Goal: Answer question/provide support

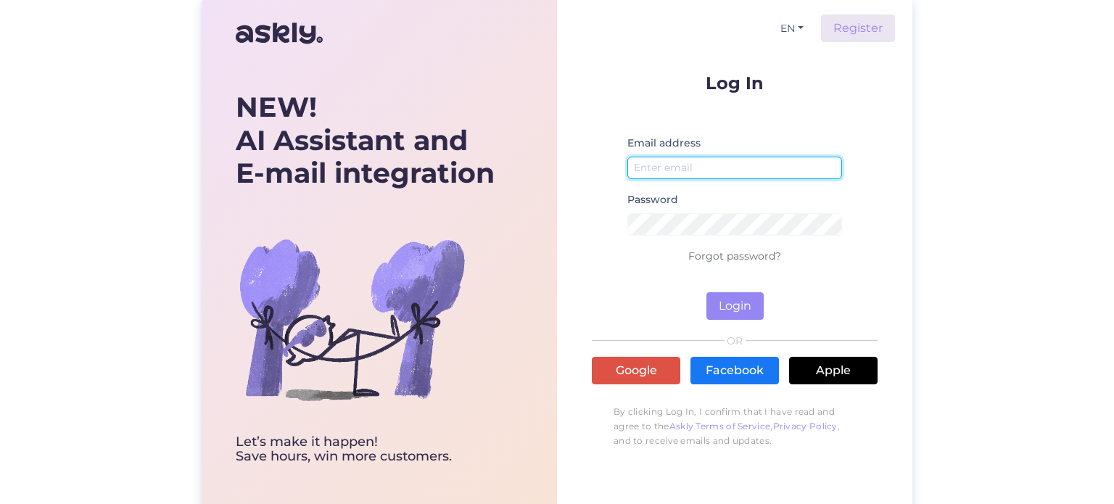
type input "[PERSON_NAME][EMAIL_ADDRESS][DOMAIN_NAME]"
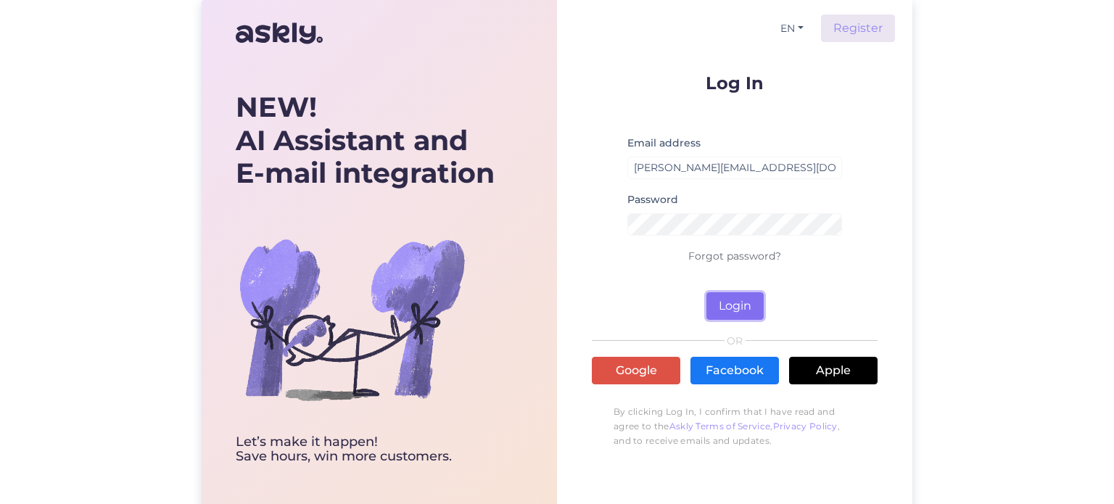
drag, startPoint x: 970, startPoint y: 0, endPoint x: 717, endPoint y: 317, distance: 406.1
click at [717, 317] on button "Login" at bounding box center [734, 306] width 57 height 28
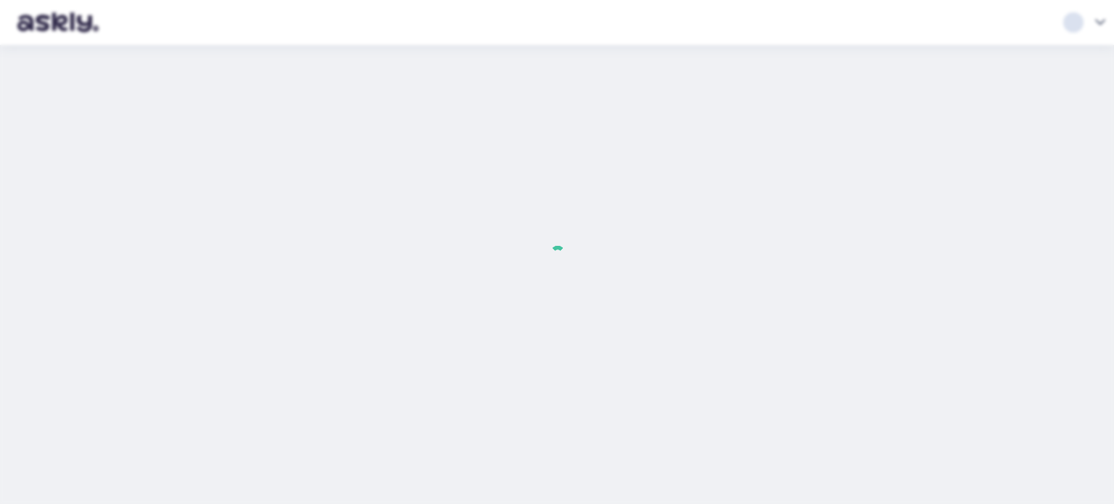
click at [729, 307] on div at bounding box center [557, 252] width 1114 height 504
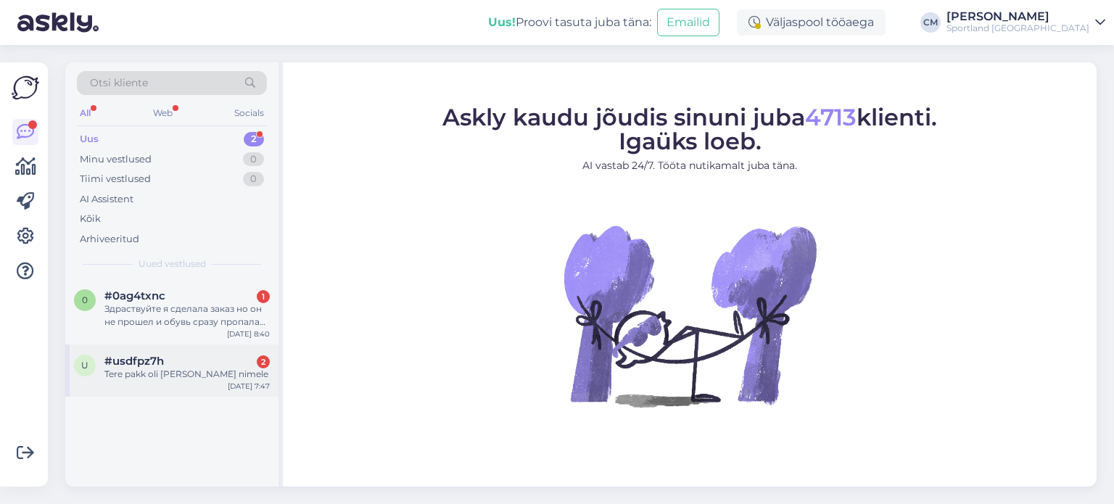
click at [218, 365] on div "#usdfpz7h 2" at bounding box center [186, 361] width 165 height 13
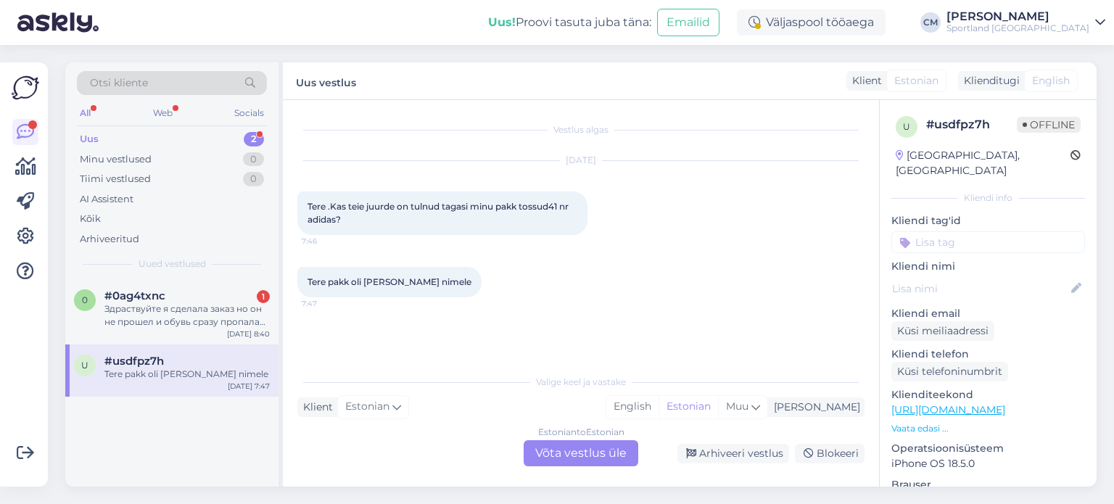
click at [556, 449] on div "Estonian to Estonian Võta vestlus üle" at bounding box center [581, 453] width 115 height 26
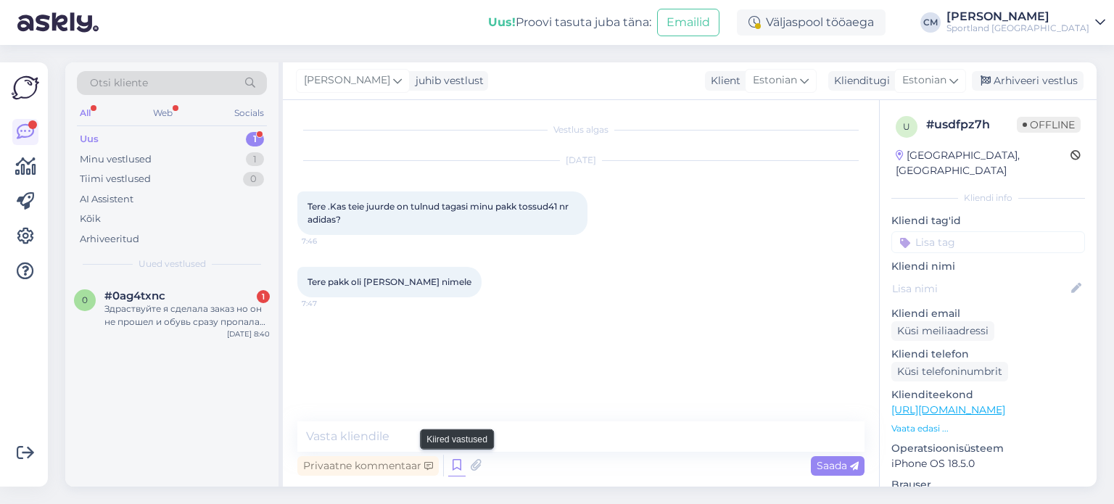
click at [459, 463] on icon at bounding box center [456, 466] width 17 height 22
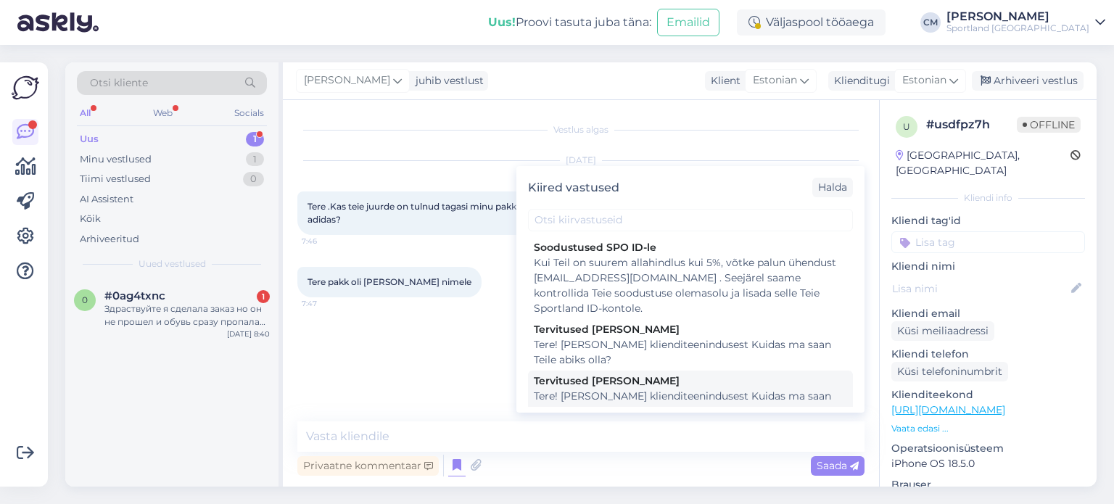
click at [626, 392] on div "Tere! [PERSON_NAME] klienditeenindusest Kuidas ma saan Teile abiks olla?" at bounding box center [690, 404] width 313 height 30
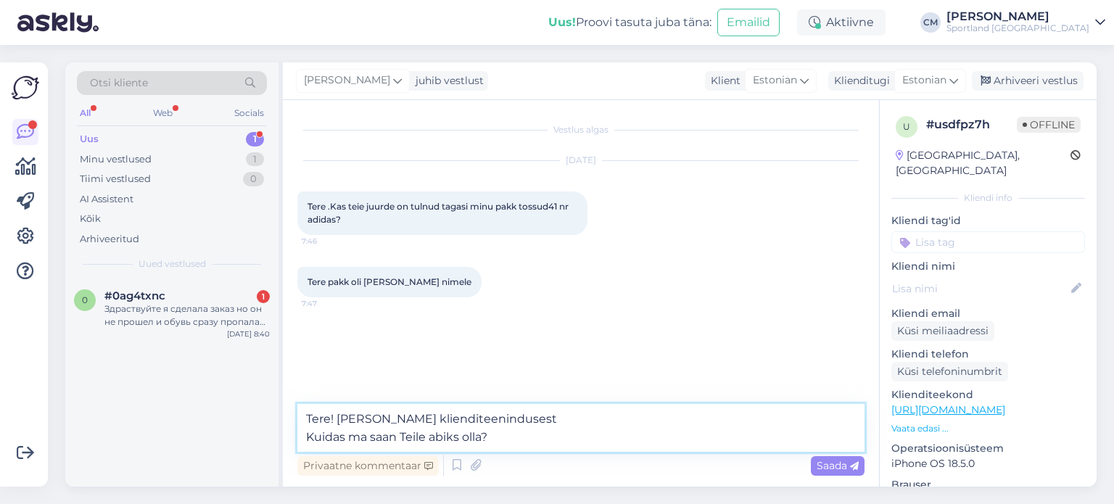
drag, startPoint x: 559, startPoint y: 439, endPoint x: 299, endPoint y: 437, distance: 259.7
click at [299, 437] on textarea "Tere! [PERSON_NAME] klienditeenindusest Kuidas ma saan Teile abiks olla?" at bounding box center [580, 428] width 567 height 48
type textarea "Tere! [PERSON_NAME] klienditeenindusest"
drag, startPoint x: 545, startPoint y: 413, endPoint x: 250, endPoint y: 417, distance: 296.0
click at [250, 417] on div "Otsi kliente All Web Socials Uus 1 Minu vestlused 1 Tiimi vestlused 0 AI Assist…" at bounding box center [580, 274] width 1031 height 424
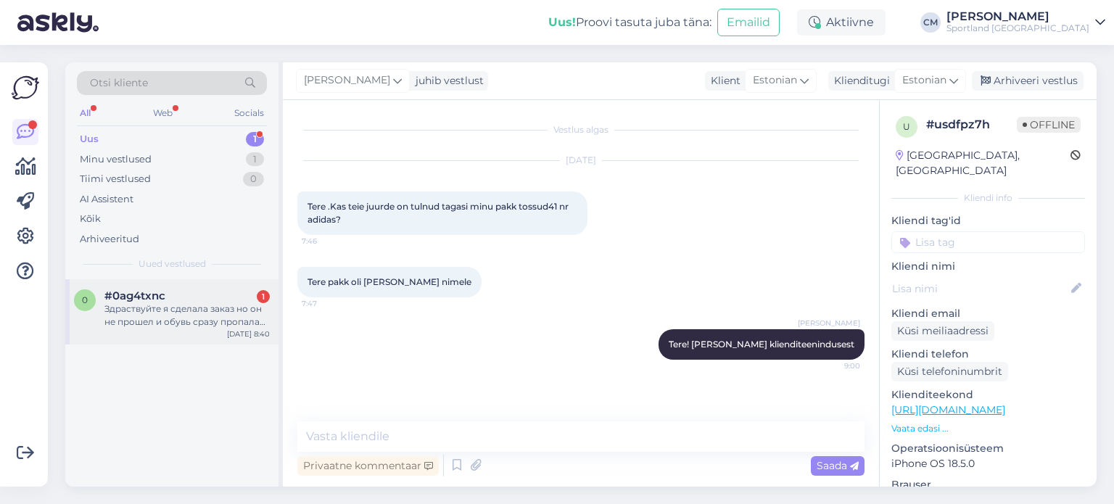
click at [163, 281] on div "0 #0ag4txnc 1 Здраствуйте я сделала заказ но он не прошел и обувь сразу пропала…" at bounding box center [171, 311] width 213 height 65
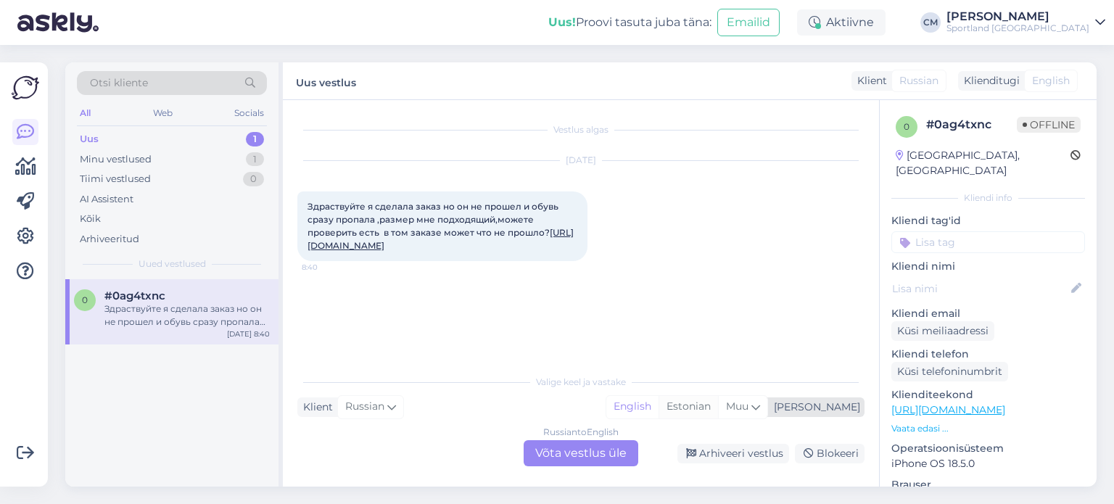
click at [718, 411] on div "Estonian" at bounding box center [688, 407] width 59 height 22
click at [605, 456] on div "Russian to Estonian Võta vestlus üle" at bounding box center [581, 453] width 115 height 26
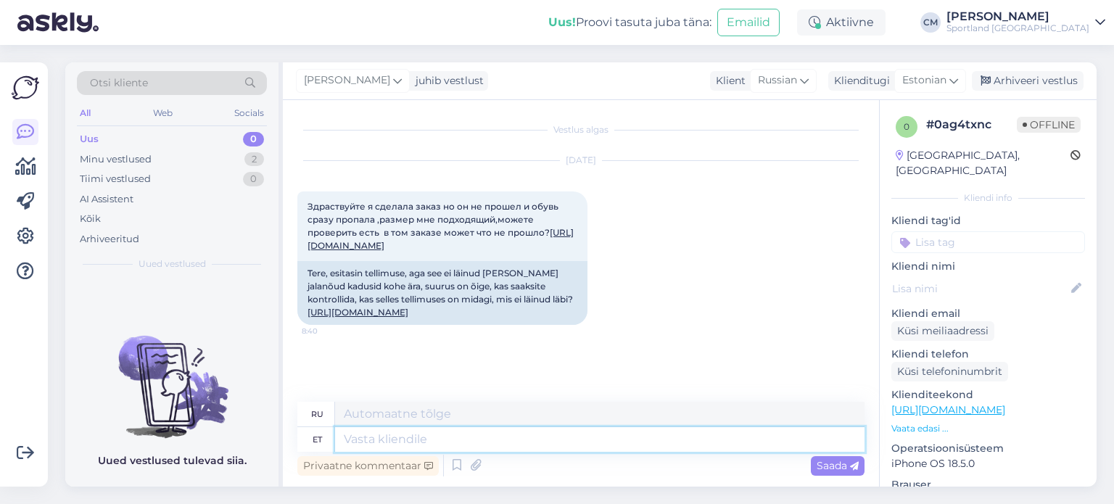
click at [491, 443] on textarea at bounding box center [599, 439] width 529 height 25
paste textarea "Tere! [PERSON_NAME] klienditeenindusest"
type textarea "Tere! [PERSON_NAME] klienditeenindusest"
type textarea "Здравствуйте! Меня зовут [PERSON_NAME], я из службы поддержки клиентов."
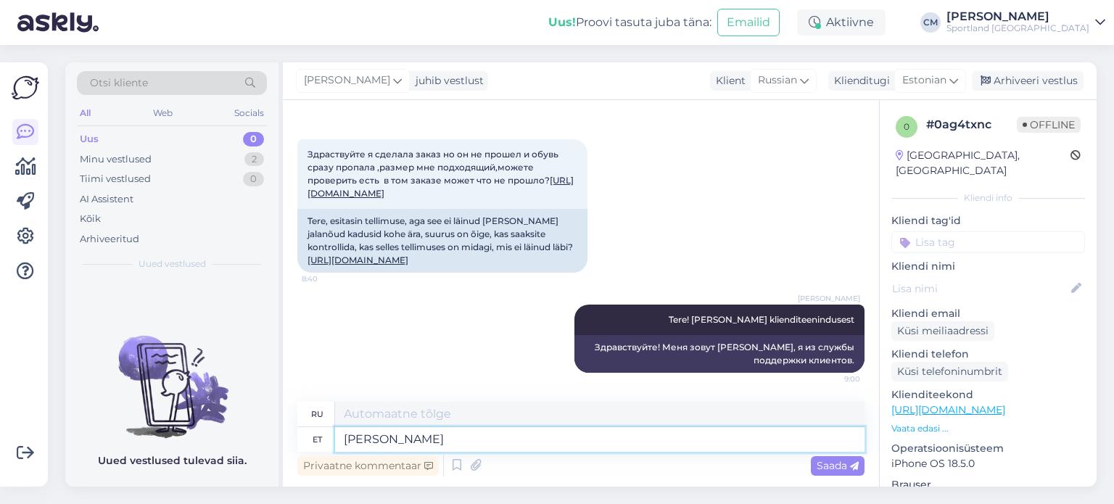
type textarea "[PERSON_NAME]"
type textarea "Чей"
type textarea "[PERSON_NAME] nimele"
type textarea "От чьего имени?"
type textarea "[PERSON_NAME] nimele proovisite t"
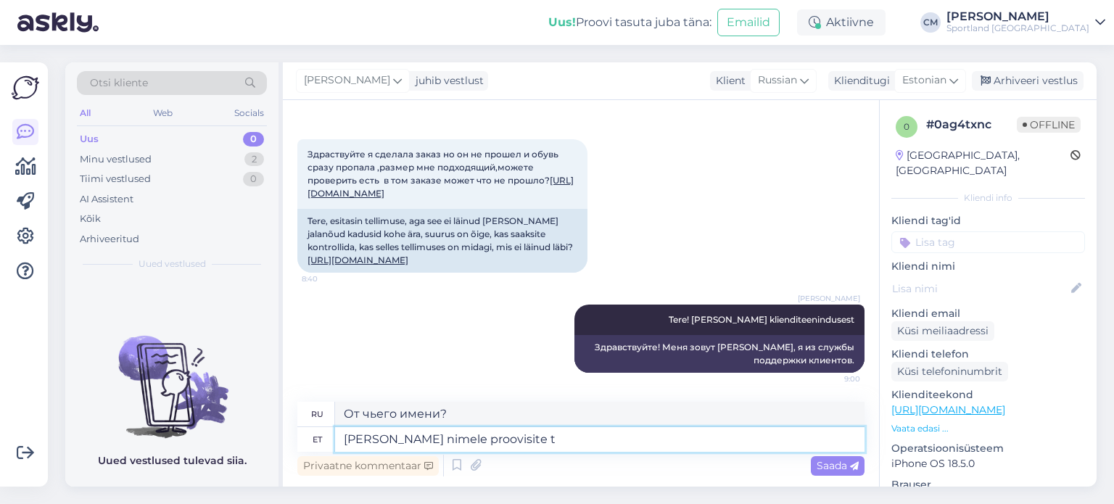
type textarea "Чье имя вы пробовали?"
type textarea "[PERSON_NAME] nimele proovisite tellimust"
type textarea "На чье имя вы пытались сделать заказ?"
type textarea "[PERSON_NAME] nimele proovisite tellimust eistada?"
type textarea "Чье имя вы пытались оспорить?"
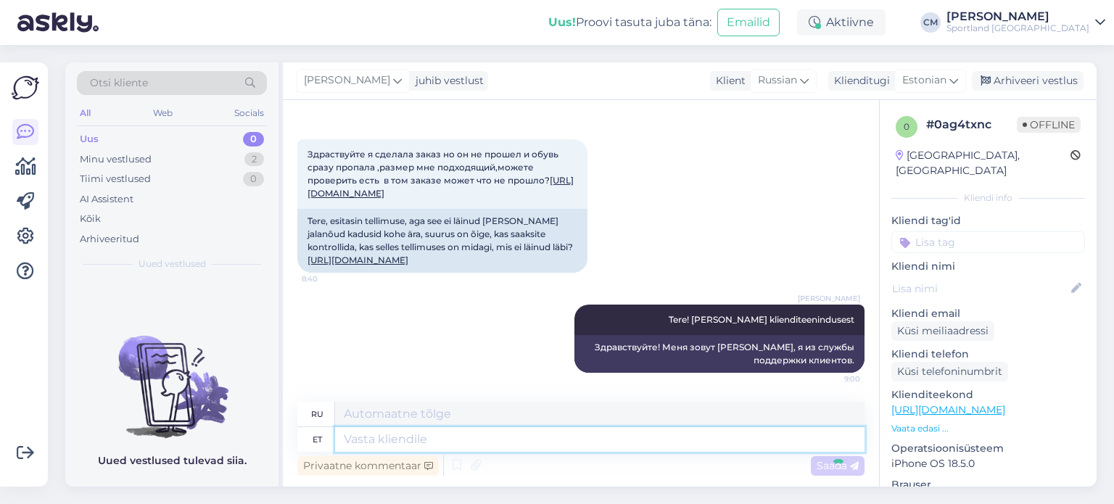
scroll to position [165, 0]
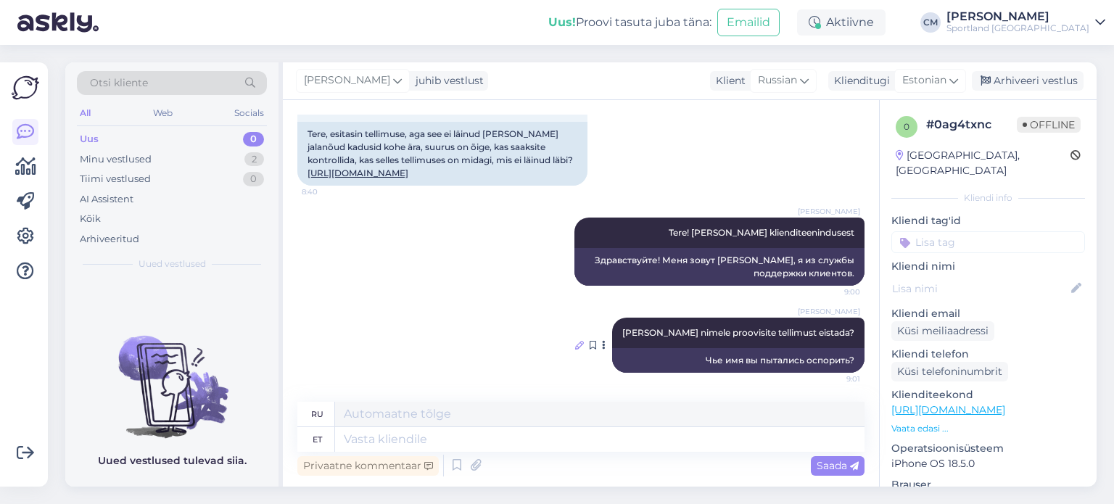
click at [584, 342] on icon at bounding box center [579, 345] width 9 height 9
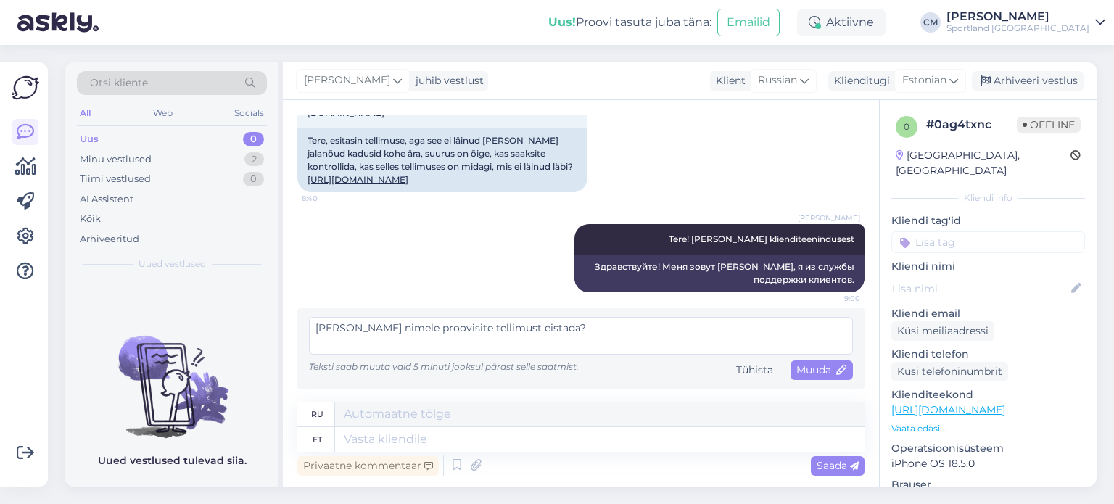
scroll to position [158, 0]
click at [495, 330] on textarea "[PERSON_NAME] nimele proovisite tellimust eistada?" at bounding box center [581, 336] width 544 height 38
type textarea "[PERSON_NAME] nimele proovisite tellimust esitada?"
click at [837, 368] on icon at bounding box center [842, 371] width 10 height 10
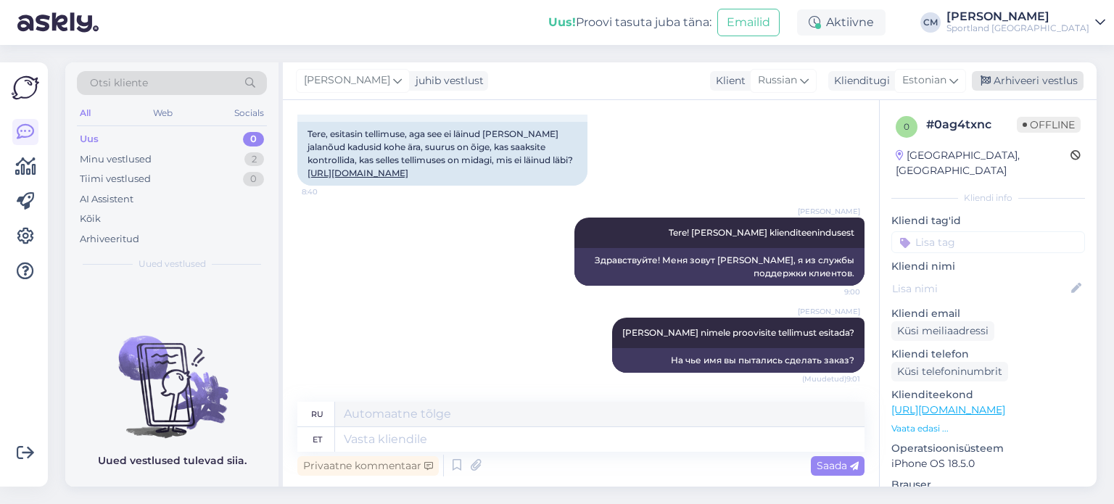
click at [1006, 86] on div "Arhiveeri vestlus" at bounding box center [1028, 81] width 112 height 20
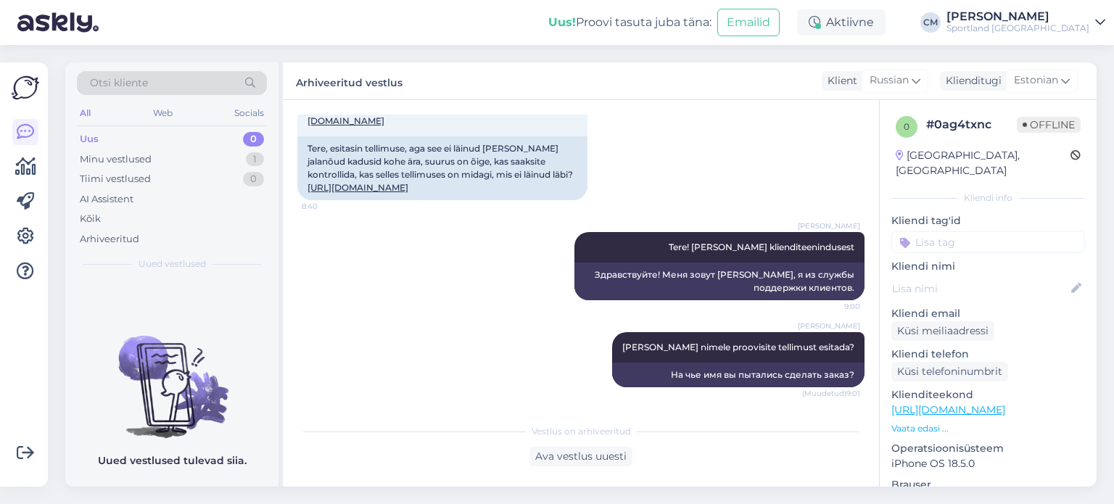
click at [958, 231] on input at bounding box center [988, 242] width 194 height 22
type input "saada"
click at [985, 276] on span "Toote saadavus" at bounding box center [988, 280] width 67 height 9
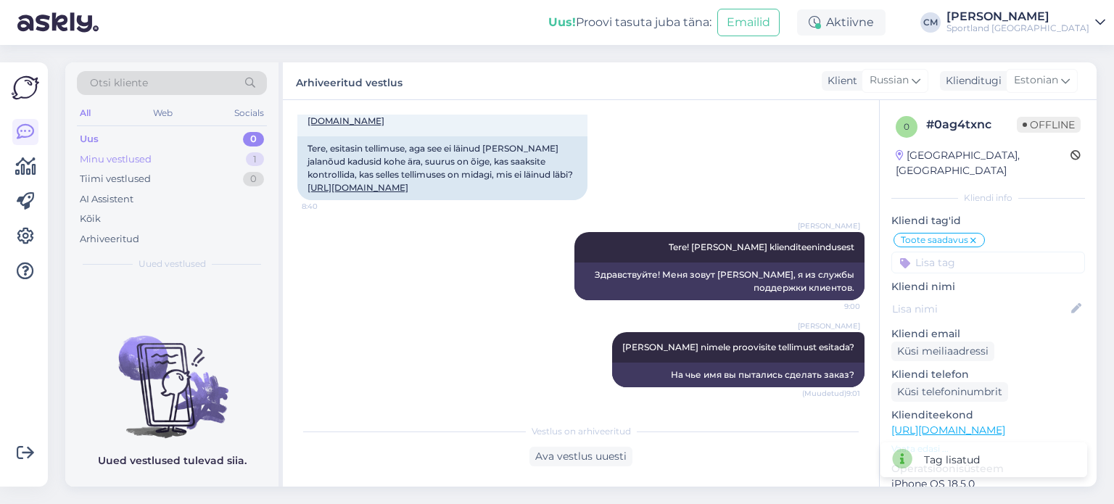
click at [239, 158] on div "Minu vestlused 1" at bounding box center [172, 159] width 190 height 20
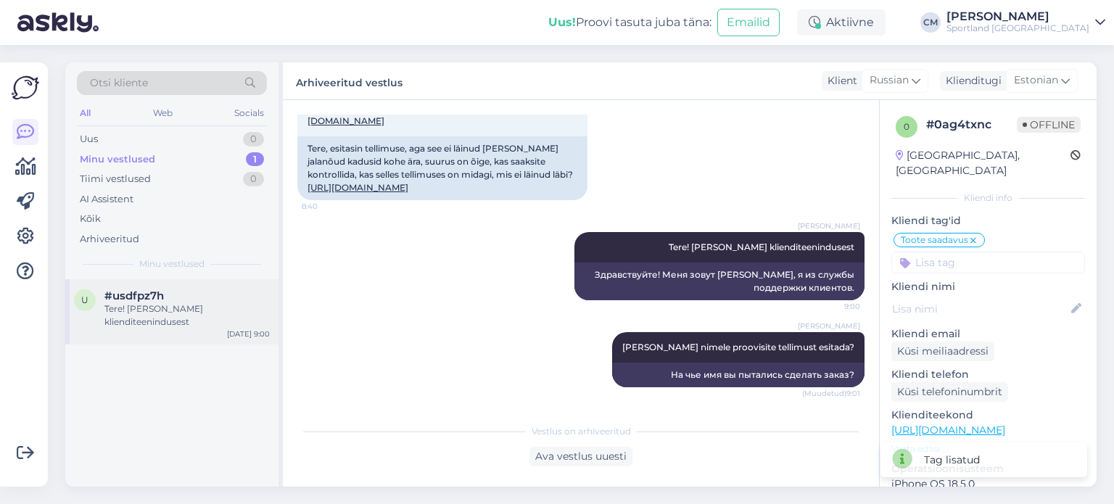
click at [234, 310] on div "Tere! [PERSON_NAME] klienditeenindusest" at bounding box center [186, 315] width 165 height 26
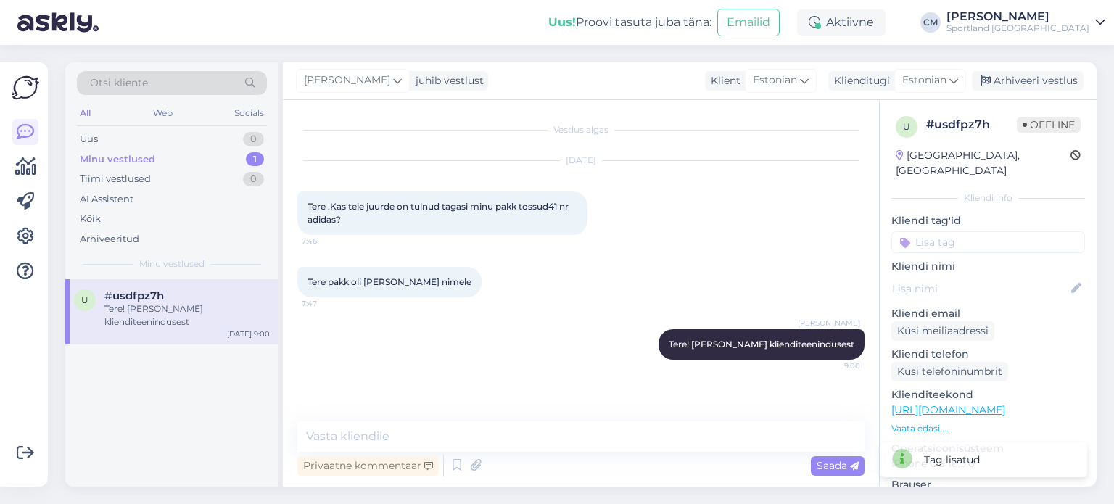
scroll to position [0, 0]
drag, startPoint x: 411, startPoint y: 286, endPoint x: 431, endPoint y: 285, distance: 20.3
click at [431, 285] on span "Tere pakk oli [PERSON_NAME] nimele" at bounding box center [390, 281] width 164 height 11
copy span "[PERSON_NAME]"
click at [358, 176] on div "[DATE] Tere .Kas teie juurde on tulnud tagasi minu pakk tossud41 nr adidas? 7:46" at bounding box center [580, 198] width 567 height 106
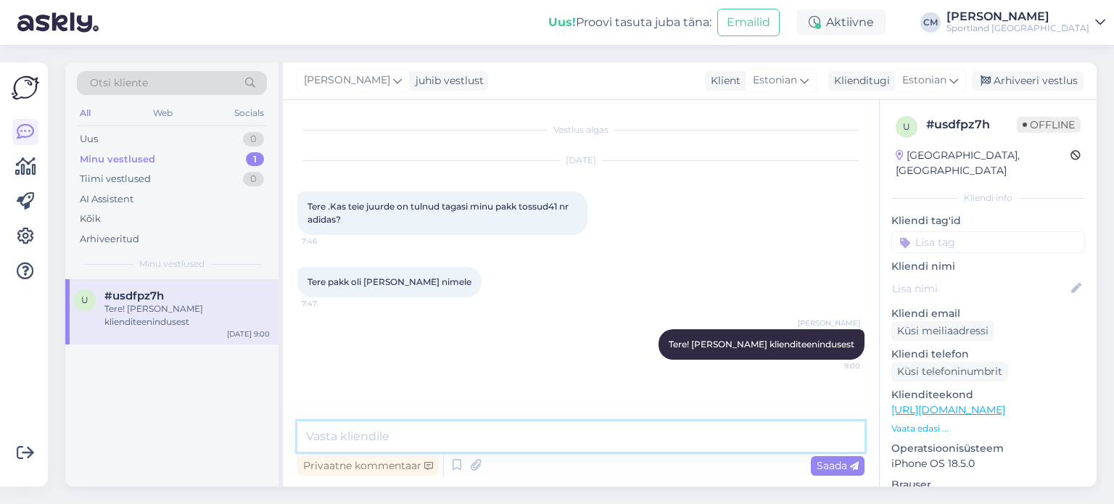
click at [432, 436] on textarea at bounding box center [580, 436] width 567 height 30
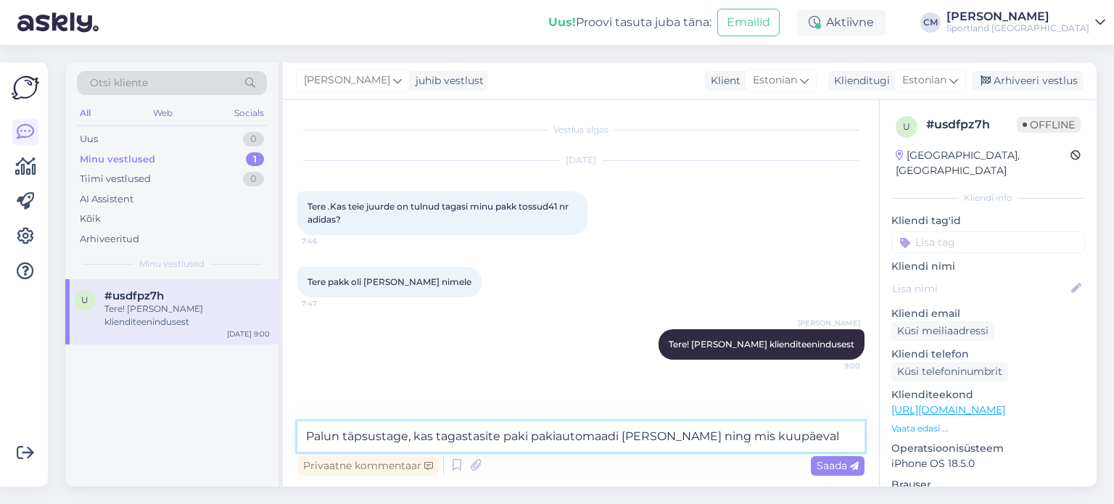
type textarea "Palun täpsustage, kas tagastasite paki pakiautomaadi [PERSON_NAME] ning mis kuu…"
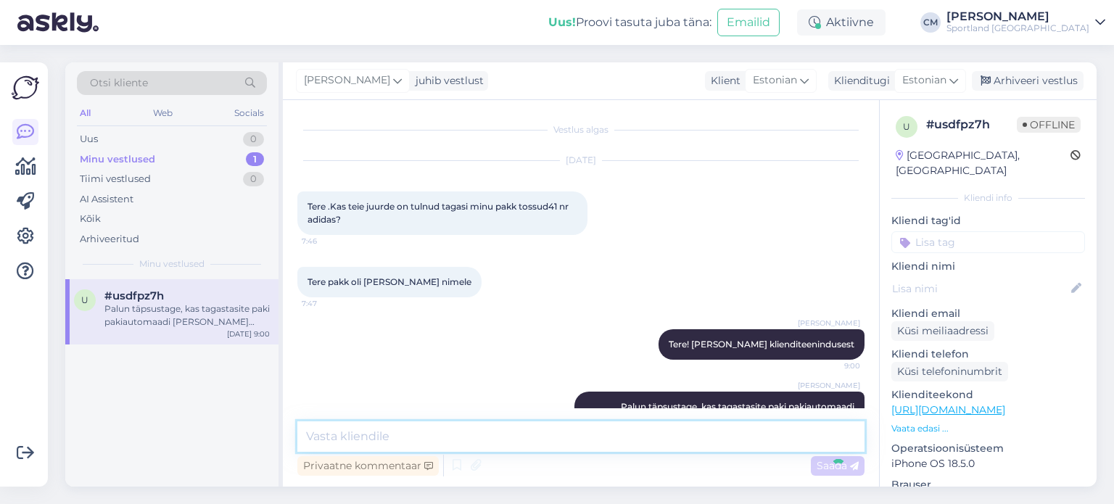
scroll to position [42, 0]
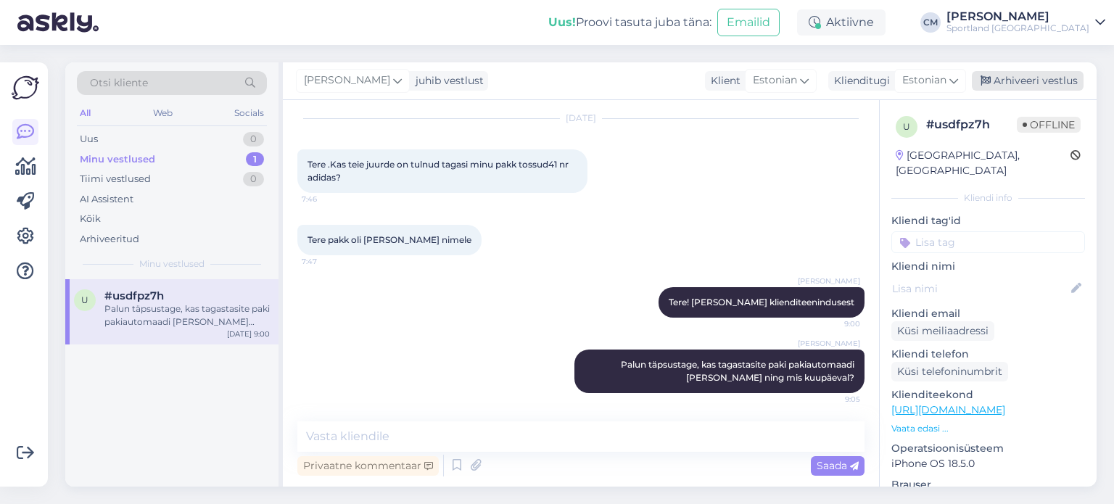
click at [1011, 88] on div "Arhiveeri vestlus" at bounding box center [1028, 81] width 112 height 20
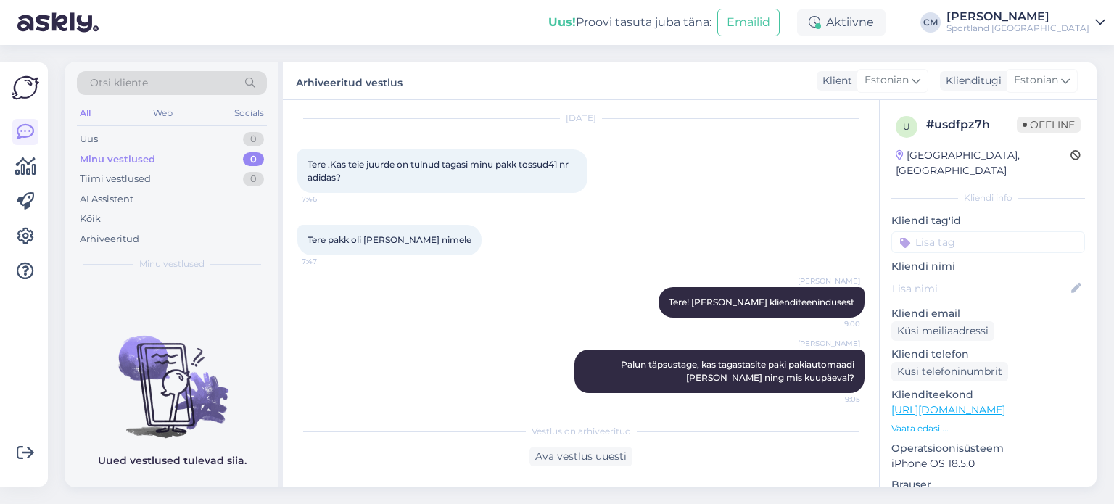
click at [969, 231] on input at bounding box center [988, 242] width 194 height 22
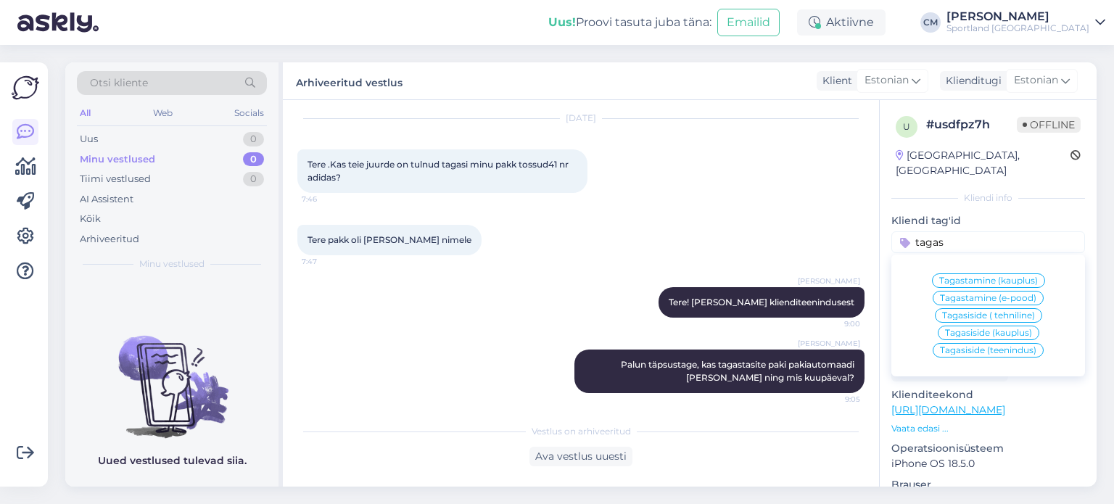
type input "tagas"
click at [976, 294] on span "Tagastamine (e-pood)" at bounding box center [988, 298] width 96 height 9
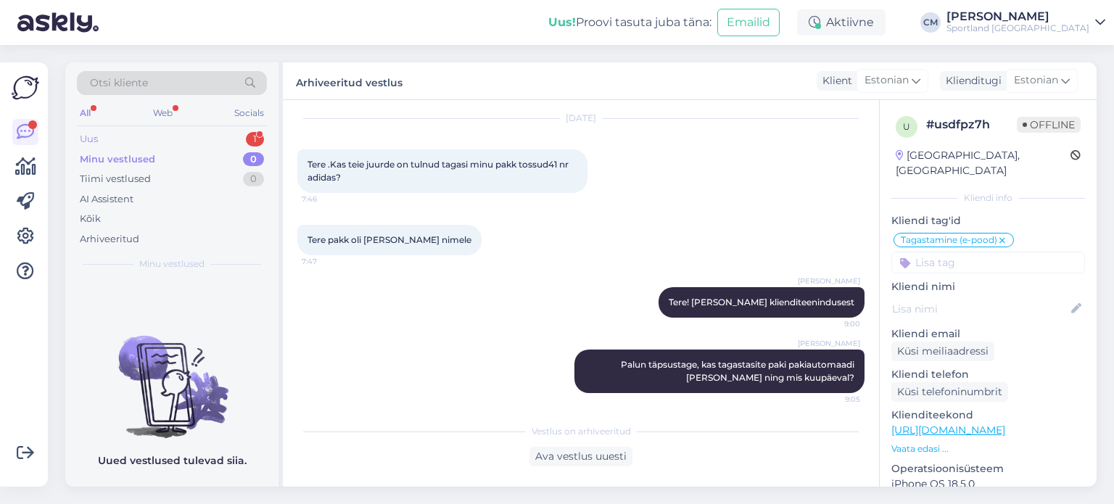
click at [225, 138] on div "Uus 1" at bounding box center [172, 139] width 190 height 20
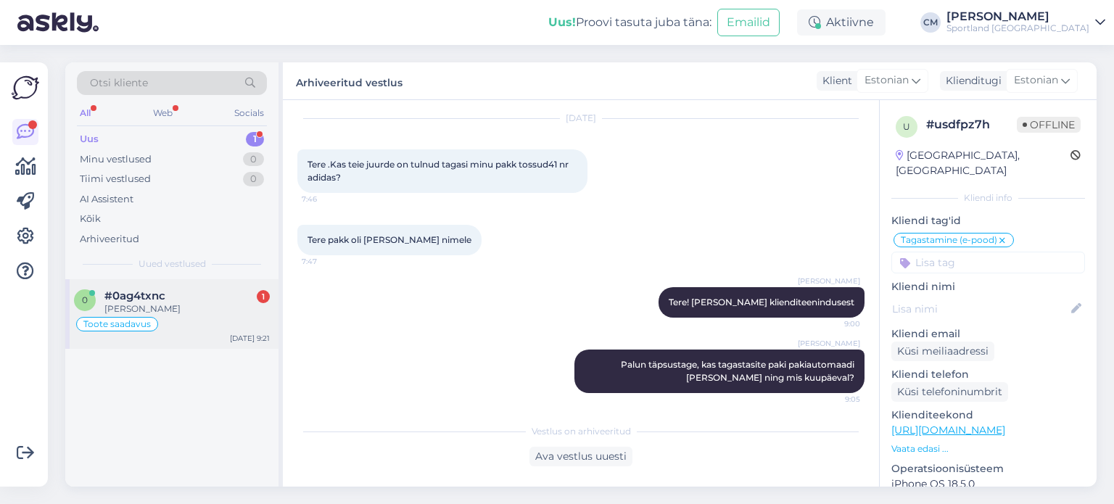
click at [215, 321] on div "Toote saadavus" at bounding box center [172, 324] width 196 height 17
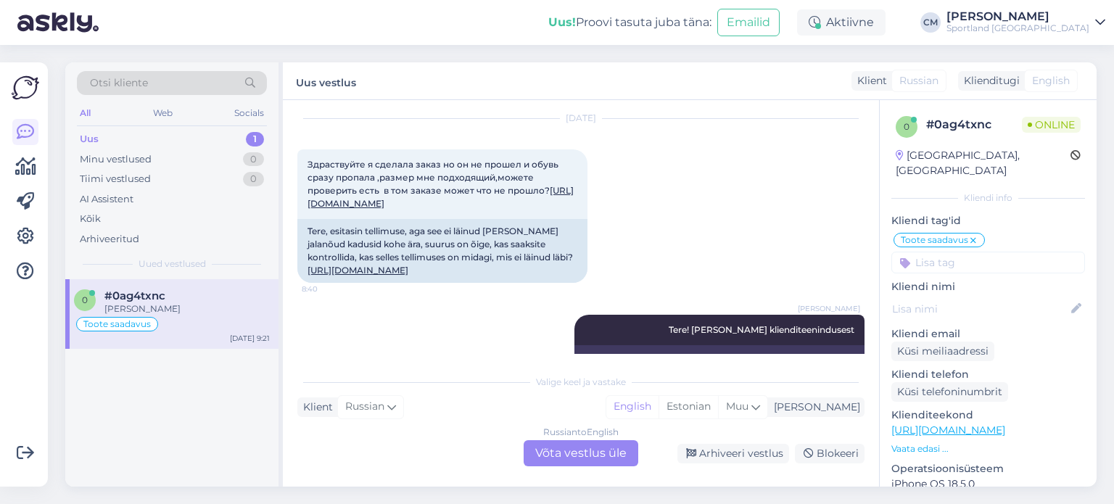
scroll to position [262, 0]
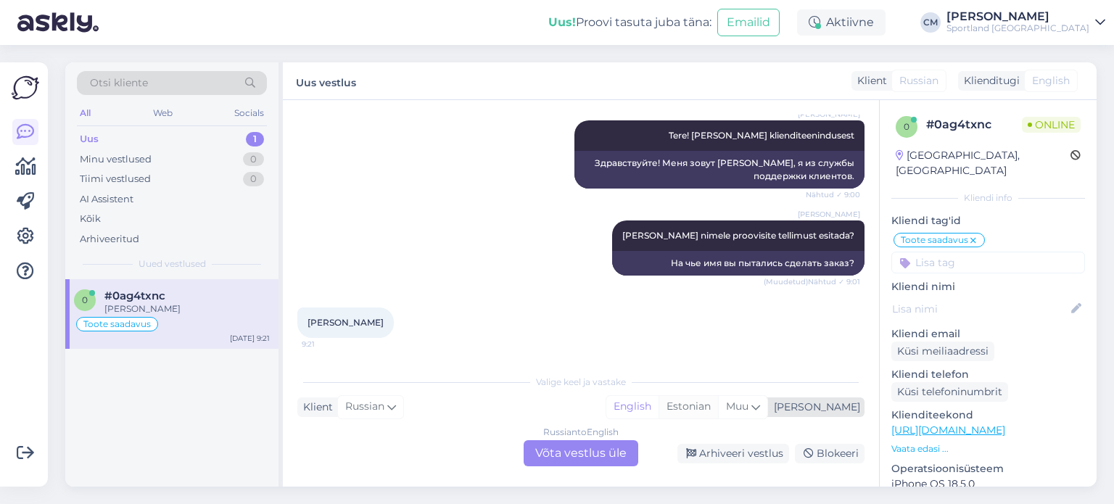
click at [718, 408] on div "Estonian" at bounding box center [688, 407] width 59 height 22
click at [561, 458] on div "Russian to Estonian Võta vestlus üle" at bounding box center [581, 453] width 115 height 26
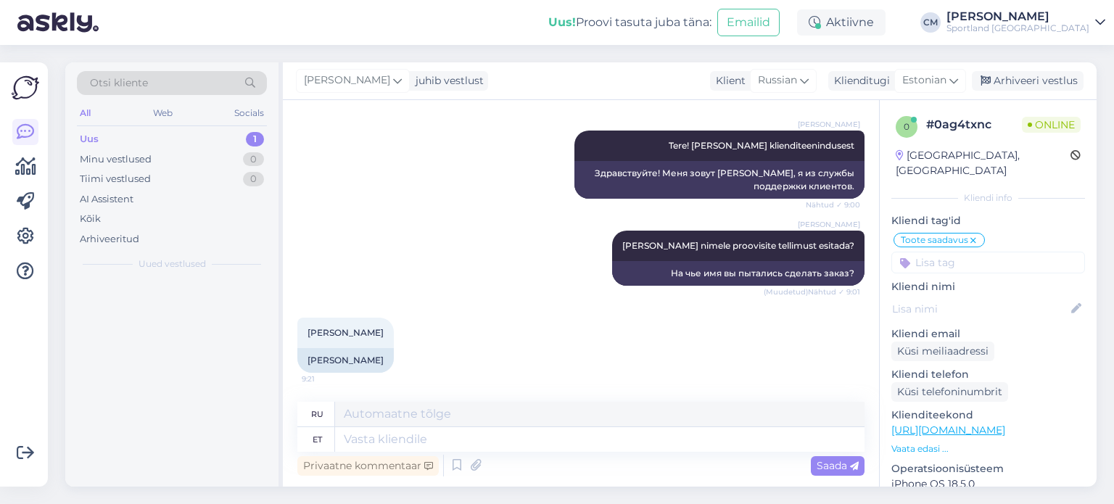
scroll to position [252, 0]
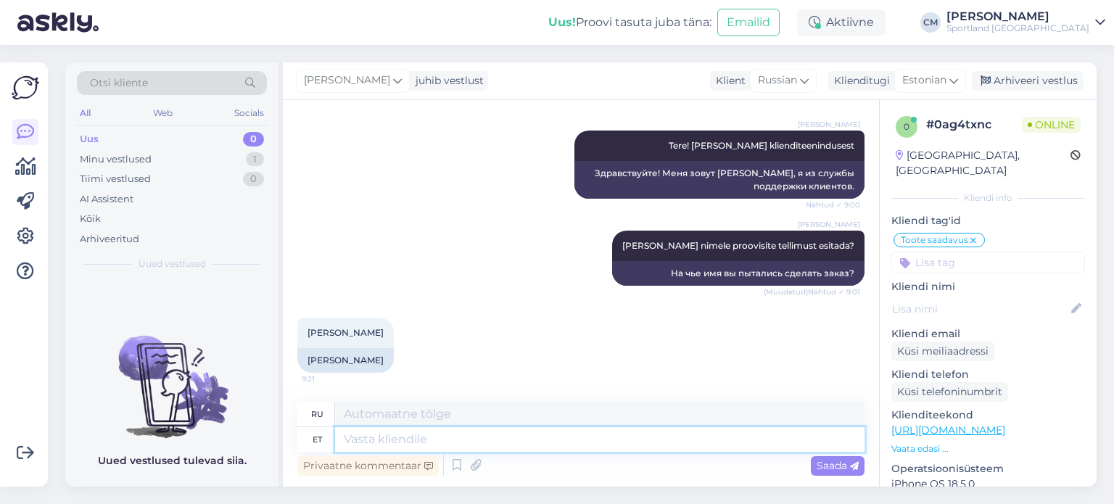
click at [496, 432] on textarea at bounding box center [599, 439] width 529 height 25
type textarea "Kohe v"
type textarea "Немедленно"
type textarea "Kohe vaatan ü"
type textarea "Я сейчас же посмотрю."
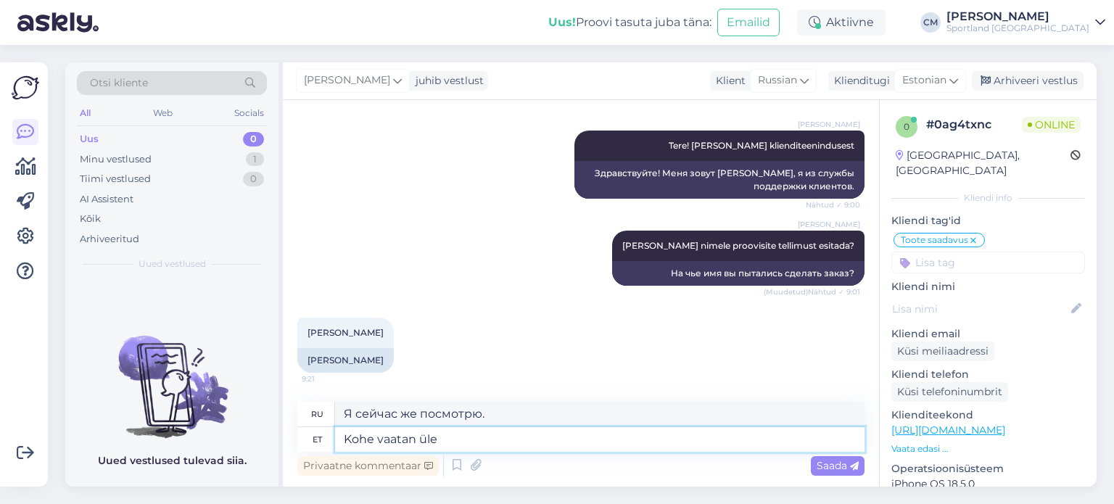
type textarea "Kohe vaatan üle."
type textarea "Я проверю это прямо сейчас."
type textarea "Kohe vaatan üle."
click at [820, 459] on span "Saada" at bounding box center [838, 465] width 42 height 13
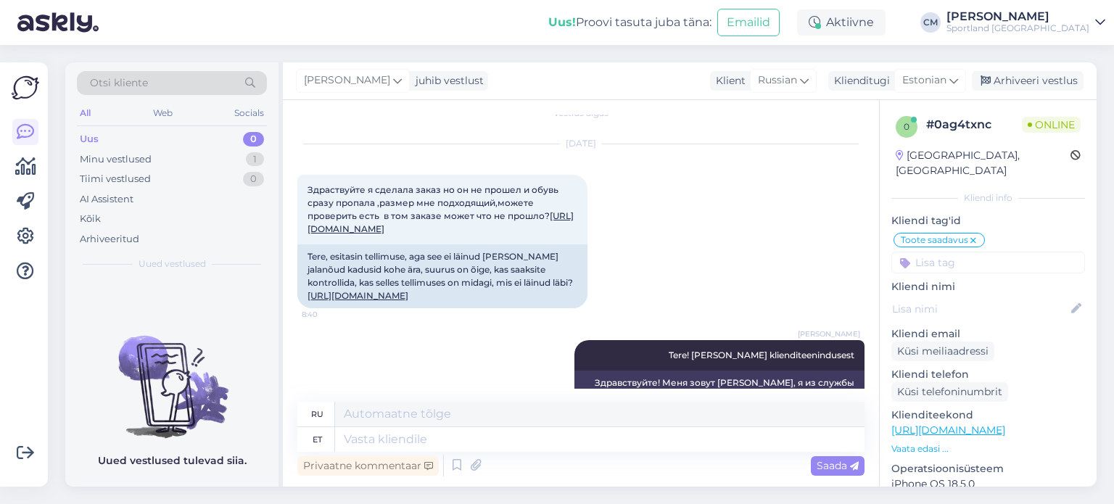
scroll to position [339, 0]
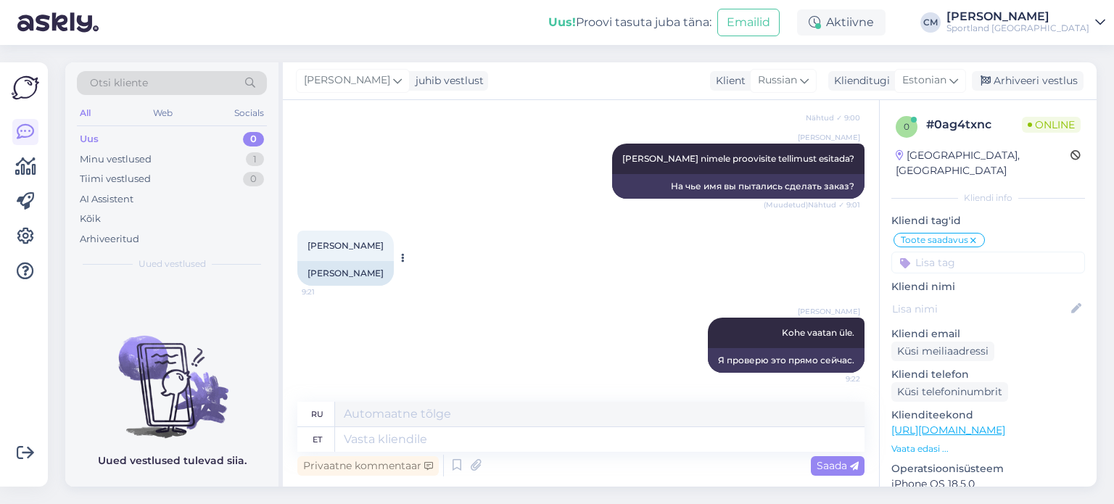
drag, startPoint x: 336, startPoint y: 273, endPoint x: 302, endPoint y: 270, distance: 34.2
click at [302, 270] on div "[PERSON_NAME] 9:21 [PERSON_NAME]" at bounding box center [580, 258] width 567 height 87
copy div "[PERSON_NAME]"
click at [400, 434] on textarea at bounding box center [599, 439] width 529 height 25
type textarea "Teie"
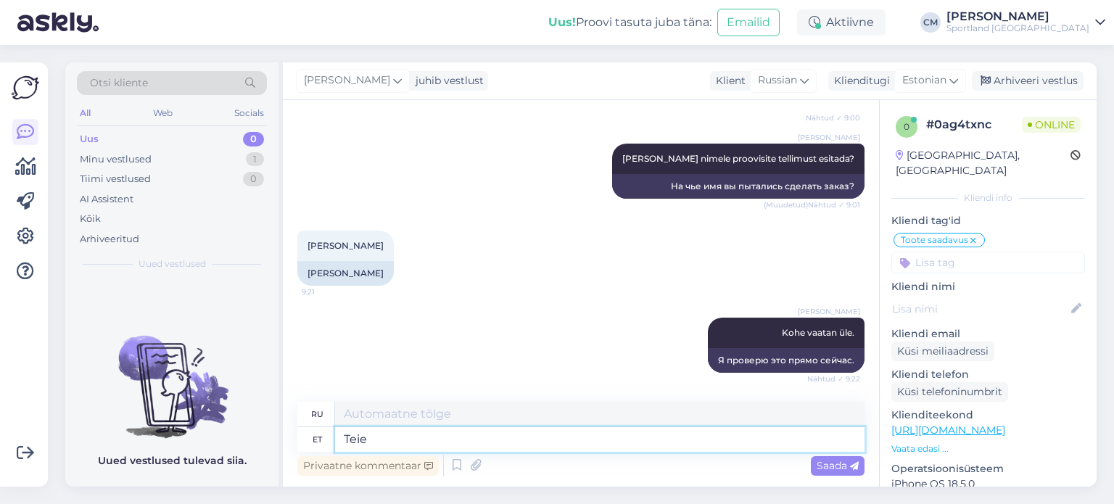
type textarea "Твой"
type textarea "Teie nimega o"
type textarea "С вашим именем"
type textarea "Teie nimega on"
type textarea "Ваше имя"
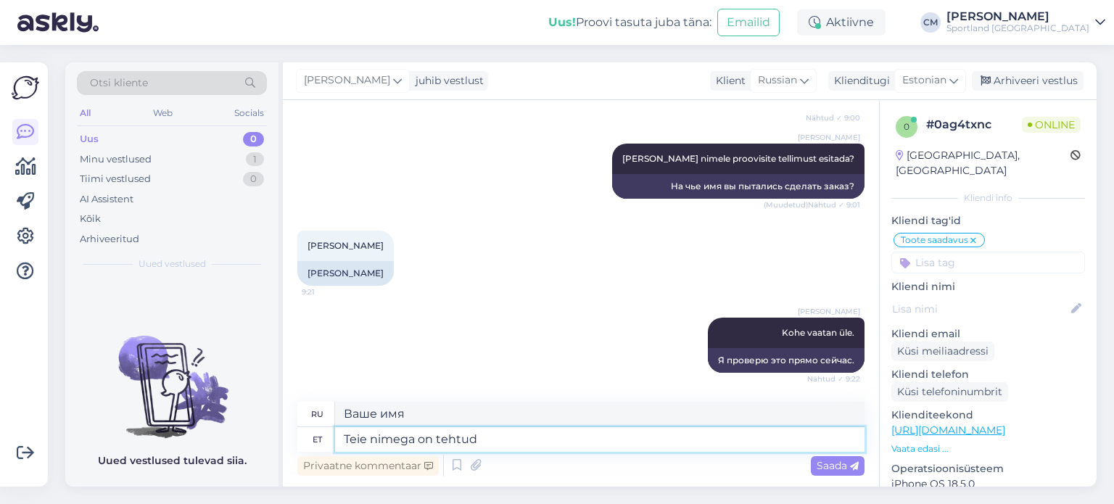
type textarea "Teie nimega on tehtud t"
type textarea "Сделано с вашим именем"
type textarea "Teie nimega on tehtud tellimus"
type textarea "На ваше имя оформлен заказ."
type textarea "Teie nimega"
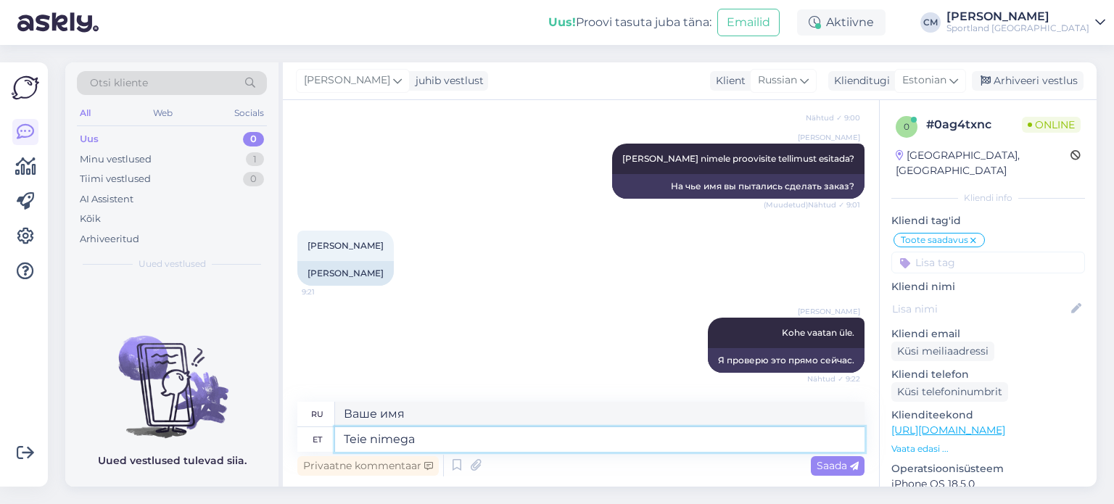
type textarea "С вашим именем"
type textarea "Teie nimega näen"
type textarea "С твоим именем я [PERSON_NAME]"
type textarea "Teie nimega näen viimast t"
type textarea "С твоим именем я вижу последнее"
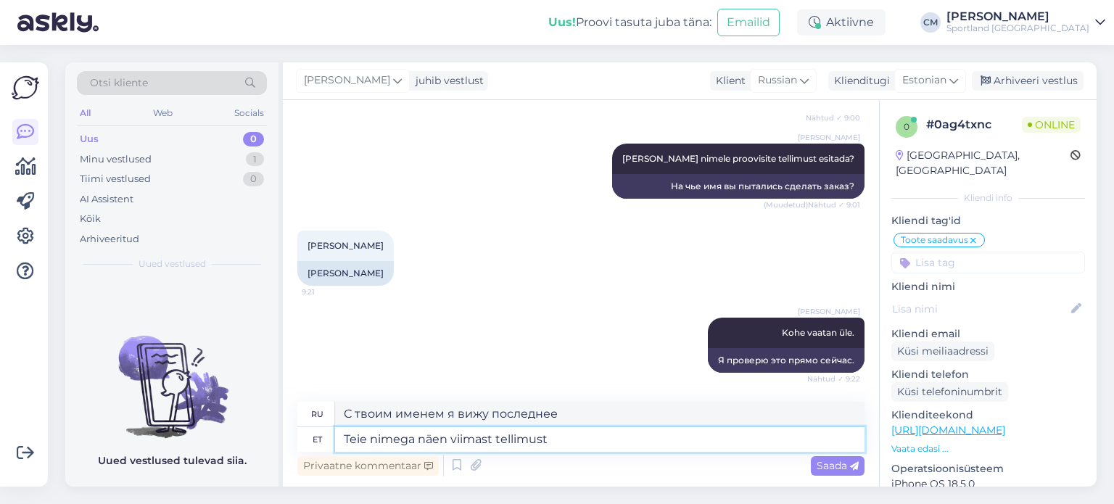
type textarea "Teie nimega näen viimast tellimust"
type textarea "Я вижу последний заказ на ваше имя."
type textarea "Teie nimega näen viimast tellimust alles"
type textarea "Я все еще вижу последний заказ с вашим именем."
type textarea "Teie nimega näen viimast tellimust alles 1"
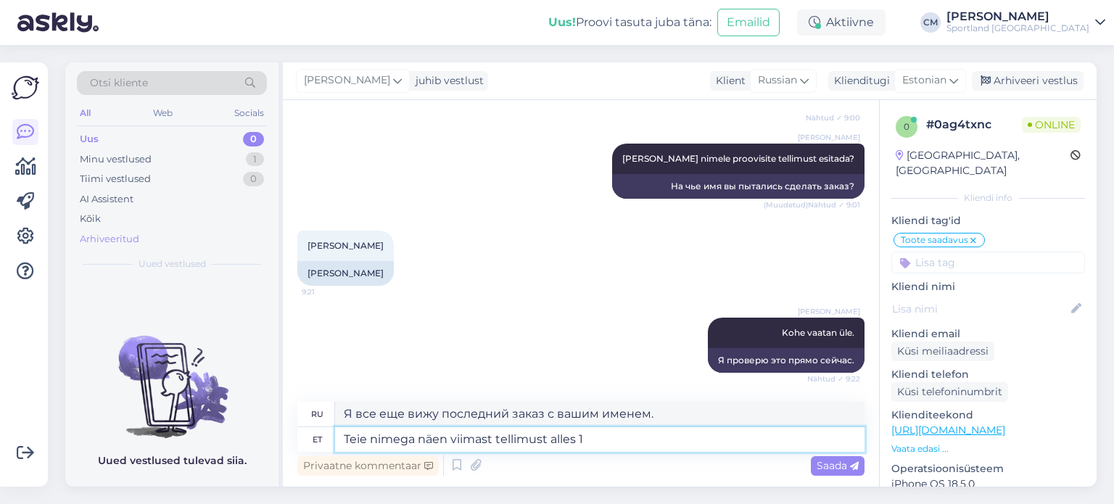
type textarea "Я вижу только 1 последний заказ с вашим именем."
type textarea "Teie nimega näen viimast tellimust alles 17. a"
type textarea "Последний заказ на ваше имя я вижу только 17-го числа."
type textarea "Teie nimega näen viimast tellimust alles [DATE]"
type textarea "Последний заказ на ваше имя я вижу только 17 апреля."
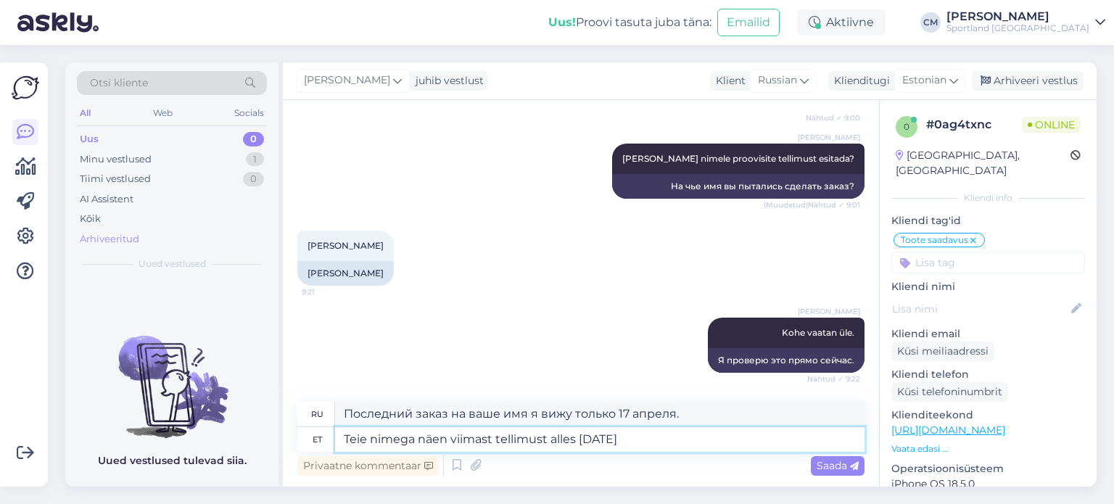
type textarea "Teie nimega näen viimast tellimust alles [DATE]"
type textarea "Я вижу только последний заказ с вашим именем от 17 апреля 2025 года."
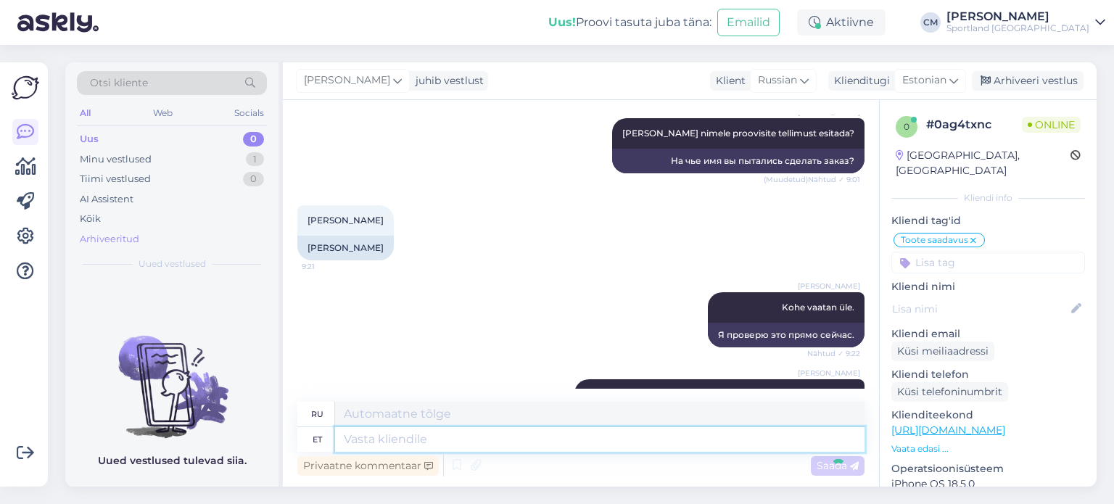
scroll to position [439, 0]
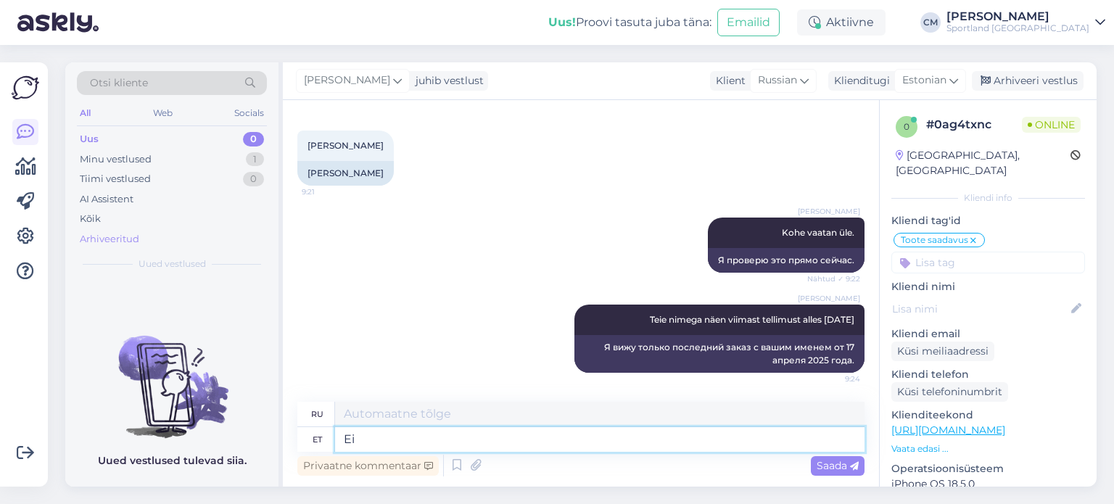
type textarea "Ei"
type textarea "Нет"
type textarea "Ei näe p"
type textarea "Не вижу"
type textarea "Ei näe pooleliolevaid t"
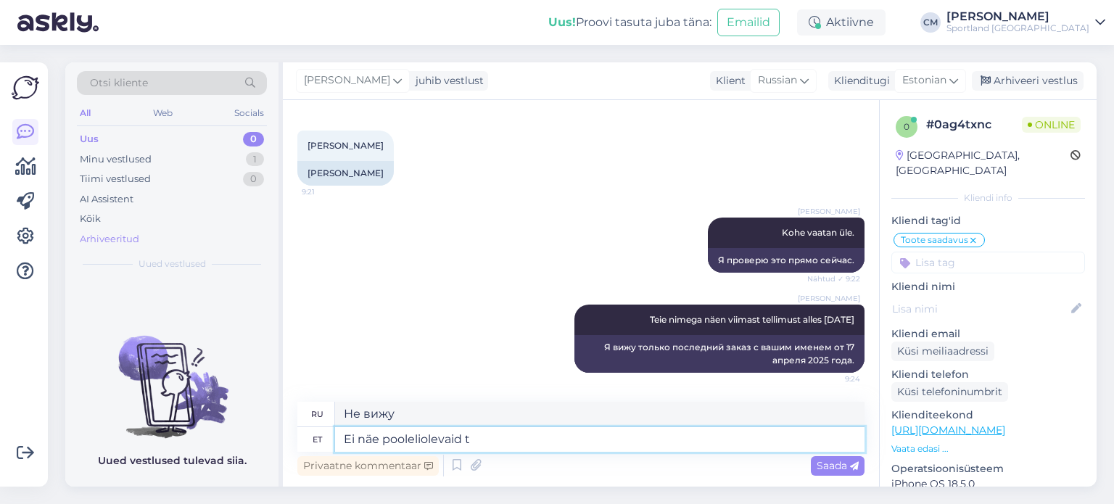
type textarea "Незавершенных не видно."
type textarea "Ei näe pooleliolevaid tellimusi."
type textarea "Я не вижу никаких отложенных ордеров."
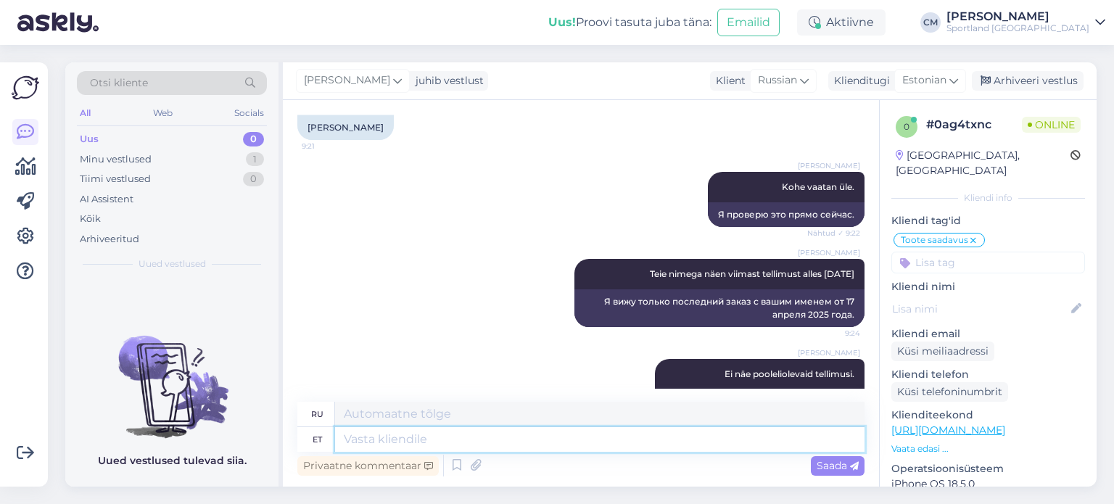
scroll to position [526, 0]
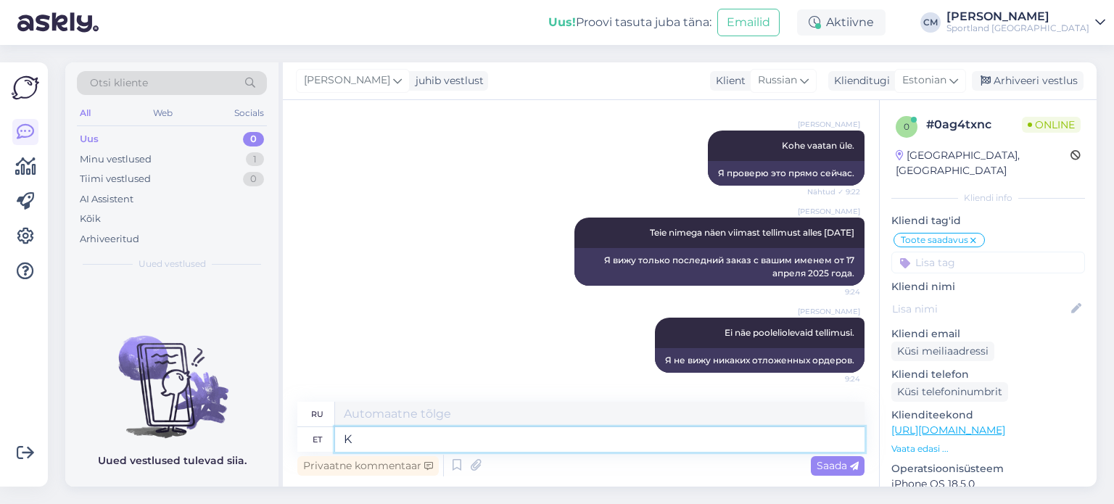
type textarea "Ka"
type textarea "[PERSON_NAME]"
type textarea "Kas"
type textarea "Является"
type textarea "Kas kontol on"
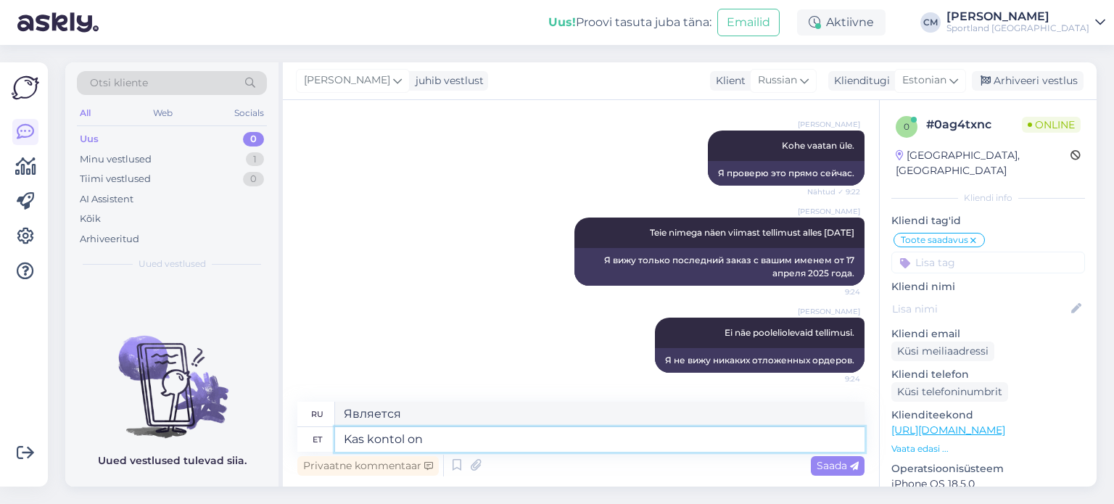
type textarea "Есть ли он на счету?"
type textarea "Kas kontol on t"
type textarea "Есть ли у аккаунта"
type textarea "Kas kontol on teil n"
type textarea "У вас есть аккаунт?"
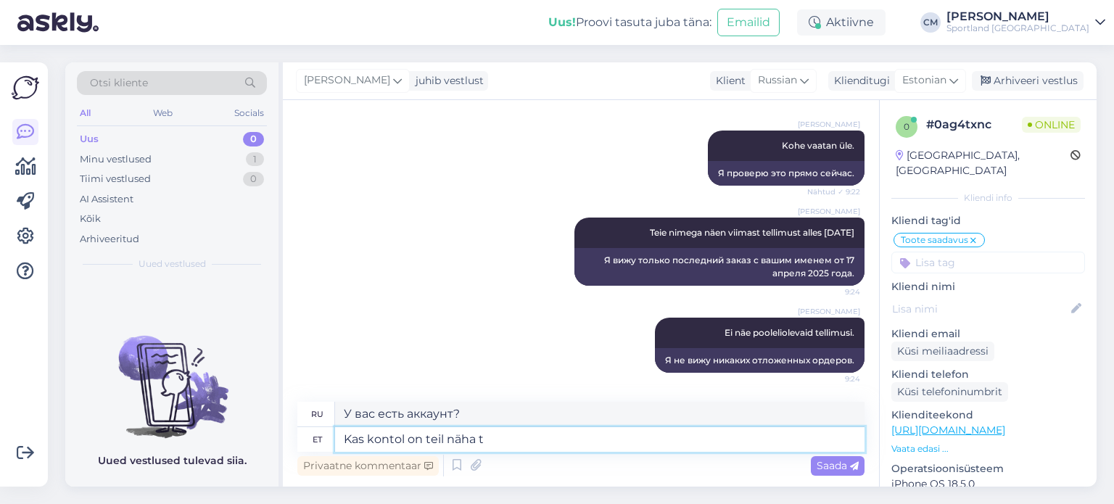
type textarea "Kas kontol on teil näha te"
type textarea "Видите ли вы что-нибудь на своем счете?"
type textarea "Kas kontol on teil näha tellimuste al"
type textarea "Видите ли вы какие-либо заказы в своем аккаунте?"
type textarea "Kas kontol on teil näha tellimuste all po"
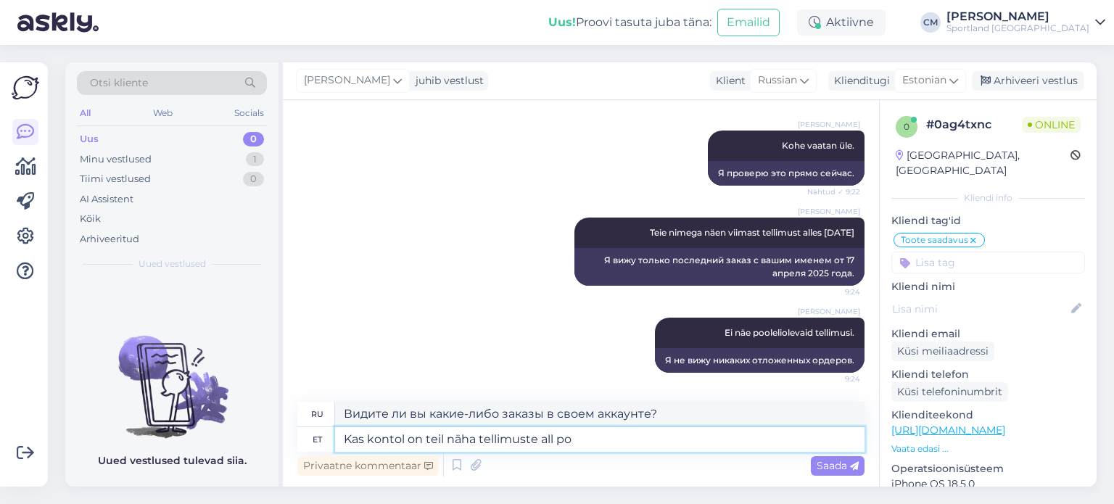
type textarea "Вы видите его в заказах в своем аккаунте?"
type textarea "Kas kontol on teil näha tellimuste all poolelijäänud"
type textarea "Видите ли вы какие-либо отложенные [PERSON_NAME] в своем аккаунте?"
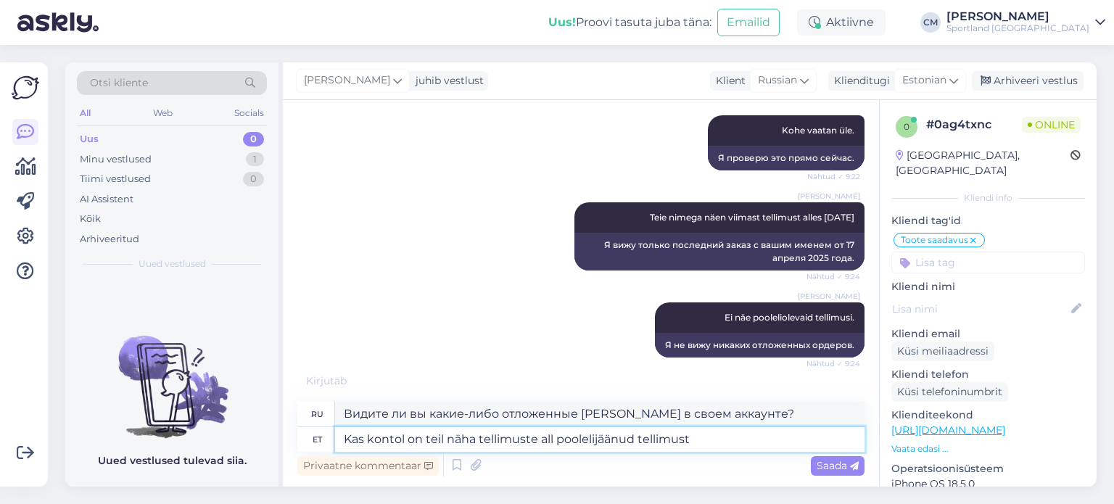
type textarea "Kas kontol on teil näha tellimuste all poolelijäänud tellimust+"
type textarea "Видите ли вы отложенный ордер в списке ордеров в вашем аккаунте+?"
type textarea "Kas kontol on teil näha tellimuste all poolelijäänud tellimust?"
type textarea "Видите ли вы отложенный ордер среди ордеров в вашем аккаунте?"
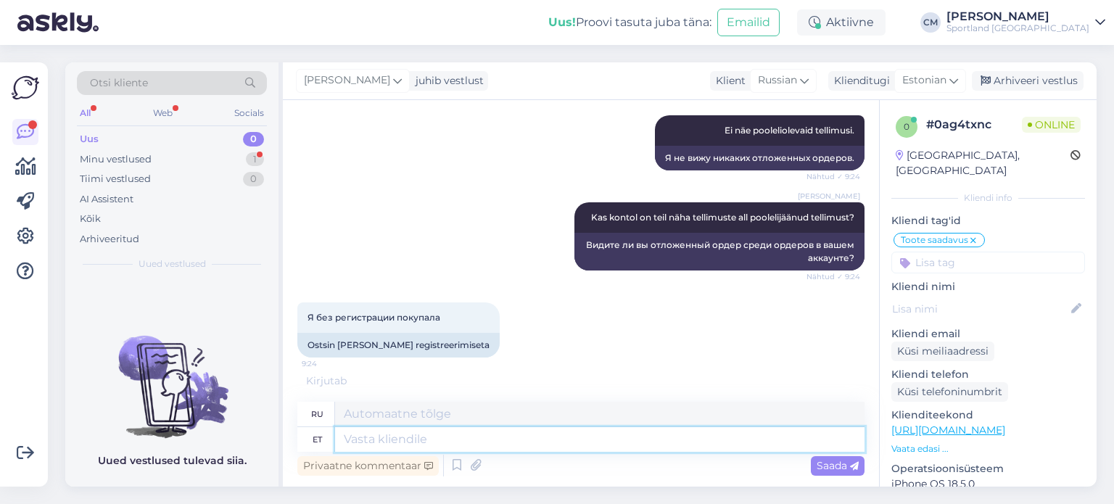
scroll to position [801, 0]
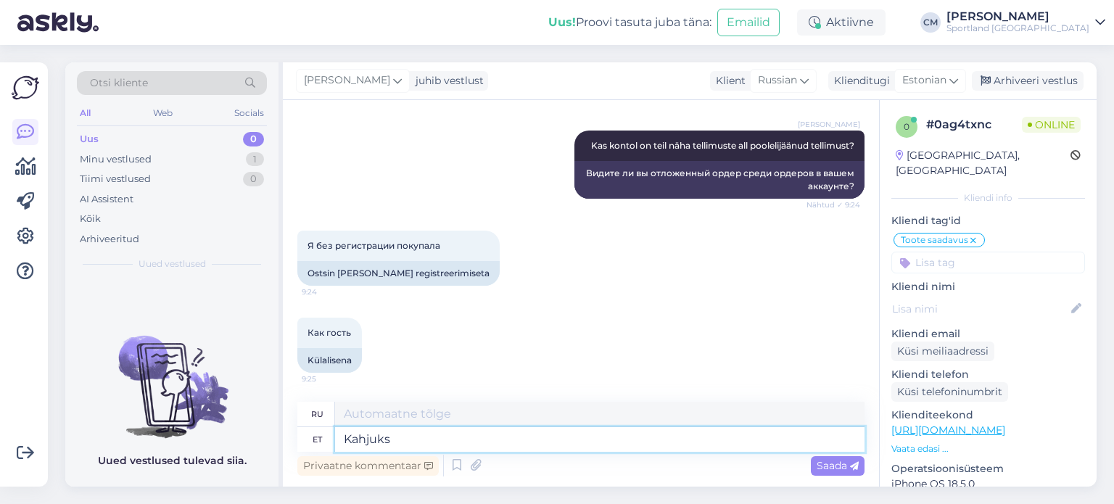
type textarea "Kahjuks"
type textarea "К сожалению"
type textarea "K"
type textarea "mis"
type textarea "что"
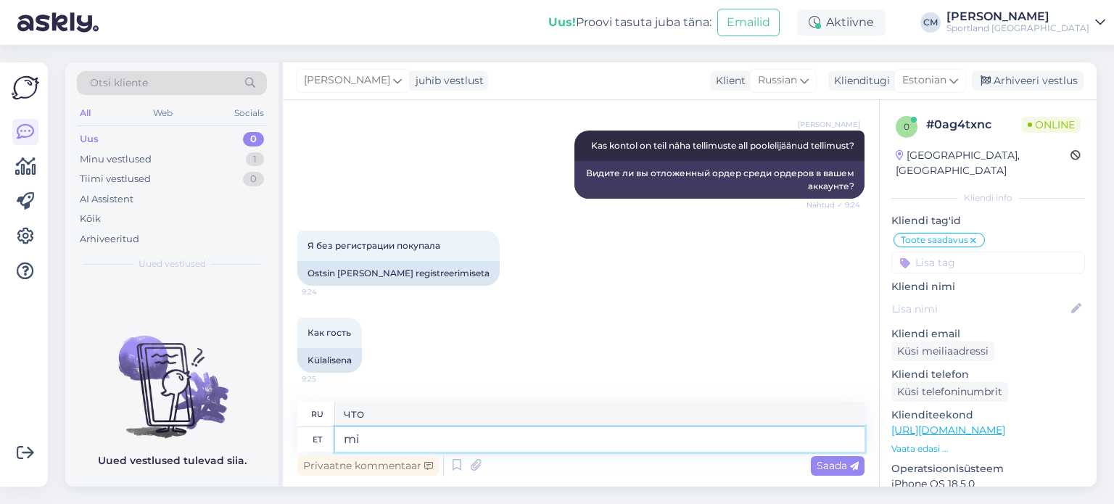
type textarea "m"
type textarea "Mis m"
type textarea "Что"
type textarea "Mis meiliaadressi k"
type textarea "Какой адрес электронной почты?"
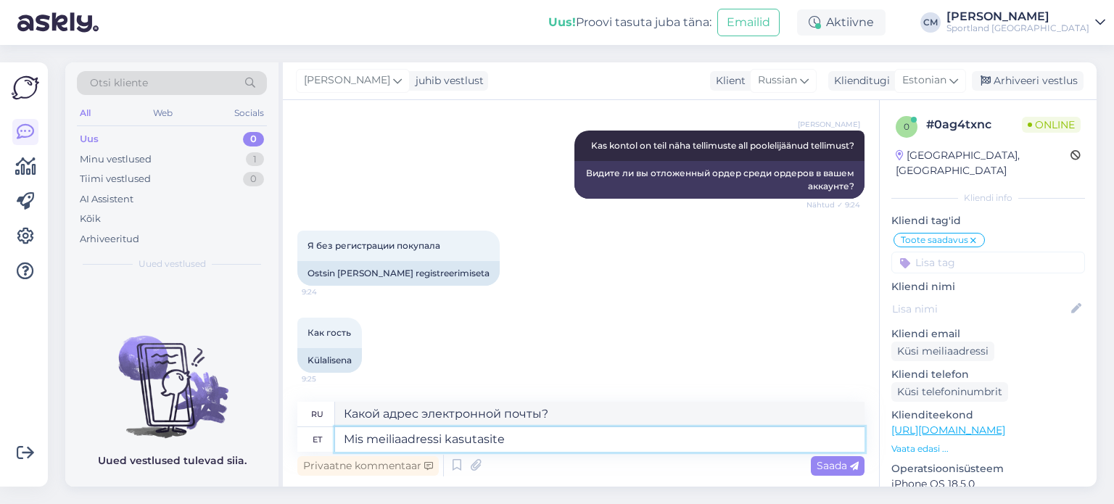
type textarea "Mis meiliaadressi kasutasite t"
type textarea "Какой адрес электронной почты вы использовали?"
type textarea "Mis meiliaadressi kasutasite tellimusel?"
type textarea "Какой адрес электронной почты вы использовали для заказа?"
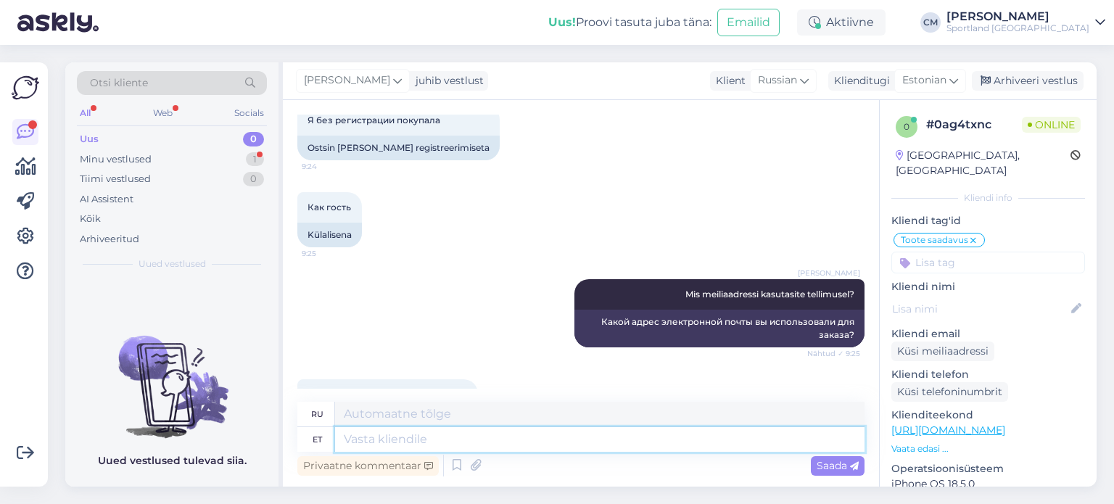
scroll to position [987, 0]
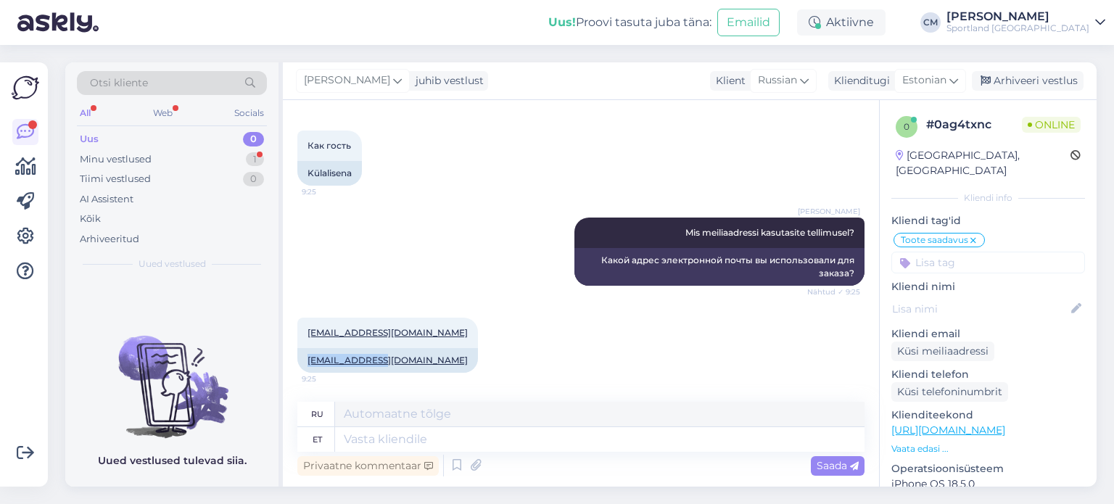
drag, startPoint x: 380, startPoint y: 358, endPoint x: 290, endPoint y: 358, distance: 89.9
click at [290, 358] on div "Vestlus algas [DATE] Здраствуйте я сделала заказ но он не прошел и обувь сразу …" at bounding box center [581, 293] width 596 height 387
copy link "[EMAIL_ADDRESS][DOMAIN_NAME]"
click at [479, 220] on div "[PERSON_NAME] Mis meiliaadressi kasutasite tellimusel? Nähtud ✓ 9:25 Какой адре…" at bounding box center [580, 252] width 567 height 100
click at [508, 443] on textarea at bounding box center [599, 439] width 529 height 25
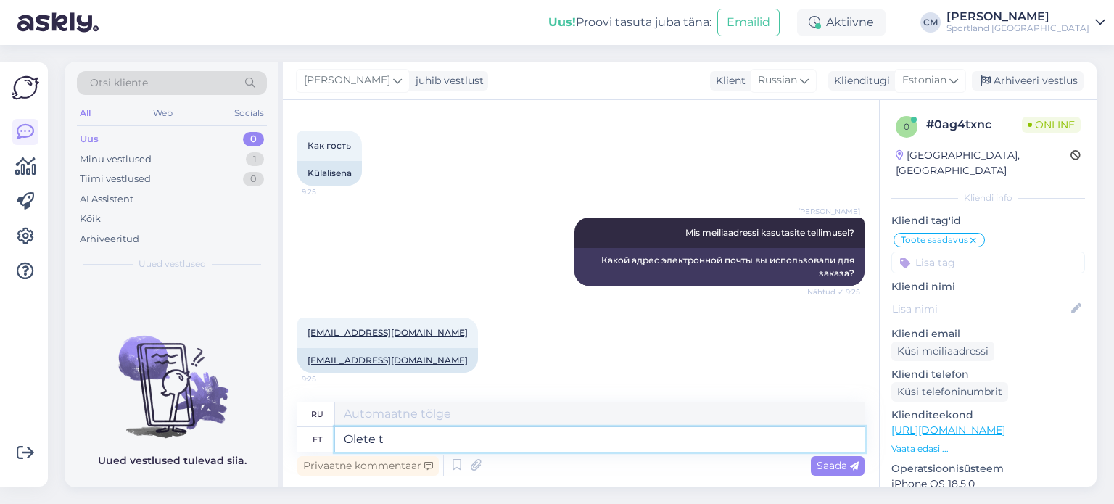
type textarea "Olete te"
type textarea "Ты"
type textarea "Olete tellimust"
type textarea "Вы в порядке."
type textarea "Olete tellimust proovinud te"
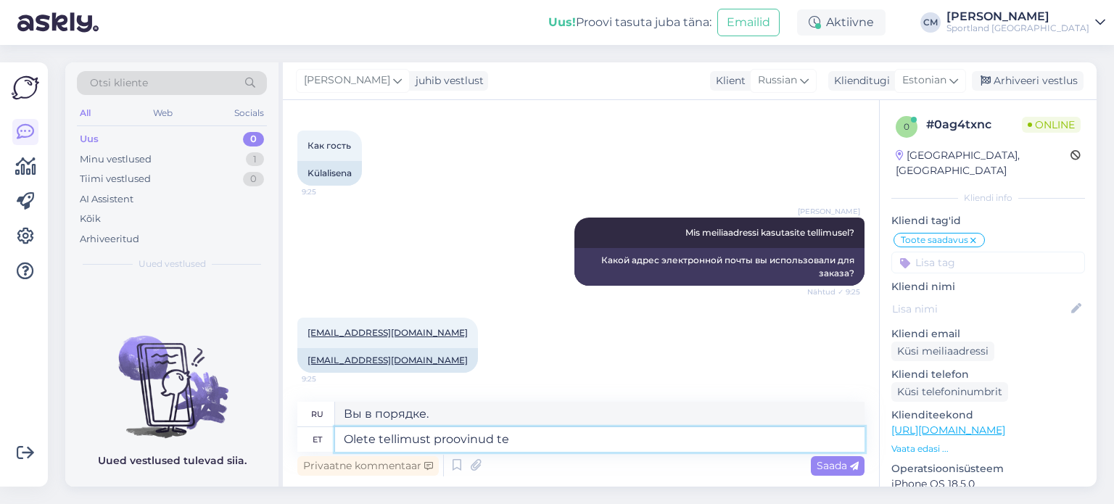
type textarea "Вы попытались выполнить заказ."
type textarea "Olete tellimust proovinud teha o"
type textarea "Вы попытались оформить заказ."
type textarea "Olete tellimust proovinud [PERSON_NAME] n"
type textarea "Вы попытались разместить заказ вместо"
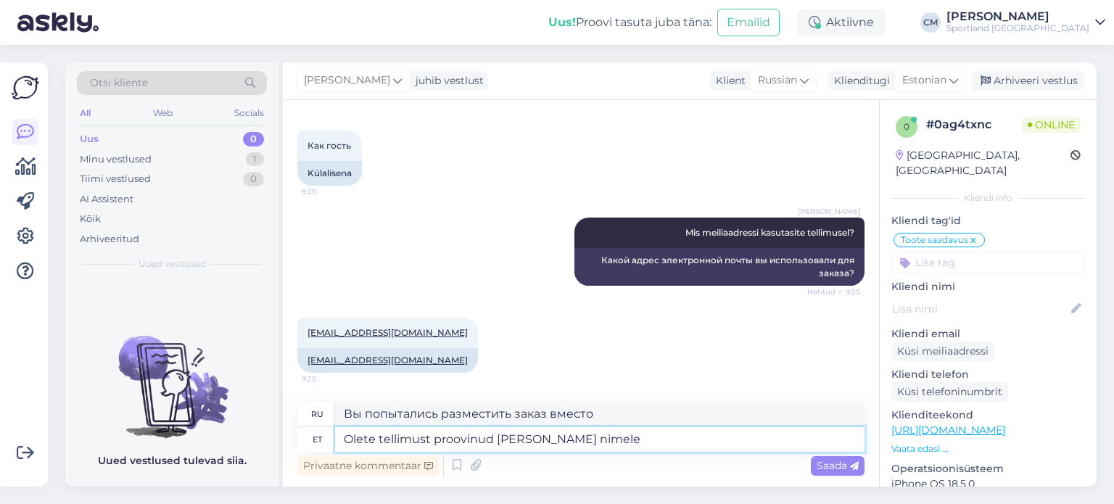
type textarea "Olete tellimust proovinud [PERSON_NAME] nimele"
type textarea "Вы попытались разместить заказ на имя"
paste textarea "[PERSON_NAME]"
type textarea "Olete tellimust proovinud [PERSON_NAME] nimele [PERSON_NAME]."
type textarea "Вы попытались оформить заказ под именем [PERSON_NAME]."
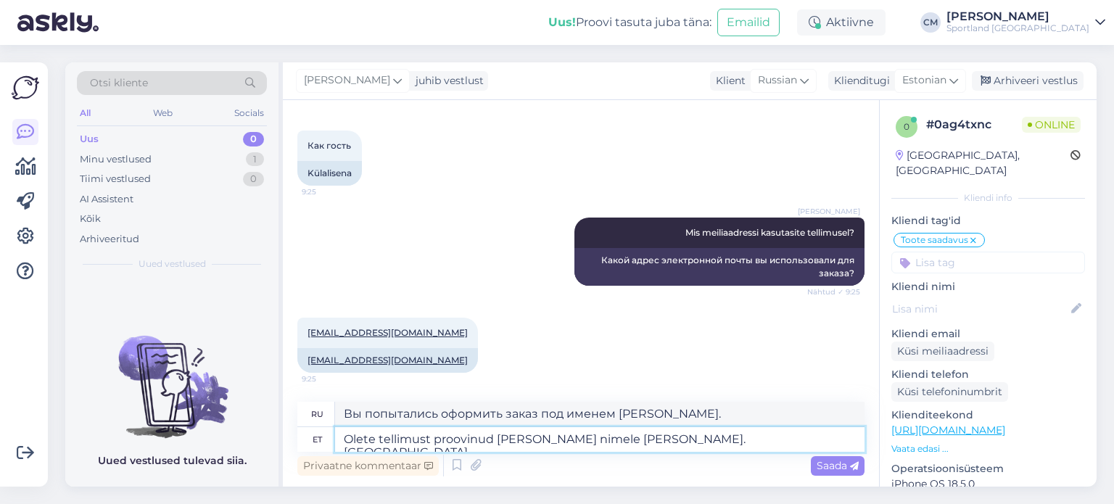
type textarea "Olete tellimust proovinud [PERSON_NAME] nimele [PERSON_NAME]. Tühistan p"
type textarea "Вы пытались оформить заказ под именем [PERSON_NAME]. Отмена"
type textarea "Olete tellimust proovinud [PERSON_NAME] nimele [PERSON_NAME]. Tühistan poolelij…"
type textarea "Вы попытались разместить заказ под именем [PERSON_NAME]. Я отменяю отложенный з…"
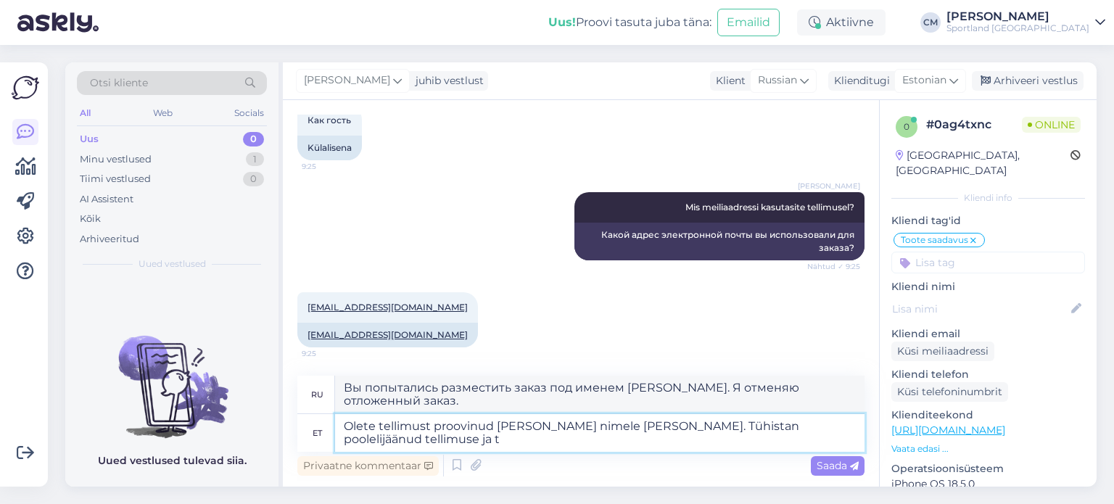
type textarea "Olete tellimust proovinud [PERSON_NAME] nimele [PERSON_NAME]. Tühistan poolelij…"
type textarea "Вы попытались разместить заказ под именем [PERSON_NAME]. Я отменяю отложенный з…"
type textarea "Olete tellimust proovinud [PERSON_NAME] nimele [PERSON_NAME]. Tühistan poolelij…"
type textarea "Вы пытались оформить заказ под именем [PERSON_NAME]. Я отменяю отложенный заказ…"
type textarea "Olete tellimust proovinud [PERSON_NAME] nimele [PERSON_NAME]. Tühistan poolelij…"
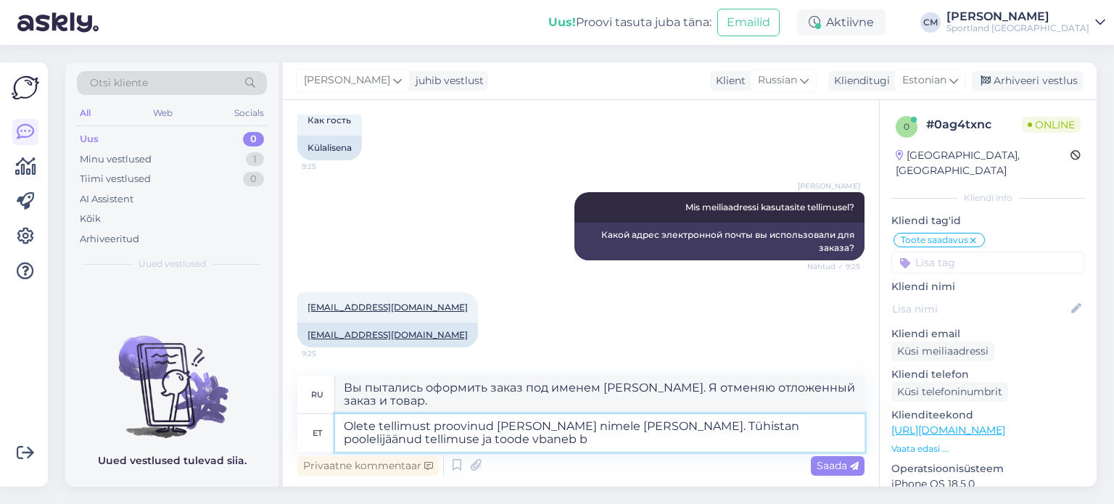
type textarea "Вы пытались оформить заказ под именем [PERSON_NAME]. Я отменю отложенный заказ,…"
type textarea "Olete tellimust proovinud [PERSON_NAME] nimele [PERSON_NAME]. Tühistan poolelij…"
type textarea "Вы пытались оформить заказ под именем [PERSON_NAME]. Я отменю отложенный заказ,…"
type textarea "Olete tellimust proovinud [PERSON_NAME] nimele [PERSON_NAME]. Tühistan poolelij…"
type textarea "Вы пытались оформить заказ под именем [PERSON_NAME]. Я отменю отложенный заказ,…"
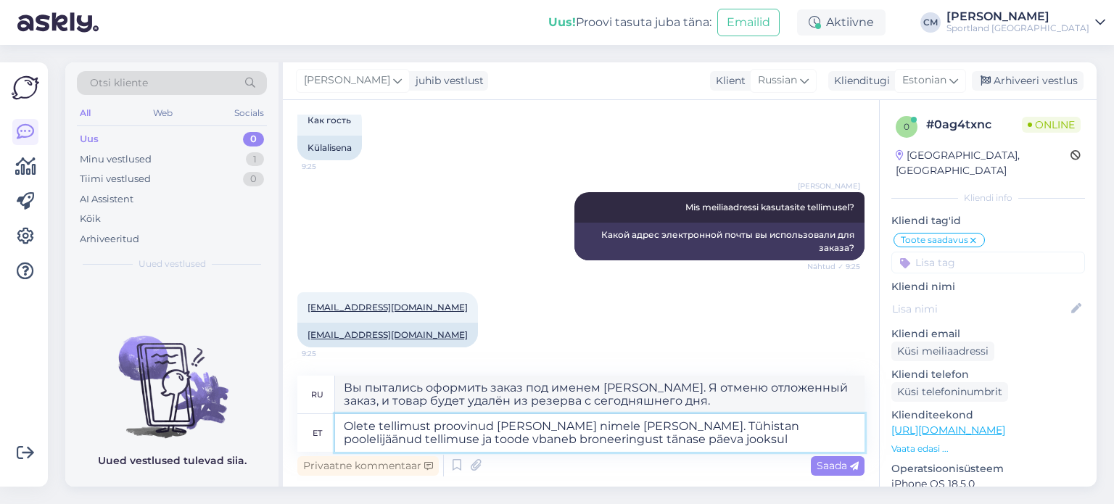
type textarea "Olete tellimust proovinud [PERSON_NAME] nimele [PERSON_NAME]. Tühistan poolelij…"
type textarea "Вы пытались оформить заказ под именем [PERSON_NAME]. Я отменю отложенный заказ,…"
click at [444, 435] on textarea "Olete tellimust proovinud [PERSON_NAME] nimele [PERSON_NAME]. Tühistan poolelij…" at bounding box center [599, 433] width 529 height 38
type textarea "Olete tellimust proovinud [PERSON_NAME] nimele [PERSON_NAME]. Tühistan poolelij…"
type textarea "Вы пытались оформить заказ под именем [PERSON_NAME]. Я отменю отложенный заказ,…"
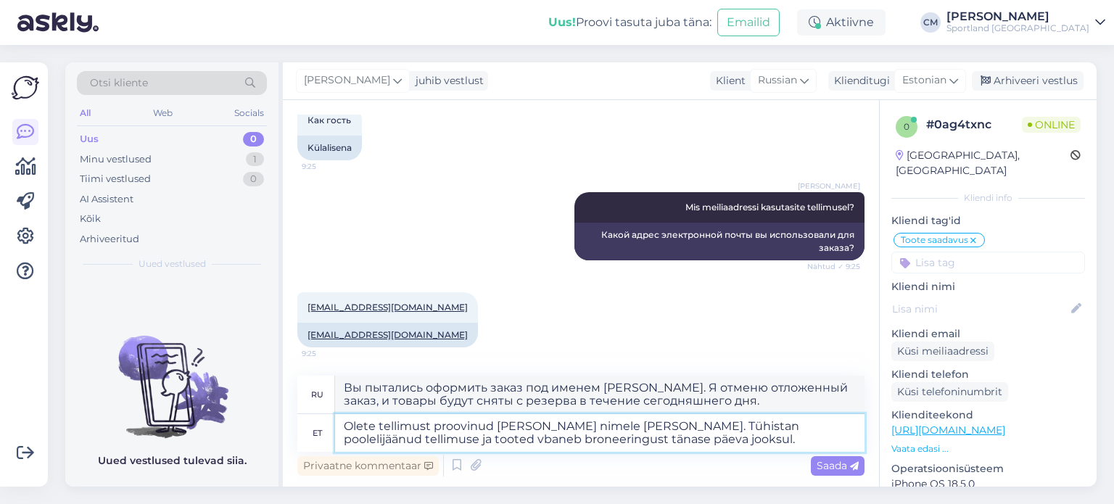
click at [461, 440] on textarea "Olete tellimust proovinud [PERSON_NAME] nimele [PERSON_NAME]. Tühistan poolelij…" at bounding box center [599, 433] width 529 height 38
type textarea "Olete tellimust proovinud [PERSON_NAME] nimele [PERSON_NAME]. Tühistan poolelij…"
type textarea "Вы пытались оформить заказ под именем [PERSON_NAME]. Я отменю отложенный заказ,…"
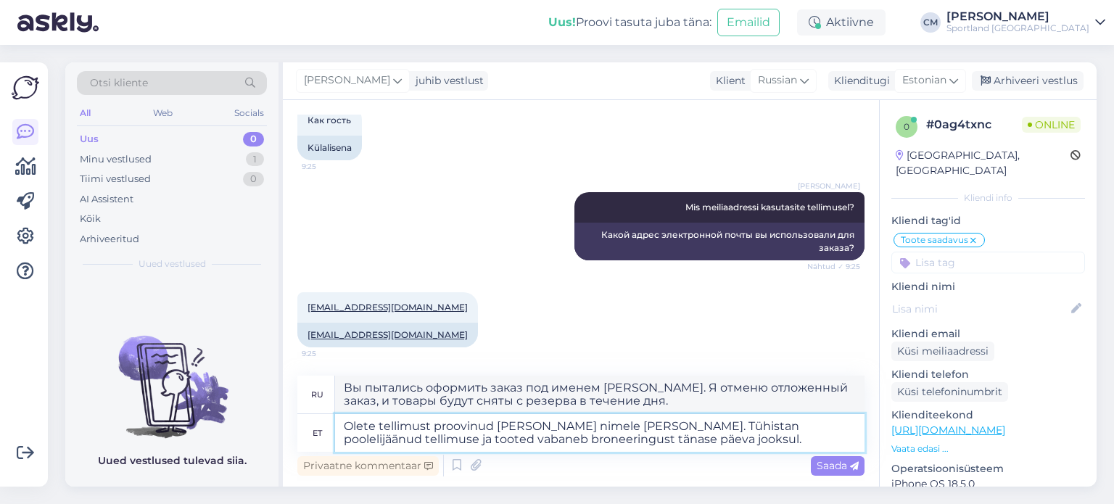
click at [505, 445] on textarea "Olete tellimust proovinud [PERSON_NAME] nimele [PERSON_NAME]. Tühistan poolelij…" at bounding box center [599, 433] width 529 height 38
type textarea "Olete tellimust proovinud [PERSON_NAME] nimele [PERSON_NAME]. Tühistan poolelij…"
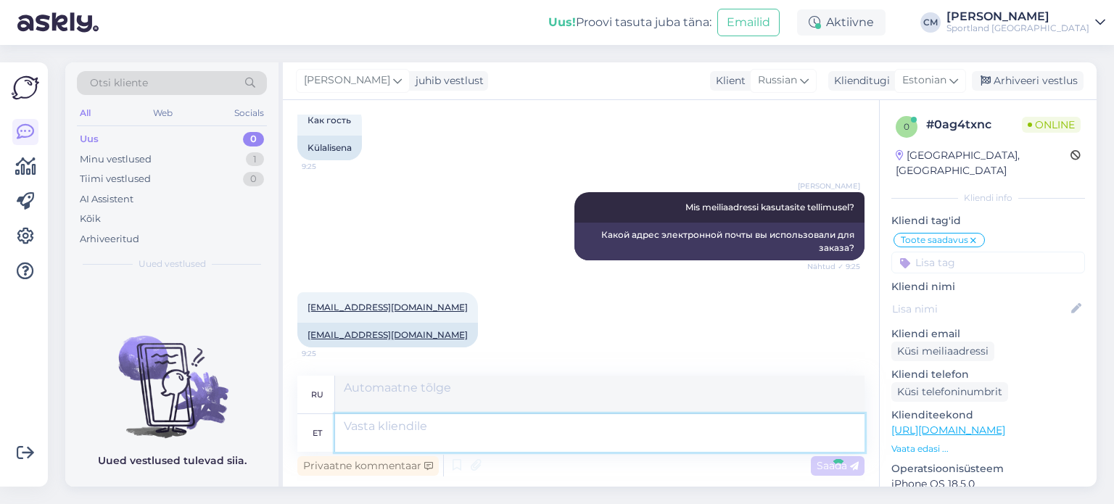
scroll to position [1126, 0]
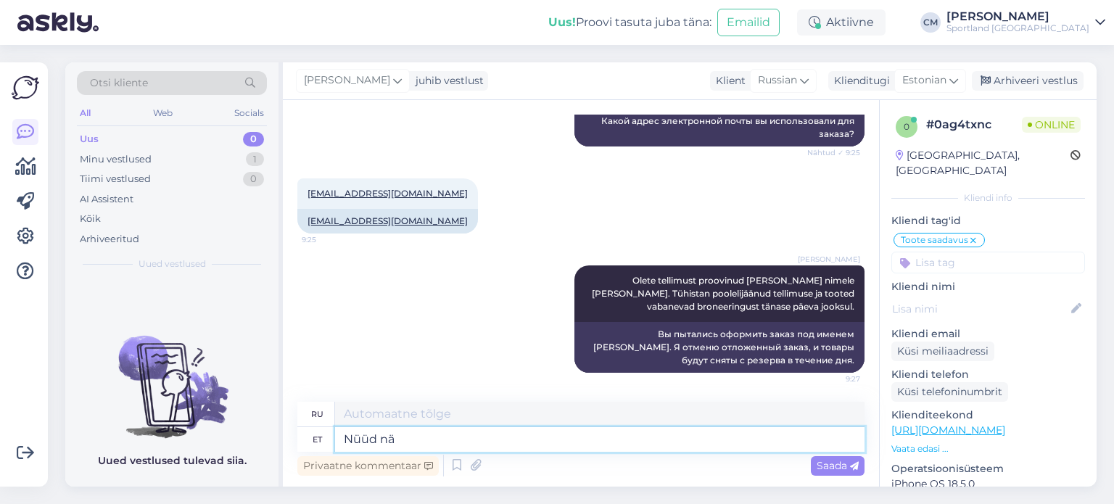
type textarea "Nüüd näe"
type textarea "Сейчас"
type textarea "Nüüd näen, et ka"
type textarea "Теперь я вижу,"
type textarea "Nüüd näen, et kasu"
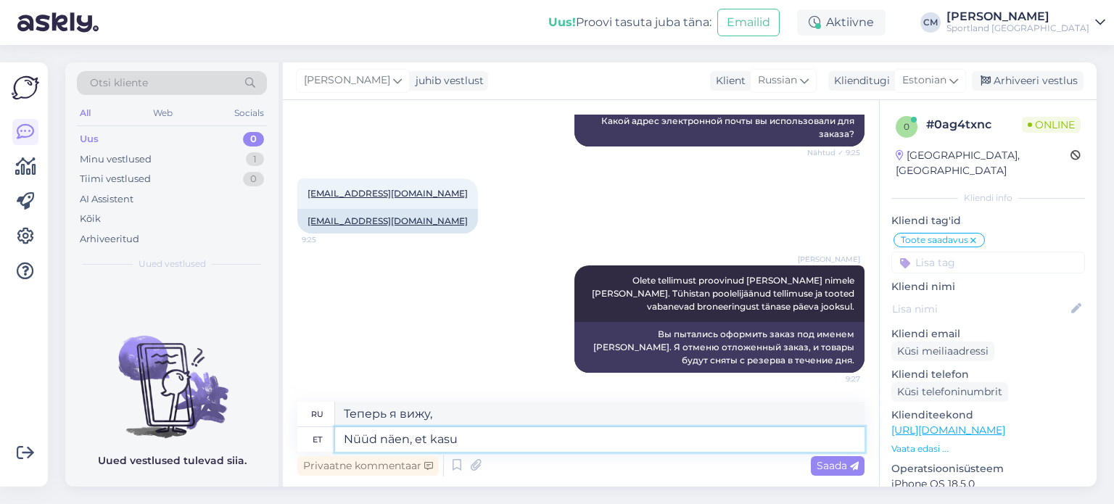
type textarea "Теперь я вижу, что"
type textarea "Nüüd näen, et kasutasite I"
type textarea "Теперь я вижу, что ты использовал"
type textarea "Nüüd näen, et kasutasite Inba"
type textarea "Теперь я вижу, что ты использовал I"
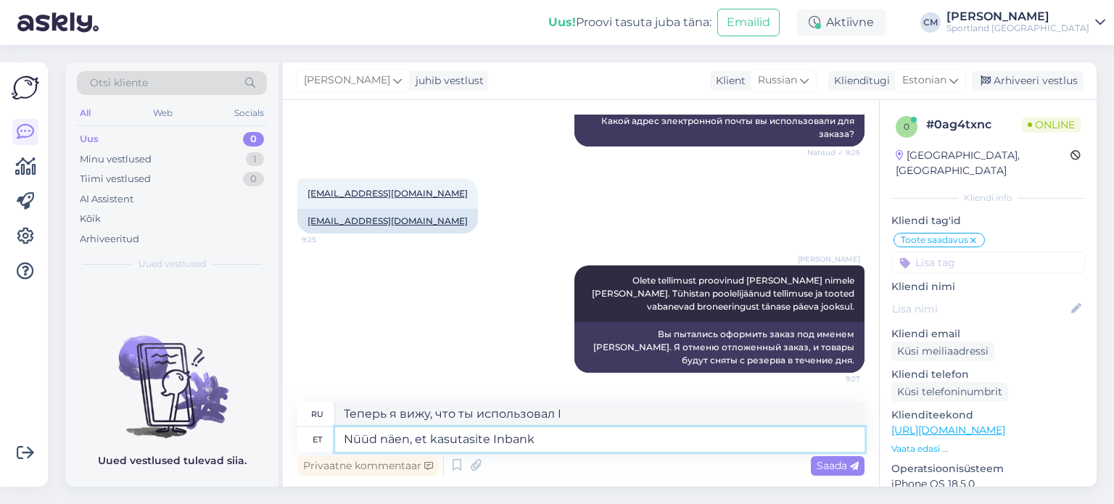
type textarea "Nüüd näen, et kasutasite Inbank"
type textarea "Теперь я вижу, что вы пользовались услугами Inbank."
type textarea "Nüüd näen, et kasutasite Inbank maksemeetodit."
type textarea "Теперь я вижу, что вы использовали способ оплаты Inbank."
type textarea "Nüüd näen, et kasutasite Inbank maksemeetodit."
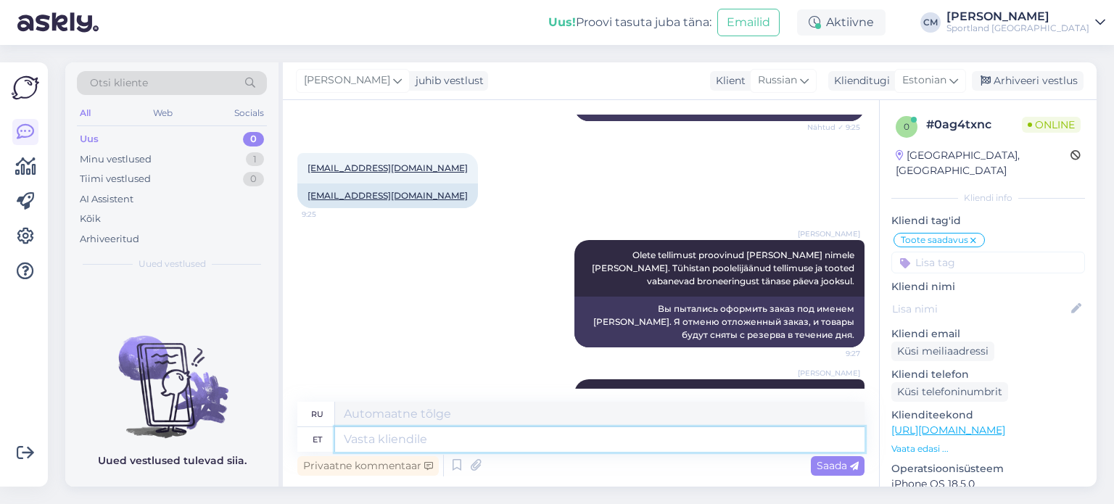
scroll to position [1227, 0]
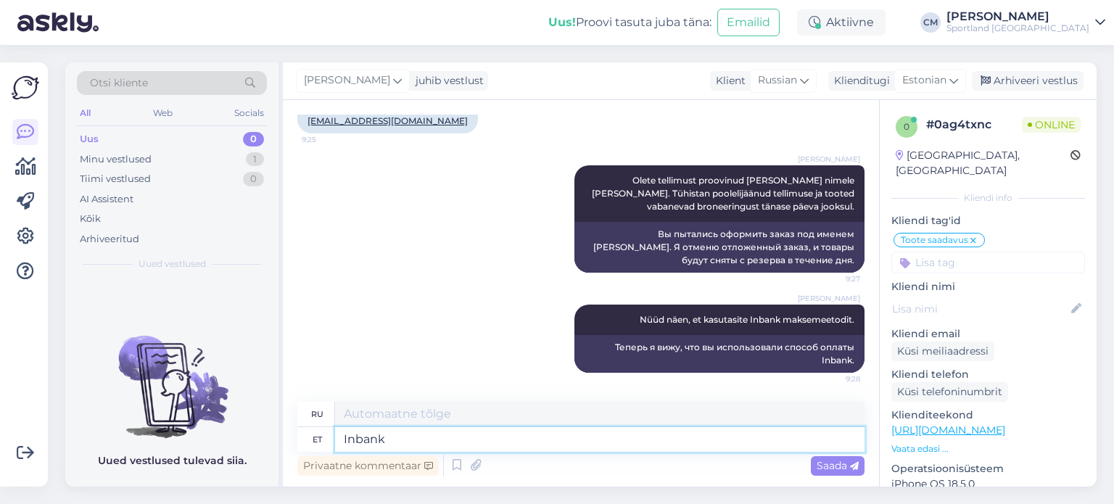
type textarea "Inbank"
type textarea "Инбанк"
type textarea "Inbank on an"
type textarea "Инбанк - это"
type textarea "Inbank on an dn"
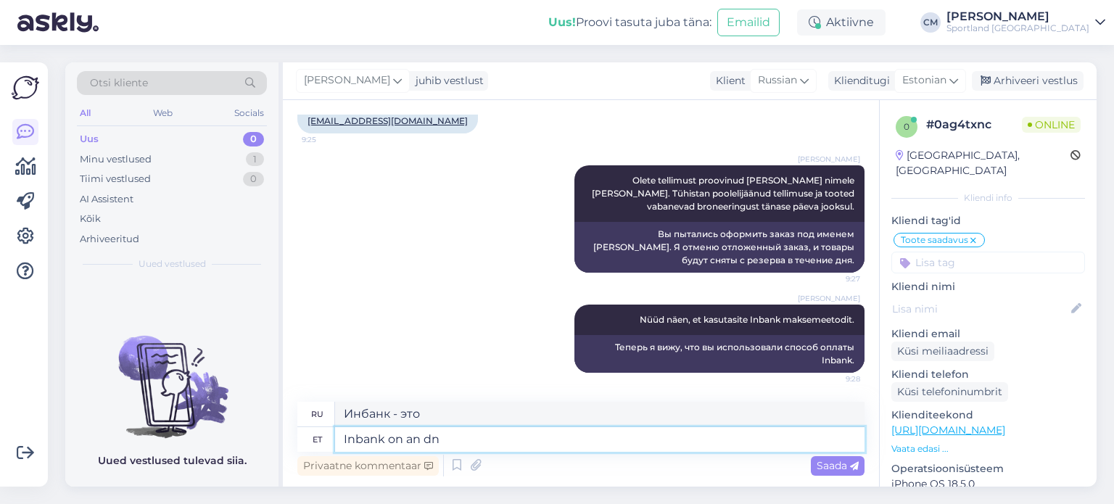
type textarea "Инбанк — это"
type textarea "Inbank on an dnud te"
type textarea "Инбанк дал"
type textarea "Inbank on an dnud teie"
type textarea "Inbank предоставил вам"
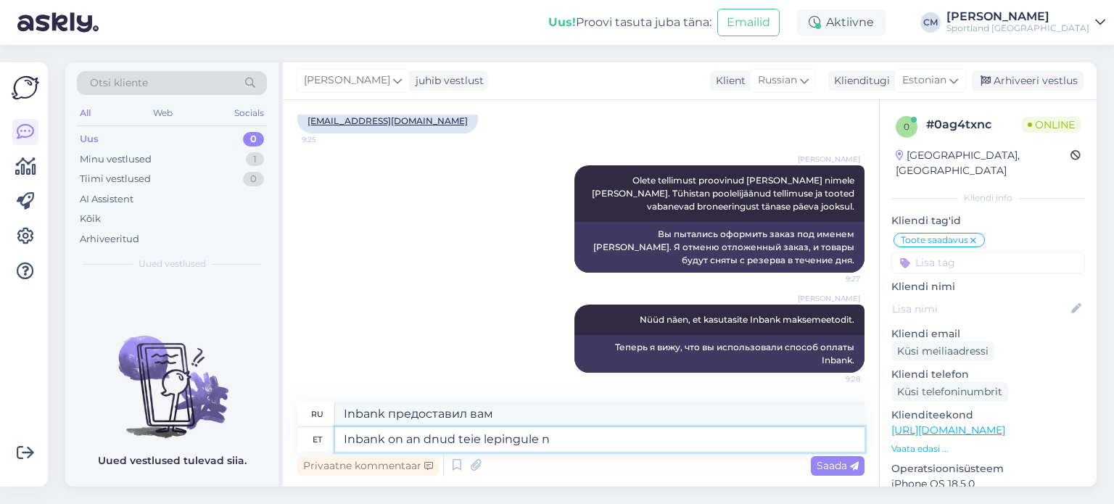
type textarea "Inbank on an dnud teie lepingule ne"
type textarea "Inbank предоставил ваш контракт"
type textarea "Inbank on an dnud teie lepingule negat"
type textarea "Inbank дал отрицательный ответ на ваш контракт."
type textarea "Inbank on an dnud teie lepingule negatiivse v"
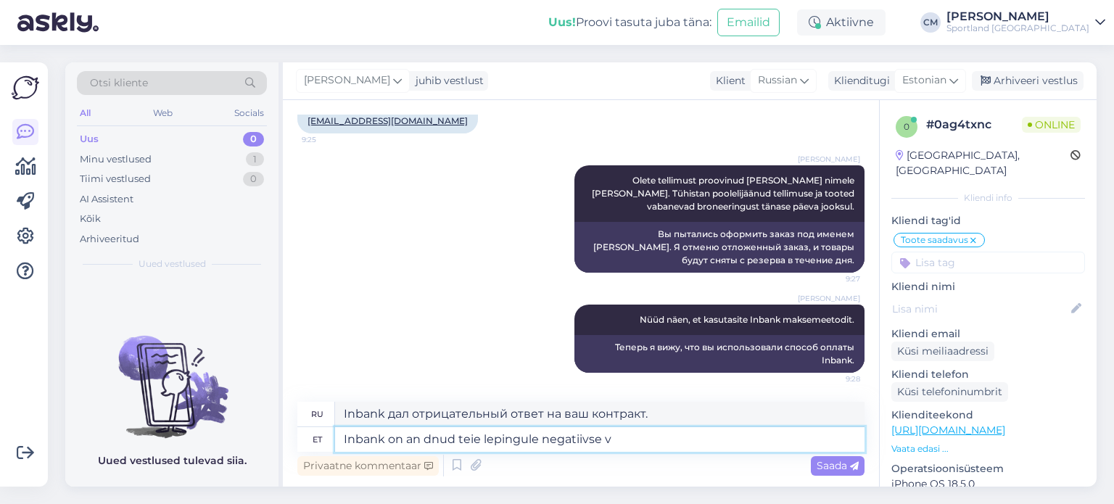
type textarea "Inbank дал вашему контракту отрицательную оценку."
type textarea "Inbank on an dnud teie lepingule negatiivse vastuse j"
type textarea "Inbank дал отрицательный ответ на ваш контракт."
type textarea "Inbank on an dnud teie lepingule negatiivse vastuse ja s"
type textarea "Инбанк дал отрицательный ответ на ваш контракт [PERSON_NAME]"
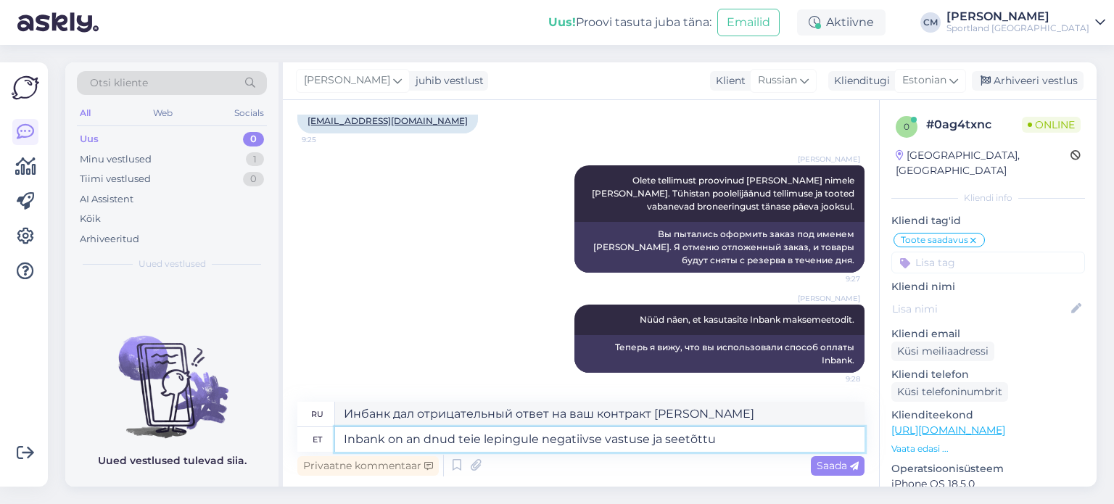
type textarea "Inbank on an dnud teie lepingule negatiivse vastuse ja seetõttu"
type textarea "Инбанк дал отрицательный ответ на ваш контракт и поэтому"
type textarea "Inbank on an dnud teie lepingule negatiivse vastuse ja seetõttu teil te"
type textarea "Inbank дал отрицательный ответ на ваш контракт, и поэтому вы"
type textarea "Inbank on an dnud teie lepingule negatiivse vastuse ja seetõttu teil tellimus e"
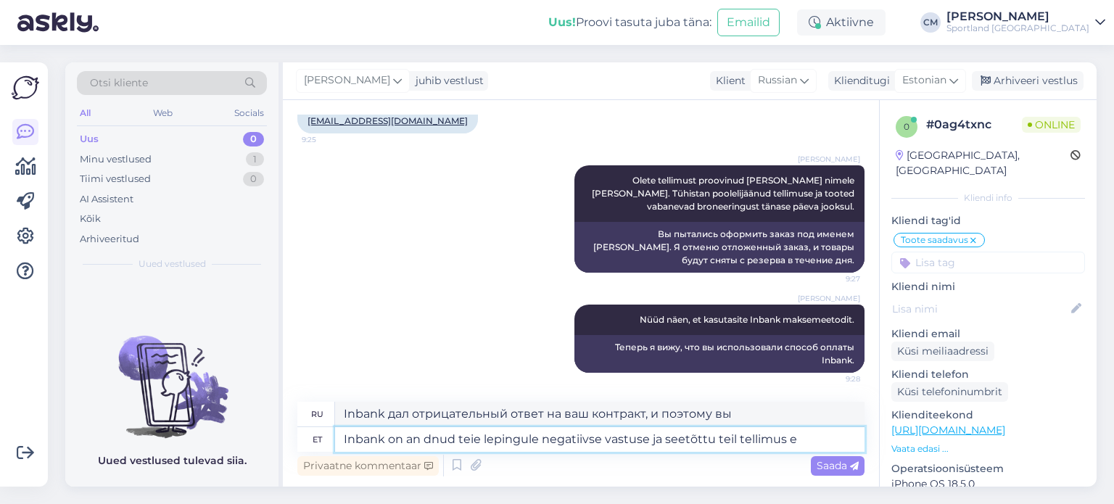
type textarea "Инбанк дал отрицательный ответ по вашему контракту и поэтому у вас есть заказ"
type textarea "Inbank on an dnud teie lepingule negatiivse vastuse ja seetõttu teil tellimus ei"
type textarea "[PERSON_NAME] дал отрицательный ответ по вашему контракту и поэтому у вас есть …"
type textarea "Inbank on an dnud teie lepingule negatiivse vastuse ja seetõttu teil tellimus ei"
type textarea "Inbank дал отрицательный ответ по вашему договору, и поэтому вы не получите зак…"
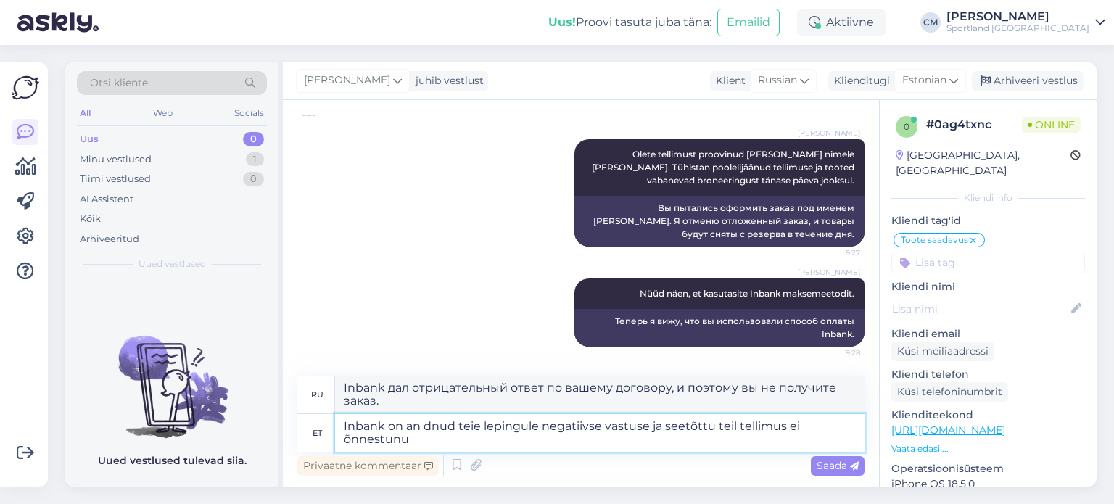
type textarea "Inbank on an dnud teie lepingule negatiivse vastuse ja seetõttu teil tellimus e…"
type textarea "[PERSON_NAME] дал отрицательный ответ по вашему контракту, и поэтому ваш заказ …"
click at [428, 432] on textarea "Inbank on an dnud teie lepingule negatiivse vastuse ja seetõttu teil tellimus e…" at bounding box center [599, 433] width 529 height 38
type textarea "Inbank on andnud teie lepingule negatiivse vastuse ja seetõttu teil tellimus ei…"
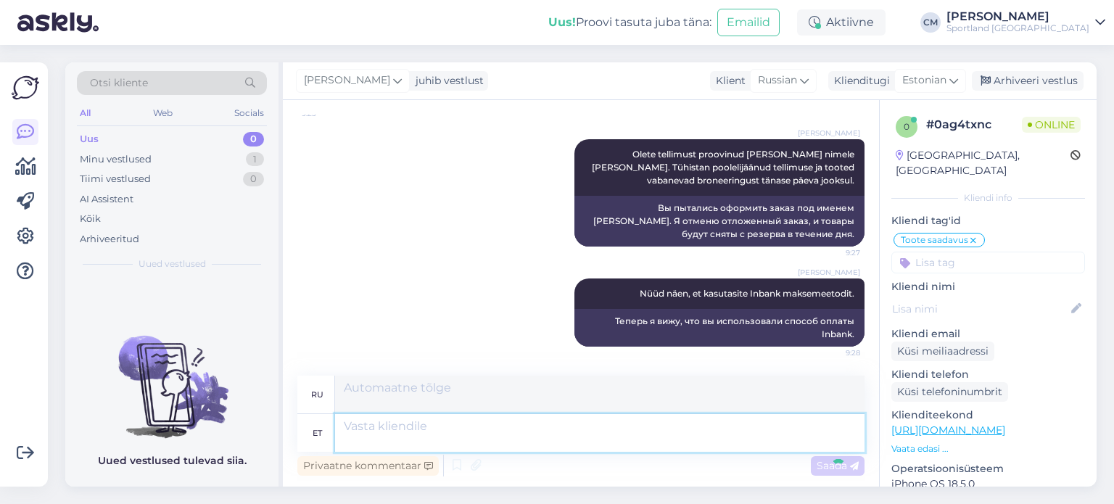
scroll to position [1340, 0]
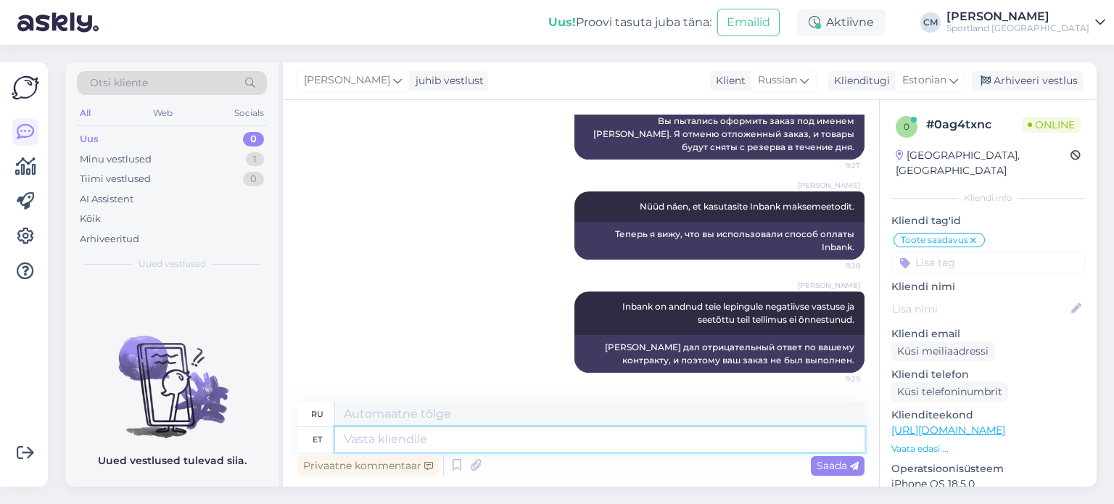
paste textarea "Keeldumise põhjus: Madal hinnang maksevõimele"
type textarea "Keeldumise põhjus: Madal hinnang maksevõimele"
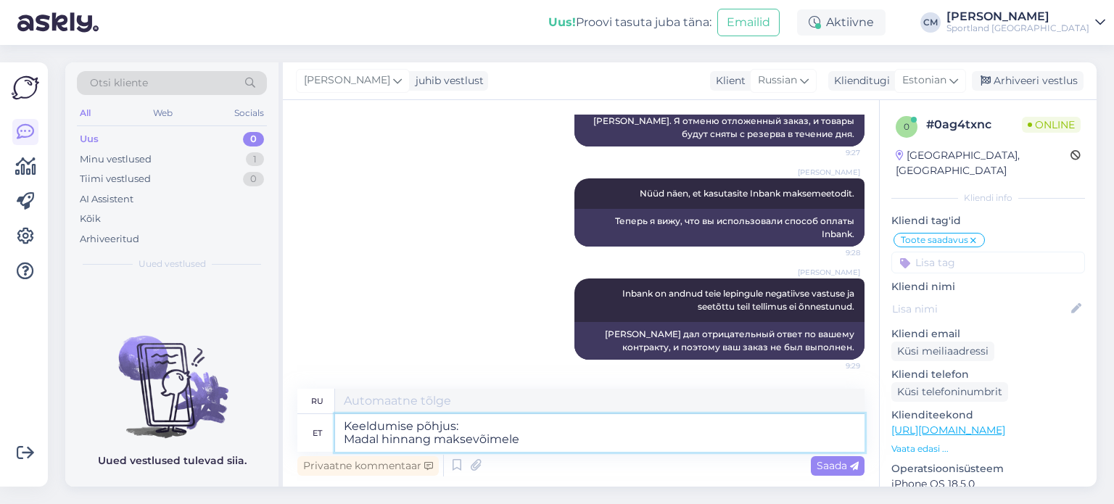
type textarea "Причина отклонения: Низкий рейтинг платежеспособности"
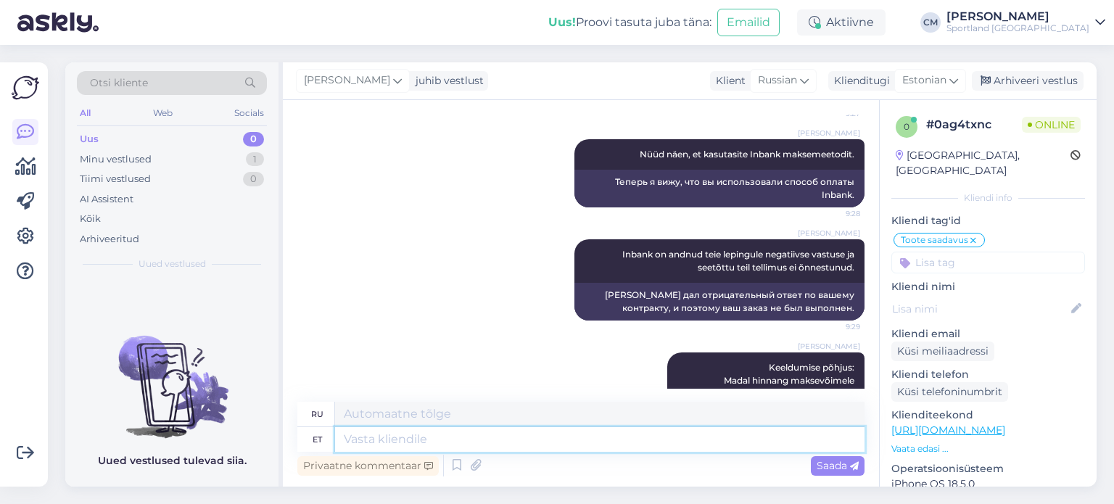
scroll to position [1454, 0]
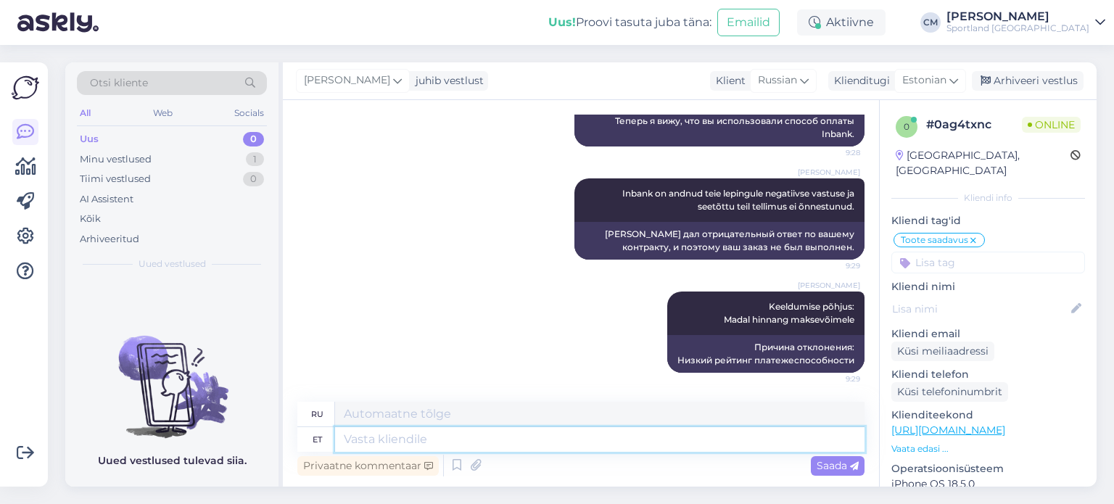
type textarea "T"
type textarea "Tõ"
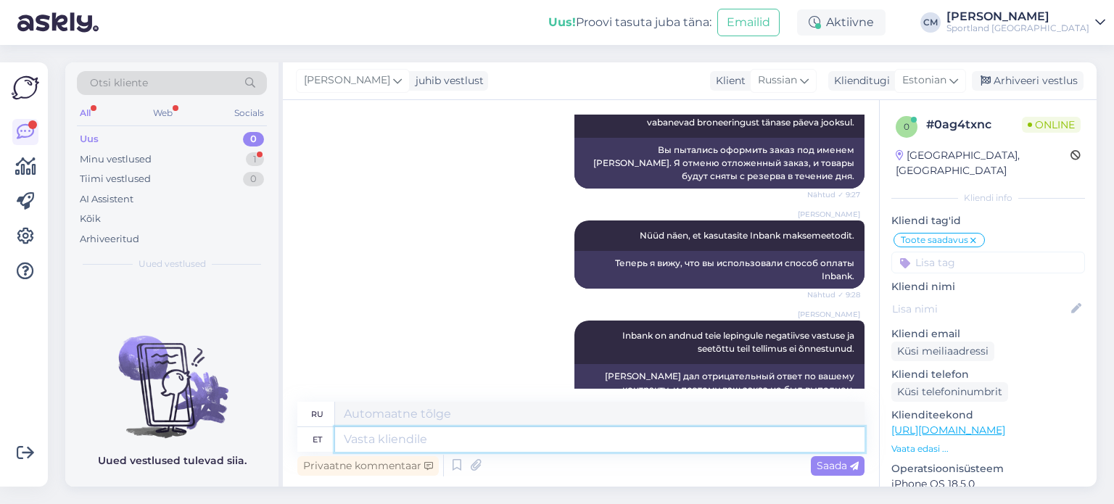
scroll to position [1628, 0]
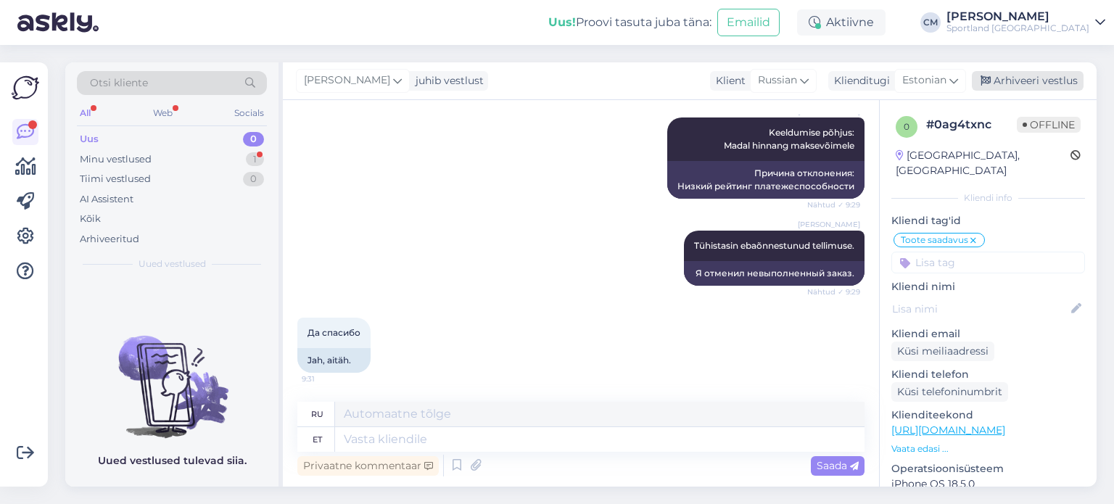
click at [1001, 75] on div "Arhiveeri vestlus" at bounding box center [1028, 81] width 112 height 20
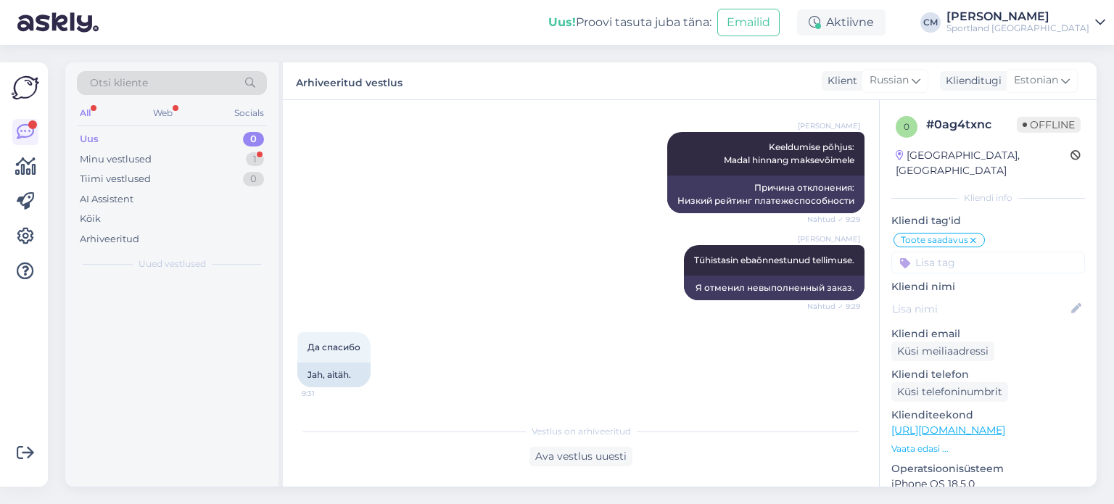
scroll to position [1613, 0]
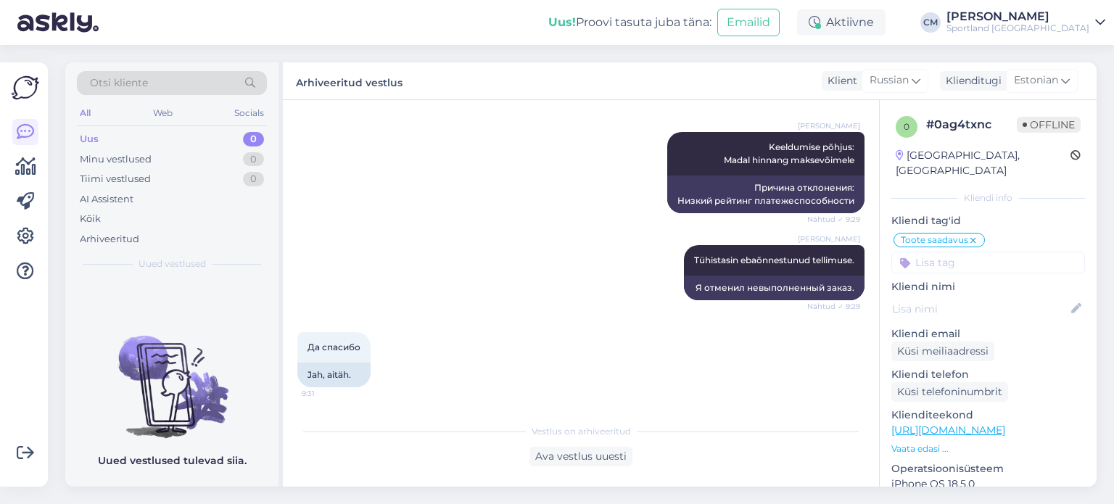
click at [449, 168] on div "[PERSON_NAME] Keeldumise põhjus: Madal hinnang maksevõimele Nähtud ✓ 9:29 Причи…" at bounding box center [580, 172] width 567 height 113
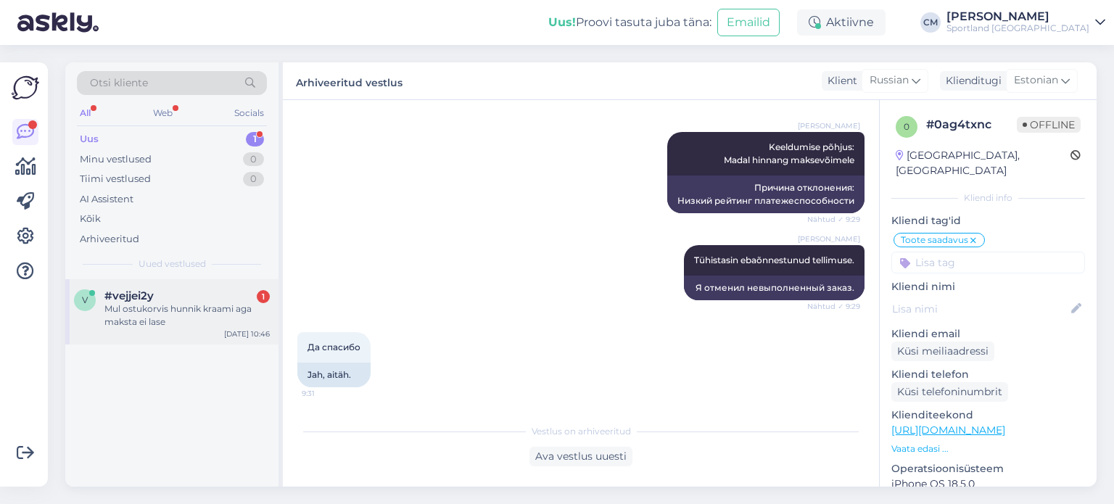
click at [232, 333] on div "[DATE] 10:46" at bounding box center [247, 334] width 46 height 11
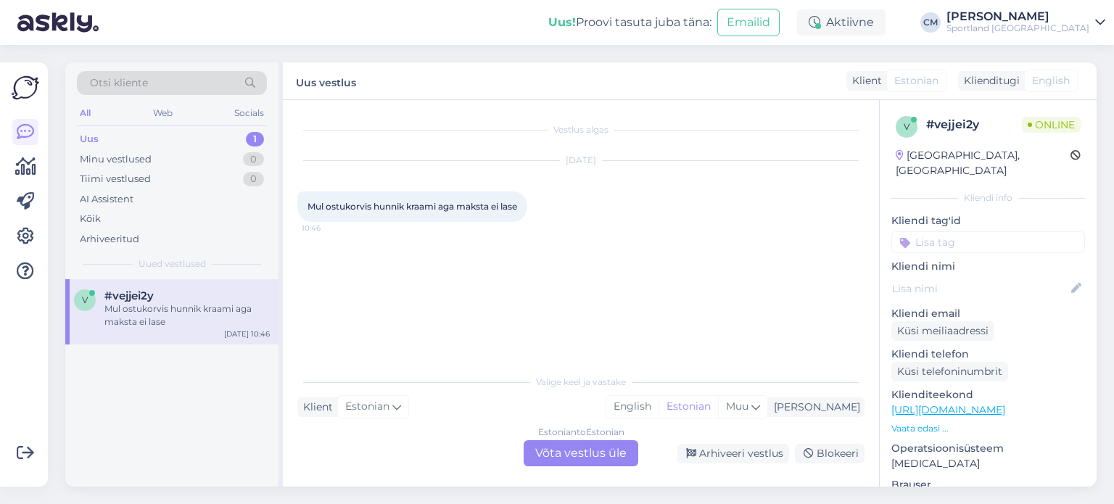
click at [627, 454] on div "Estonian to Estonian Võta vestlus üle" at bounding box center [581, 453] width 115 height 26
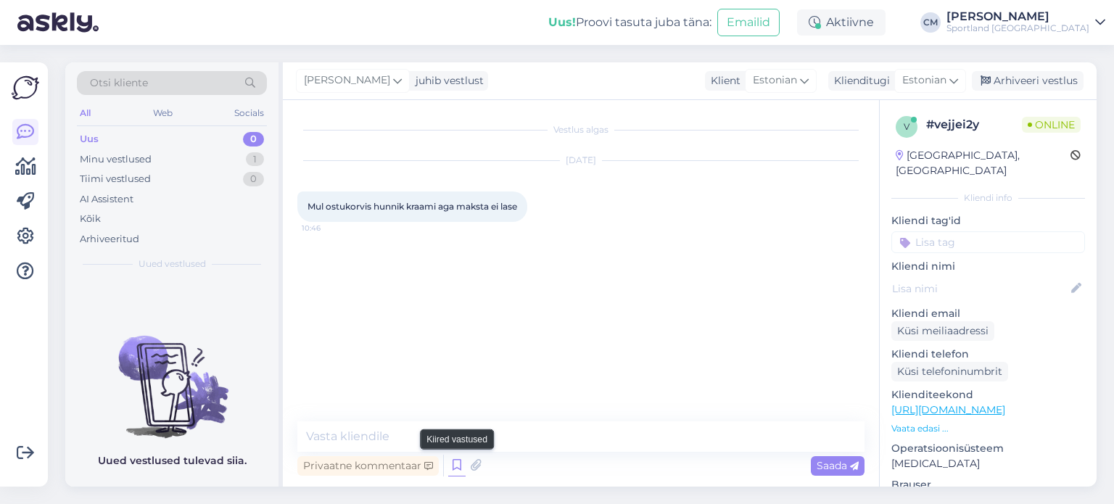
click at [450, 469] on icon at bounding box center [456, 466] width 17 height 22
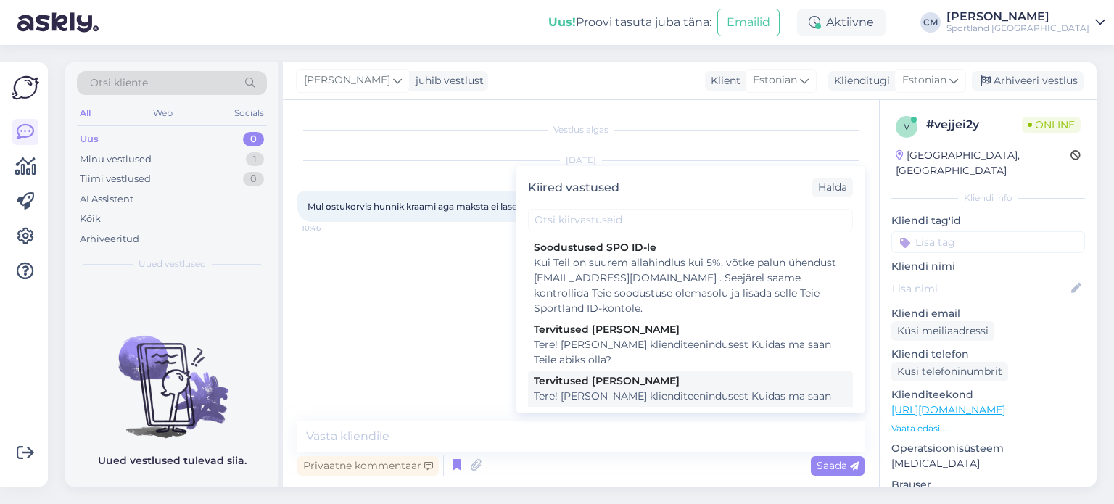
click at [609, 395] on div "Tere! [PERSON_NAME] klienditeenindusest Kuidas ma saan Teile abiks olla?" at bounding box center [690, 404] width 313 height 30
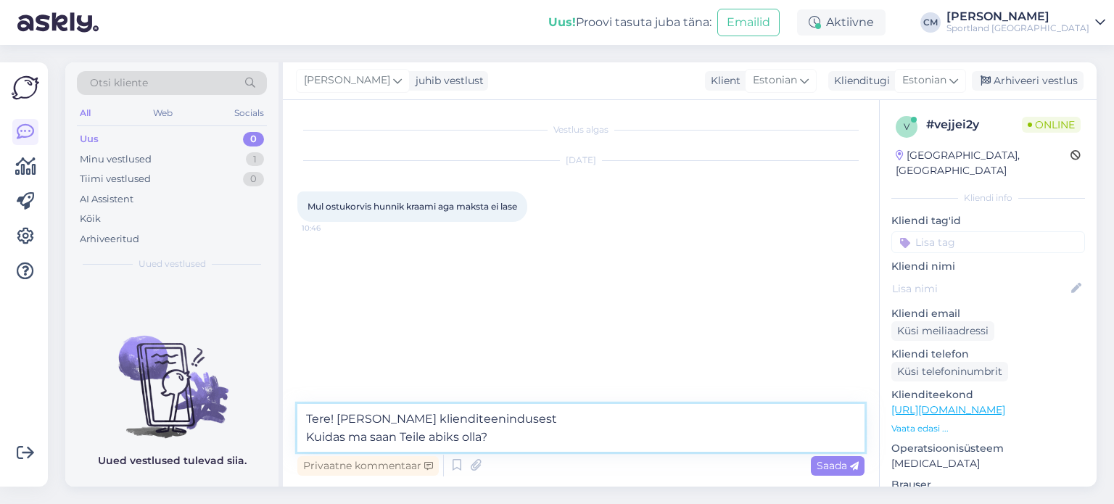
click at [583, 432] on textarea "Tere! [PERSON_NAME] klienditeenindusest Kuidas ma saan Teile abiks olla?" at bounding box center [580, 428] width 567 height 48
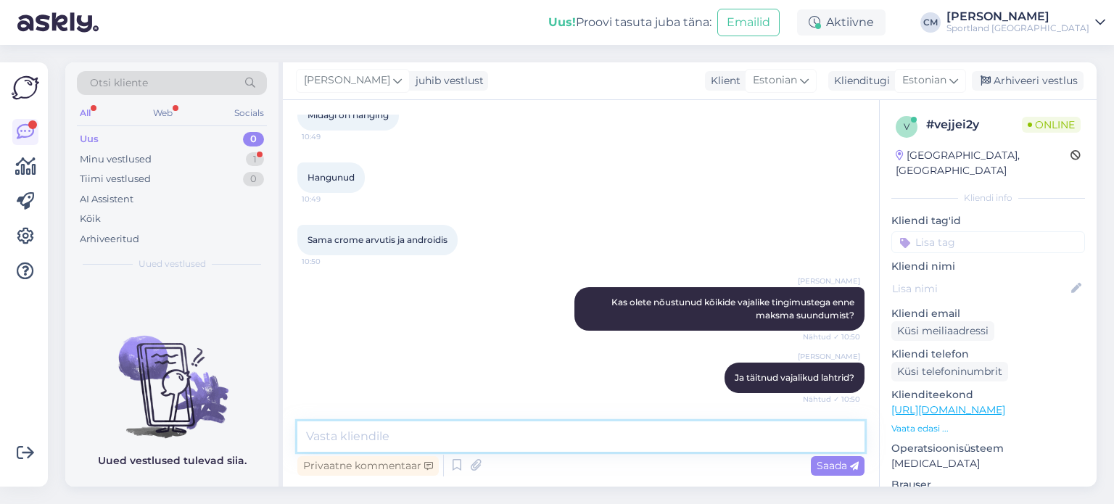
scroll to position [429, 0]
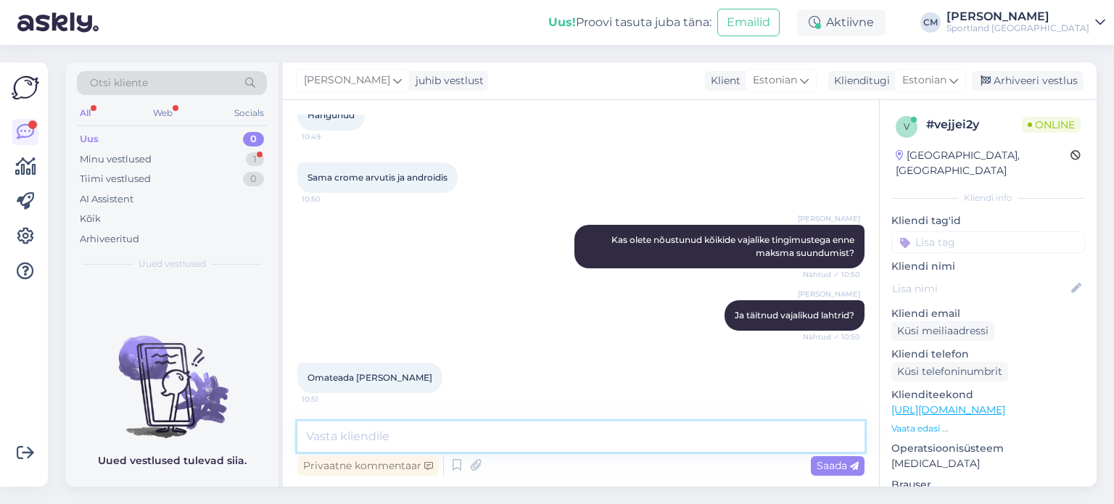
click at [389, 443] on textarea at bounding box center [580, 436] width 567 height 30
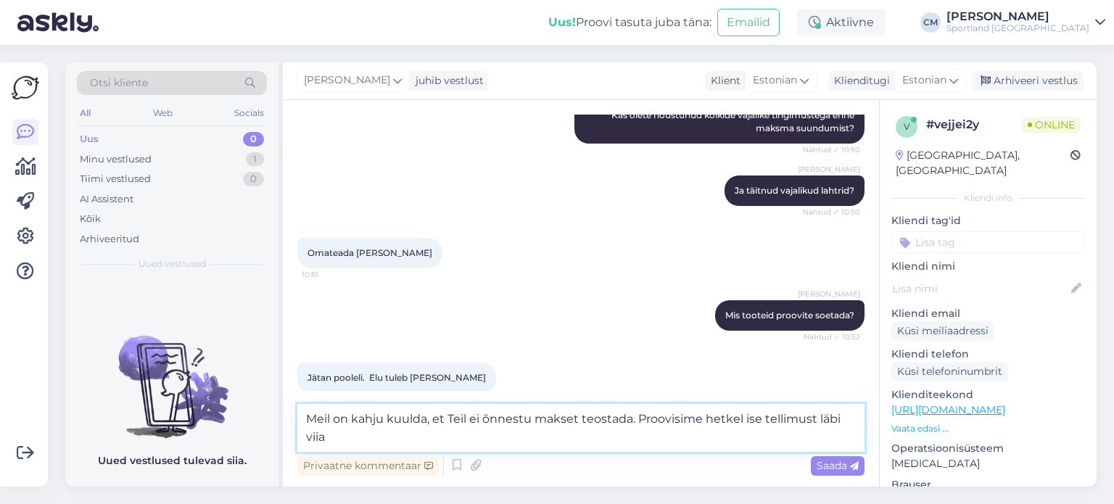
scroll to position [570, 0]
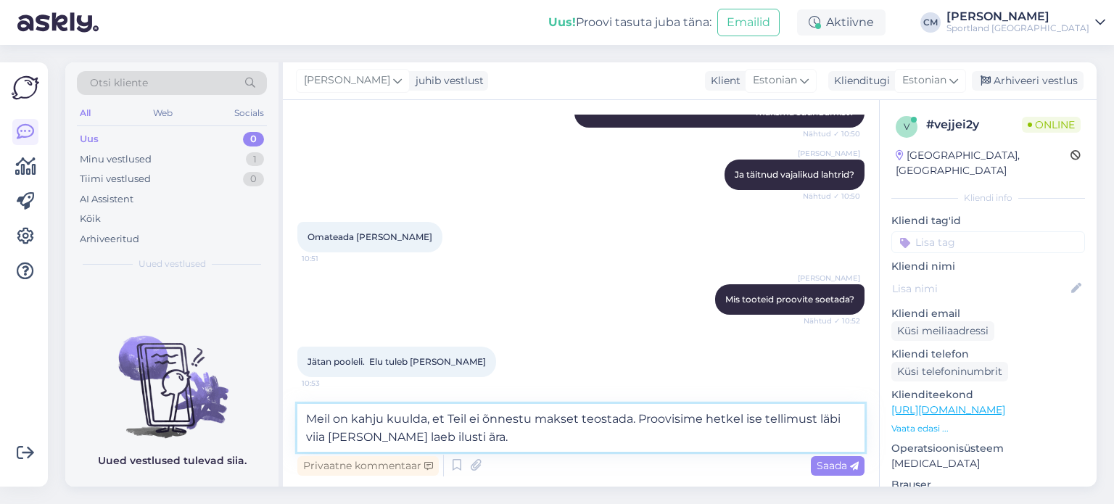
click at [339, 430] on textarea "Meil on kahju kuulda, et Teil ei õnnestu makset teostada. Proovisime hetkel ise…" at bounding box center [580, 428] width 567 height 48
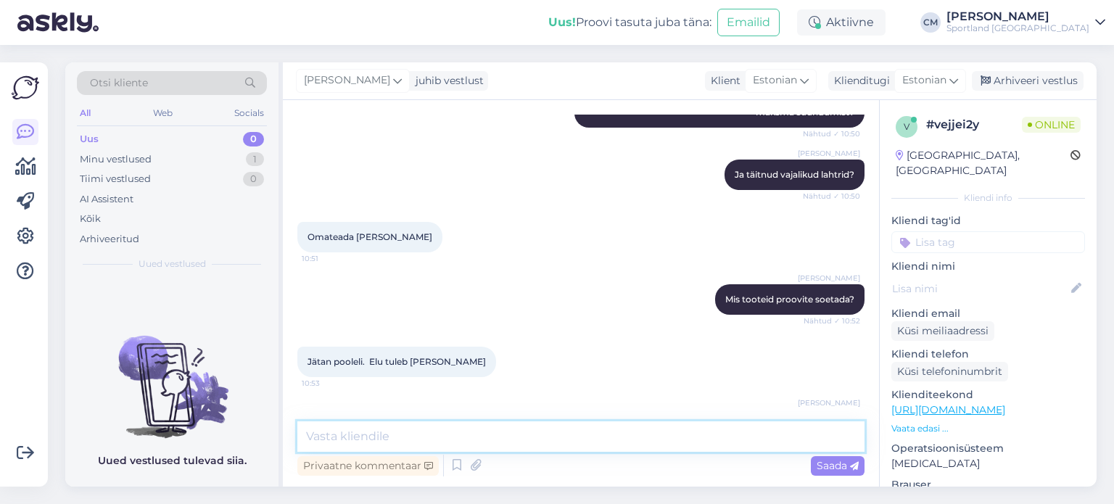
scroll to position [643, 0]
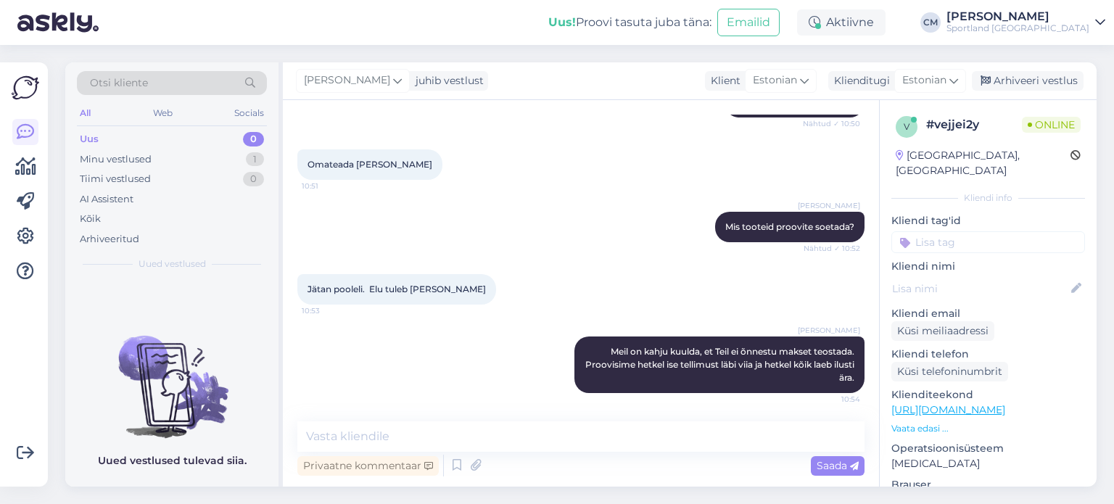
click at [969, 231] on input at bounding box center [988, 242] width 194 height 22
click at [984, 294] on span "Probleem tellimuse esitamisega" at bounding box center [989, 298] width 116 height 9
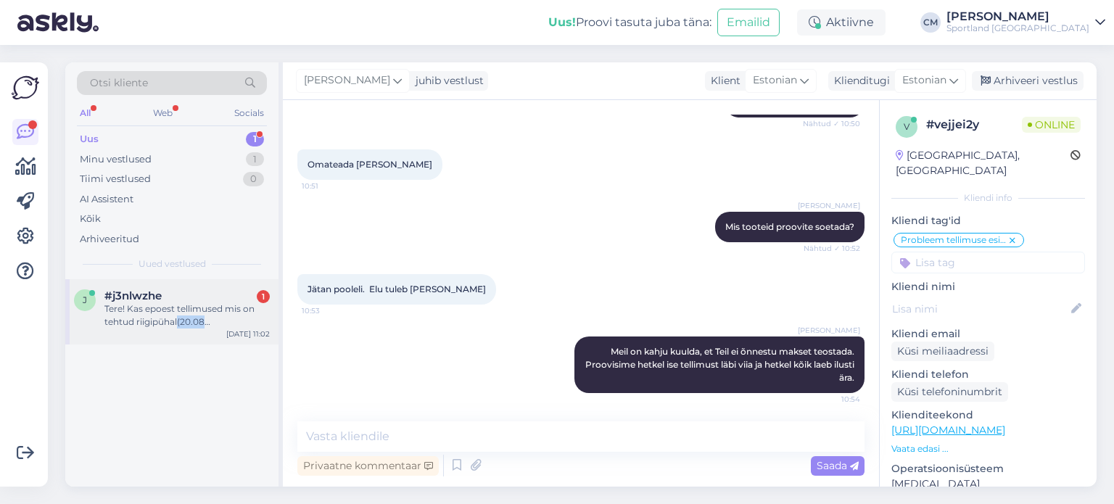
drag, startPoint x: 197, startPoint y: 361, endPoint x: 176, endPoint y: 321, distance: 45.4
click at [176, 321] on div "j #j3nlwzhe 1 Tere! Kas epoest tellimused mis on tehtud riigipühal(20.08 [PERSO…" at bounding box center [171, 382] width 213 height 207
click at [176, 321] on div "Tere! Kas epoest tellimused mis on tehtud riigipühal(20.08 [PERSON_NAME] on ava…" at bounding box center [186, 315] width 165 height 26
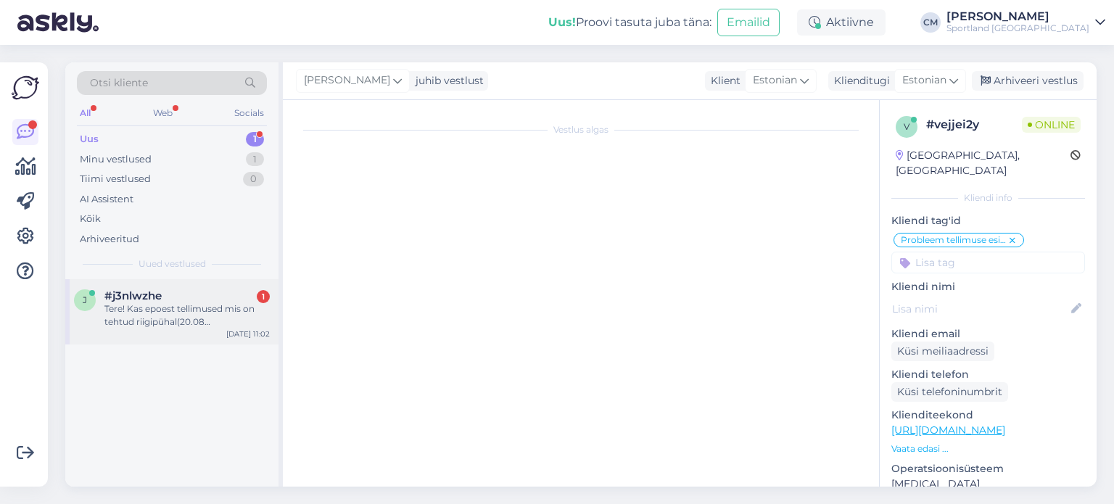
scroll to position [0, 0]
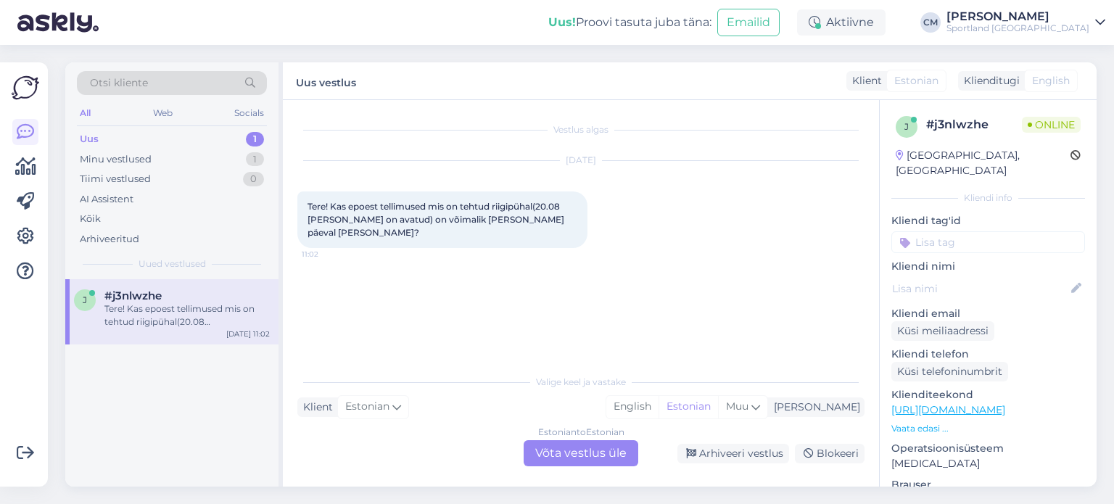
click at [571, 456] on div "Estonian to Estonian Võta vestlus üle" at bounding box center [581, 453] width 115 height 26
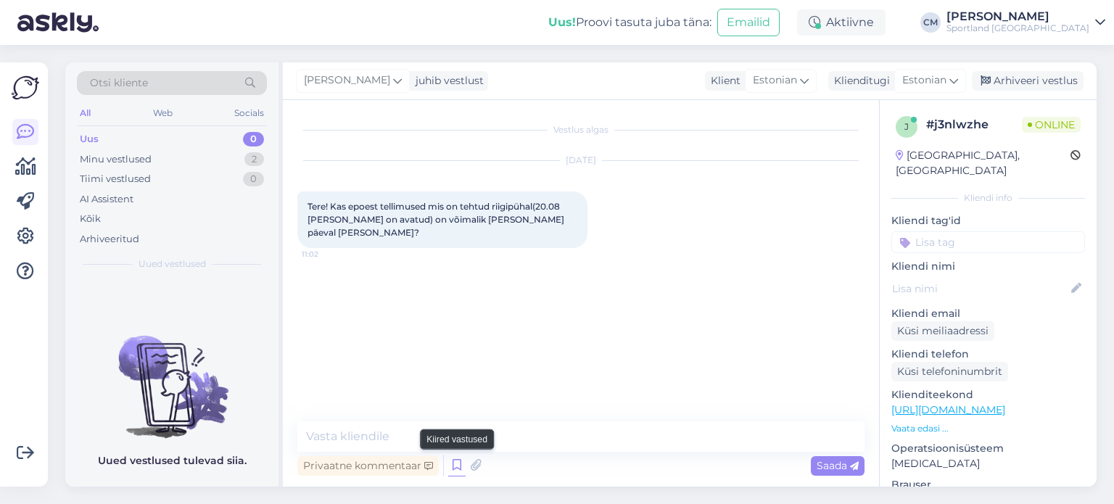
click at [456, 461] on icon at bounding box center [456, 466] width 17 height 22
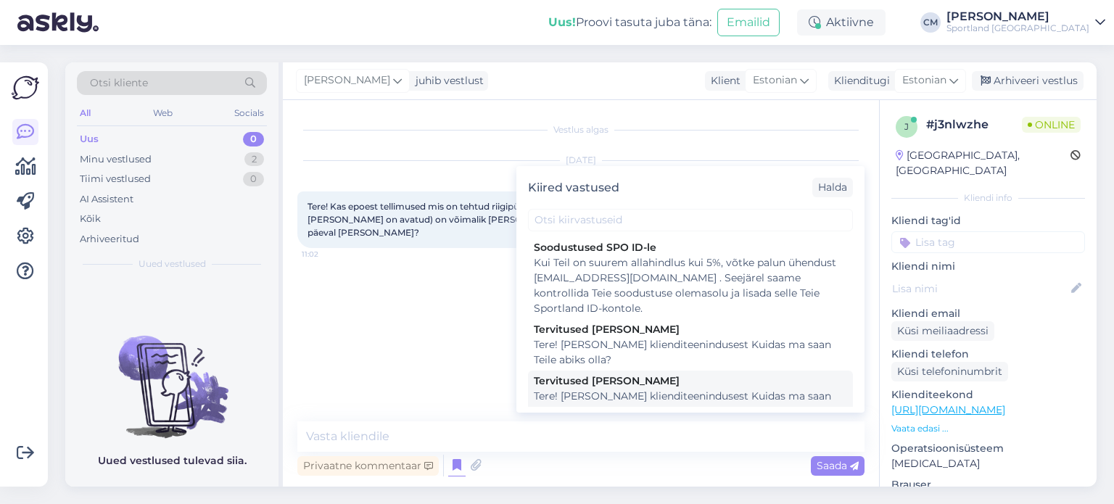
click at [630, 393] on div "Tere! [PERSON_NAME] klienditeenindusest Kuidas ma saan Teile abiks olla?" at bounding box center [690, 404] width 313 height 30
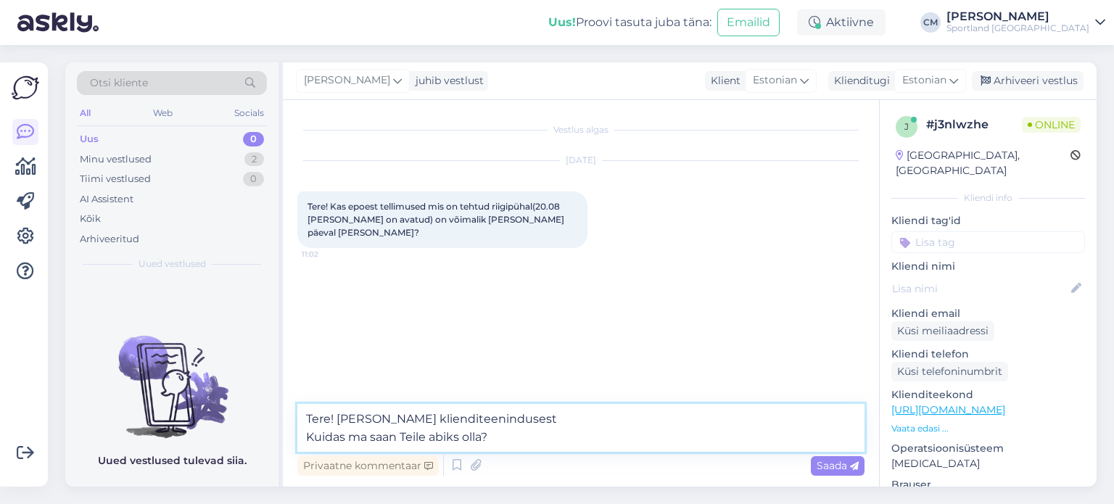
drag, startPoint x: 493, startPoint y: 439, endPoint x: 300, endPoint y: 440, distance: 193.7
click at [300, 440] on textarea "Tere! [PERSON_NAME] klienditeenindusest Kuidas ma saan Teile abiks olla?" at bounding box center [580, 428] width 567 height 48
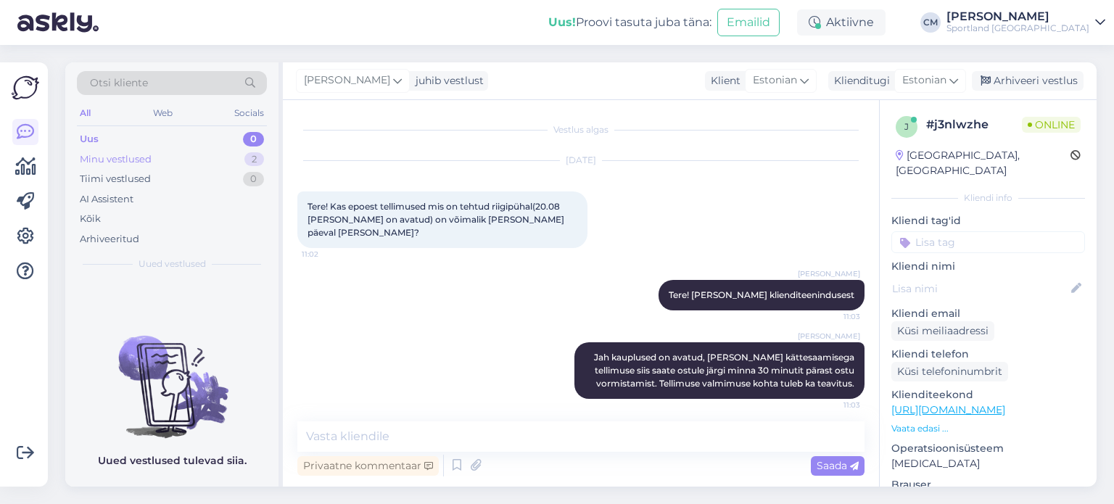
click at [181, 168] on div "Minu vestlused 2" at bounding box center [172, 159] width 190 height 20
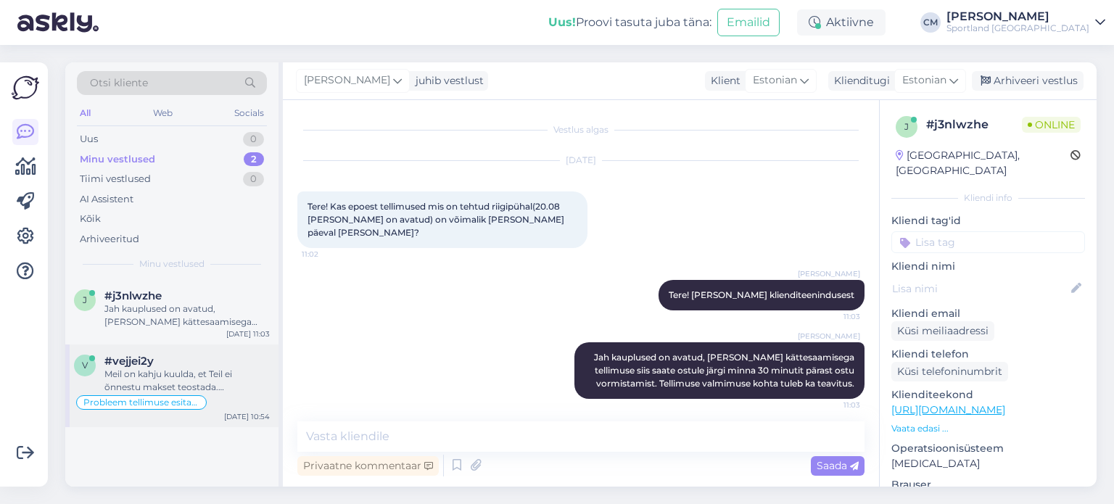
click at [211, 353] on div "v #vejjei2y Meil on kahju kuulda, et Teil ei õnnestu makset teostada. Proovisim…" at bounding box center [171, 386] width 213 height 83
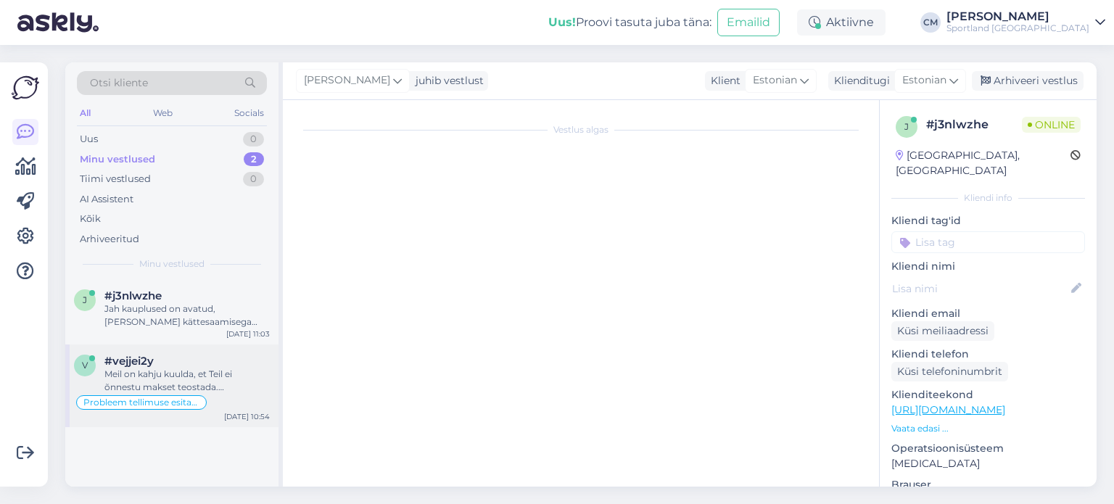
scroll to position [643, 0]
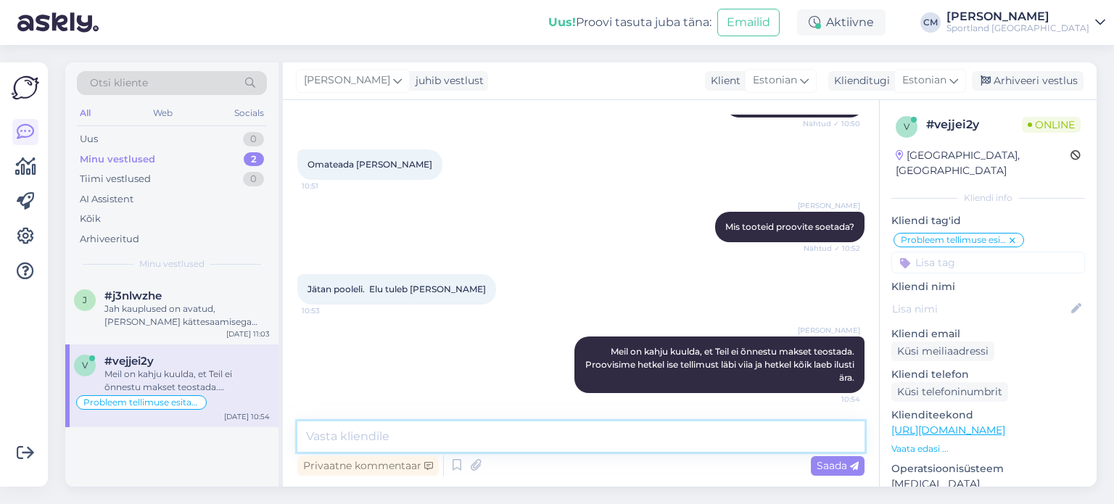
click at [466, 432] on textarea at bounding box center [580, 436] width 567 height 30
click at [1024, 81] on div "Arhiveeri vestlus" at bounding box center [1028, 81] width 112 height 20
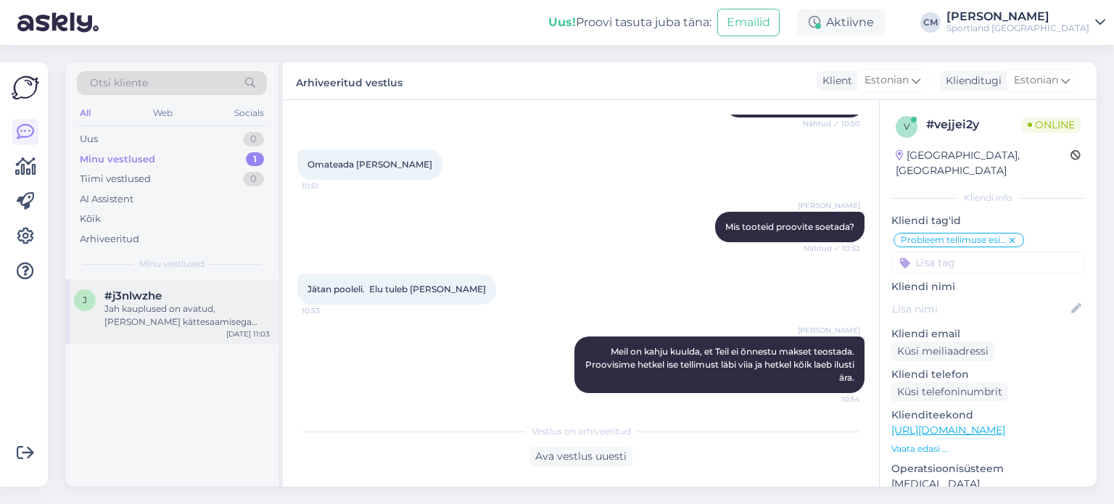
click at [250, 333] on div "[DATE] 11:03" at bounding box center [248, 334] width 44 height 11
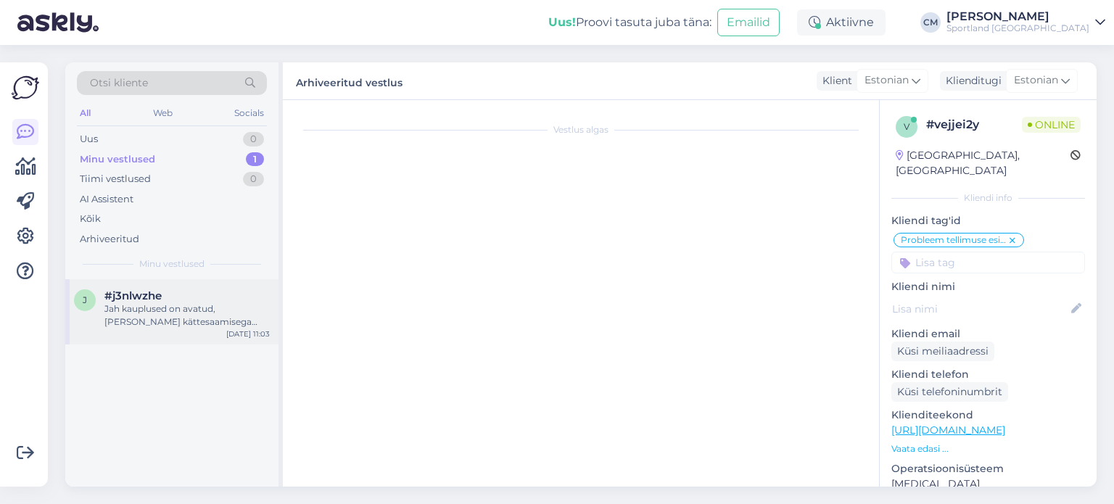
scroll to position [0, 0]
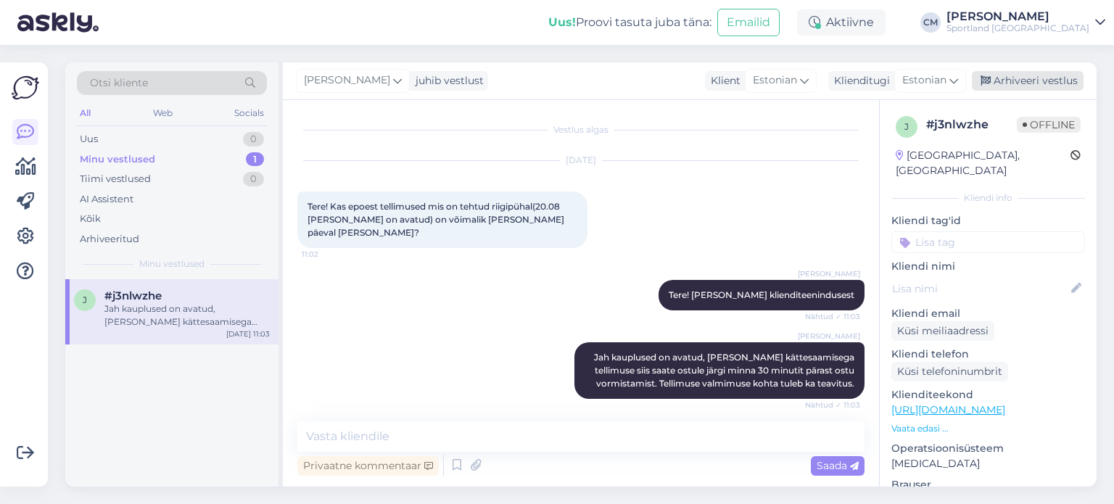
click at [1016, 86] on div "Arhiveeri vestlus" at bounding box center [1028, 81] width 112 height 20
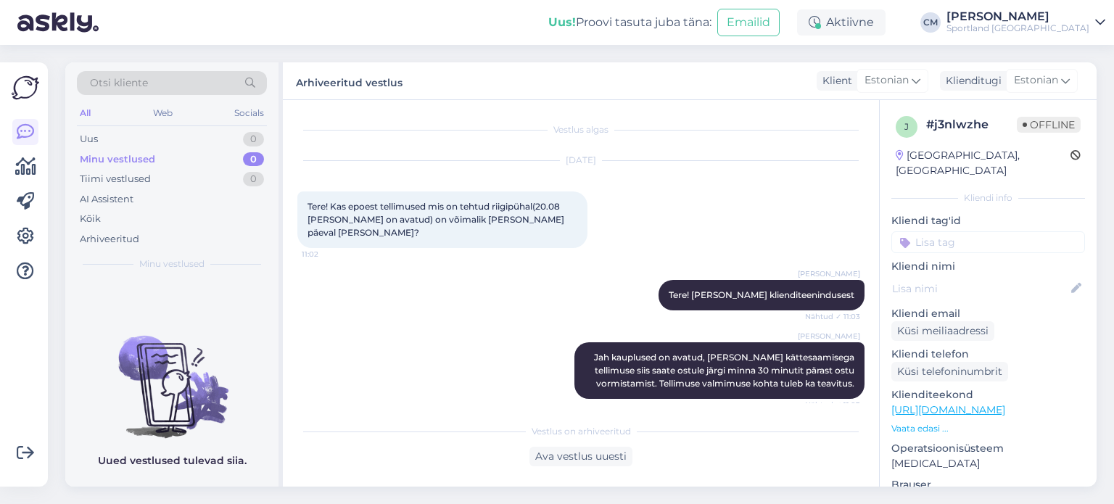
click at [981, 231] on div at bounding box center [988, 242] width 194 height 22
click at [981, 231] on input at bounding box center [988, 242] width 194 height 22
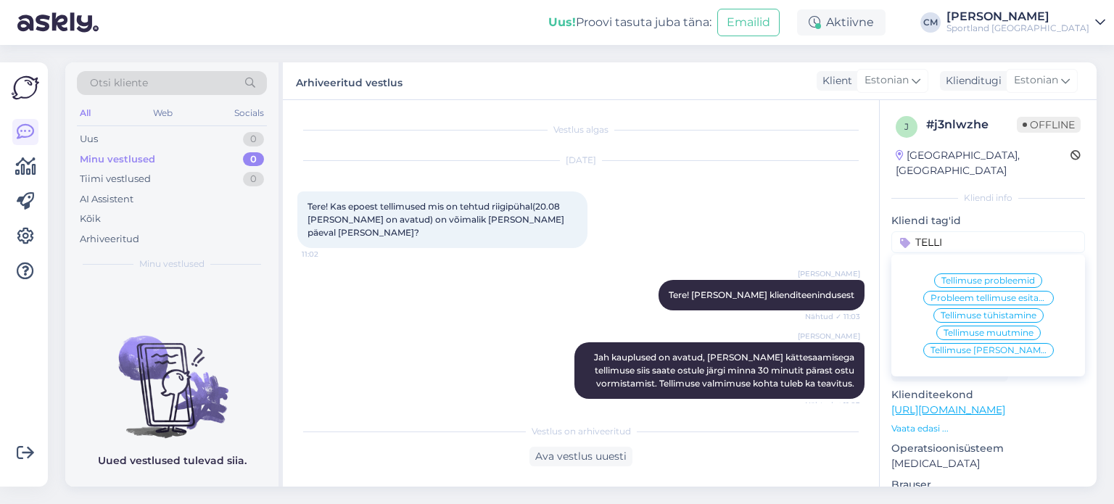
click at [997, 346] on span "Tellimuse [PERSON_NAME] info" at bounding box center [989, 350] width 116 height 9
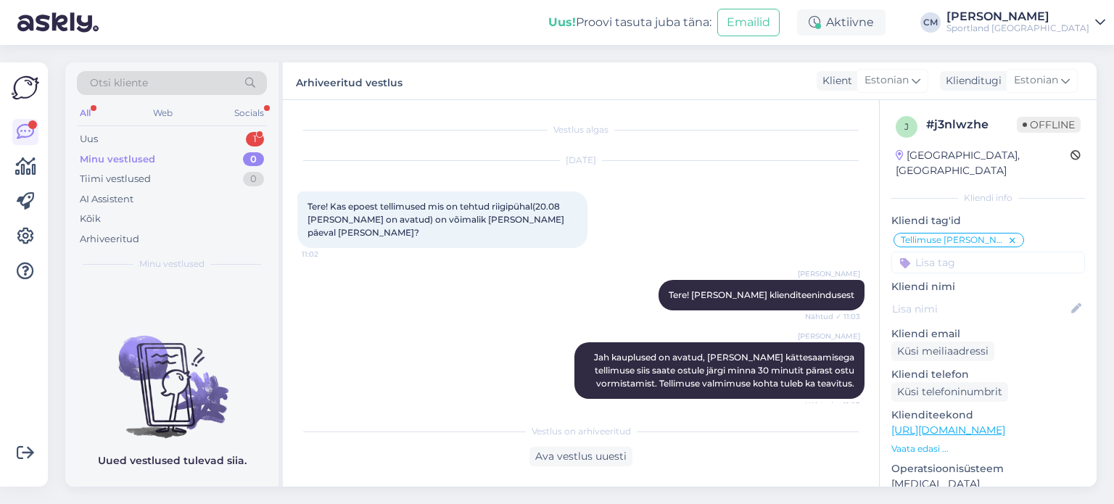
click at [189, 150] on div "Minu vestlused 0" at bounding box center [172, 159] width 190 height 20
click at [176, 138] on div "Uus 1" at bounding box center [172, 139] width 190 height 20
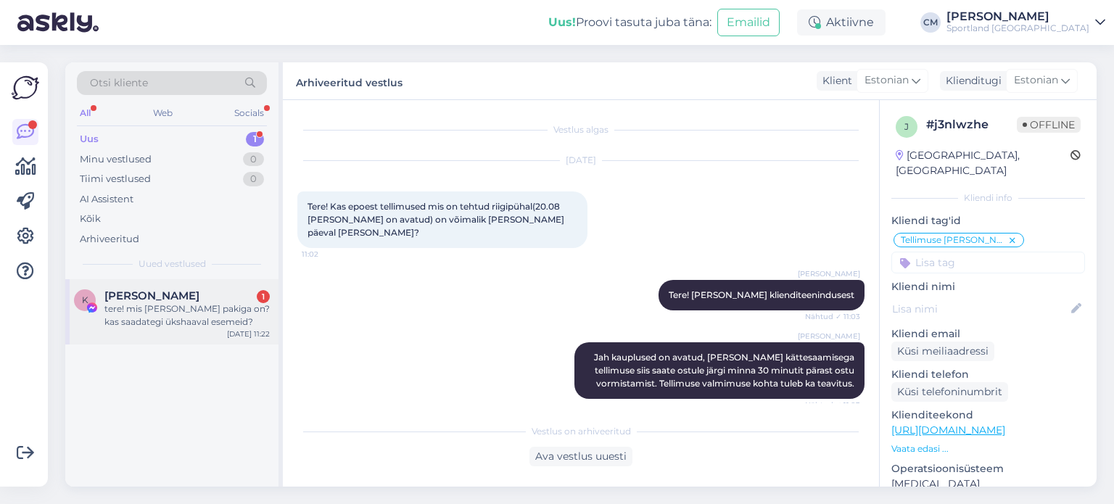
click at [200, 315] on div "tere! mis [PERSON_NAME] pakiga on? kas saadategi ükshaaval esemeid?" at bounding box center [186, 315] width 165 height 26
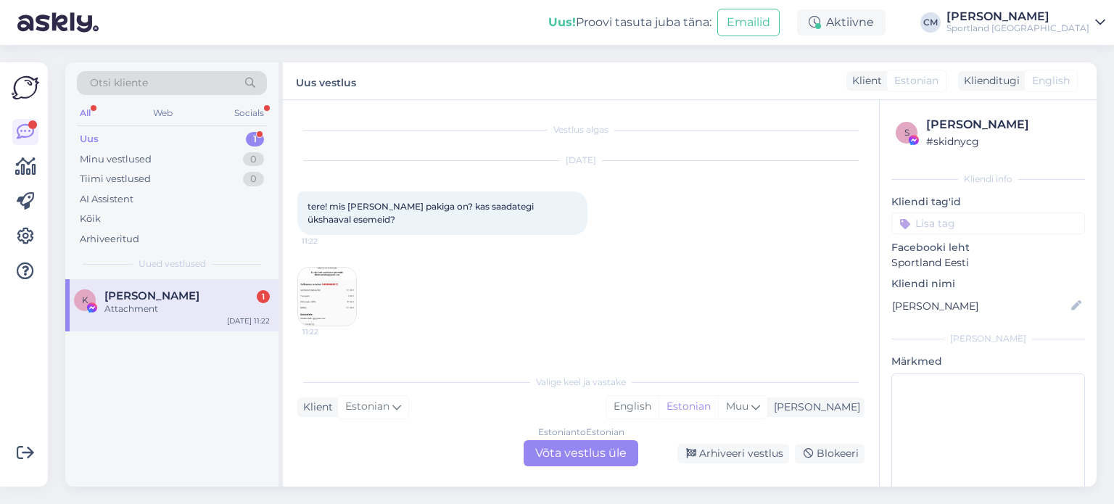
click at [557, 459] on div "Estonian to Estonian Võta vestlus üle" at bounding box center [581, 453] width 115 height 26
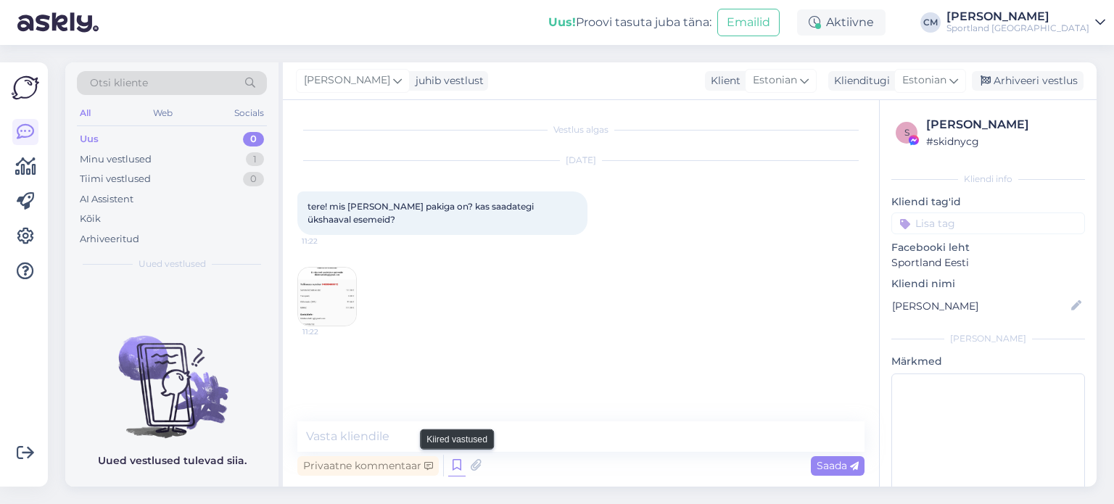
click at [457, 460] on icon at bounding box center [456, 466] width 17 height 22
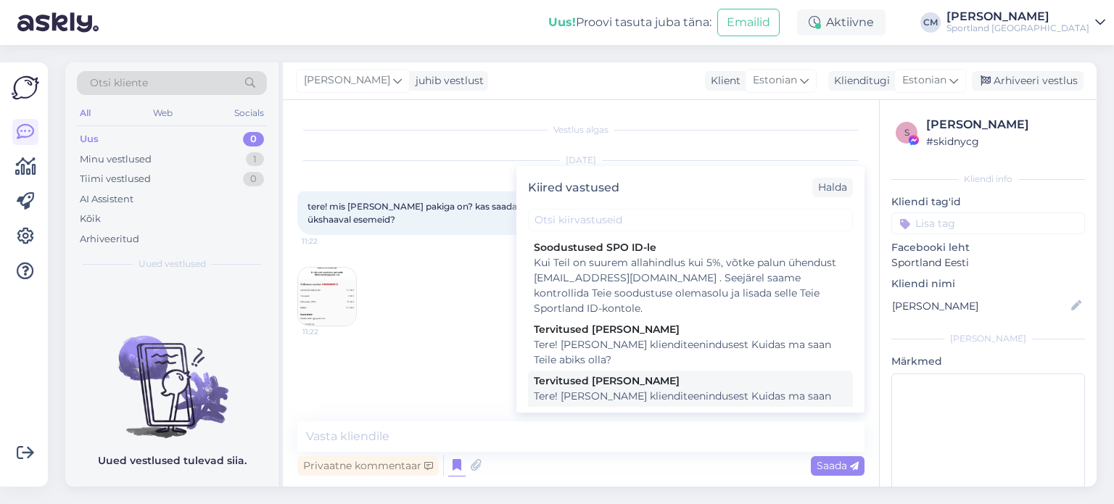
click at [631, 389] on div "Tere! [PERSON_NAME] klienditeenindusest Kuidas ma saan Teile abiks olla?" at bounding box center [690, 404] width 313 height 30
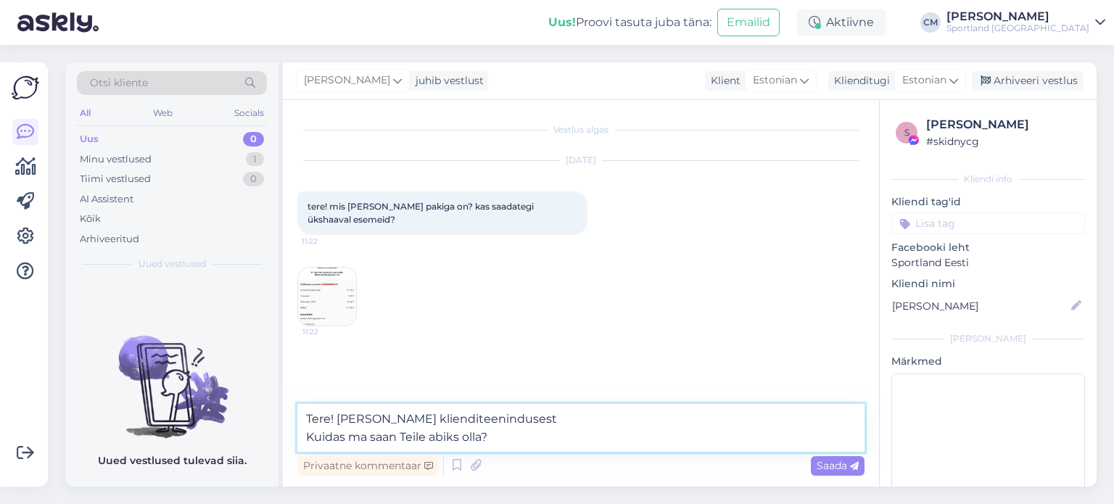
drag, startPoint x: 506, startPoint y: 441, endPoint x: 206, endPoint y: 427, distance: 299.9
click at [206, 427] on div "Otsi kliente All Web Socials Uus 0 Minu vestlused 1 Tiimi vestlused 0 AI Assist…" at bounding box center [580, 274] width 1031 height 424
click at [486, 446] on textarea "Tere! [PERSON_NAME] klienditeenindusest Kuidas ma saan Teile abiks olla?" at bounding box center [580, 428] width 567 height 48
drag, startPoint x: 498, startPoint y: 444, endPoint x: 279, endPoint y: 432, distance: 219.4
click at [279, 432] on div "Otsi kliente All Web Socials Uus 0 Minu vestlused 1 Tiimi vestlused 0 AI Assist…" at bounding box center [580, 274] width 1031 height 424
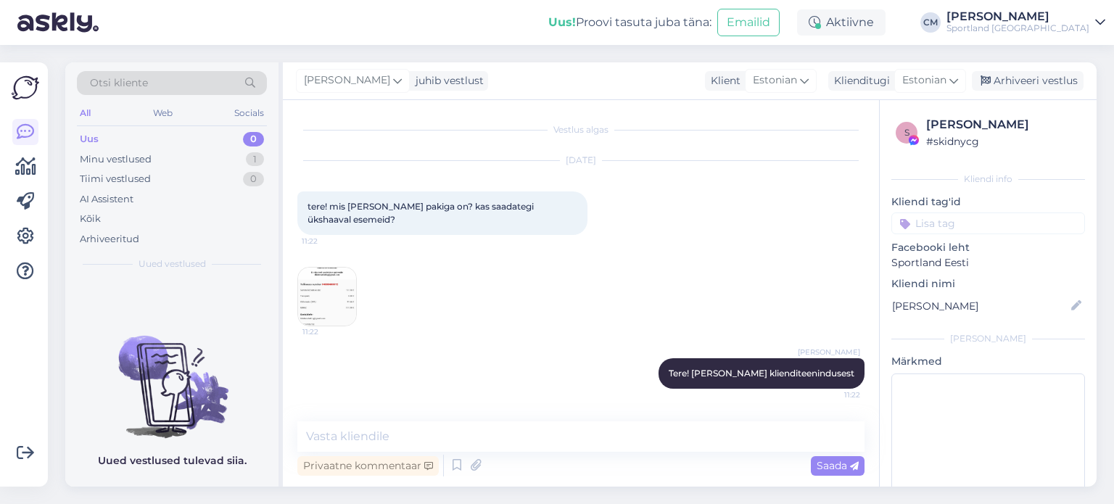
click at [317, 300] on img at bounding box center [327, 297] width 58 height 58
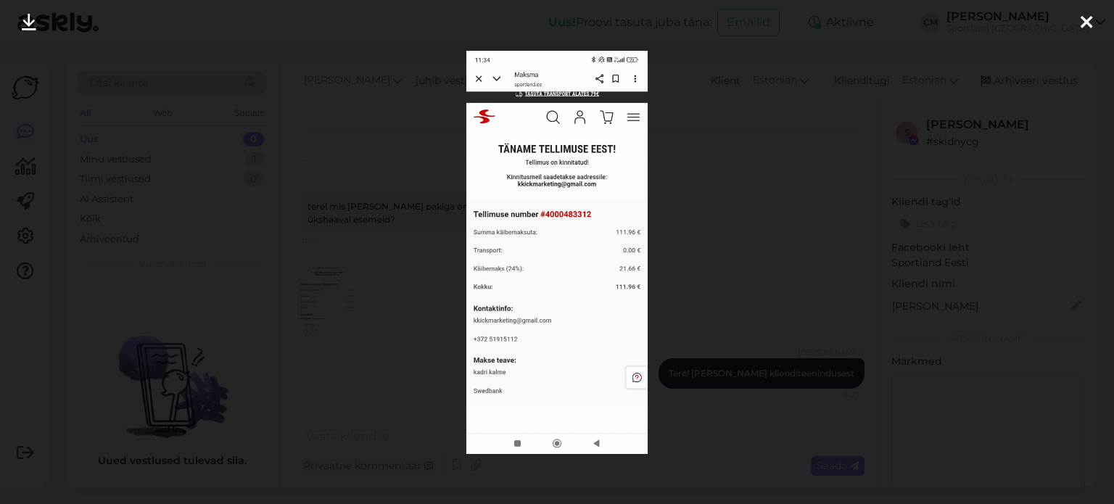
click at [371, 316] on div at bounding box center [557, 252] width 1114 height 504
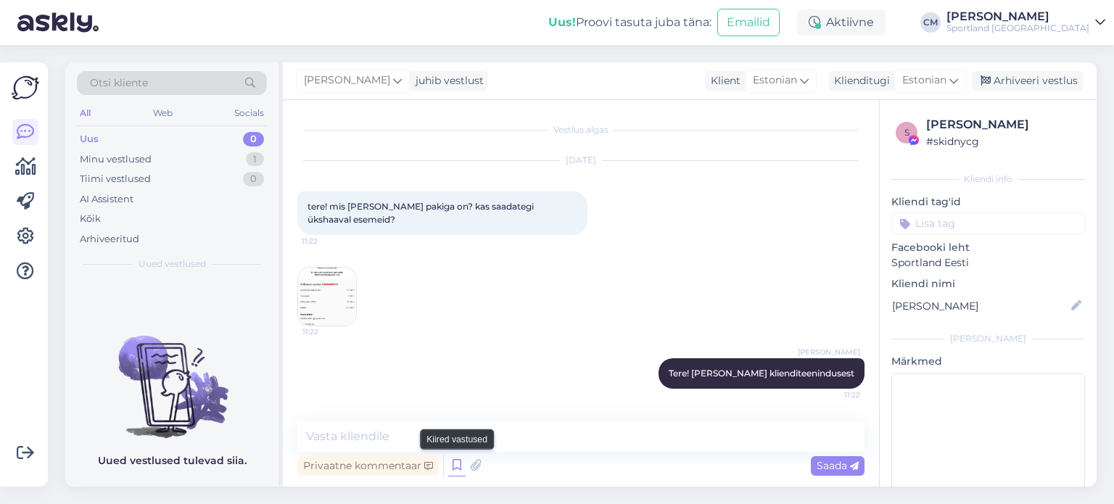
click at [450, 463] on icon at bounding box center [456, 466] width 17 height 22
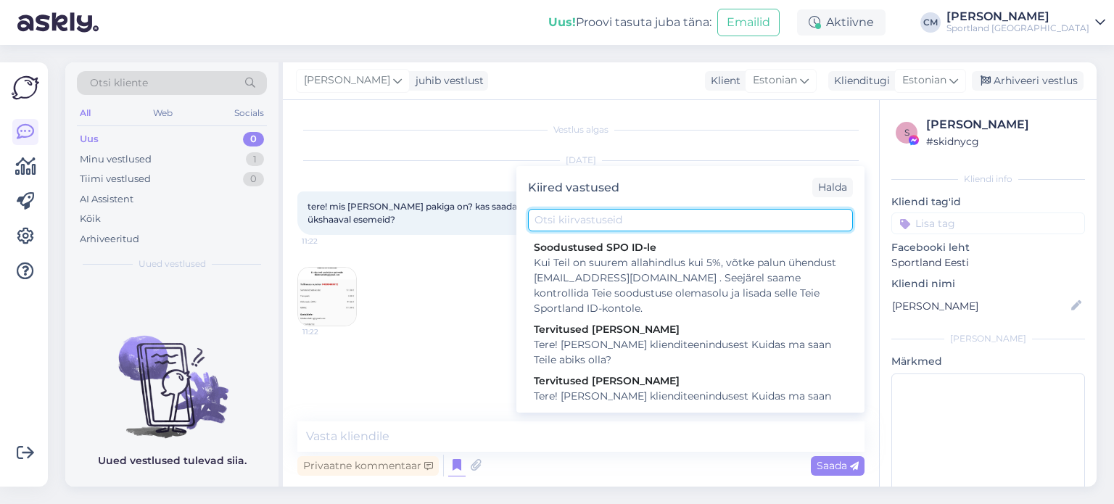
click at [554, 221] on input "text" at bounding box center [690, 220] width 325 height 22
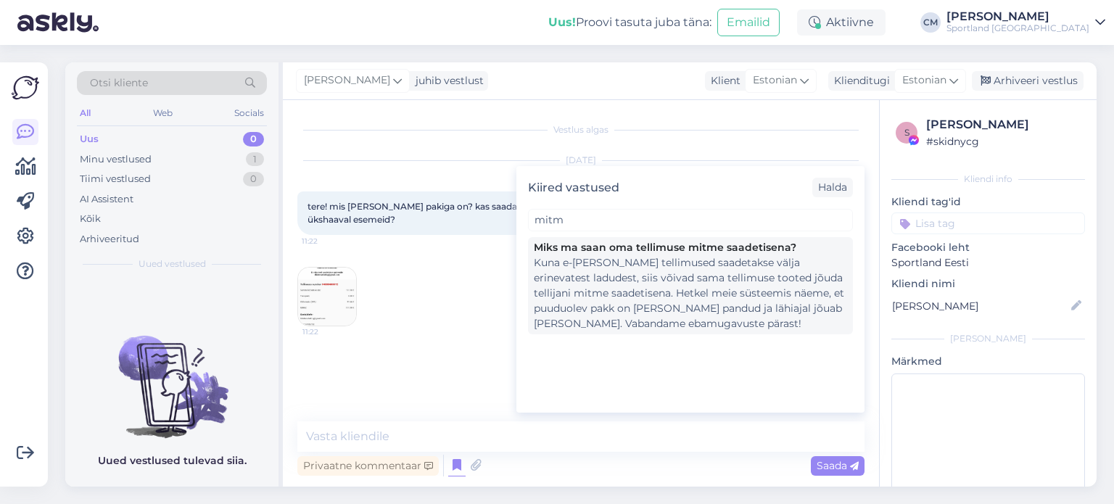
click at [706, 288] on div "Kuna e-[PERSON_NAME] tellimused saadetakse välja erinevatest ladudest, siis või…" at bounding box center [690, 293] width 313 height 76
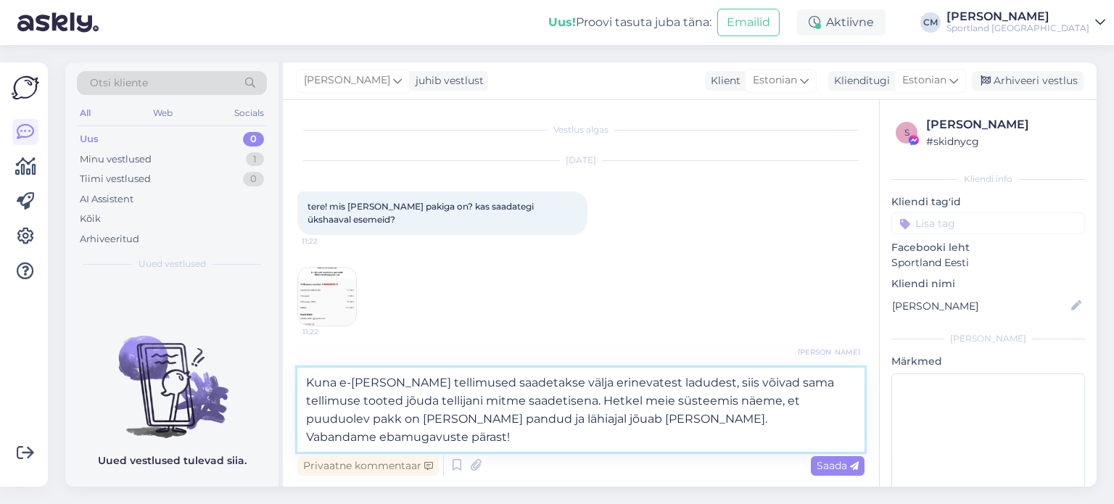
drag, startPoint x: 551, startPoint y: 447, endPoint x: 502, endPoint y: 397, distance: 69.8
click at [502, 397] on textarea "Kuna e-[PERSON_NAME] tellimused saadetakse välja erinevatest ladudest, siis või…" at bounding box center [580, 410] width 567 height 84
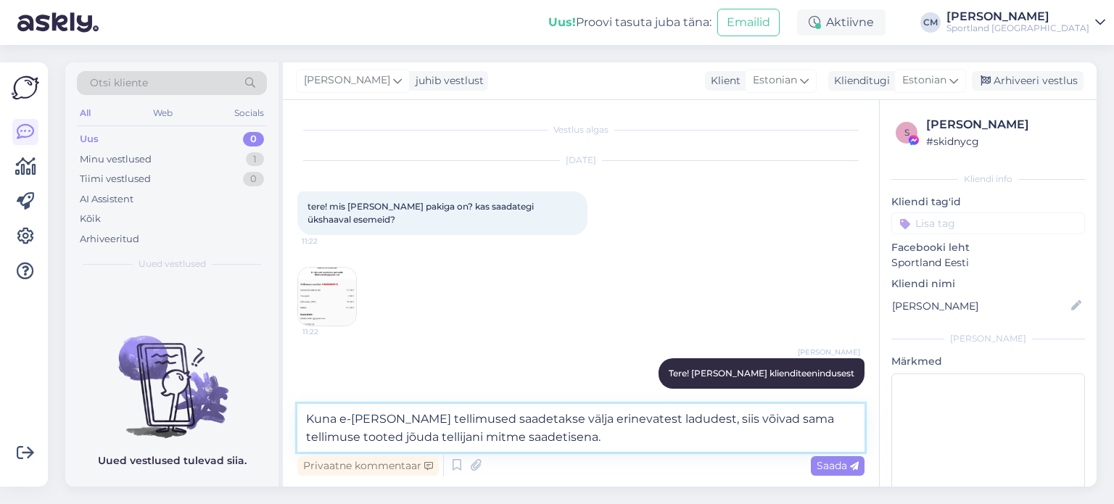
click at [308, 420] on textarea "Kuna e-[PERSON_NAME] tellimused saadetakse välja erinevatest ladudest, siis või…" at bounding box center [580, 428] width 567 height 48
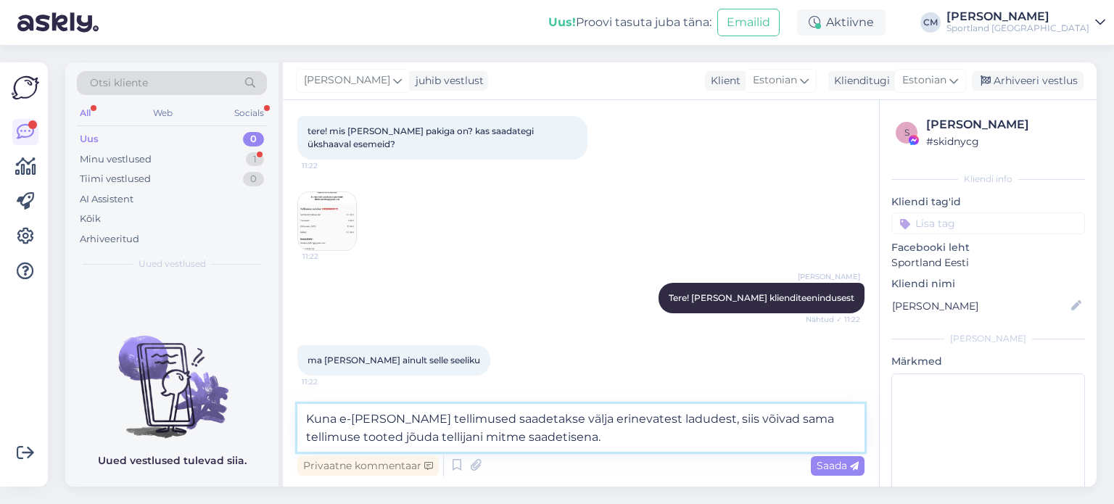
click at [499, 448] on textarea "Kuna e-[PERSON_NAME] tellimused saadetakse välja erinevatest ladudest, siis või…" at bounding box center [580, 428] width 567 height 48
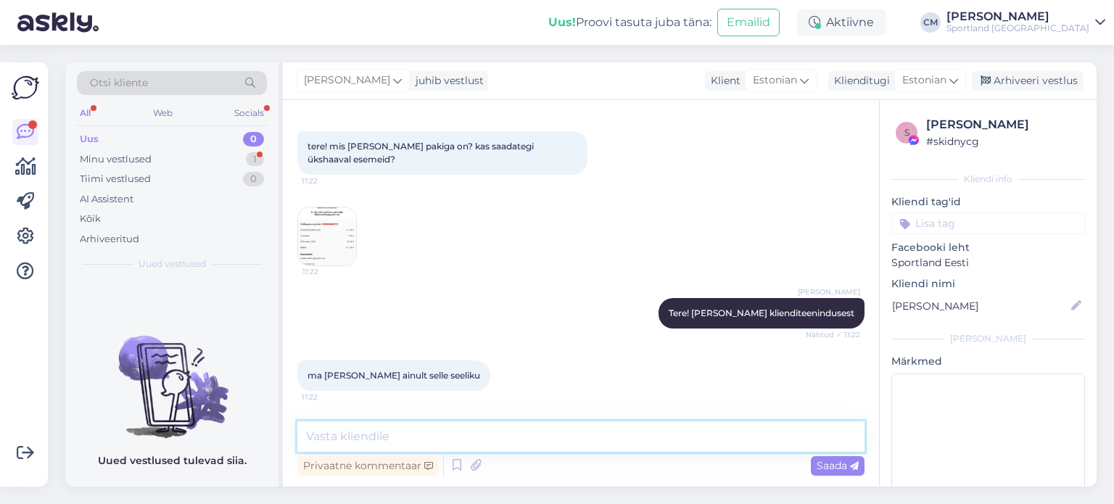
scroll to position [58, 0]
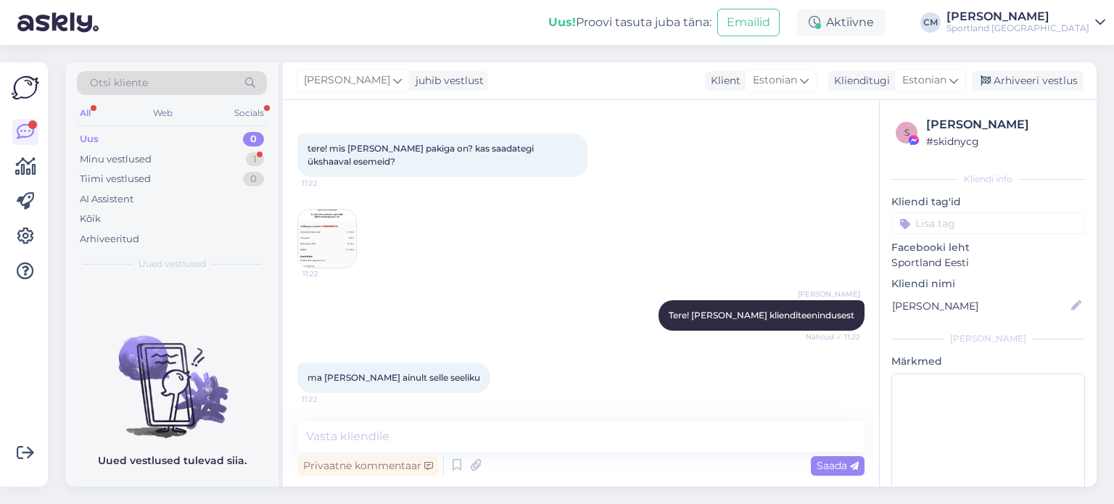
click at [337, 231] on img at bounding box center [327, 239] width 58 height 58
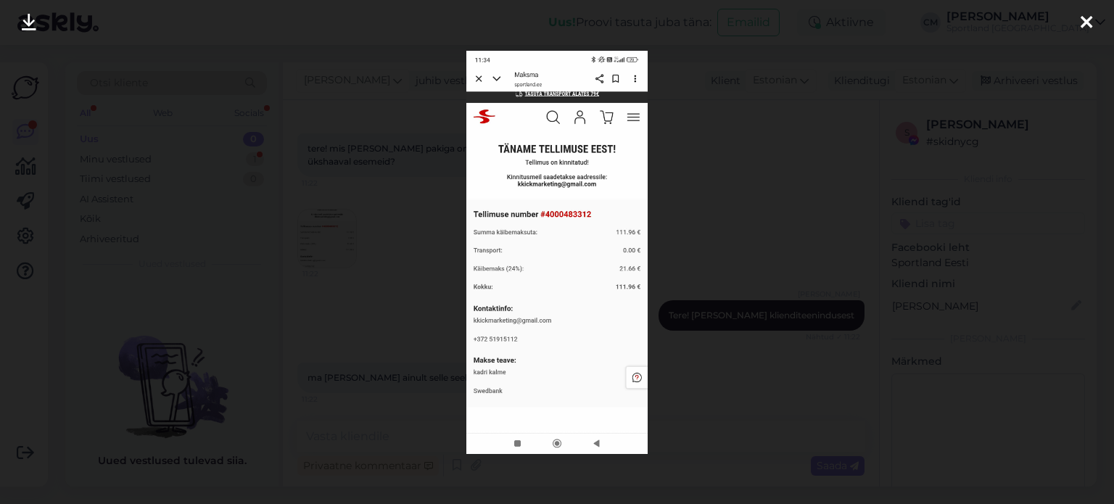
click at [337, 231] on div at bounding box center [557, 252] width 1114 height 504
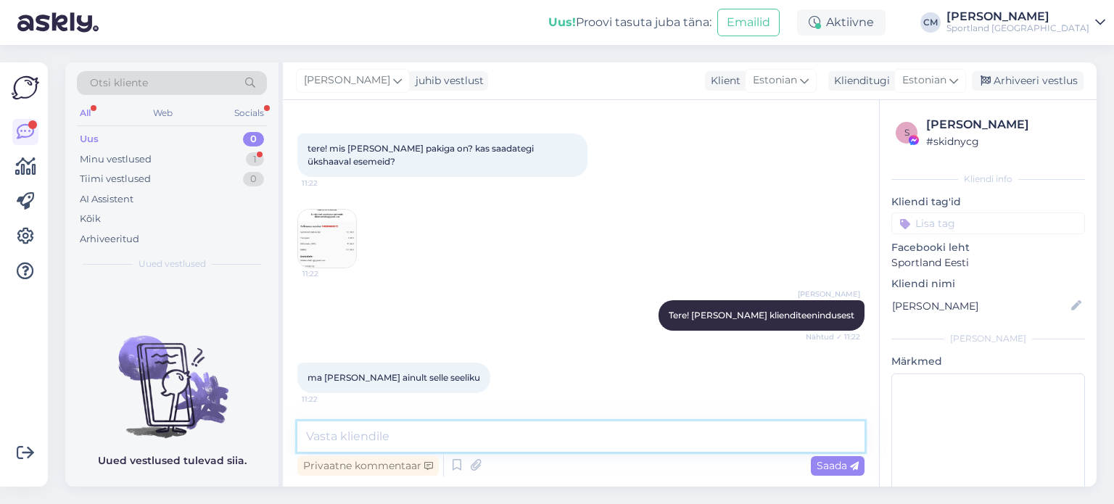
click at [397, 422] on textarea at bounding box center [580, 436] width 567 height 30
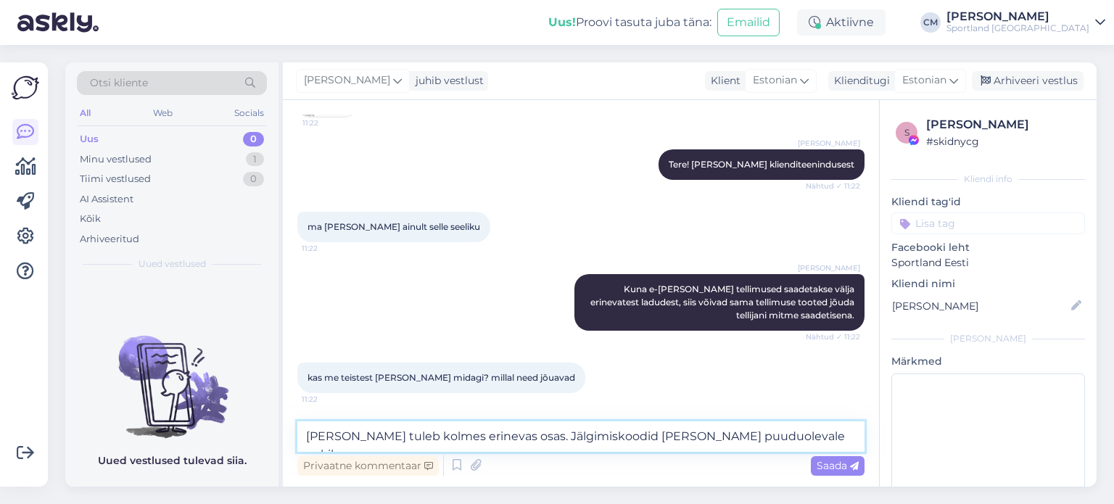
paste textarea "CC826143405EE"
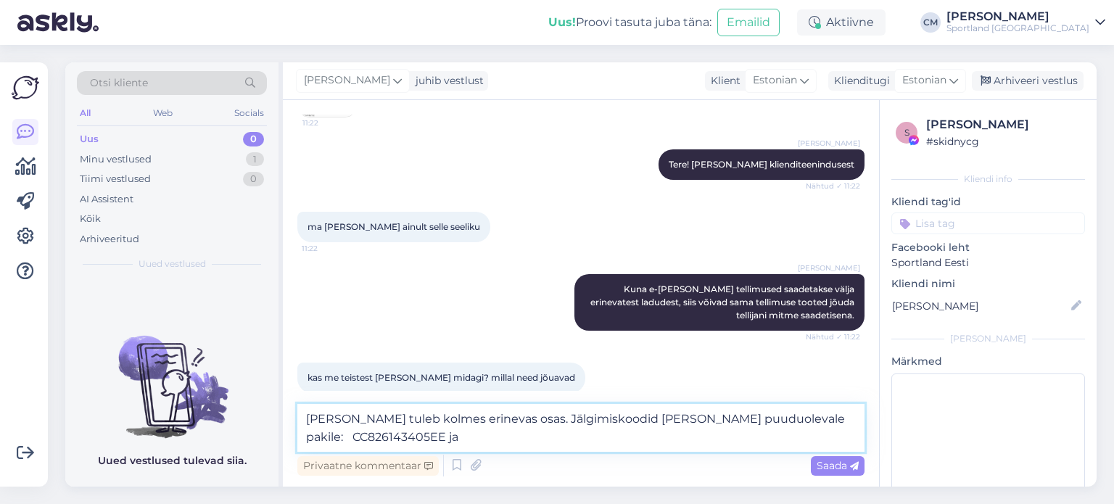
paste textarea "CC826864080EE"
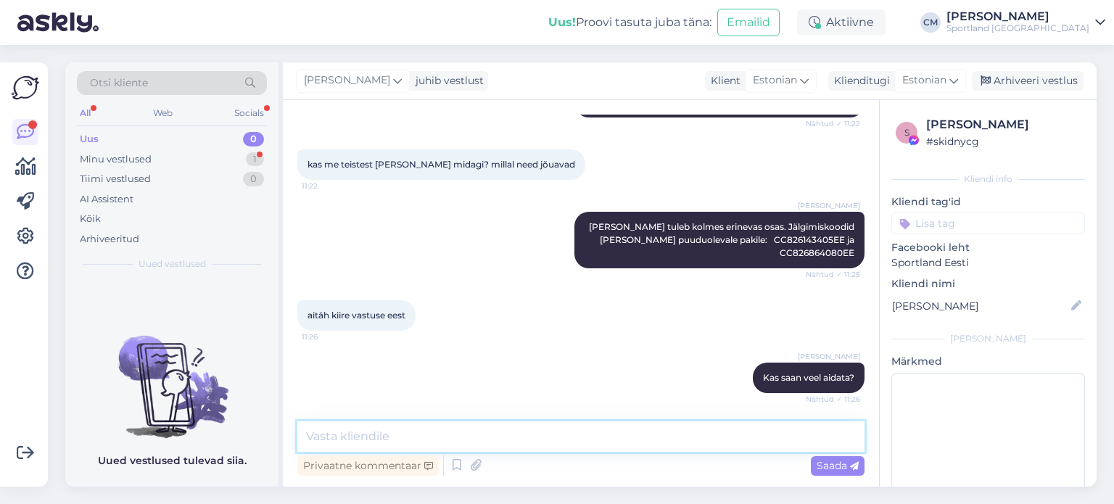
scroll to position [485, 0]
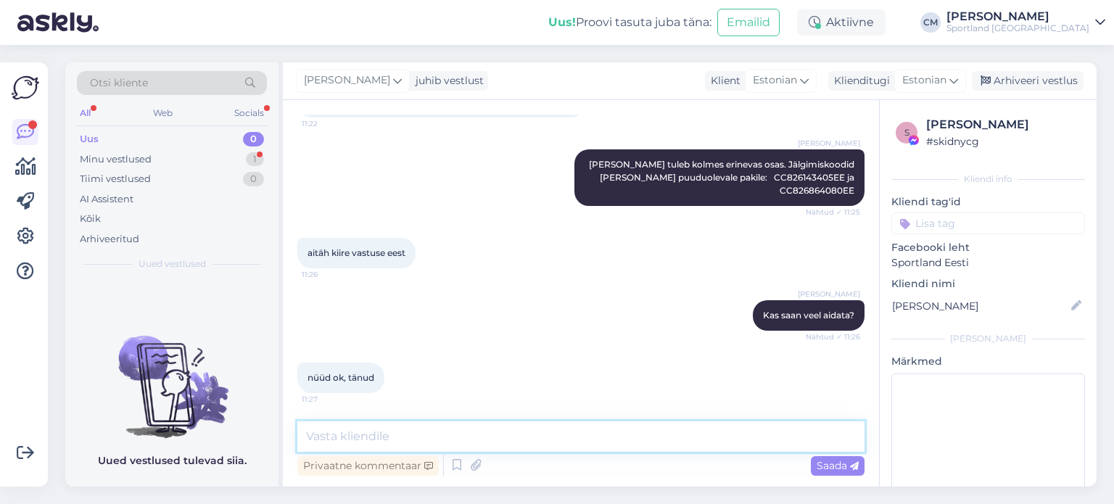
click at [361, 421] on textarea at bounding box center [580, 436] width 567 height 30
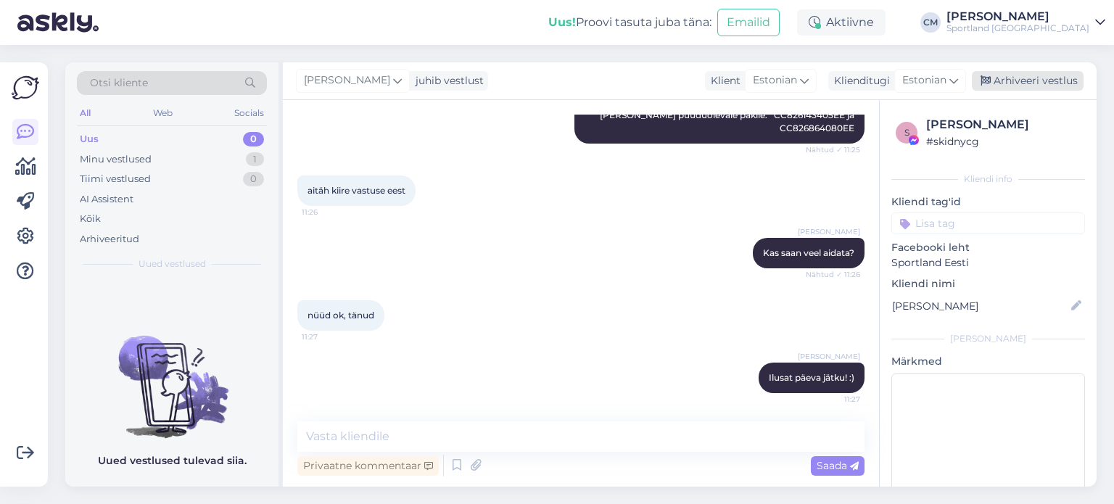
click at [1015, 86] on div "Arhiveeri vestlus" at bounding box center [1028, 81] width 112 height 20
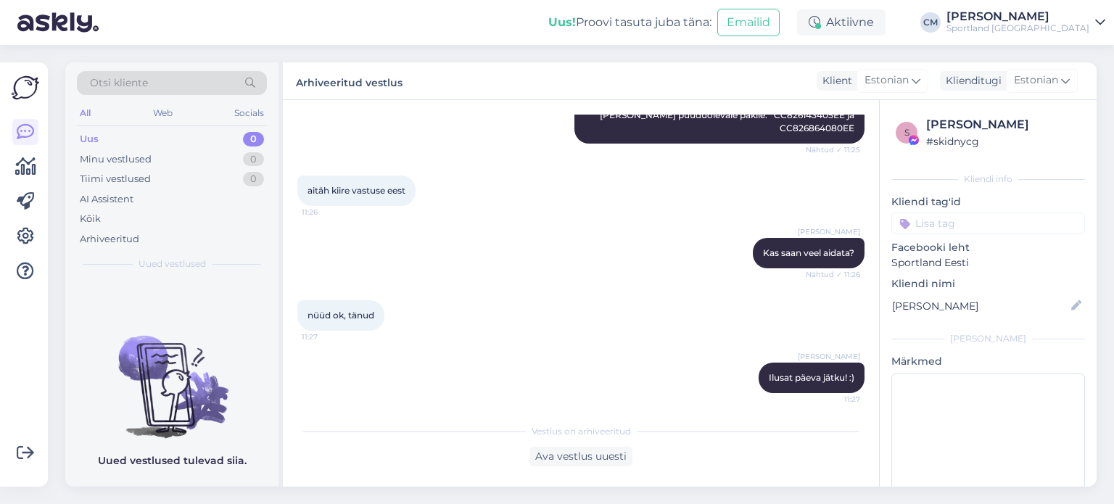
click at [981, 217] on input at bounding box center [988, 224] width 194 height 22
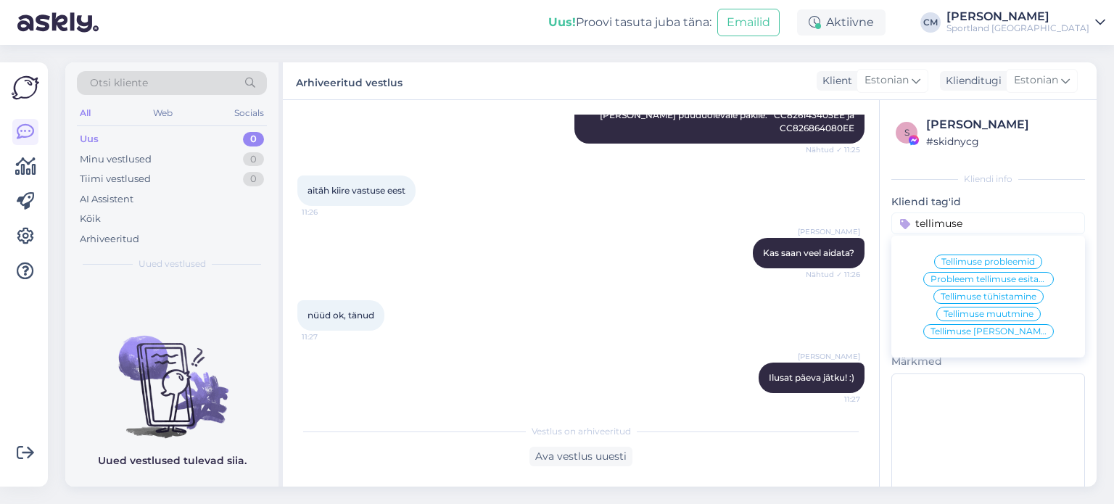
click at [1000, 329] on span "Tellimuse [PERSON_NAME] info" at bounding box center [989, 331] width 116 height 9
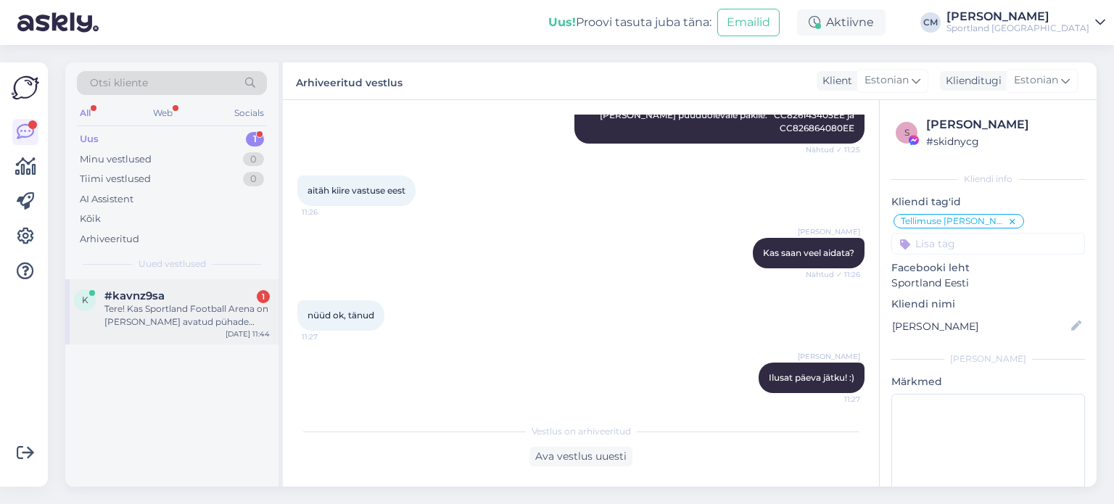
click at [206, 304] on div "Tere! Kas Sportland Football Arena on [PERSON_NAME] avatud pühade ajal?" at bounding box center [186, 315] width 165 height 26
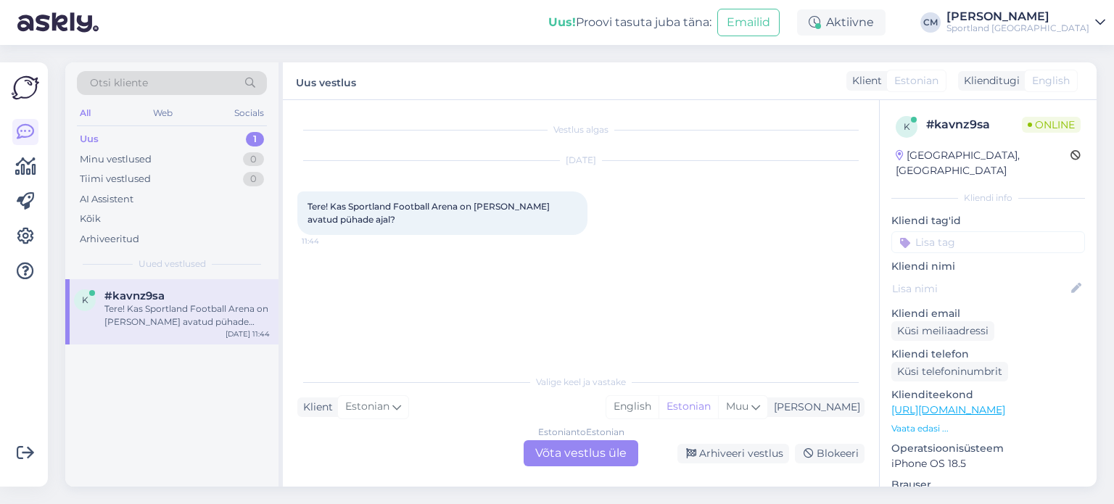
click at [573, 442] on div "Estonian to Estonian Võta vestlus üle" at bounding box center [581, 453] width 115 height 26
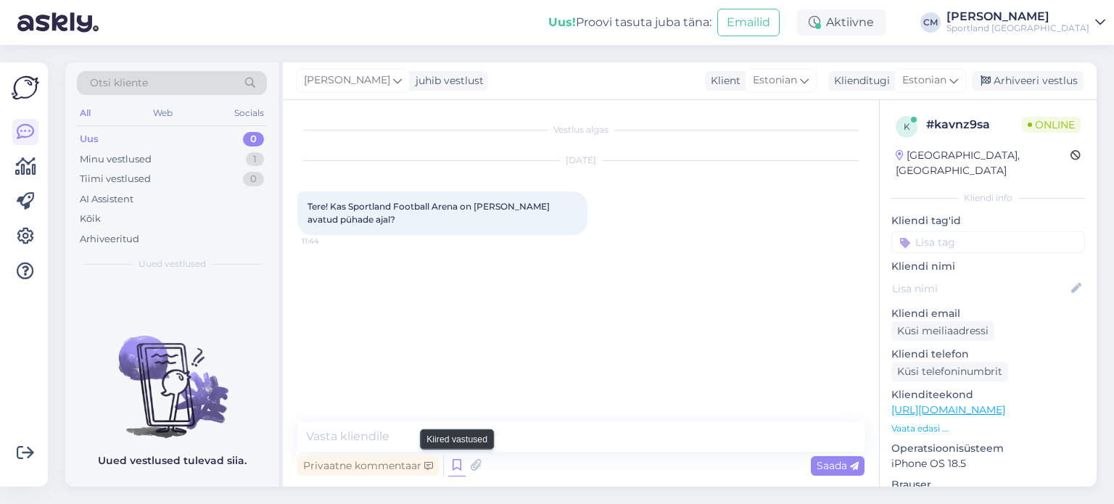
click at [458, 460] on icon at bounding box center [456, 466] width 17 height 22
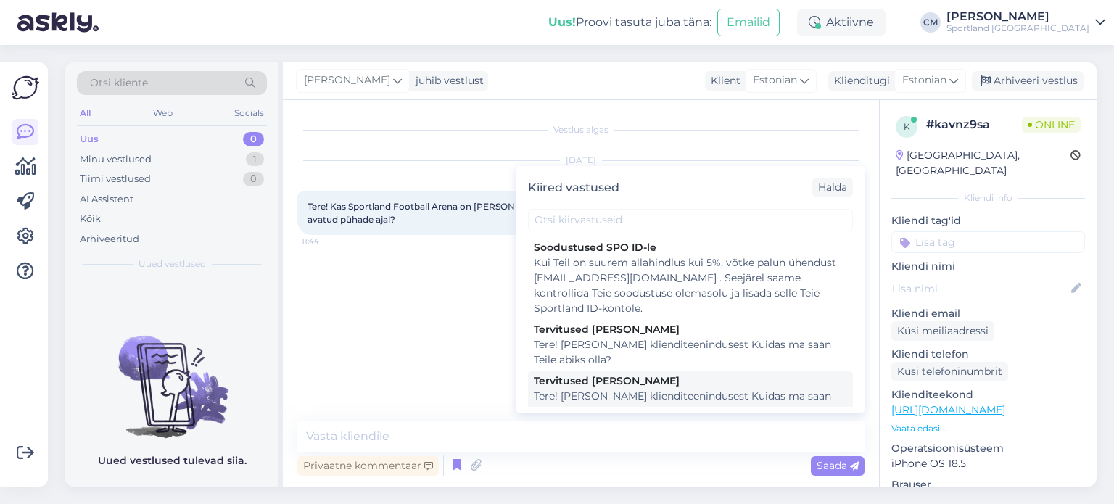
click at [642, 394] on div "Tere! [PERSON_NAME] klienditeenindusest Kuidas ma saan Teile abiks olla?" at bounding box center [690, 404] width 313 height 30
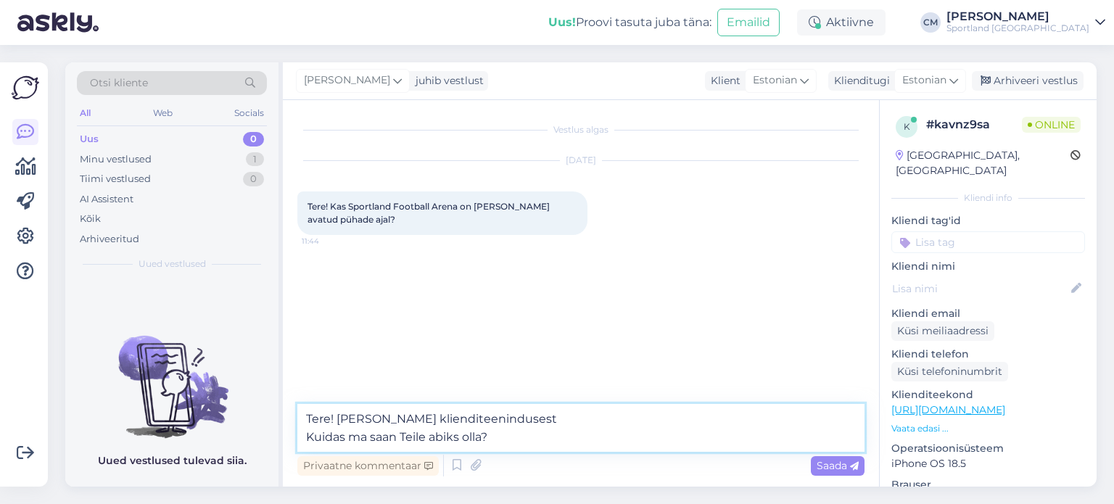
click at [514, 432] on textarea "Tere! [PERSON_NAME] klienditeenindusest Kuidas ma saan Teile abiks olla?" at bounding box center [580, 428] width 567 height 48
drag, startPoint x: 514, startPoint y: 432, endPoint x: 279, endPoint y: 441, distance: 235.2
click at [279, 441] on div "Otsi kliente All Web Socials Uus 0 Minu vestlused 1 Tiimi vestlused 0 AI Assist…" at bounding box center [580, 274] width 1031 height 424
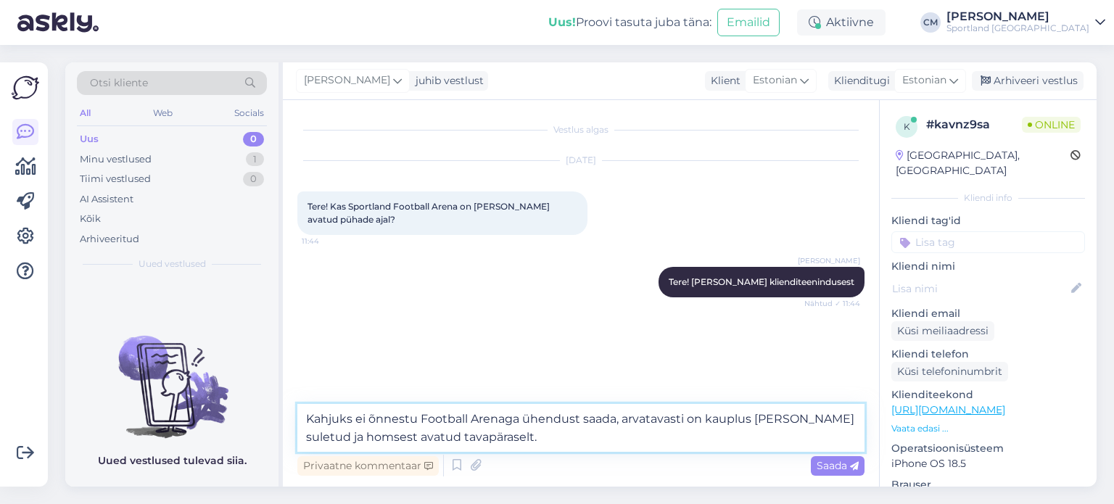
drag, startPoint x: 706, startPoint y: 420, endPoint x: 302, endPoint y: 420, distance: 404.0
click at [302, 420] on textarea "Kahjuks ei õnnestu Football Arenaga ühendust saada, arvatavasti on kauplus [PER…" at bounding box center [580, 428] width 567 height 48
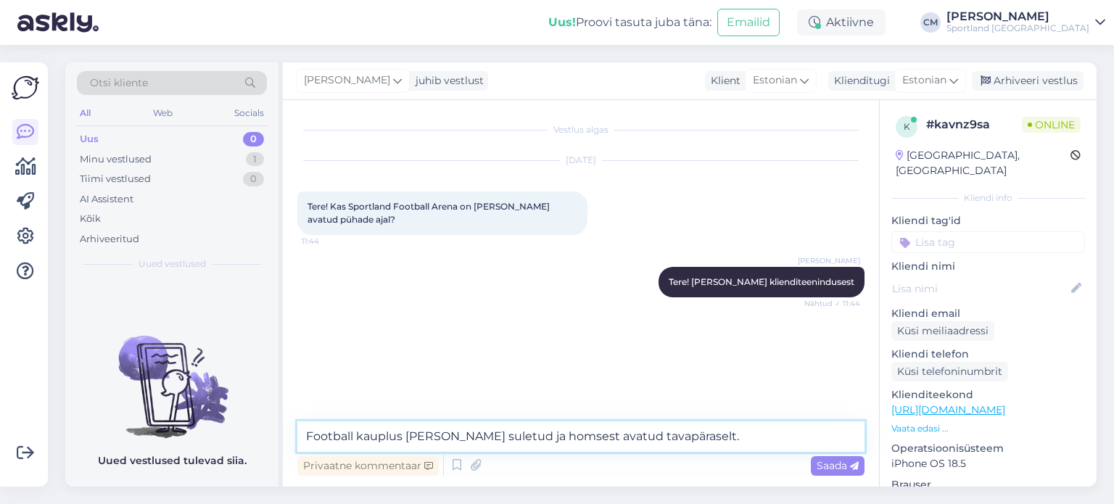
click at [406, 441] on textarea "Football kauplus [PERSON_NAME] suletud ja homsest avatud tavapäraselt." at bounding box center [580, 436] width 567 height 30
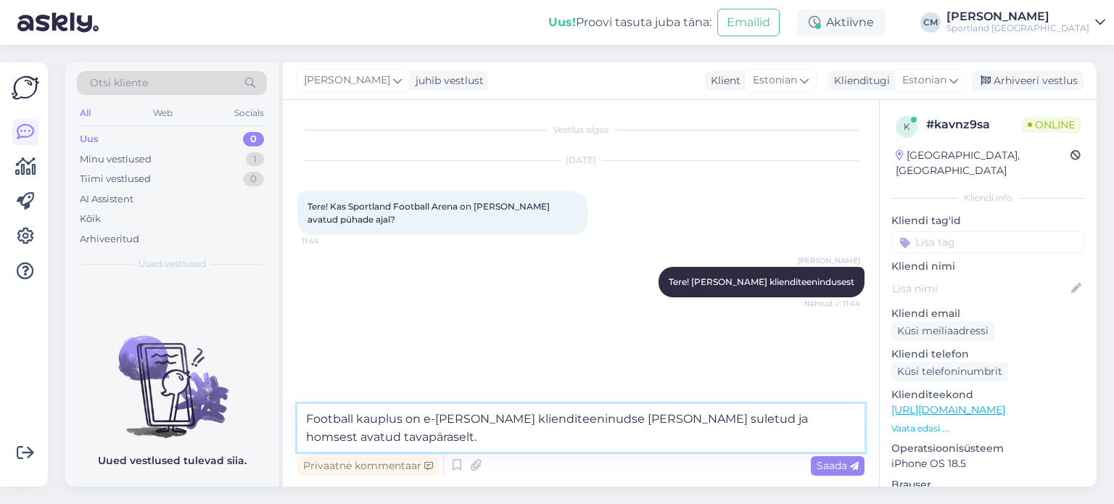
click at [403, 439] on textarea "Football kauplus on e-[PERSON_NAME] klienditeeninudse [PERSON_NAME] suletud ja …" at bounding box center [580, 428] width 567 height 48
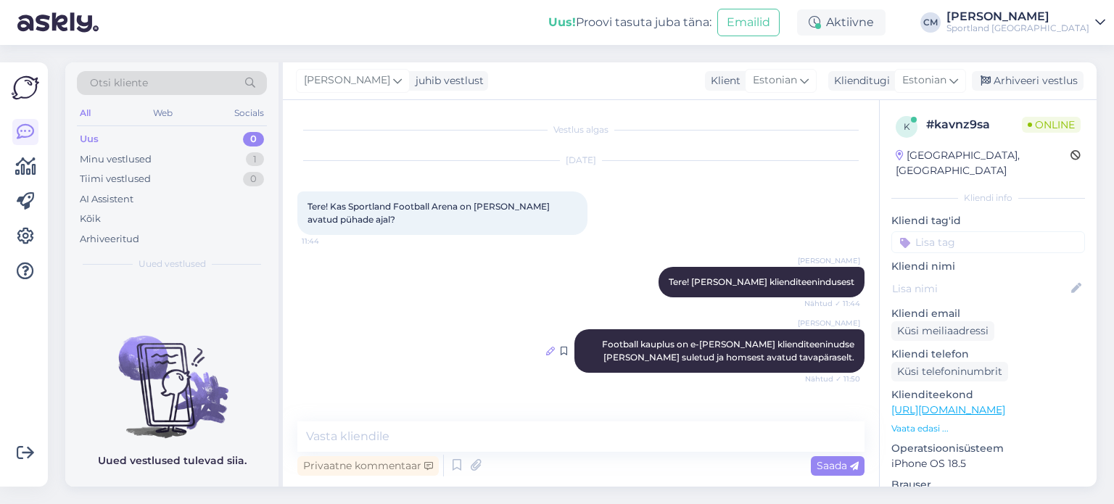
click at [546, 350] on icon at bounding box center [550, 351] width 9 height 9
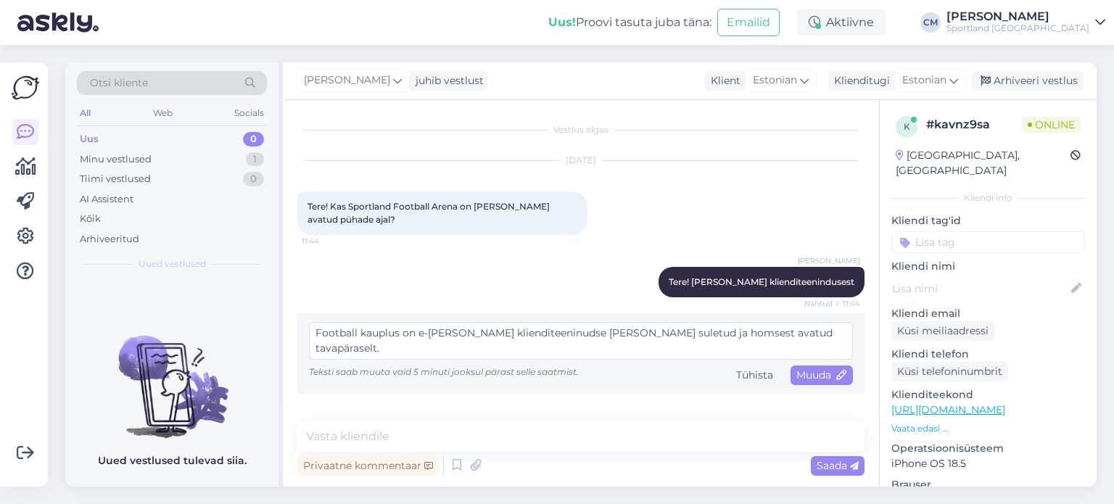
click at [527, 334] on textarea "Football kauplus on e-[PERSON_NAME] klienditeeninudse [PERSON_NAME] suletud ja …" at bounding box center [581, 341] width 544 height 38
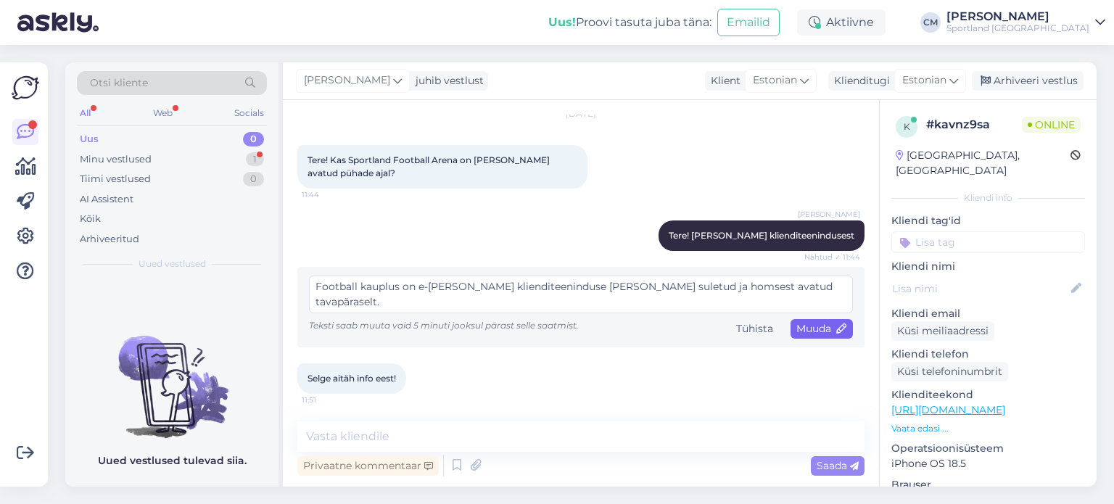
click at [799, 328] on span "Muuda" at bounding box center [821, 328] width 51 height 13
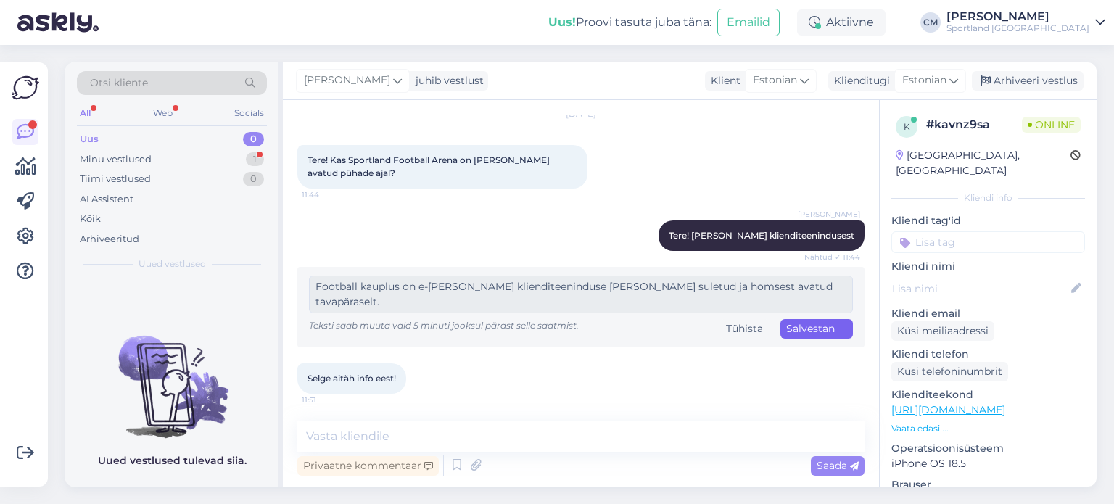
scroll to position [42, 0]
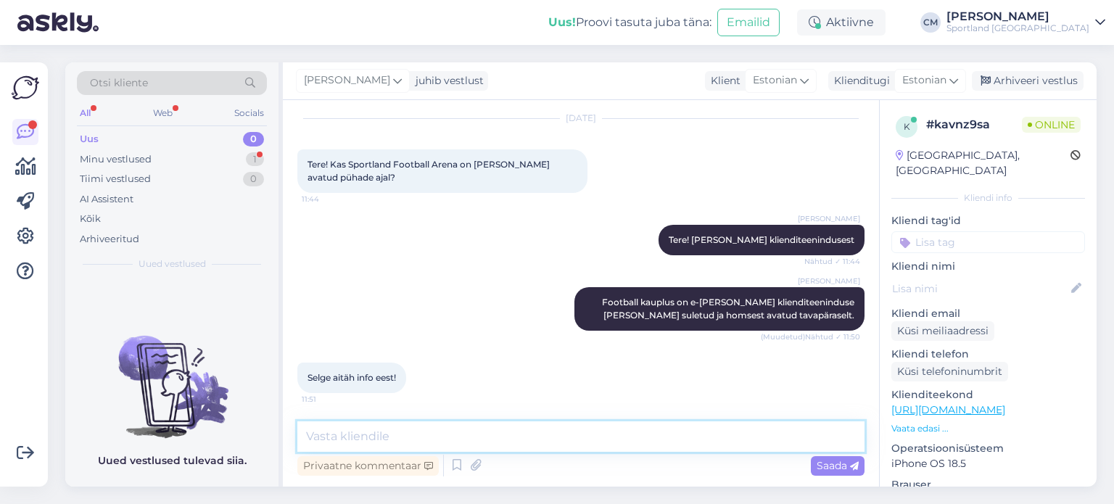
click at [641, 437] on textarea at bounding box center [580, 436] width 567 height 30
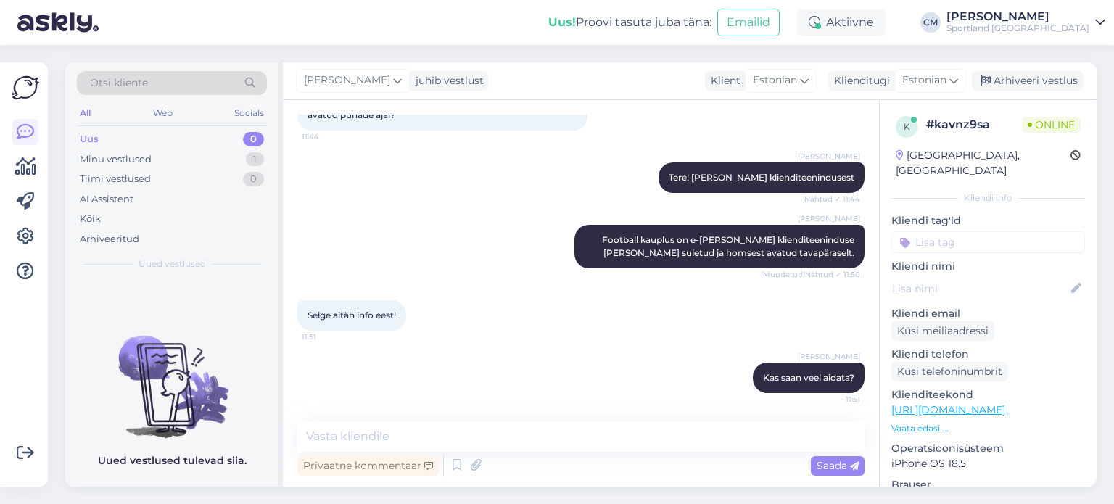
click at [972, 231] on input at bounding box center [988, 242] width 194 height 22
click at [985, 273] on div "Kaupluste lahtiolekuajad" at bounding box center [989, 280] width 122 height 15
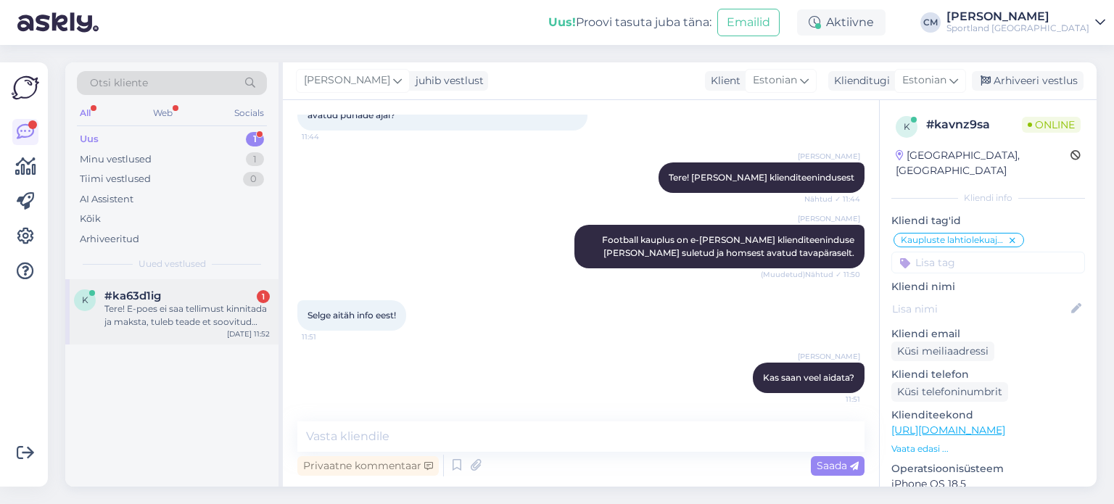
click at [275, 335] on div "k #ka63d1ig 1 Tere! E-poes ei saa tellimust kinnitada ja maksta, tuleb teade et…" at bounding box center [171, 311] width 213 height 65
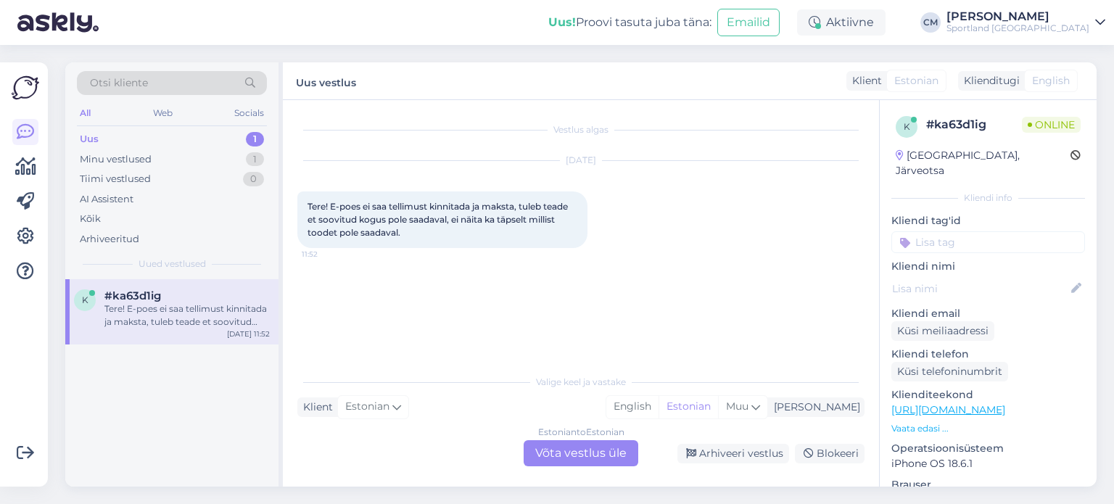
click at [578, 455] on div "Estonian to Estonian Võta vestlus üle" at bounding box center [581, 453] width 115 height 26
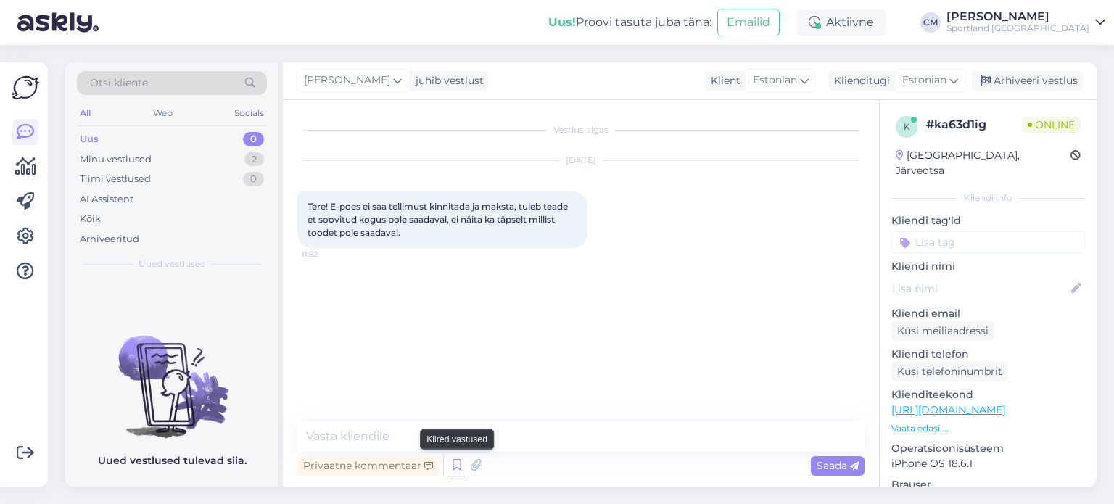
click at [453, 464] on icon at bounding box center [456, 466] width 17 height 22
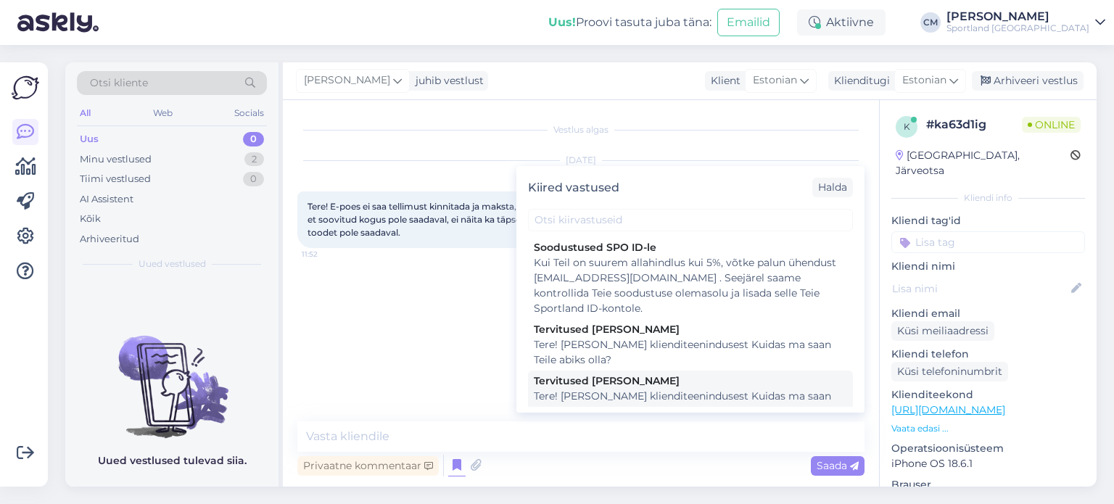
click at [628, 382] on div "Tervitused [PERSON_NAME]" at bounding box center [690, 381] width 313 height 15
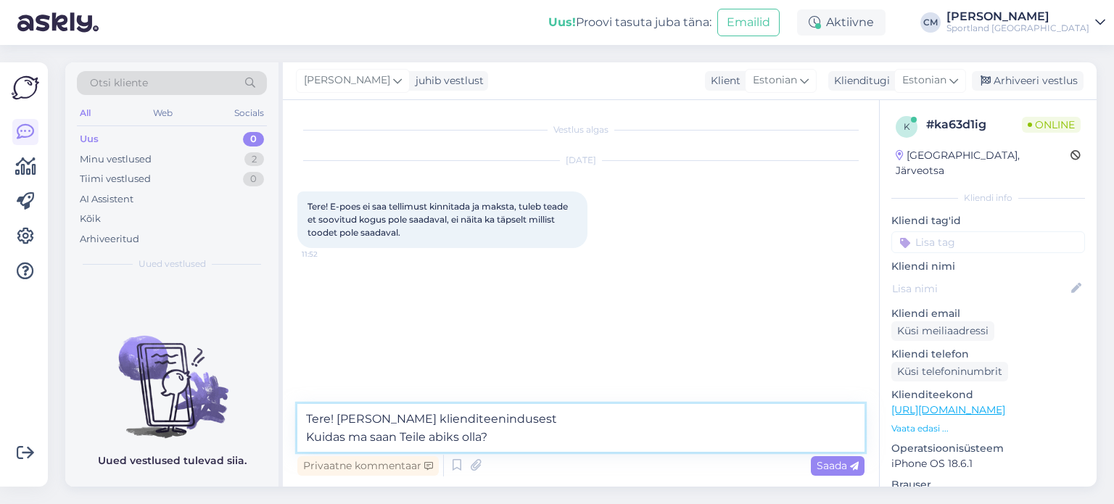
drag, startPoint x: 490, startPoint y: 433, endPoint x: 222, endPoint y: 426, distance: 267.7
click at [222, 426] on div "Otsi kliente All Web Socials Uus 0 Minu vestlused 2 Tiimi vestlused 0 AI Assist…" at bounding box center [580, 274] width 1031 height 424
click at [442, 414] on textarea "Tere! [PERSON_NAME] klienditeenindusest Kuidas ma saan Teile abiks olla?" at bounding box center [580, 428] width 567 height 48
drag, startPoint x: 461, startPoint y: 439, endPoint x: 265, endPoint y: 435, distance: 195.9
click at [265, 435] on div "Otsi kliente All Web Socials Uus 0 Minu vestlused 2 Tiimi vestlused 0 AI Assist…" at bounding box center [580, 274] width 1031 height 424
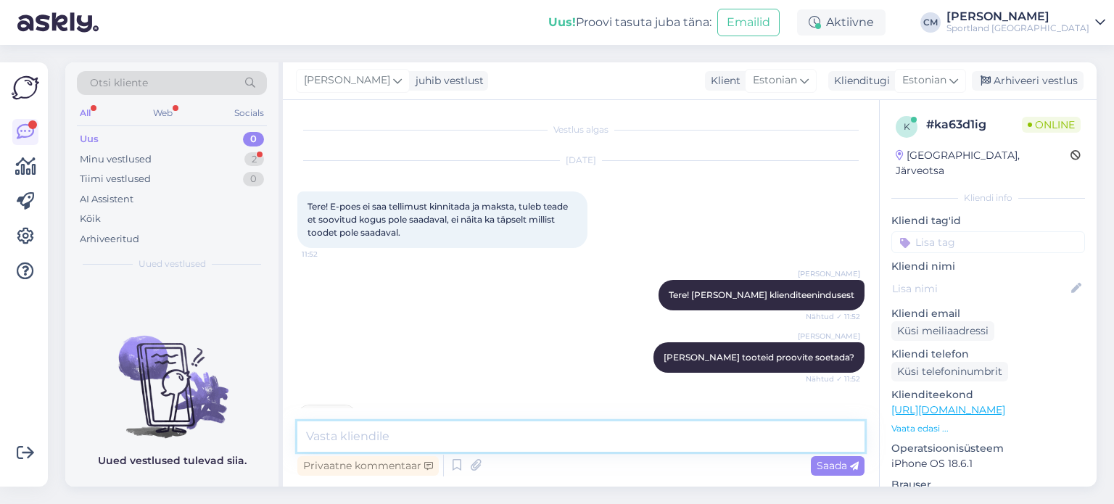
scroll to position [162, 0]
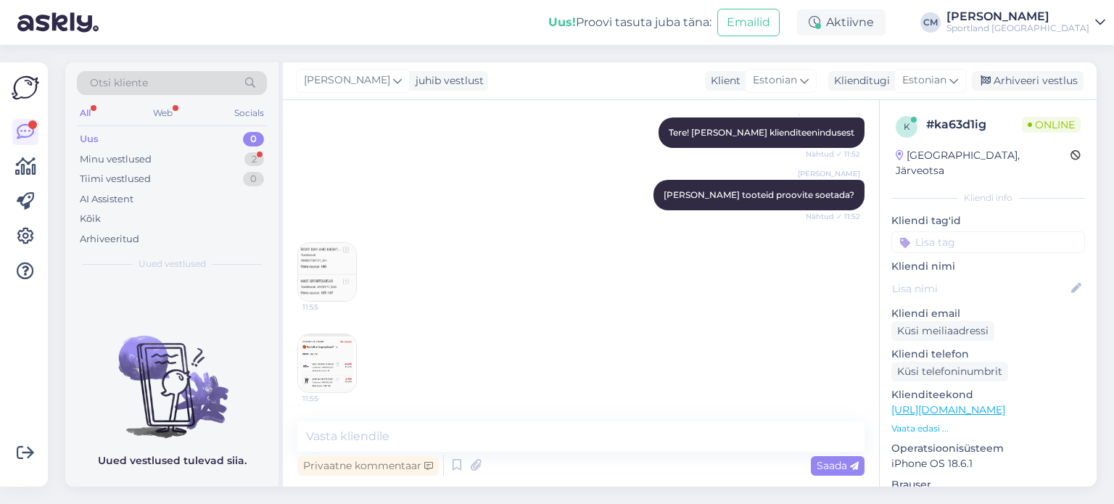
click at [334, 270] on img at bounding box center [327, 272] width 58 height 58
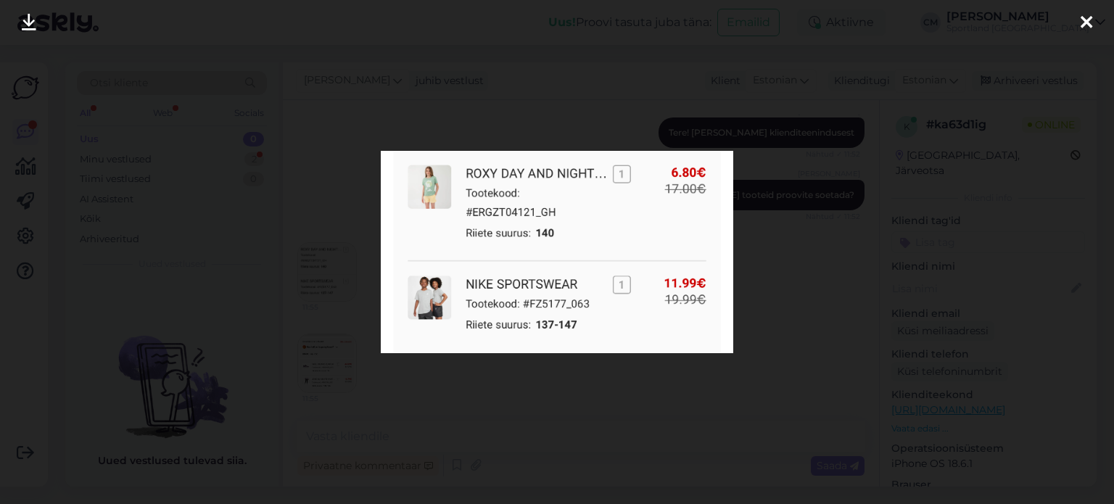
click at [328, 263] on div at bounding box center [557, 252] width 1114 height 504
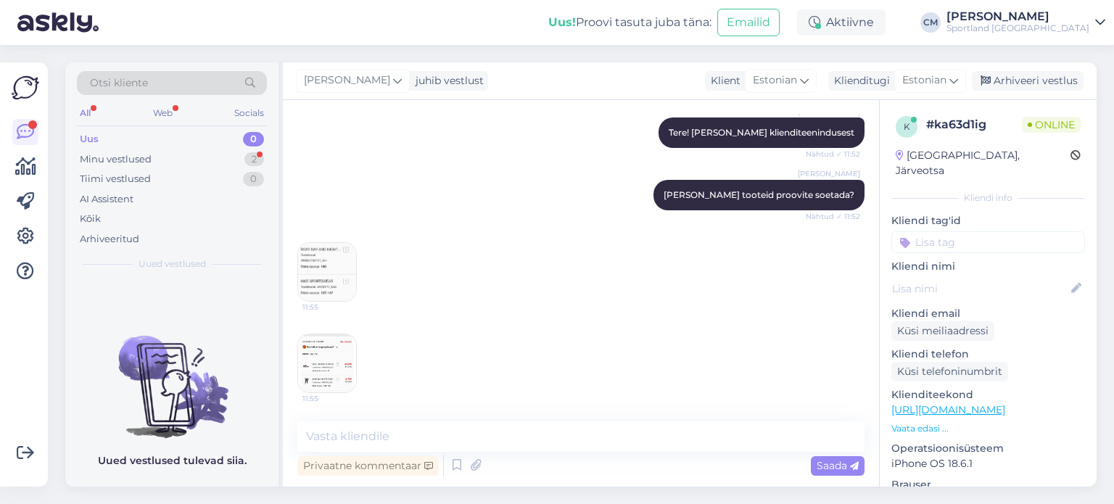
click at [329, 388] on img at bounding box center [327, 363] width 58 height 58
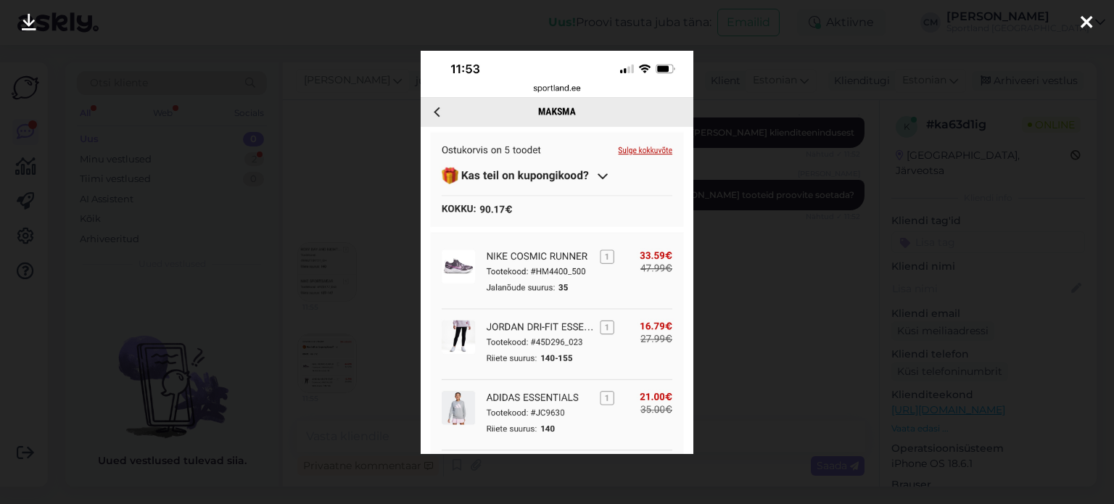
click at [360, 353] on div at bounding box center [557, 252] width 1114 height 504
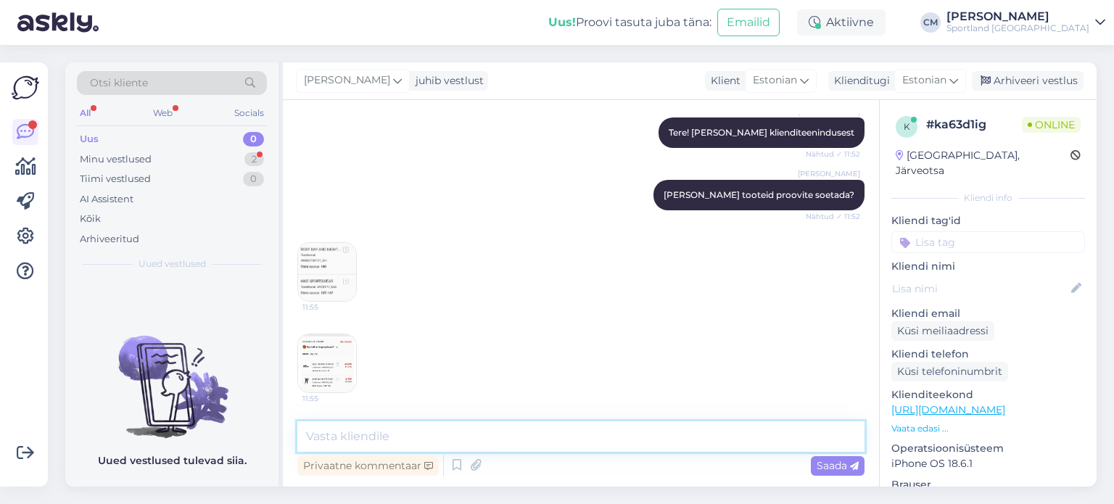
click at [405, 437] on textarea at bounding box center [580, 436] width 567 height 30
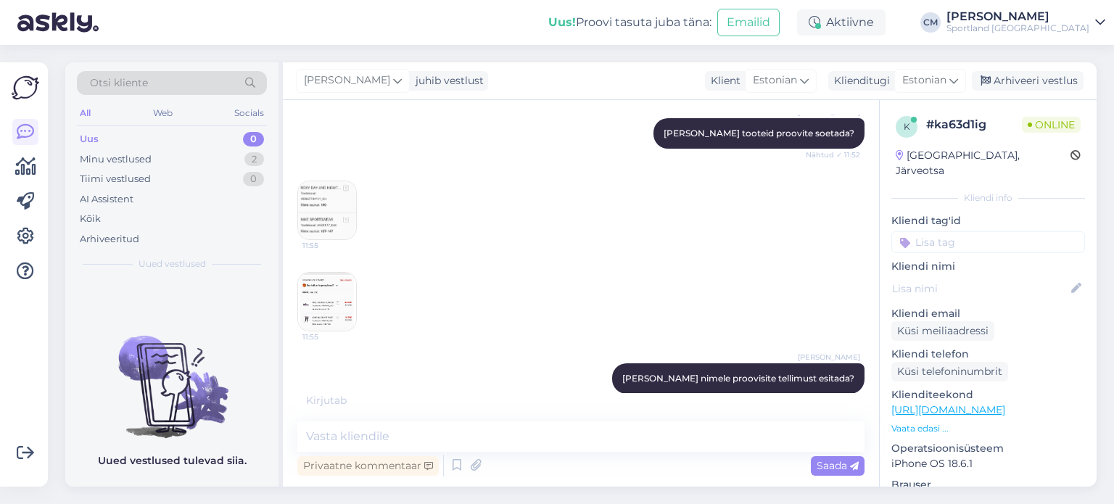
click at [316, 217] on img at bounding box center [327, 210] width 58 height 58
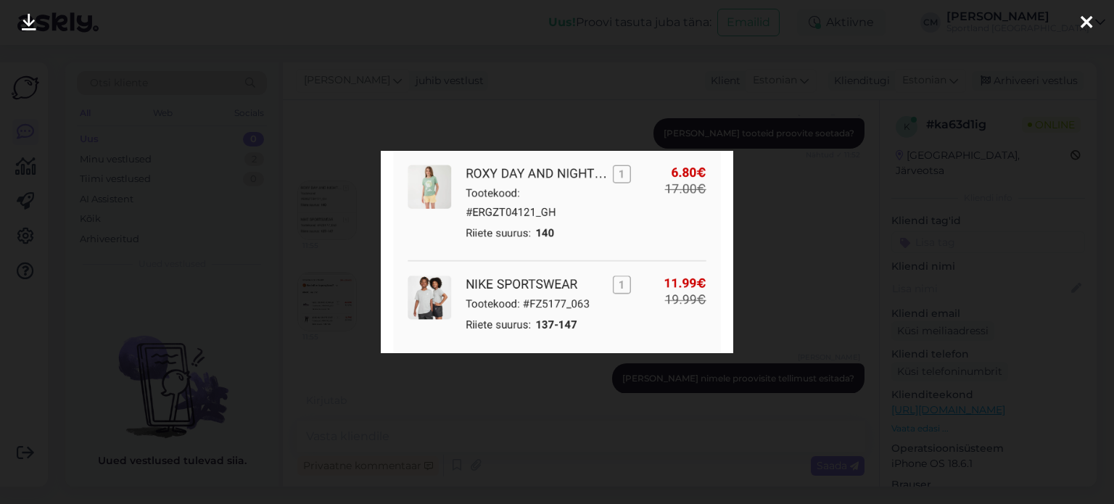
click at [342, 268] on div at bounding box center [557, 252] width 1114 height 504
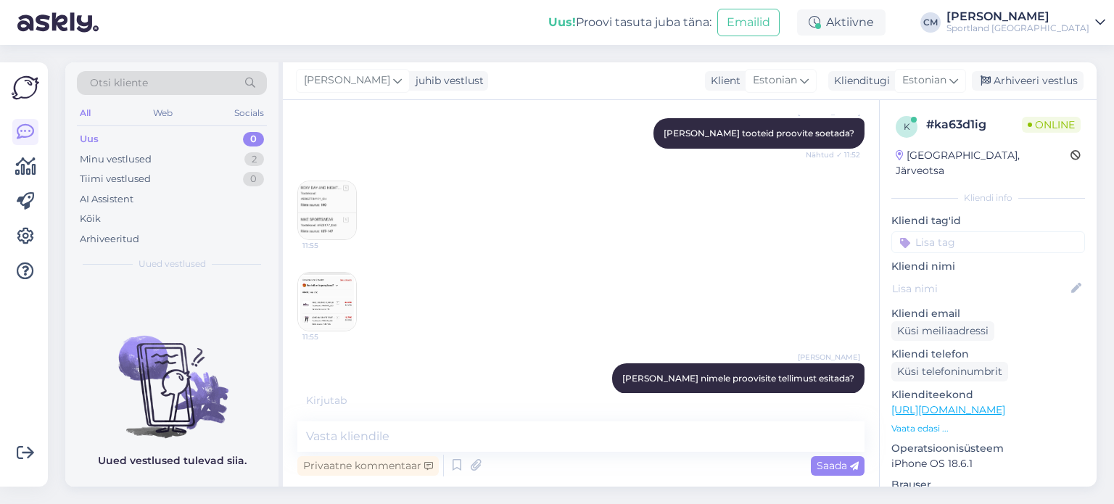
click at [332, 313] on img at bounding box center [327, 302] width 58 height 58
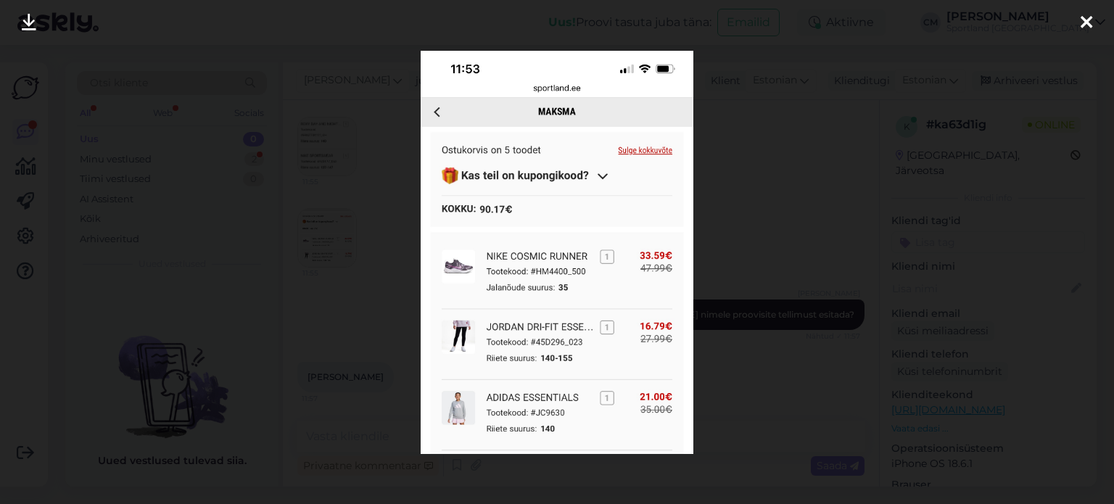
scroll to position [287, 0]
click at [366, 162] on div at bounding box center [557, 252] width 1114 height 504
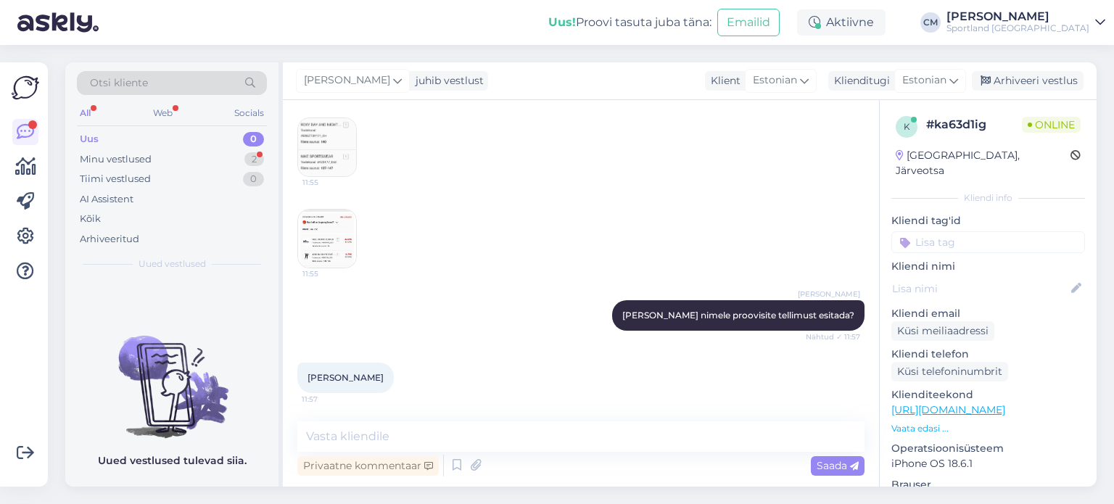
click at [331, 141] on img at bounding box center [327, 147] width 58 height 58
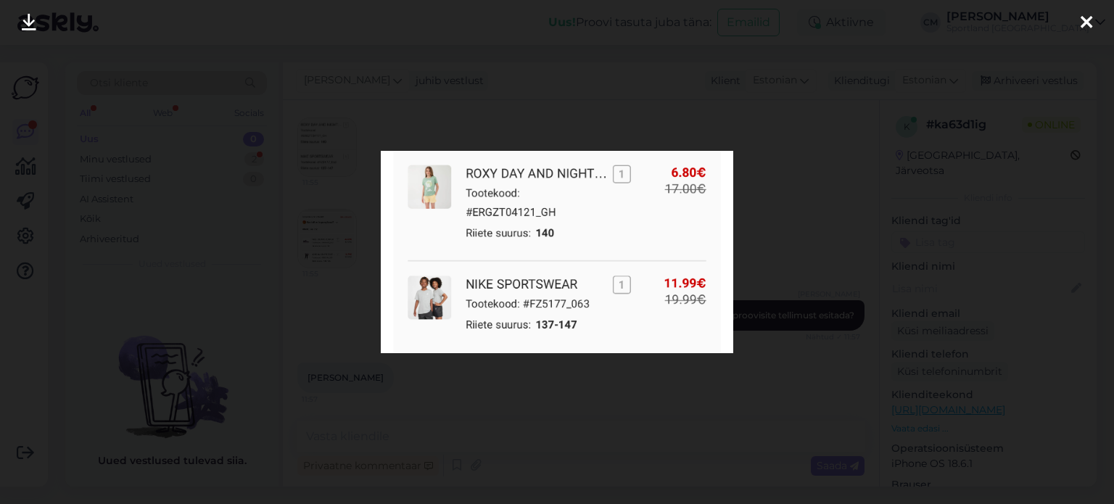
click at [363, 203] on div at bounding box center [557, 252] width 1114 height 504
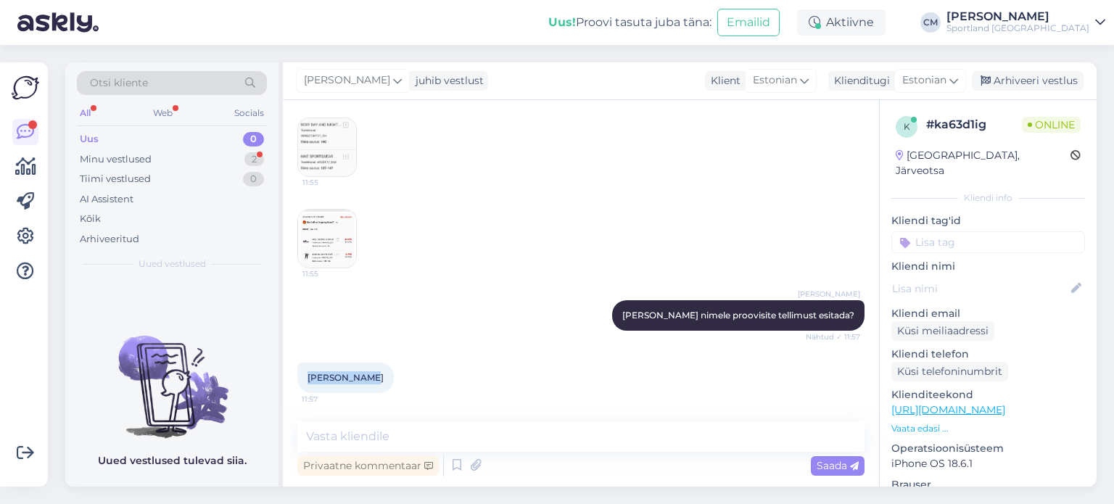
drag, startPoint x: 368, startPoint y: 378, endPoint x: 294, endPoint y: 375, distance: 74.8
click at [294, 375] on div "Vestlus algas [DATE] Tere! E-poes ei saa tellimust kinnitada ja maksta, tuleb t…" at bounding box center [581, 293] width 596 height 387
copy span "[PERSON_NAME]"
click at [369, 437] on textarea at bounding box center [580, 436] width 567 height 30
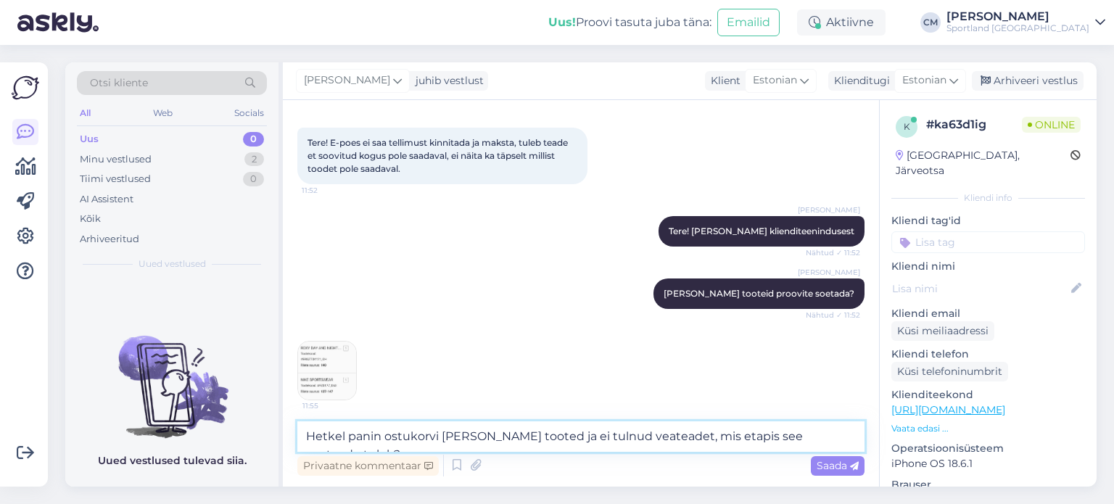
scroll to position [0, 0]
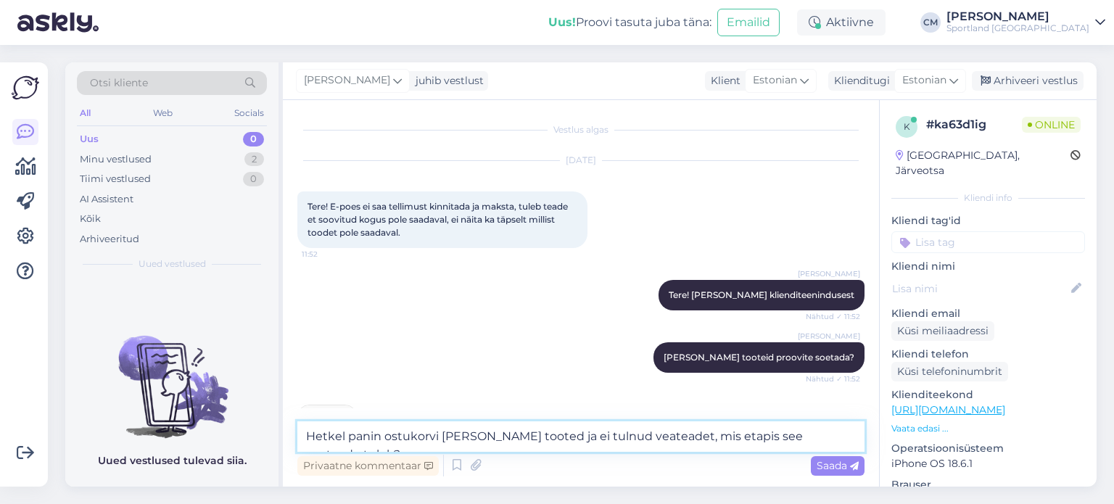
click at [537, 429] on textarea "Hetkel panin ostukorvi [PERSON_NAME] tooted ja ei tulnud veateadet, mis etapis …" at bounding box center [580, 436] width 567 height 30
click at [461, 434] on textarea "Hetkel panin ostukorvi [PERSON_NAME] tooted ja ei tulnud veateadet, mis etapis …" at bounding box center [580, 436] width 567 height 30
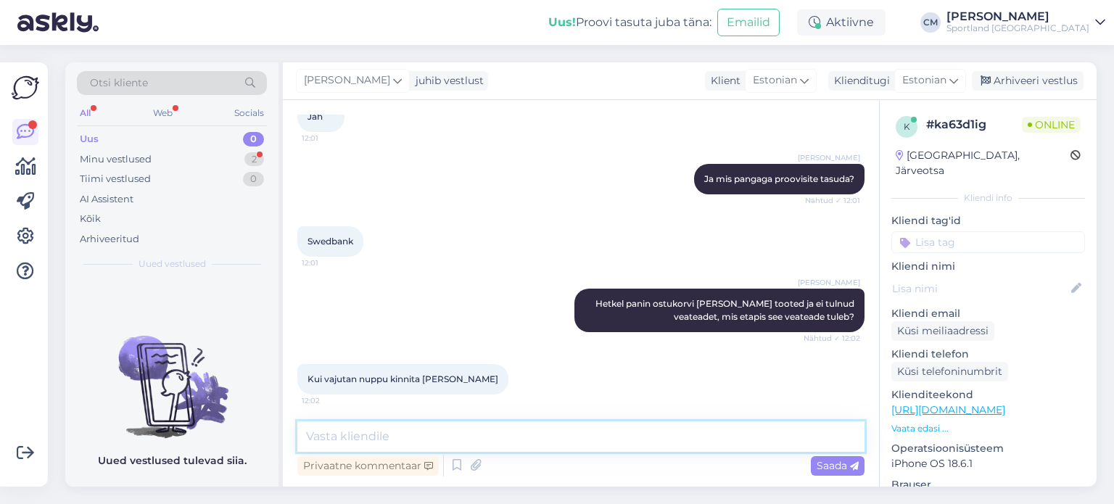
scroll to position [674, 0]
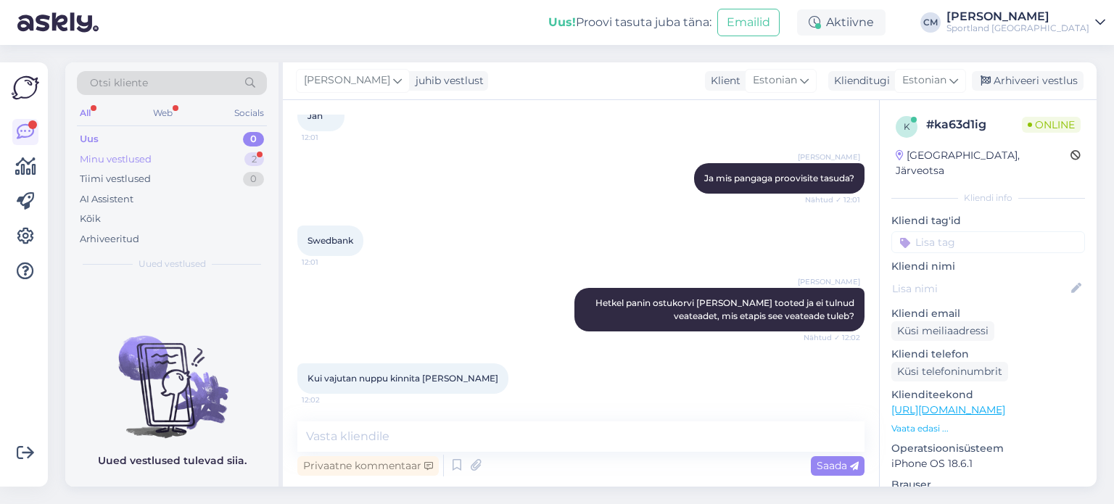
click at [217, 152] on div "Minu vestlused 2" at bounding box center [172, 159] width 190 height 20
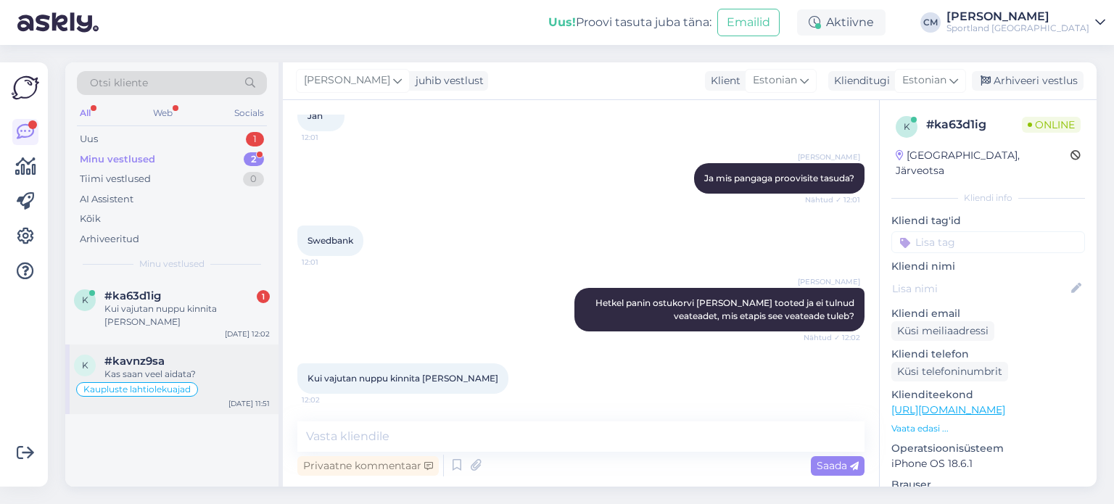
click at [202, 355] on div "#kavnz9sa" at bounding box center [186, 361] width 165 height 13
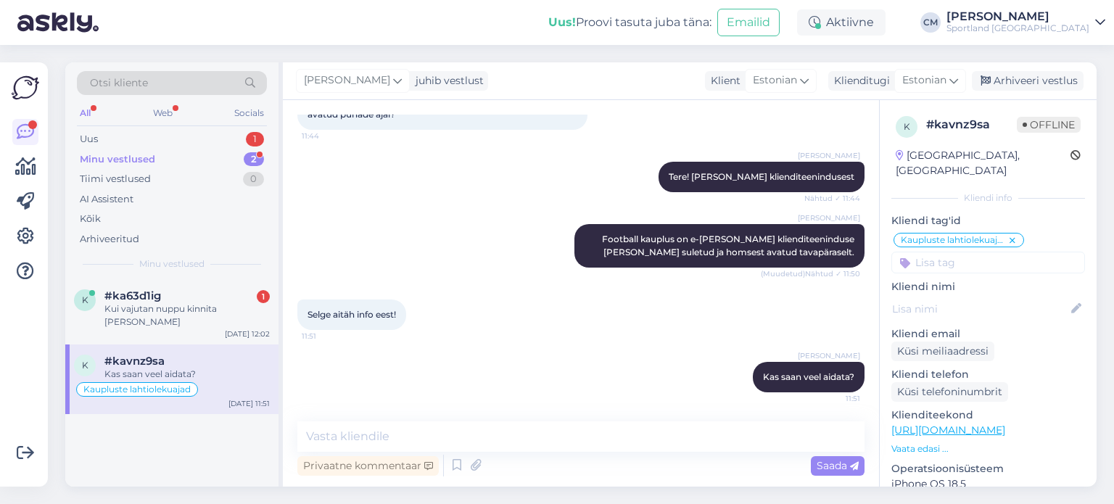
scroll to position [104, 0]
click at [1013, 81] on div "Arhiveeri vestlus" at bounding box center [1028, 81] width 112 height 20
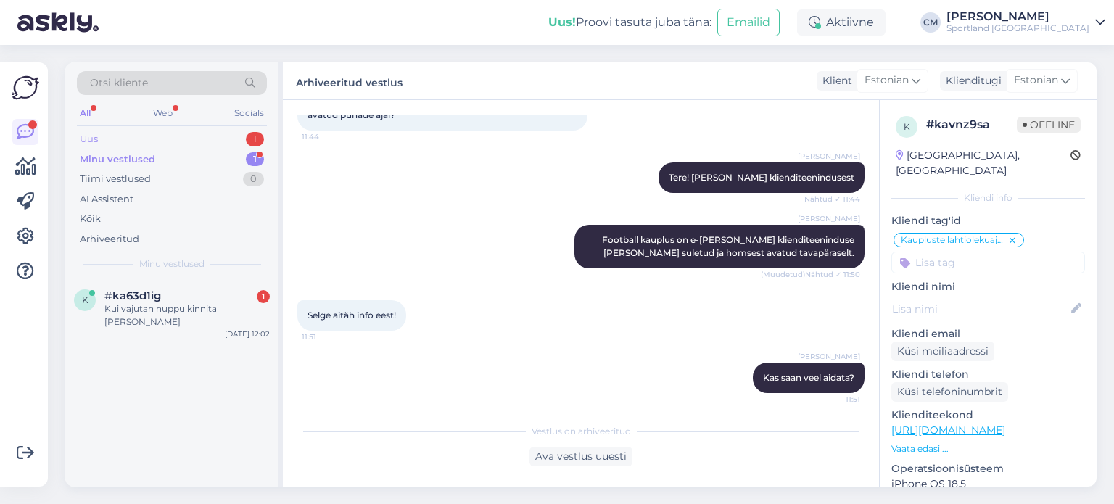
click at [261, 133] on div "1" at bounding box center [255, 139] width 18 height 15
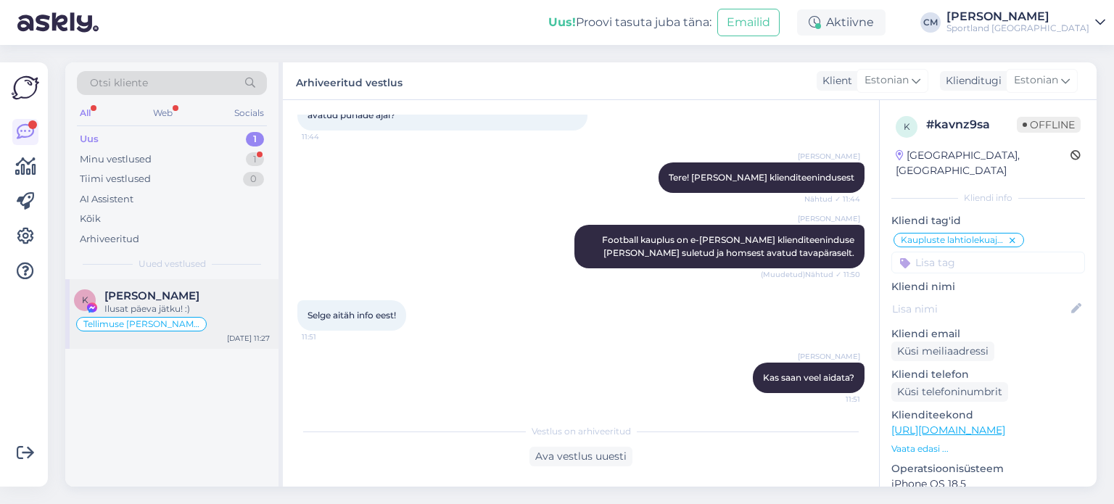
click at [224, 292] on div "[PERSON_NAME]" at bounding box center [186, 295] width 165 height 13
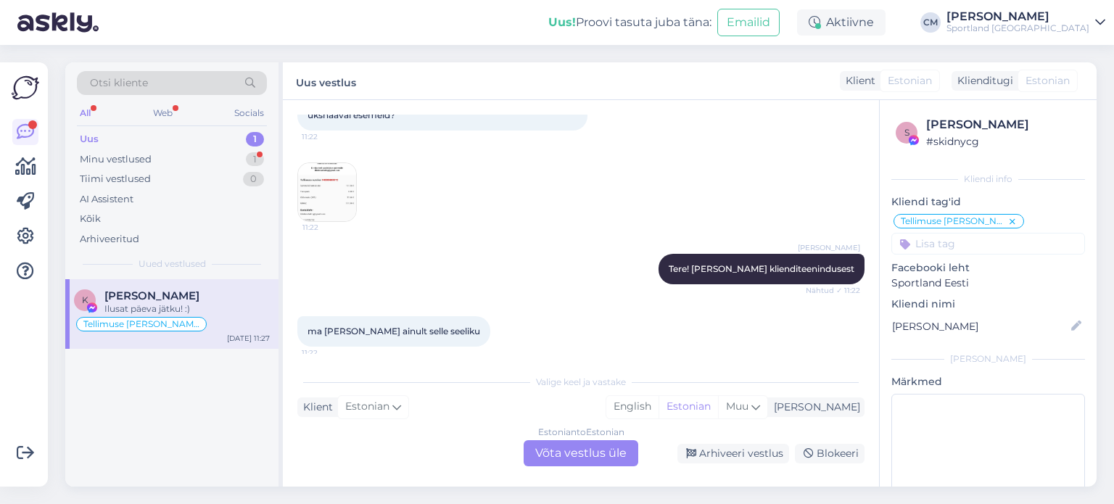
scroll to position [601, 0]
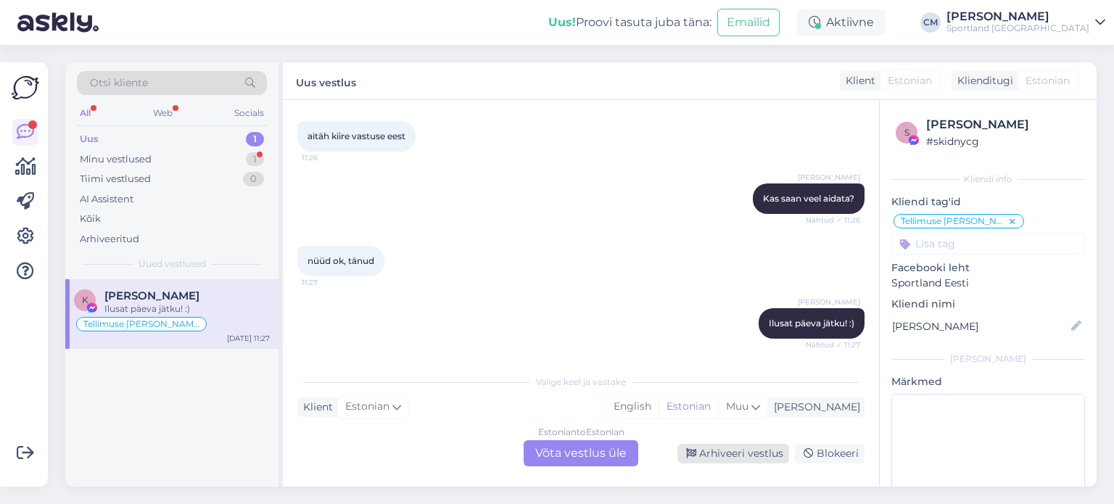
click at [718, 445] on div "Arhiveeri vestlus" at bounding box center [733, 454] width 112 height 20
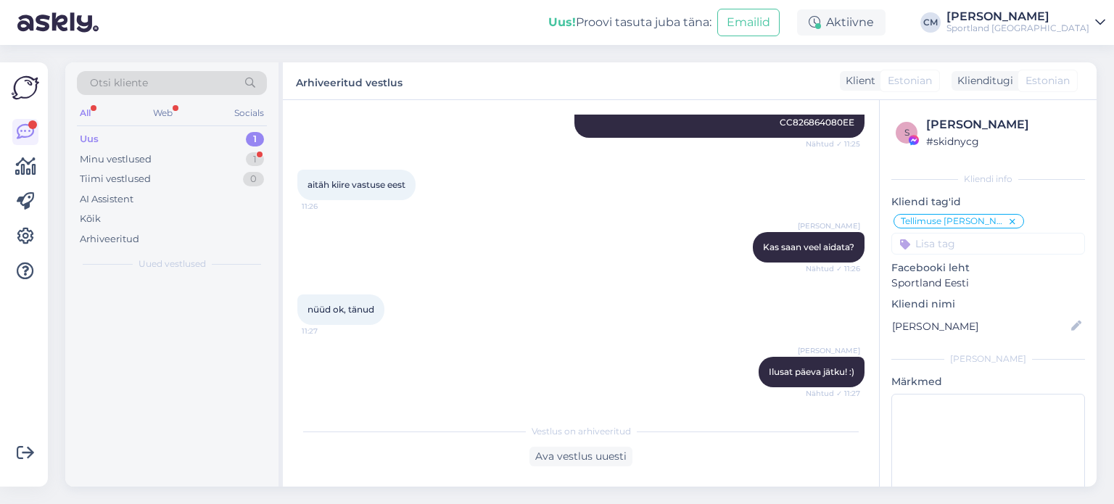
scroll to position [552, 0]
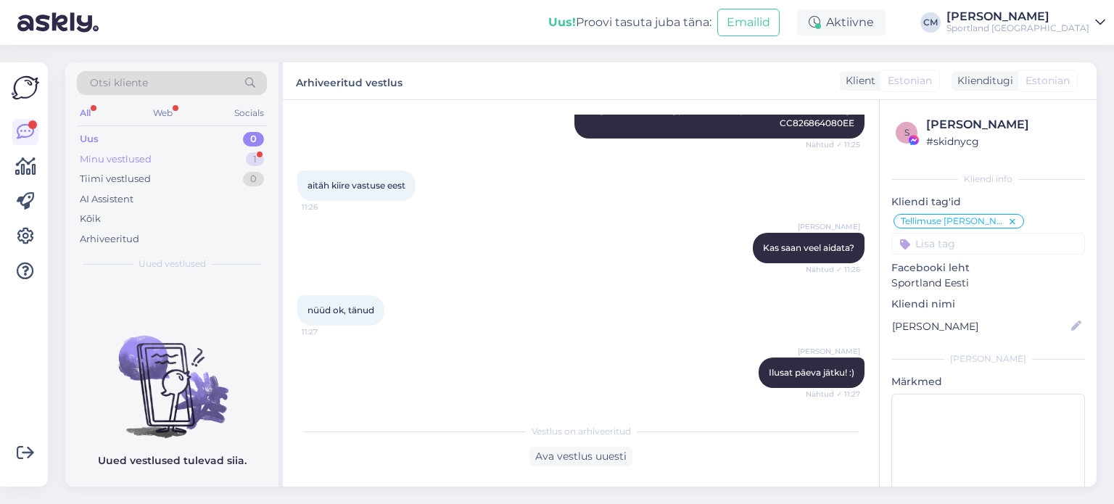
click at [242, 150] on div "Minu vestlused 1" at bounding box center [172, 159] width 190 height 20
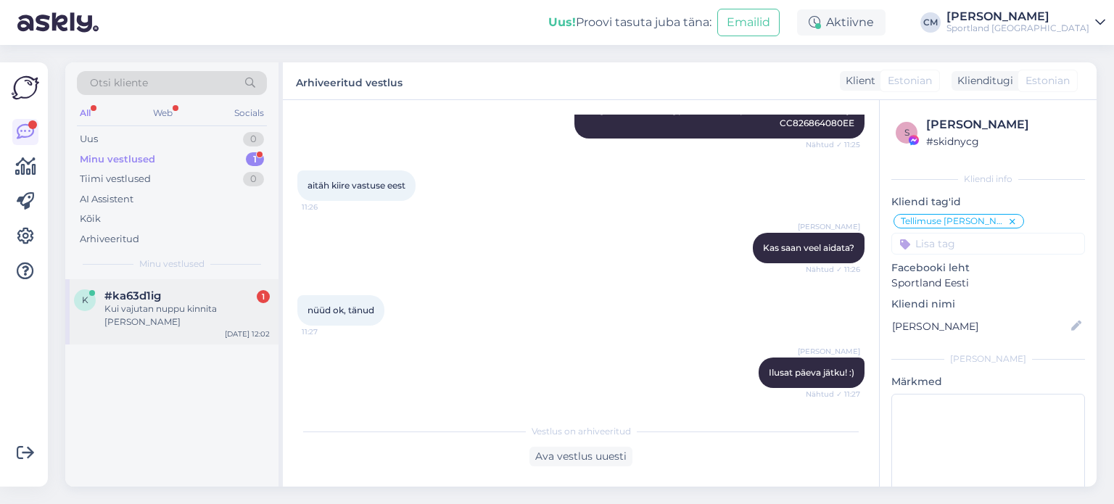
click at [210, 312] on div "Kui vajutan nuppu kinnita [PERSON_NAME]" at bounding box center [186, 315] width 165 height 26
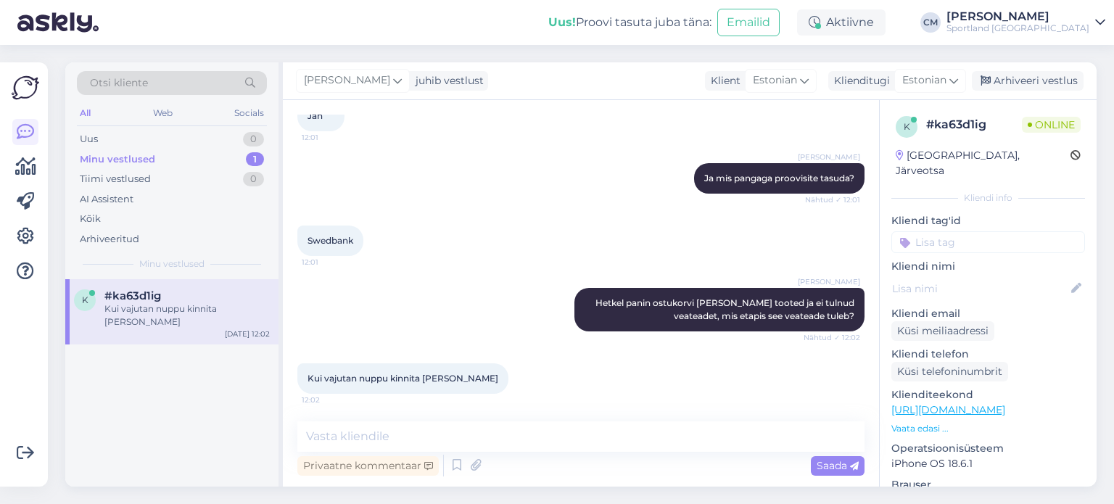
click at [479, 420] on div "Vestlus algas [DATE] Tere! E-poes ei saa tellimust kinnitada ja maksta, tuleb t…" at bounding box center [581, 293] width 596 height 387
click at [479, 429] on textarea at bounding box center [580, 436] width 567 height 30
click at [389, 439] on textarea at bounding box center [580, 436] width 567 height 30
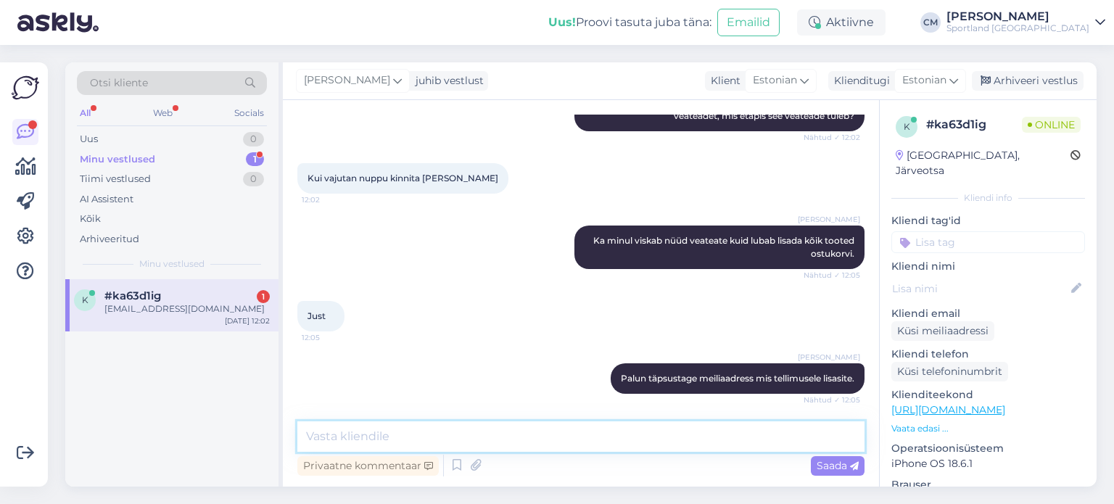
scroll to position [937, 0]
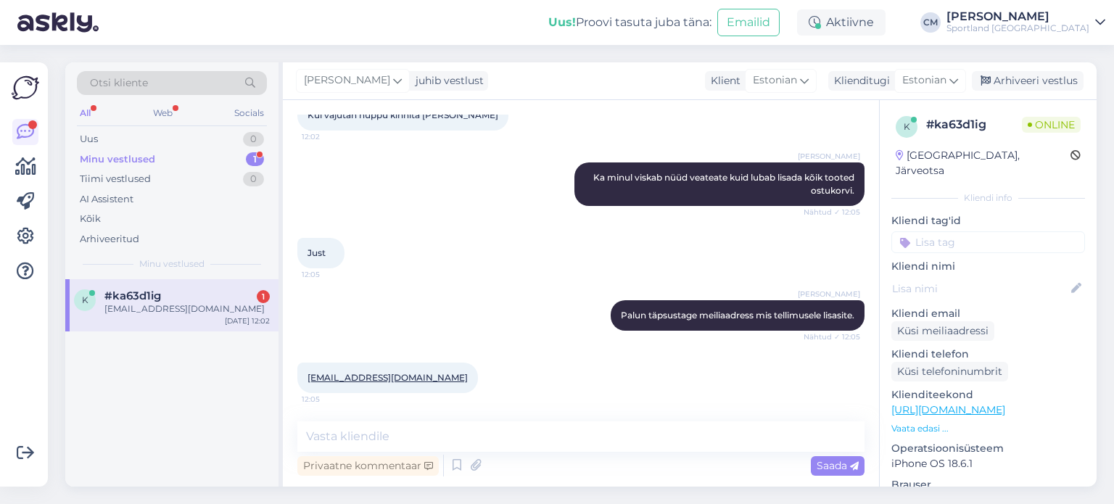
drag, startPoint x: 423, startPoint y: 376, endPoint x: 273, endPoint y: 365, distance: 149.9
click at [273, 365] on div "Otsi kliente All Web Socials Uus 0 Minu vestlused 1 Tiimi vestlused 0 AI Assist…" at bounding box center [580, 274] width 1031 height 424
click at [499, 368] on div "[EMAIL_ADDRESS][DOMAIN_NAME] 12:05" at bounding box center [580, 378] width 567 height 62
drag, startPoint x: 428, startPoint y: 376, endPoint x: 305, endPoint y: 374, distance: 123.3
click at [305, 374] on div "[EMAIL_ADDRESS][DOMAIN_NAME] 12:05" at bounding box center [387, 378] width 181 height 30
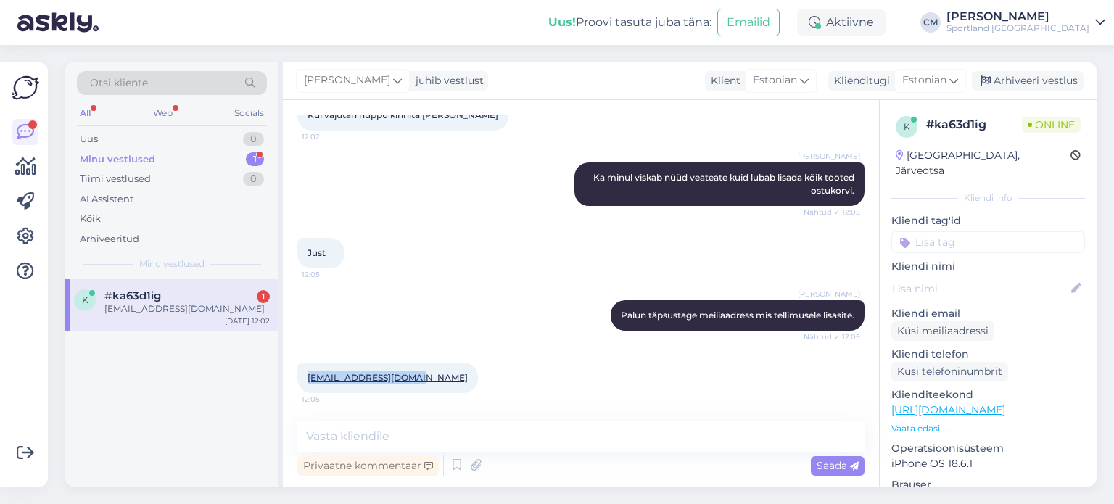
copy link "[EMAIL_ADDRESS][DOMAIN_NAME]"
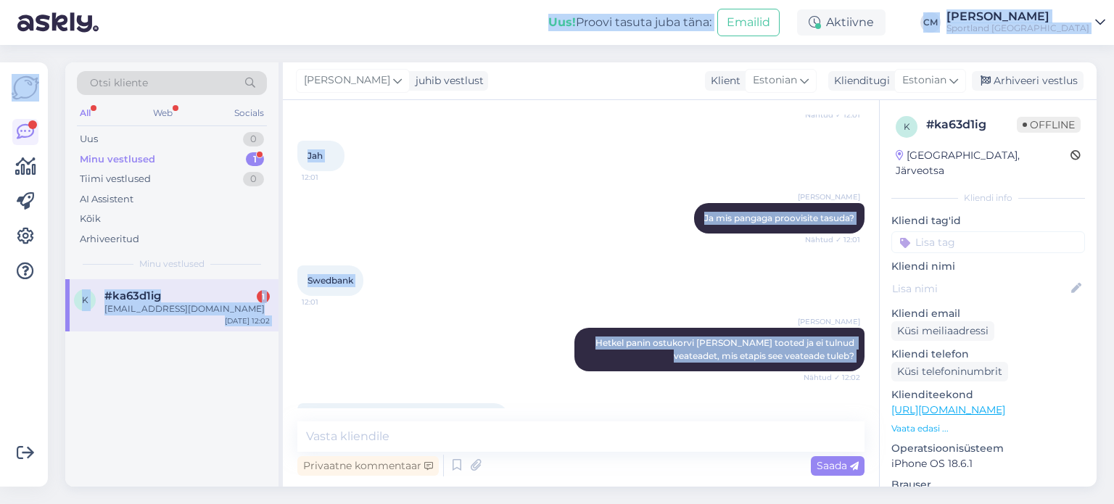
drag, startPoint x: 390, startPoint y: 149, endPoint x: 381, endPoint y: -88, distance: 237.3
click at [381, 0] on html "Uus! Proovi tasuta [PERSON_NAME]: Emailid Aktiivne [PERSON_NAME] Sportland [GEO…" at bounding box center [557, 252] width 1114 height 504
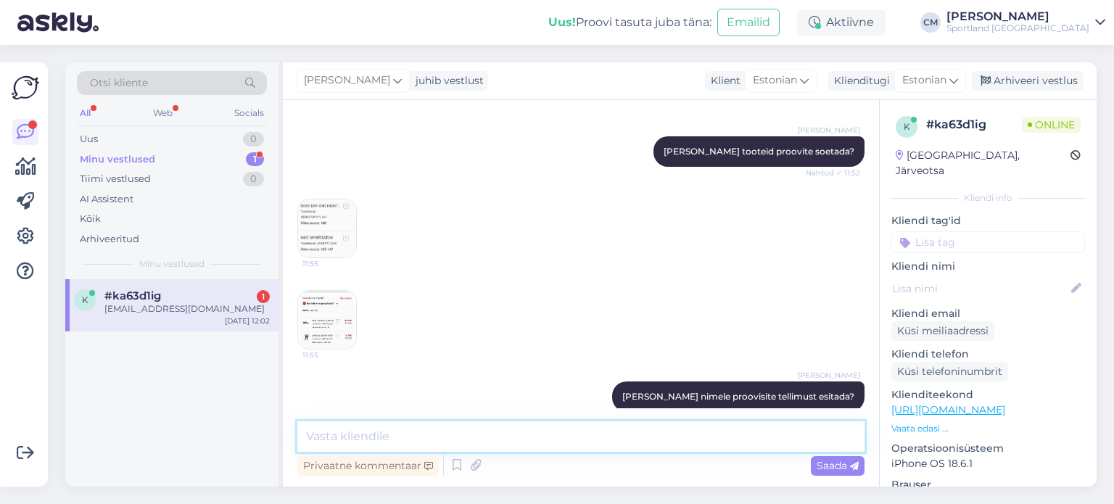
click at [384, 436] on textarea at bounding box center [580, 436] width 567 height 30
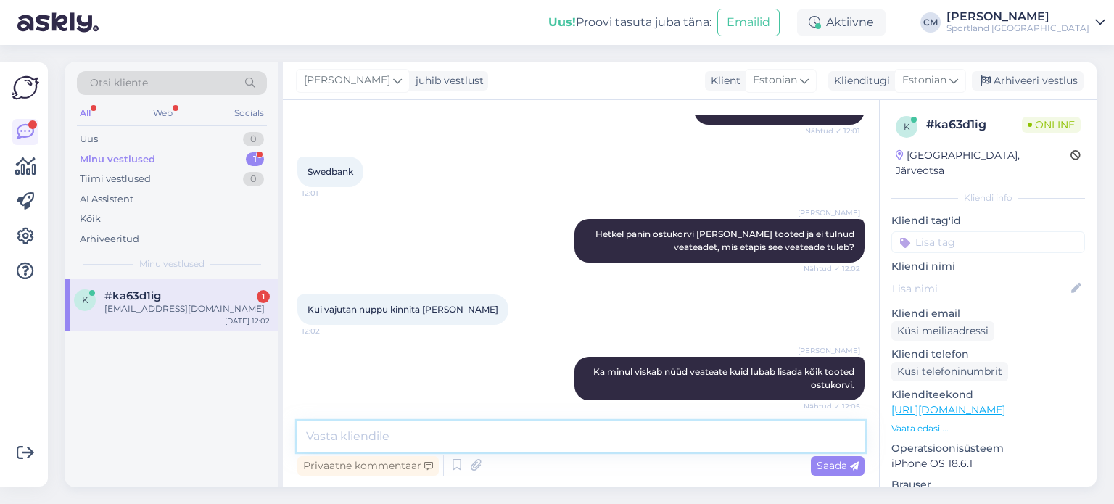
scroll to position [937, 0]
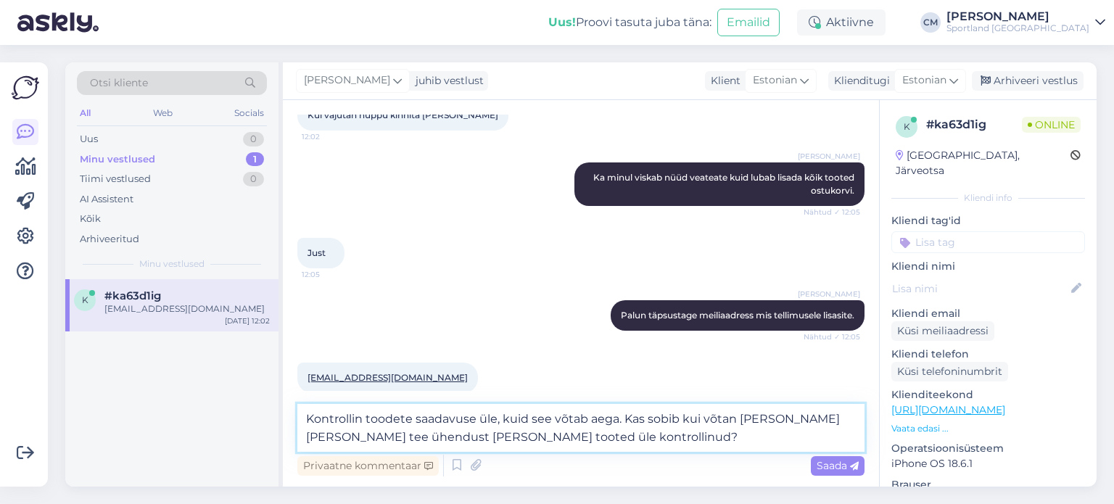
click at [830, 423] on textarea "Kontrollin toodete saadavuse üle, kuid see võtab aega. Kas sobib kui võtan [PER…" at bounding box center [580, 428] width 567 height 48
click at [644, 441] on textarea "Kontrollin toodete saadavuse üle, kuid see võtab aega. Kas sobib kui võtan Teie…" at bounding box center [580, 428] width 567 height 48
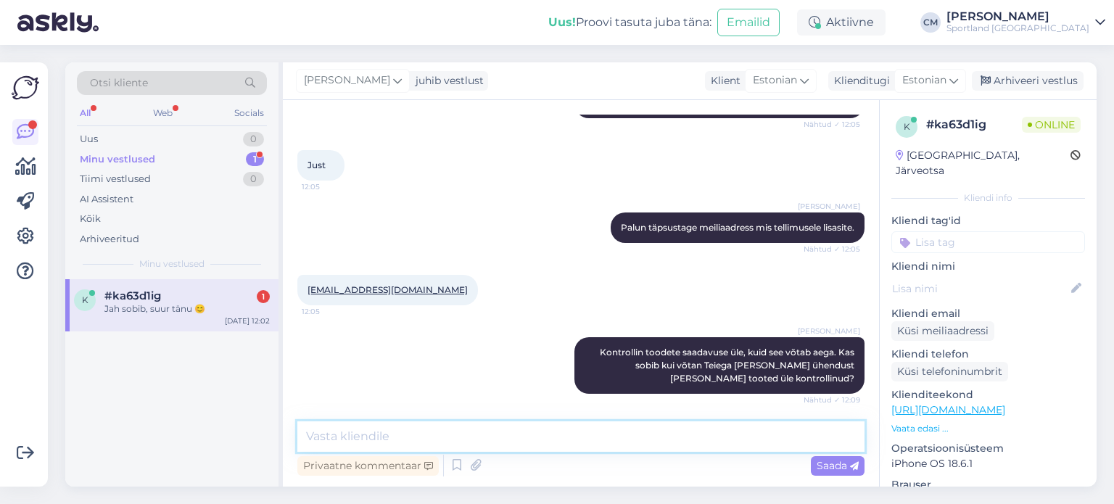
scroll to position [1088, 0]
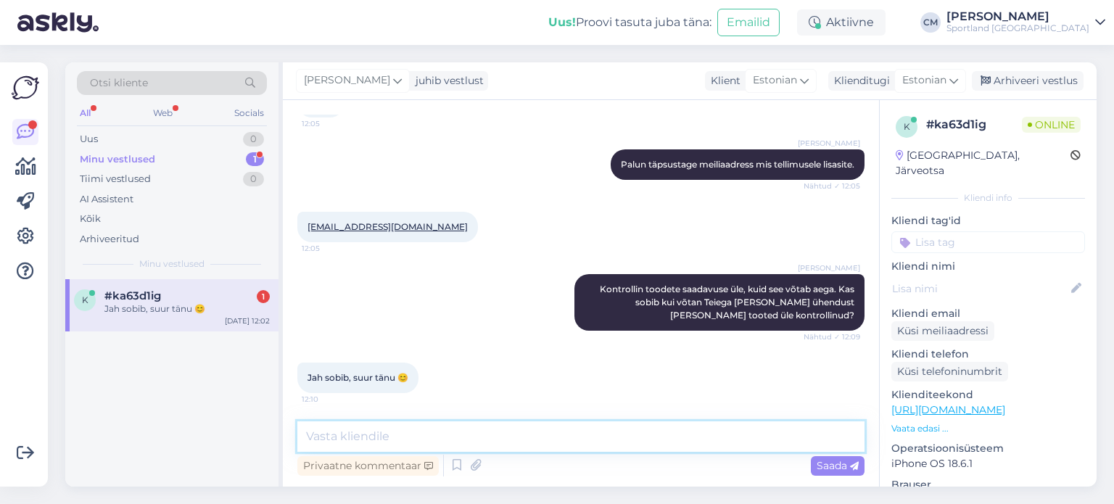
click at [453, 424] on textarea at bounding box center [580, 436] width 567 height 30
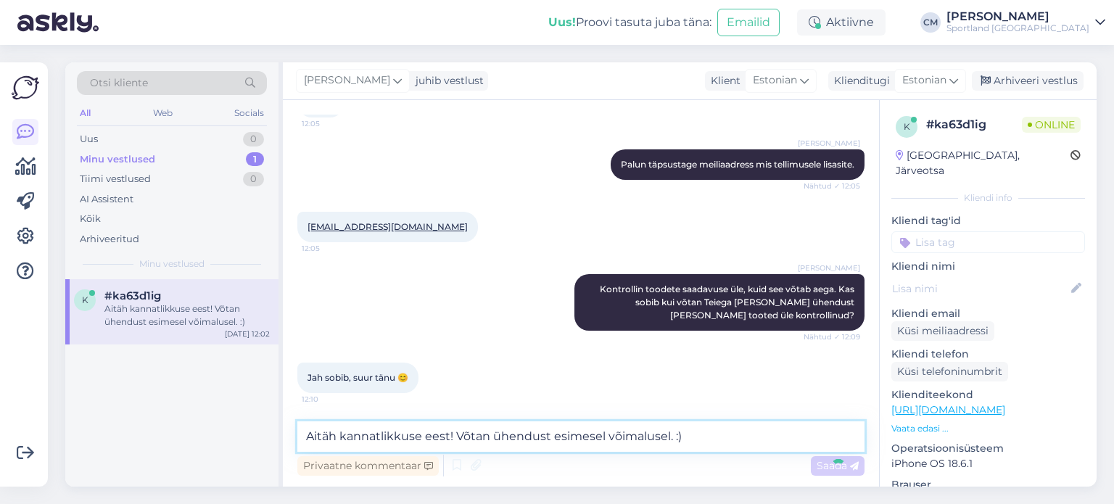
scroll to position [1163, 0]
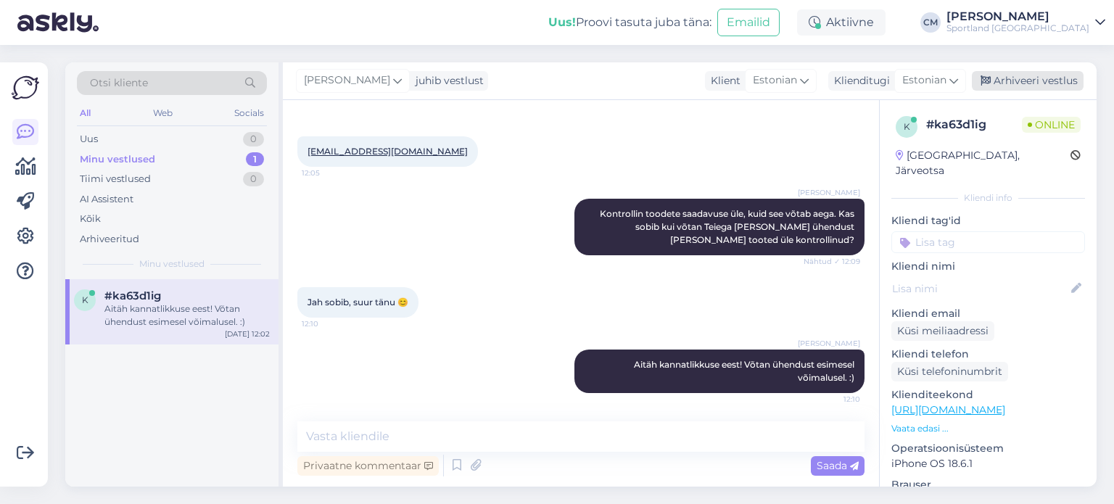
click at [1013, 83] on div "Arhiveeri vestlus" at bounding box center [1028, 81] width 112 height 20
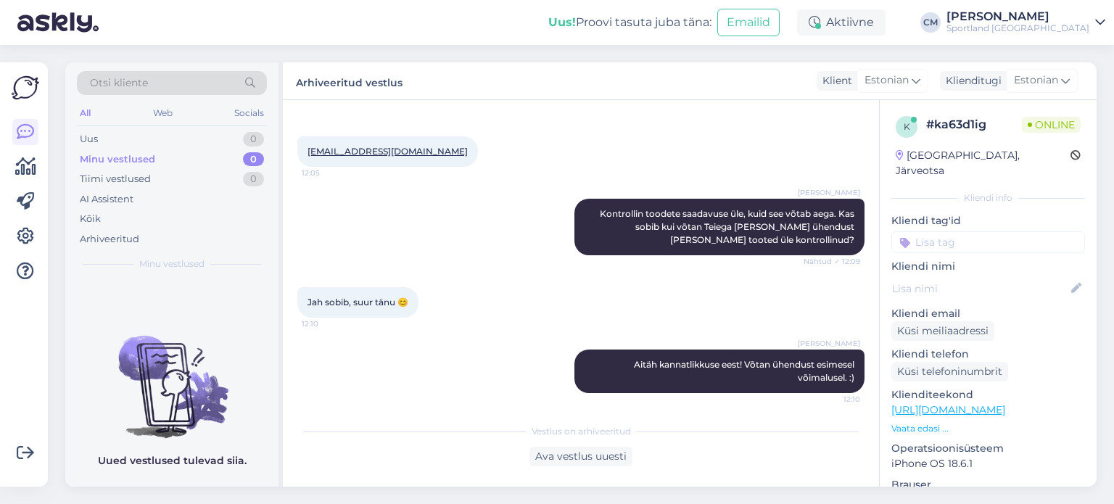
click at [987, 231] on input at bounding box center [988, 242] width 194 height 22
click at [994, 276] on span "Toote saadavus" at bounding box center [988, 280] width 67 height 9
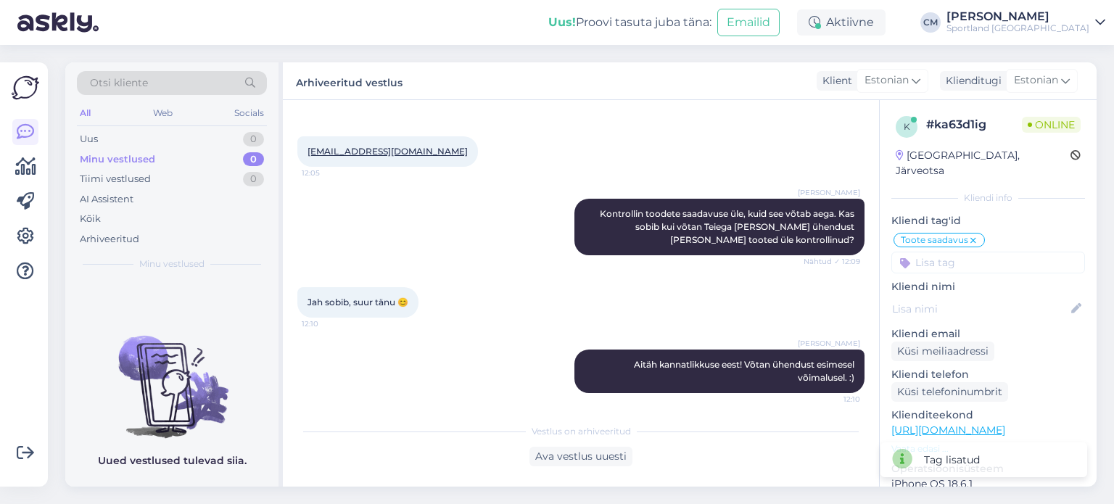
click at [960, 252] on input at bounding box center [988, 263] width 194 height 22
click at [982, 311] on div "Probleem tellimuse esitamisega" at bounding box center [988, 318] width 131 height 15
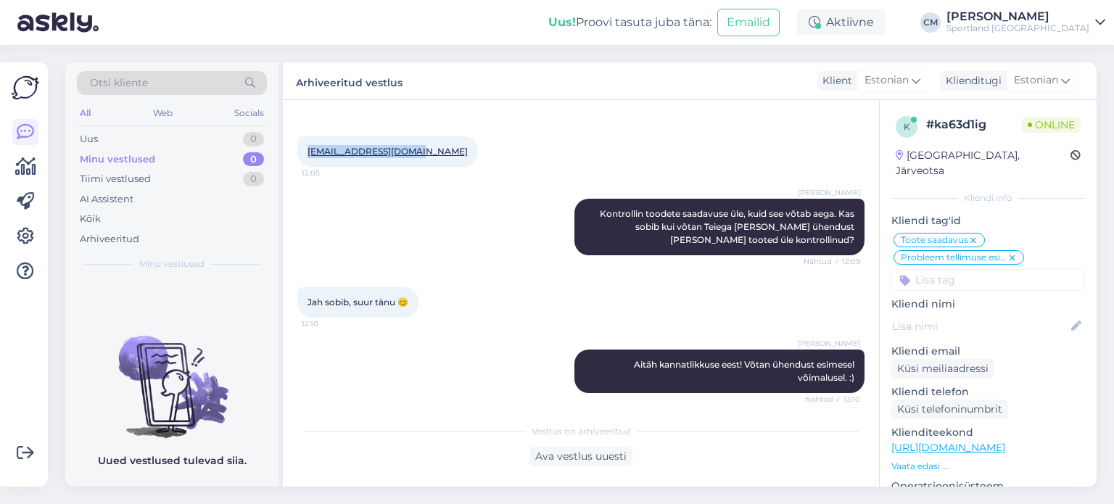
drag, startPoint x: 424, startPoint y: 150, endPoint x: 302, endPoint y: 147, distance: 121.9
click at [302, 147] on div "[EMAIL_ADDRESS][DOMAIN_NAME] 12:05" at bounding box center [387, 151] width 181 height 30
copy link "[EMAIL_ADDRESS][DOMAIN_NAME]"
click at [179, 134] on div "Uus 1" at bounding box center [172, 139] width 190 height 20
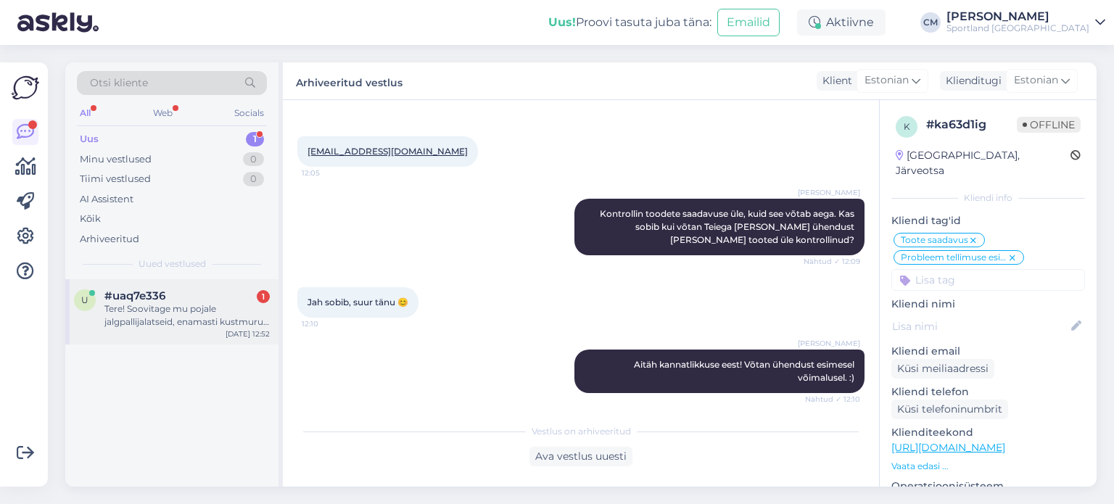
click at [178, 301] on div "#uaq7e336 1" at bounding box center [186, 295] width 165 height 13
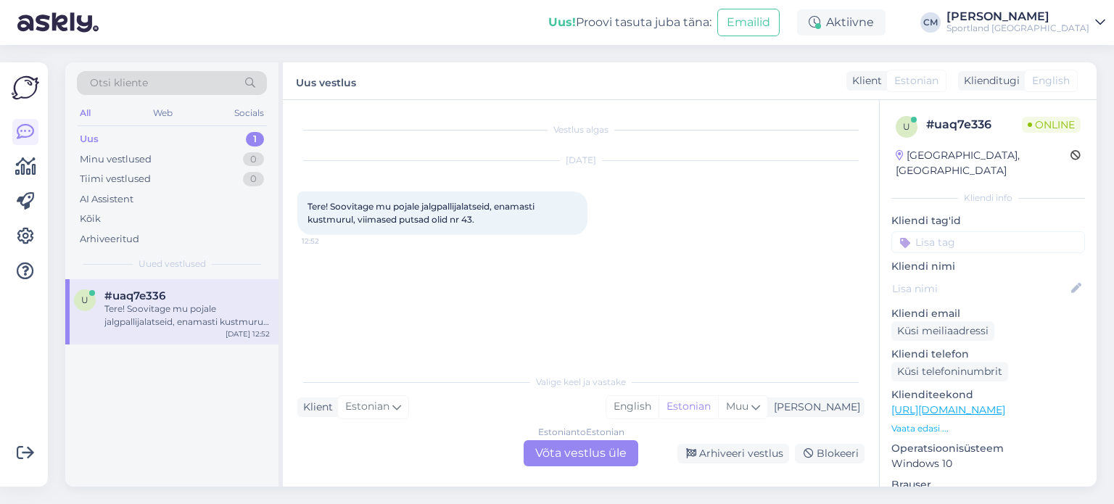
scroll to position [0, 0]
click at [549, 460] on div "Estonian to Estonian Võta vestlus üle" at bounding box center [581, 453] width 115 height 26
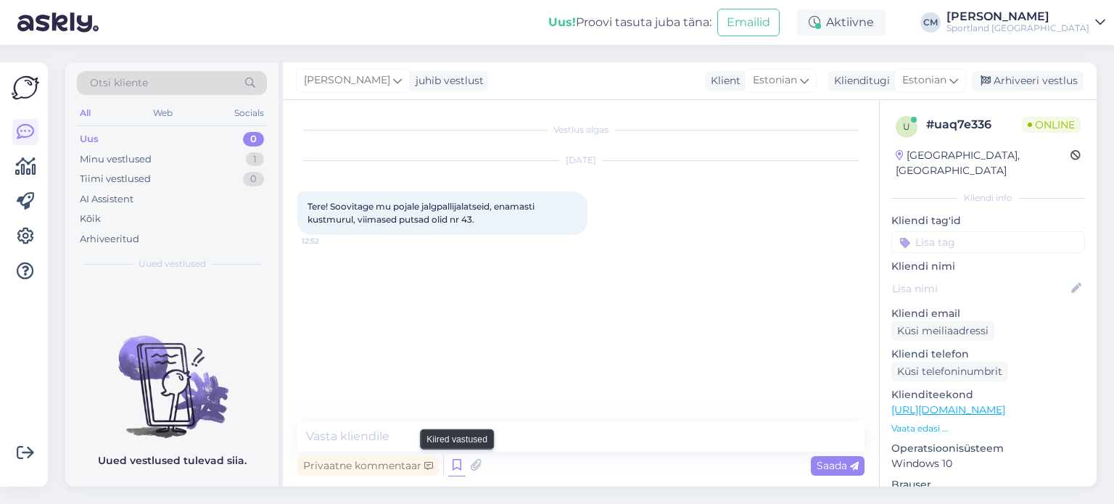
click at [460, 462] on icon at bounding box center [456, 466] width 17 height 22
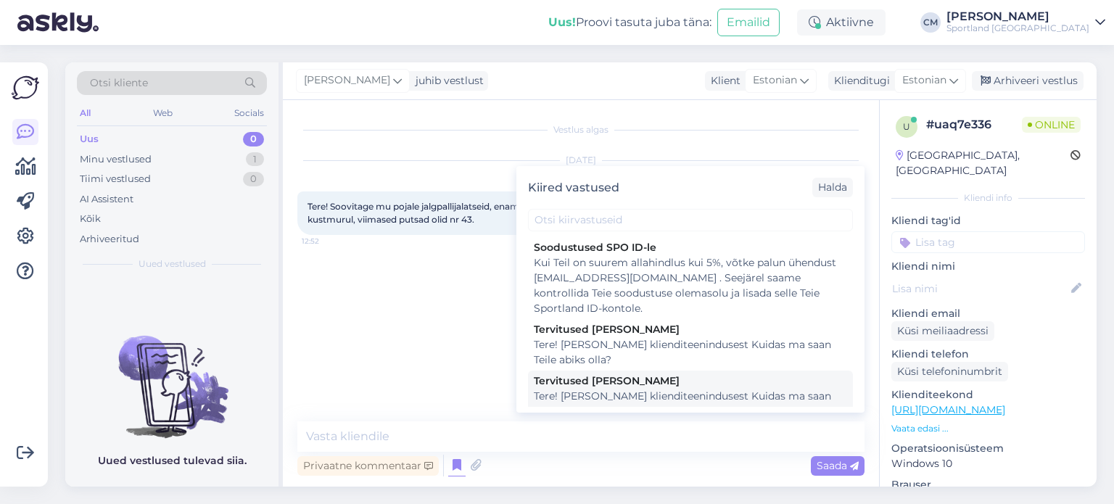
click at [653, 403] on div "Tere! [PERSON_NAME] klienditeenindusest Kuidas ma saan Teile abiks olla?" at bounding box center [690, 404] width 313 height 30
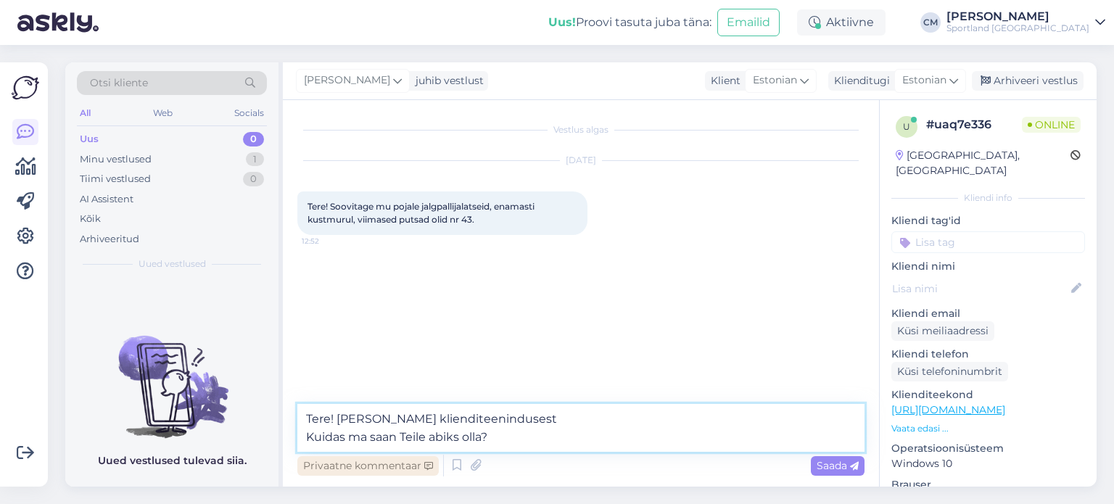
drag, startPoint x: 540, startPoint y: 440, endPoint x: 366, endPoint y: 456, distance: 174.8
click at [366, 456] on div "Tere! [PERSON_NAME] klienditeenindusest Kuidas ma saan Teile abiks olla? Privaa…" at bounding box center [580, 441] width 567 height 75
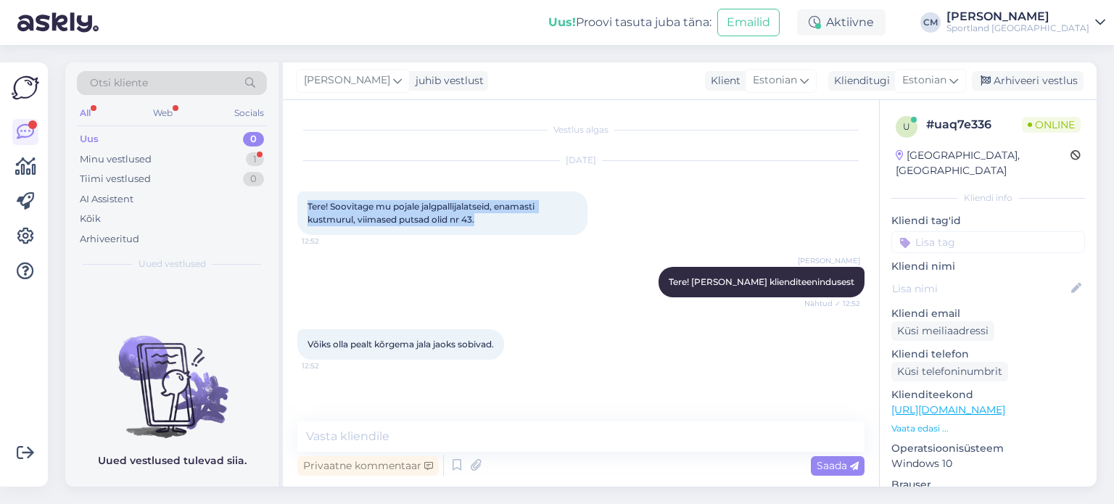
drag, startPoint x: 480, startPoint y: 223, endPoint x: 300, endPoint y: 207, distance: 180.6
click at [300, 207] on div "Tere! Soovitage mu pojale jalgpallijalatseid, enamasti kustmurul, viimased puts…" at bounding box center [442, 213] width 290 height 44
copy span "Tere! Soovitage mu pojale jalgpallijalatseid, enamasti kustmurul, viimased puts…"
click at [493, 342] on span "Võiks olla pealt kõrgema jala jaoks sobivad." at bounding box center [401, 344] width 186 height 11
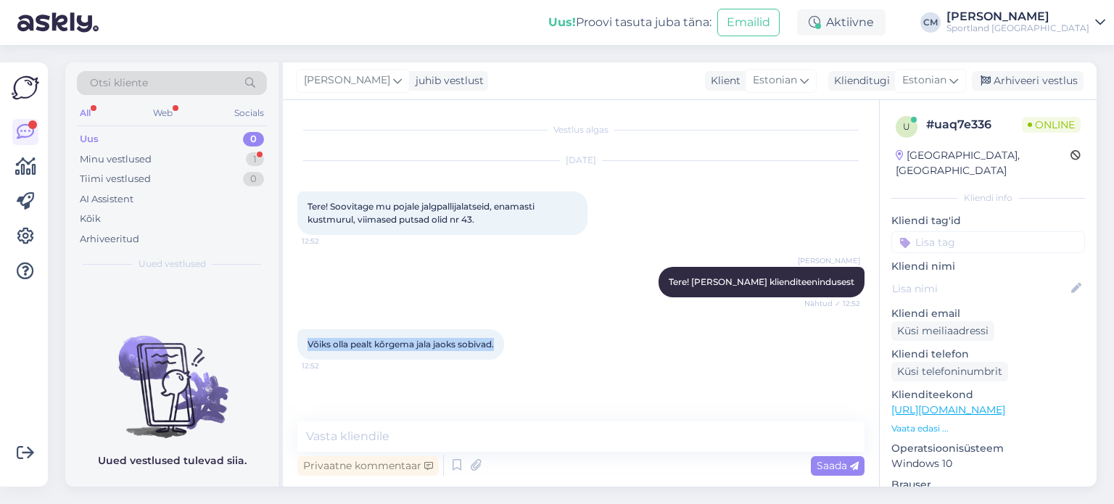
drag, startPoint x: 496, startPoint y: 345, endPoint x: 302, endPoint y: 346, distance: 194.4
click at [302, 346] on div "Võiks olla pealt kõrgema jala jaoks sobivad. 12:52" at bounding box center [400, 344] width 207 height 30
copy span "Võiks olla pealt kõrgema jala jaoks sobivad."
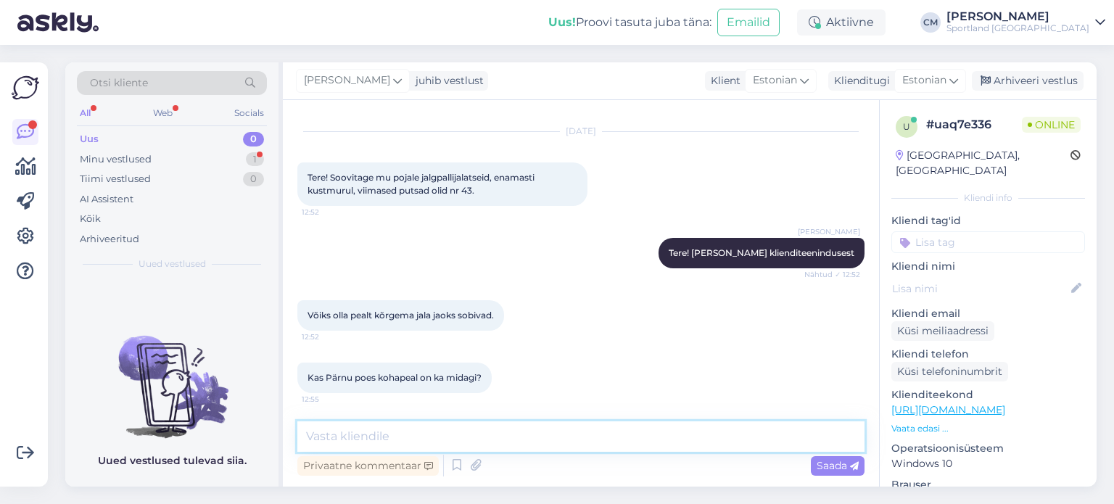
click at [390, 436] on textarea at bounding box center [580, 436] width 567 height 30
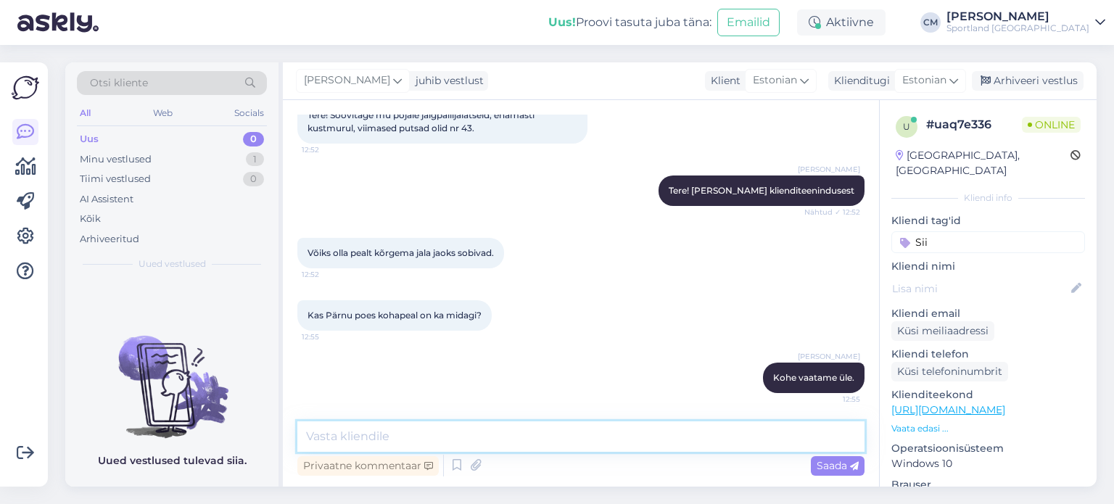
click at [479, 429] on textarea at bounding box center [580, 436] width 567 height 30
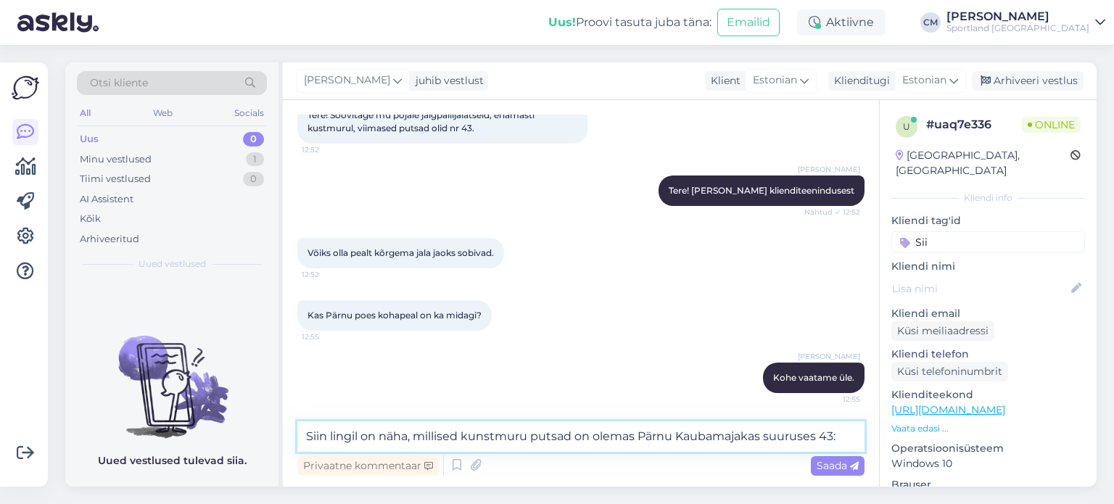
paste textarea "[URL][DOMAIN_NAME][DOMAIN_NAME]"
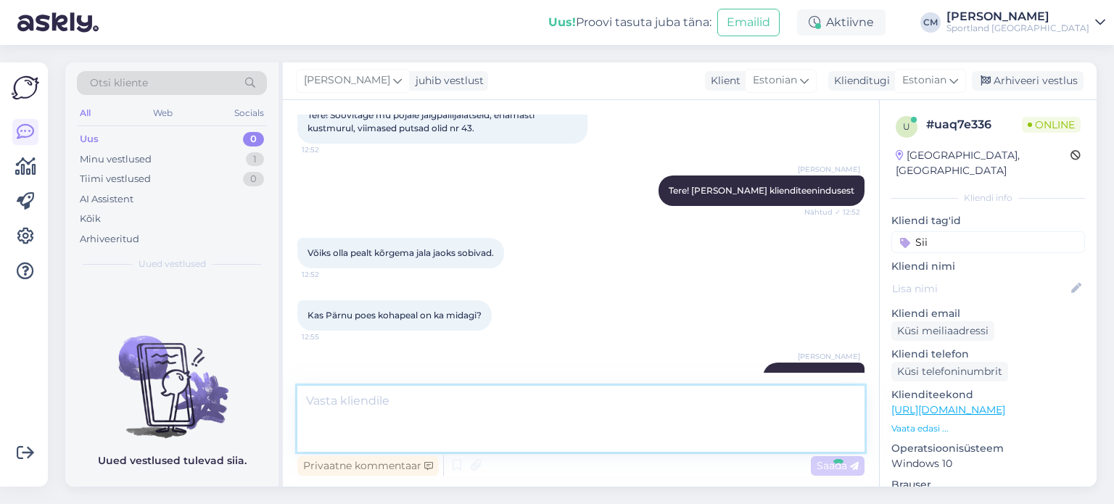
scroll to position [219, 0]
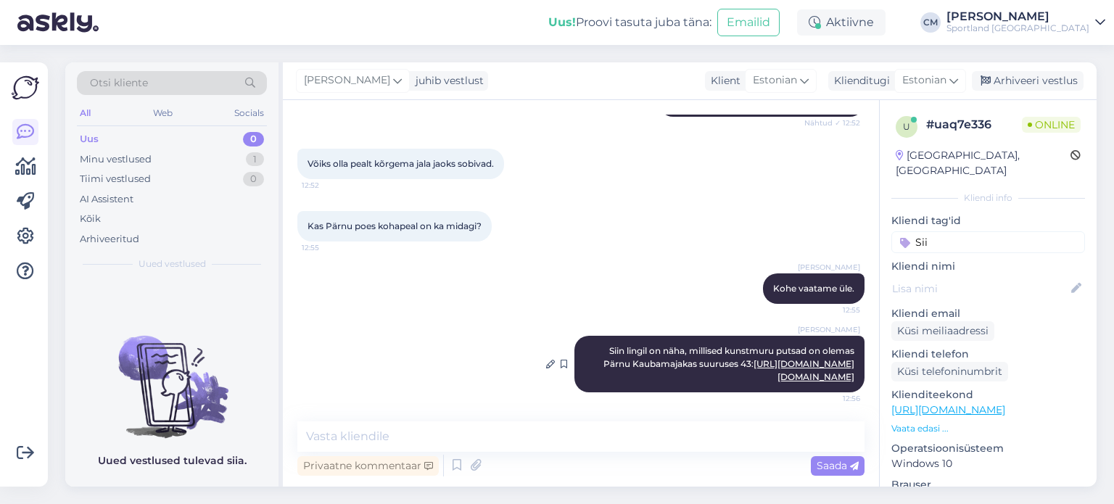
click at [697, 356] on div "[PERSON_NAME] Siin lingil on näha, millised kunstmuru putsad on olemas Pärnu Ka…" at bounding box center [719, 364] width 290 height 57
click at [754, 363] on link "[URL][DOMAIN_NAME][DOMAIN_NAME]" at bounding box center [804, 370] width 101 height 24
click at [426, 426] on textarea at bounding box center [580, 436] width 567 height 30
click at [438, 442] on textarea at bounding box center [580, 436] width 567 height 30
paste textarea "[URL][DOMAIN_NAME]"
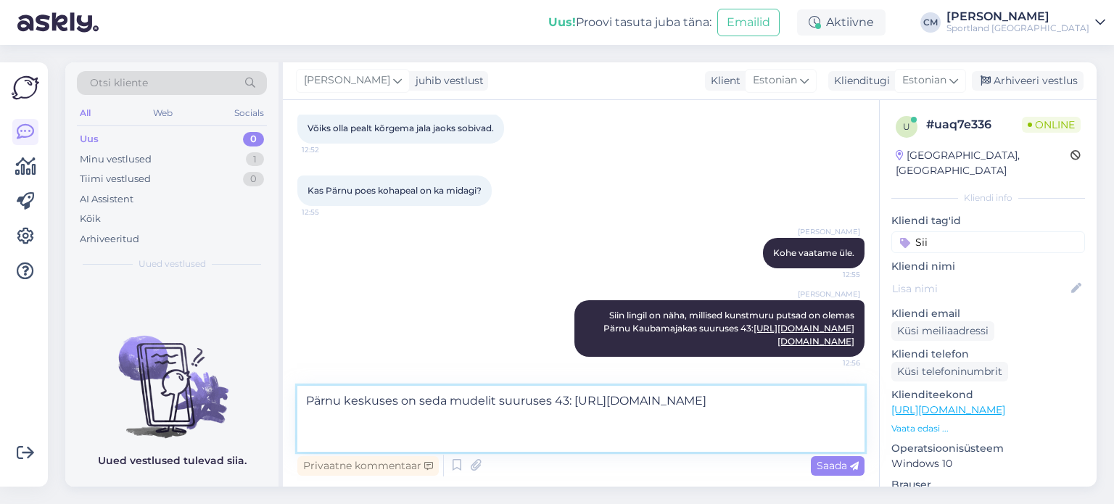
click at [416, 397] on textarea "Pärnu keskuses on seda mudelit suuruses 43: [URL][DOMAIN_NAME]" at bounding box center [580, 419] width 567 height 66
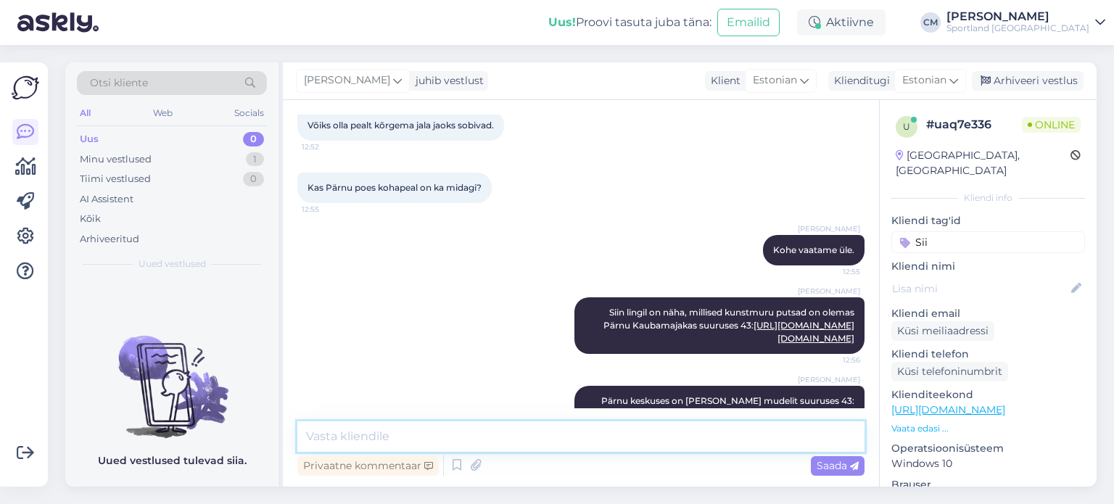
scroll to position [308, 0]
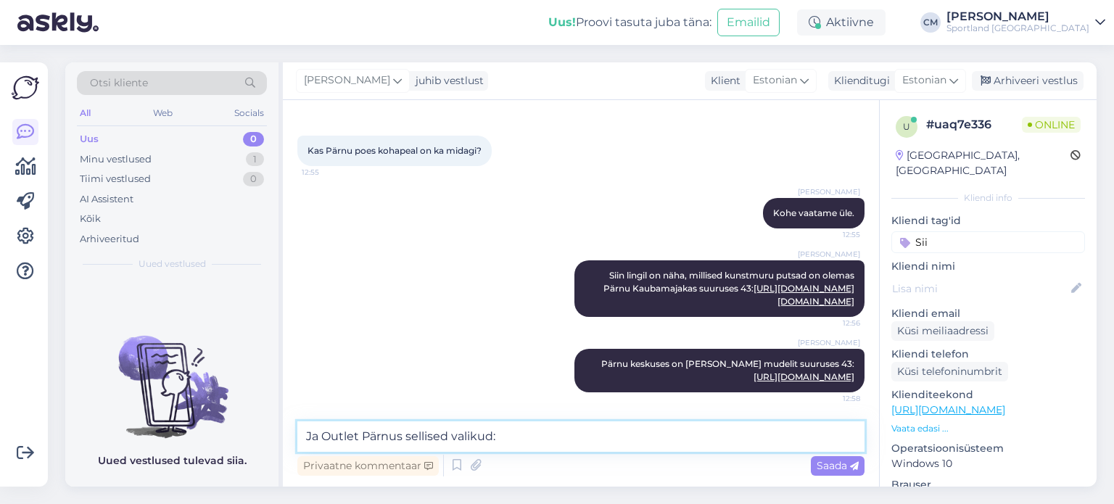
paste textarea "[URL][DOMAIN_NAME]"
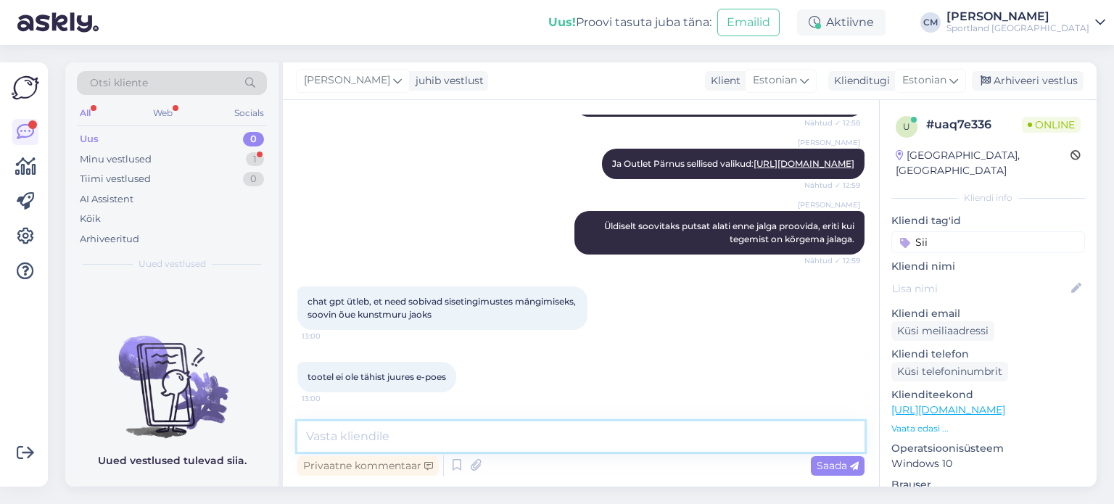
scroll to position [609, 0]
click at [386, 428] on textarea at bounding box center [580, 436] width 567 height 30
paste textarea "E"
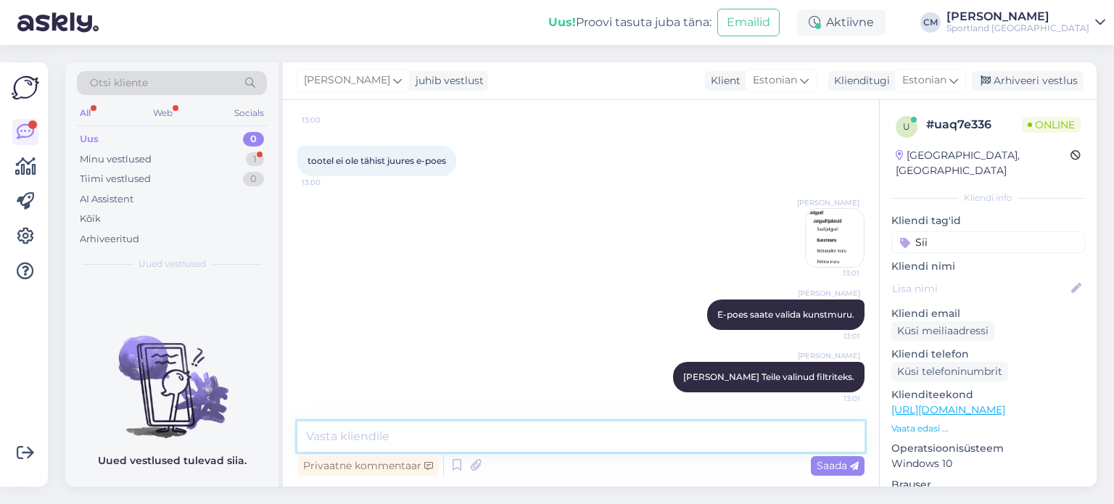
scroll to position [825, 0]
click at [832, 247] on img at bounding box center [835, 238] width 58 height 58
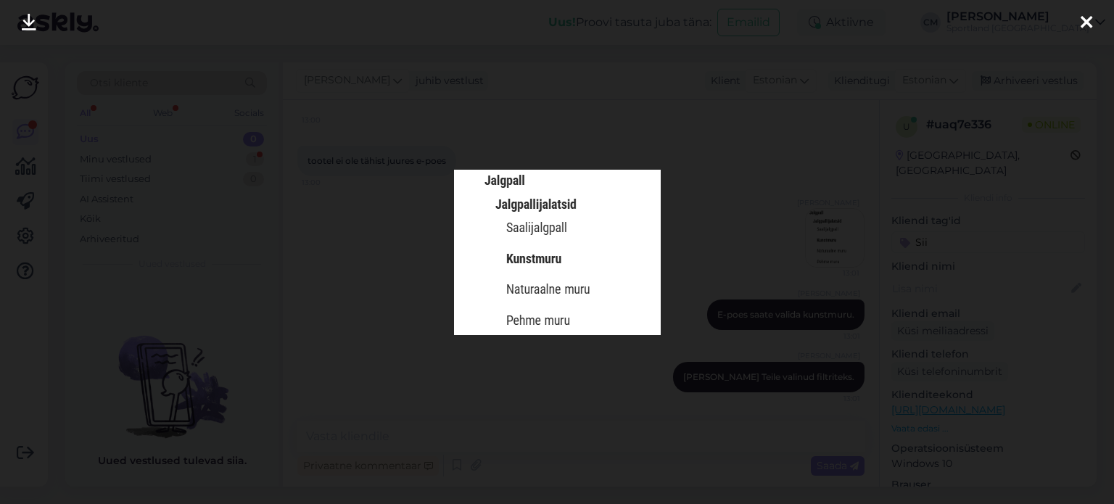
click at [736, 176] on div at bounding box center [557, 252] width 1114 height 504
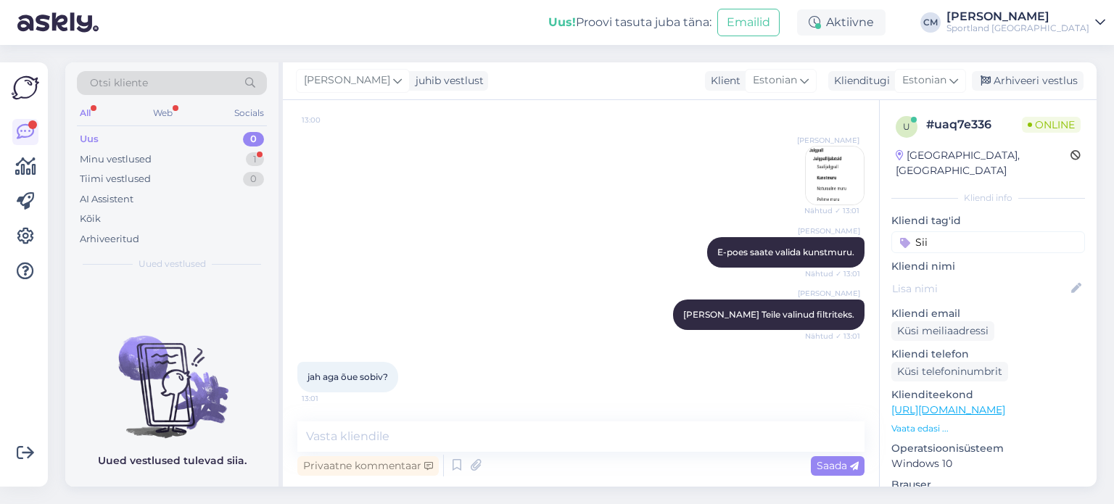
scroll to position [888, 0]
click at [412, 429] on textarea at bounding box center [580, 436] width 567 height 30
paste textarea "[URL][DOMAIN_NAME]"
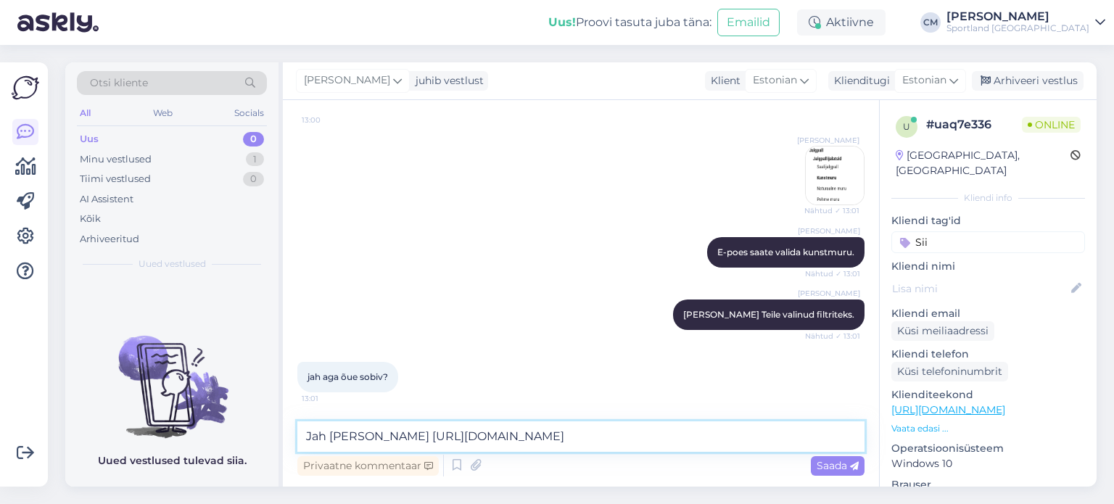
scroll to position [903, 0]
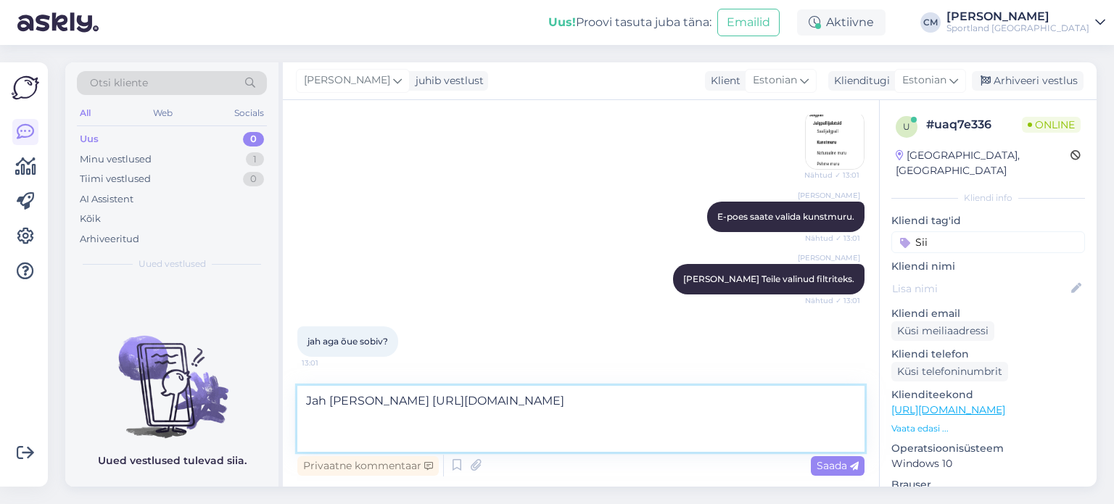
drag, startPoint x: 371, startPoint y: 432, endPoint x: 297, endPoint y: 413, distance: 75.6
click at [297, 413] on textarea "Jah [PERSON_NAME] [URL][DOMAIN_NAME]" at bounding box center [580, 419] width 567 height 66
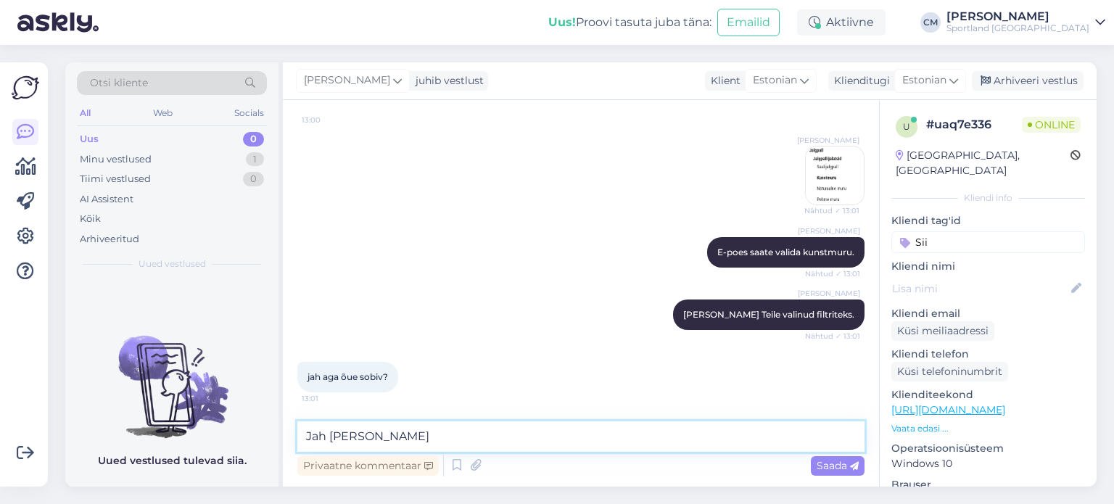
scroll to position [888, 0]
drag, startPoint x: 545, startPoint y: 442, endPoint x: 255, endPoint y: 394, distance: 294.9
click at [255, 394] on div "Otsi kliente All Web Socials Uus 0 Minu vestlused 1 Tiimi vestlused 0 AI Assist…" at bounding box center [580, 274] width 1031 height 424
paste textarea "jalgpallijalatsid on mõeldud spetsiaalselt kunstmurule (Artificial Grass, lühen…"
click at [310, 433] on textarea "jalgpallijalatsid on mõeldud spetsiaalselt kunstmurule (Artificial Grass, lühen…" at bounding box center [580, 436] width 567 height 30
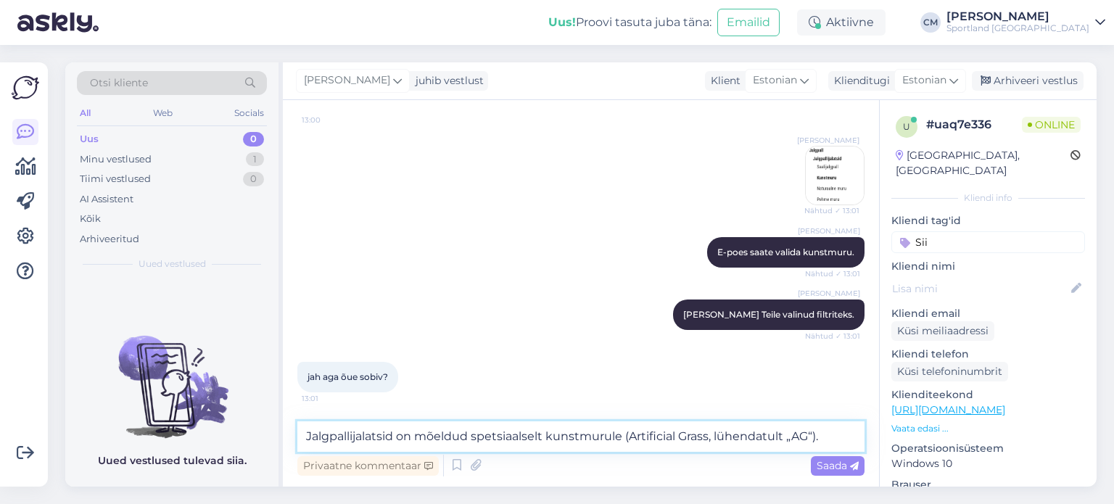
click at [630, 437] on textarea "Jalgpallijalatsid on mõeldud spetsiaalselt kunstmurule (Artificial Grass, lühen…" at bounding box center [580, 436] width 567 height 30
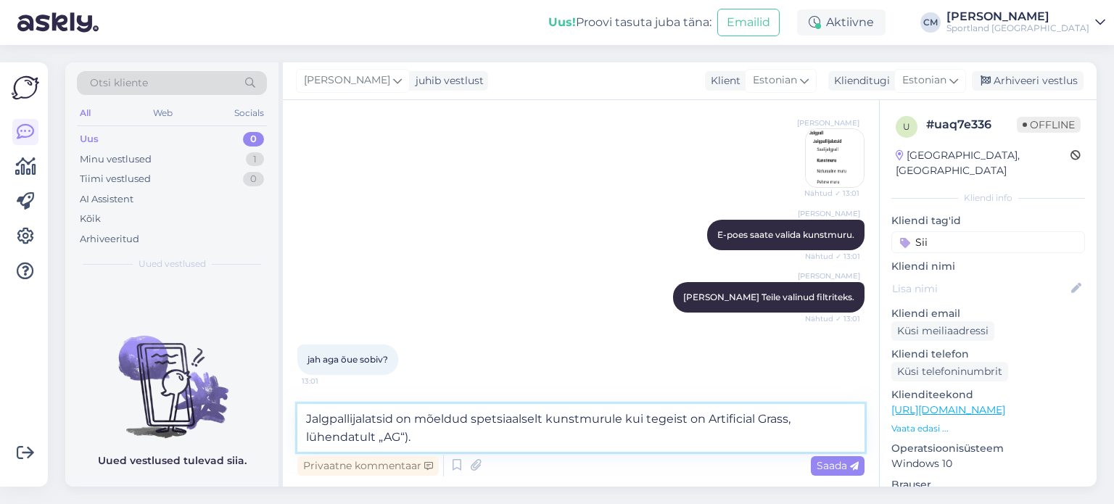
click at [487, 434] on textarea "Jalgpallijalatsid on mõeldud spetsiaalselt kunstmurule kui tegeist on Artificia…" at bounding box center [580, 428] width 567 height 48
click at [572, 440] on textarea "Jalgpallijalatsid on mõeldud spetsiaalselt kunstmurule kui tegeist on Artificia…" at bounding box center [580, 428] width 567 height 48
click at [740, 434] on textarea "Jalgpallijalatsid on mõeldud spetsiaalselt kunstmurule kui tegeist on Artificia…" at bounding box center [580, 428] width 567 height 48
paste textarea "[URL][DOMAIN_NAME]"
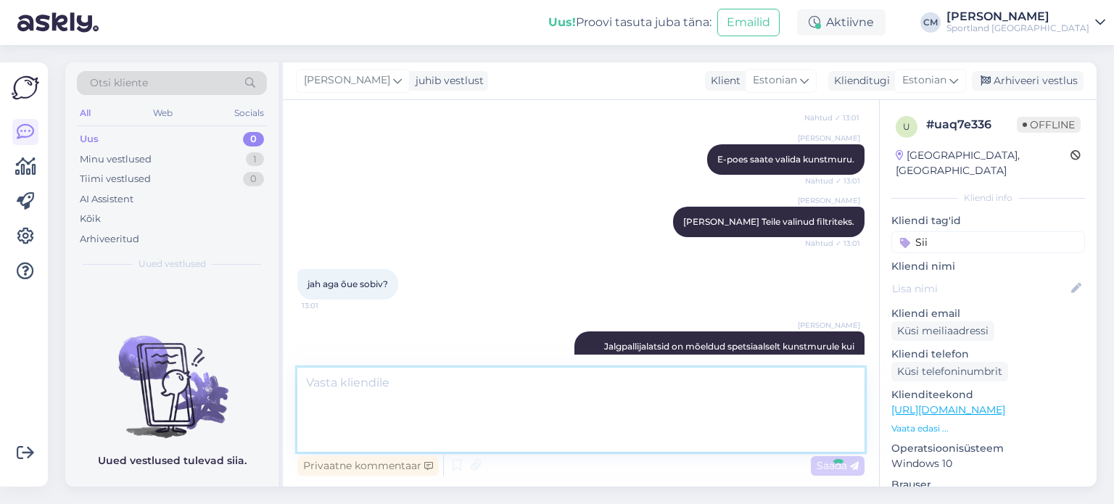
scroll to position [1002, 0]
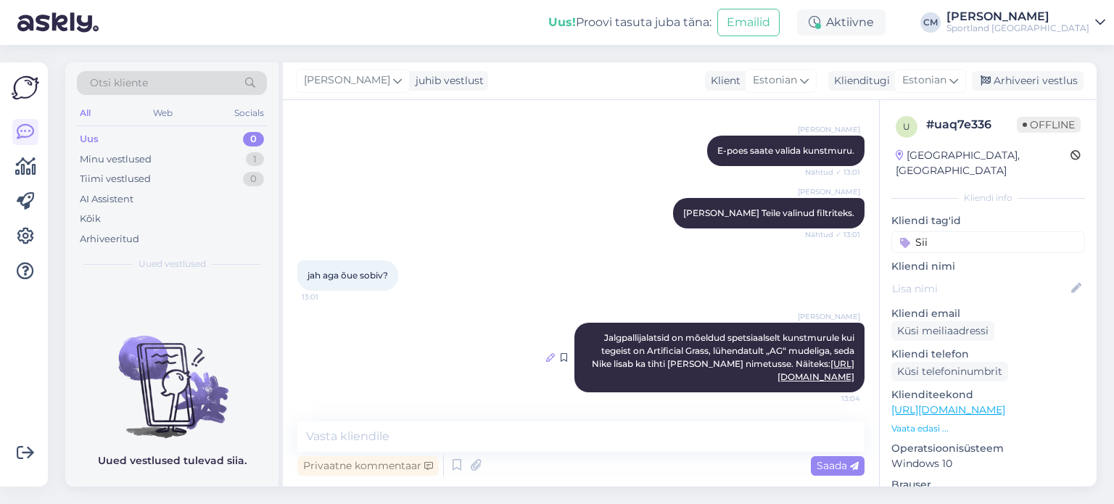
click at [546, 353] on icon at bounding box center [550, 357] width 9 height 9
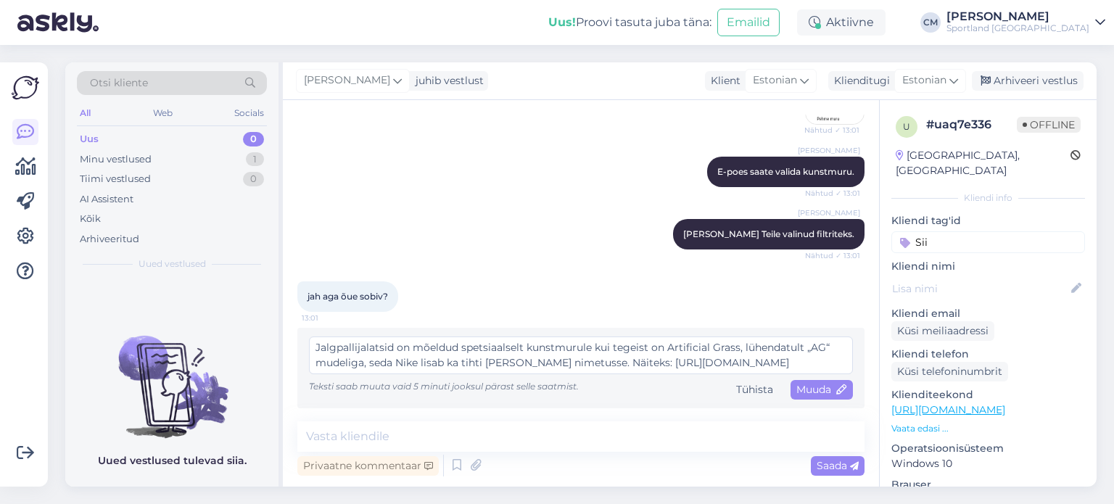
scroll to position [968, 0]
click at [630, 350] on textarea "Jalgpallijalatsid on mõeldud spetsiaalselt kunstmurule kui tegeist on Artificia…" at bounding box center [581, 356] width 544 height 38
click at [638, 350] on textarea "Jalgpallijalatsid on mõeldud spetsiaalselt kunstmurule kui tegeist on Artificia…" at bounding box center [581, 356] width 544 height 38
click at [813, 391] on span "Muuda" at bounding box center [821, 389] width 51 height 13
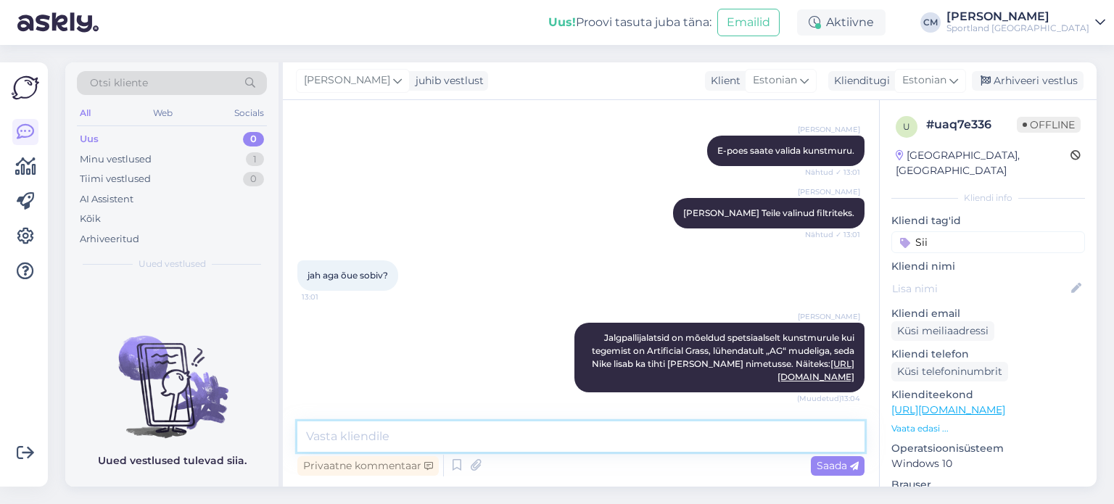
click at [385, 445] on textarea at bounding box center [580, 436] width 567 height 30
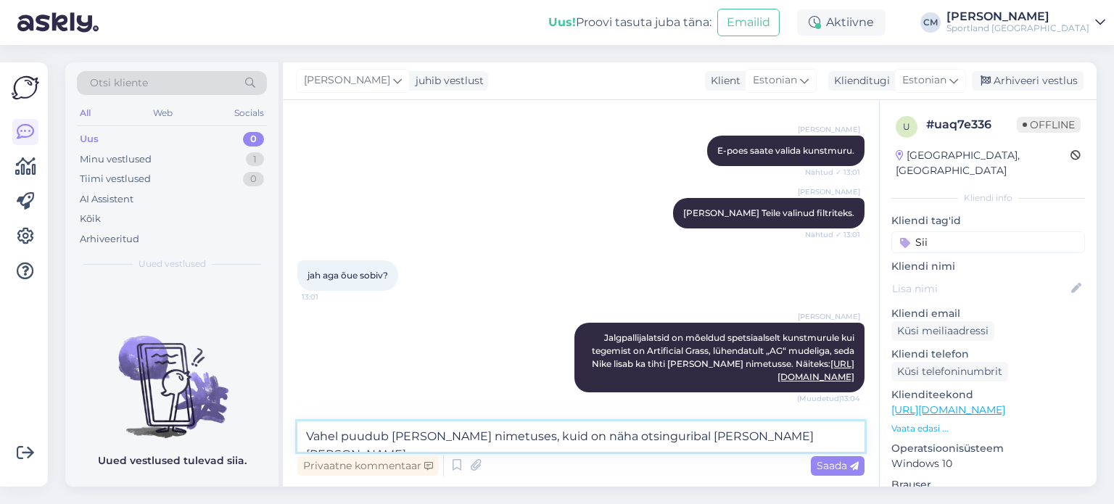
paste textarea
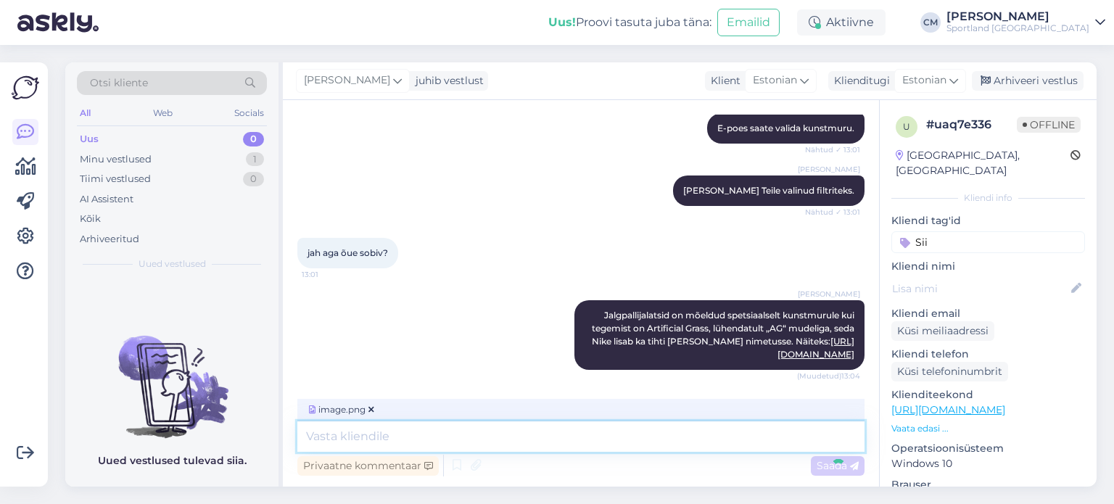
scroll to position [1169, 0]
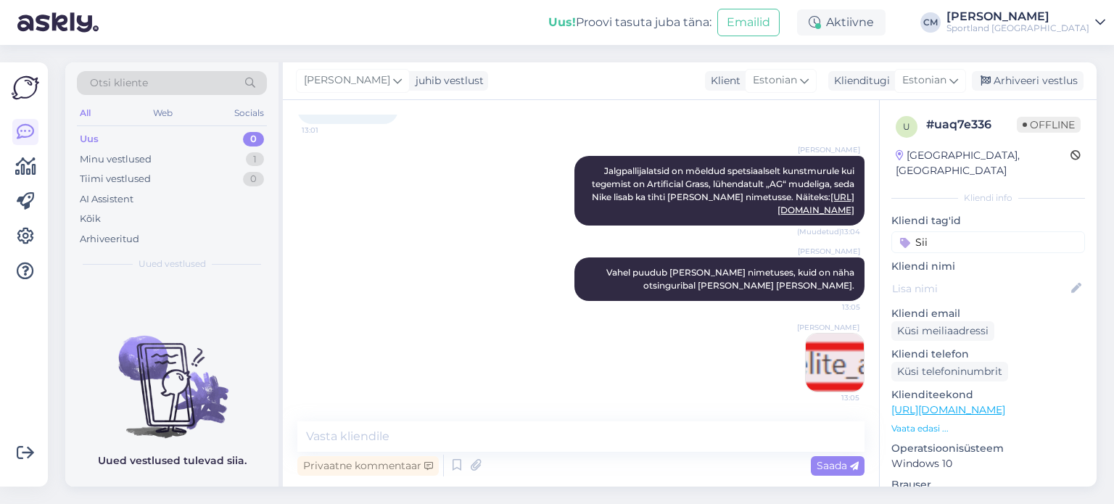
click at [803, 331] on span "[PERSON_NAME]" at bounding box center [828, 327] width 62 height 11
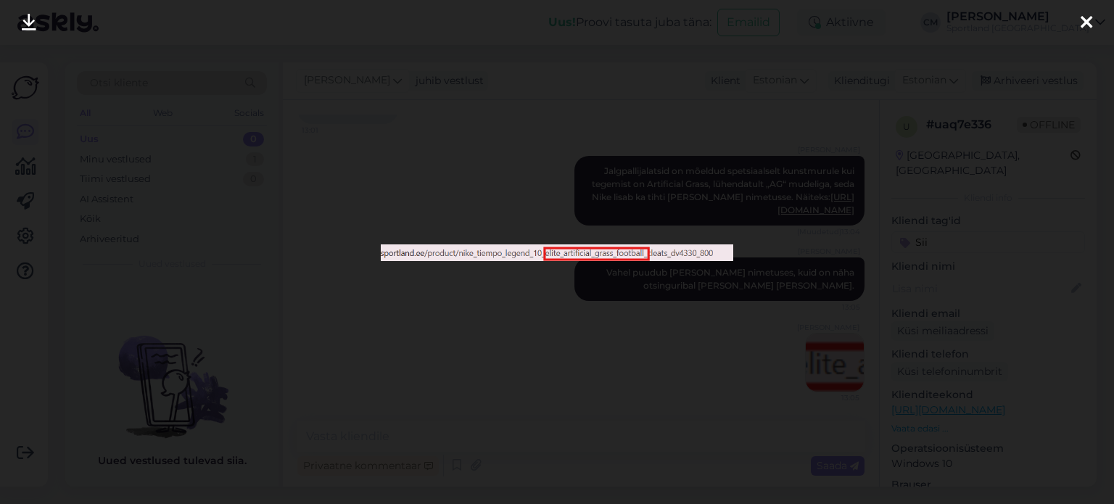
click at [603, 327] on div at bounding box center [557, 252] width 1114 height 504
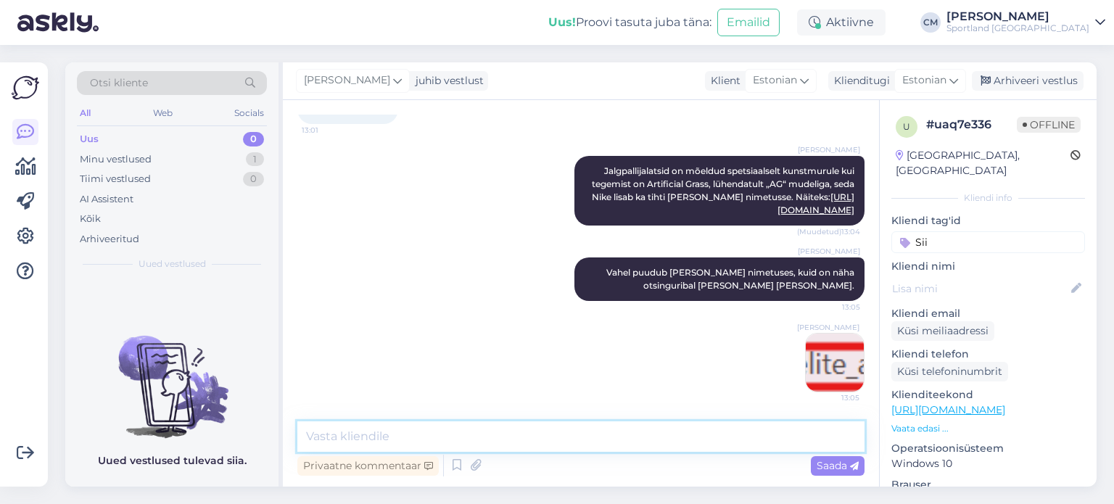
click at [461, 439] on textarea at bounding box center [580, 436] width 567 height 30
paste textarea "[URL][DOMAIN_NAME]"
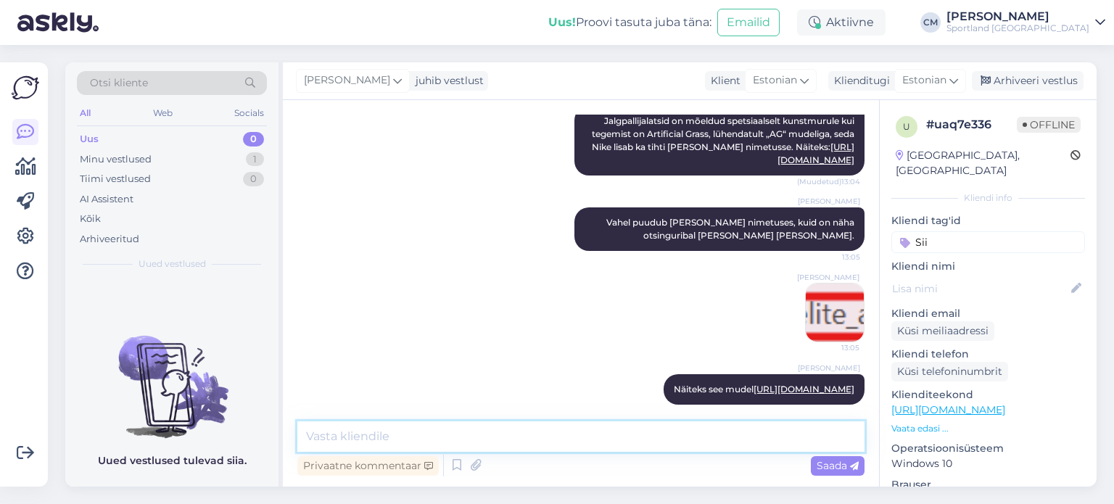
scroll to position [1257, 0]
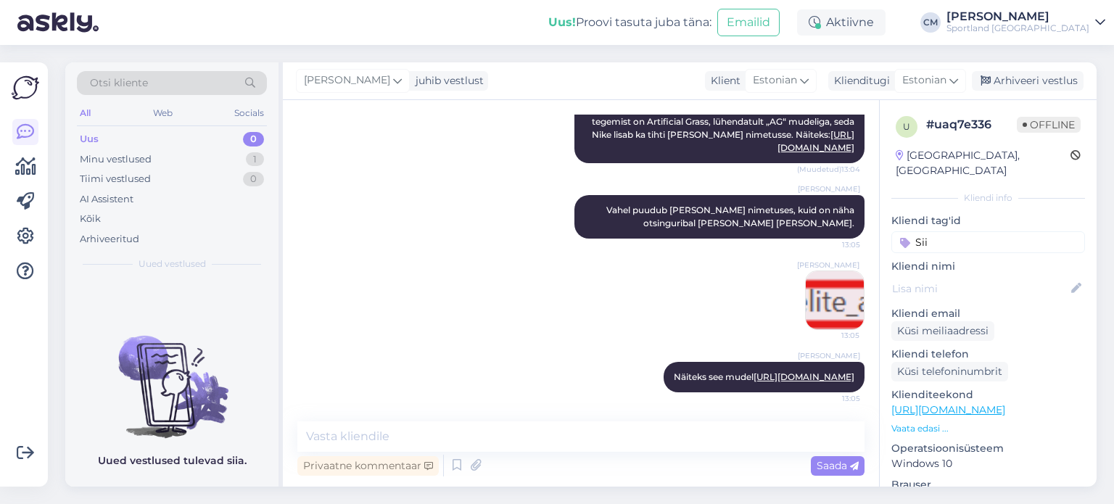
click at [942, 231] on input "Sii" at bounding box center [988, 242] width 194 height 22
click at [990, 273] on div "Toote soovitus" at bounding box center [988, 280] width 78 height 15
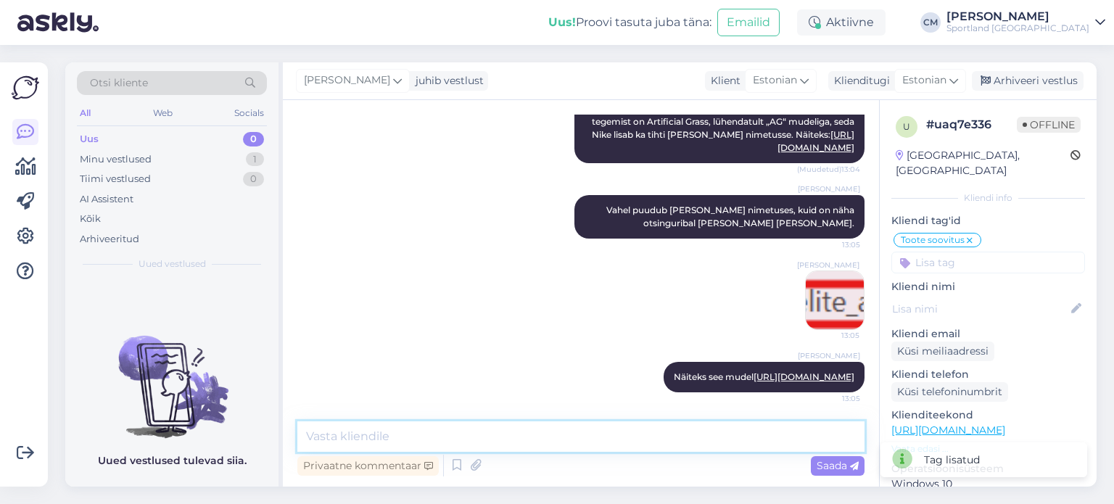
click at [627, 421] on textarea at bounding box center [580, 436] width 567 height 30
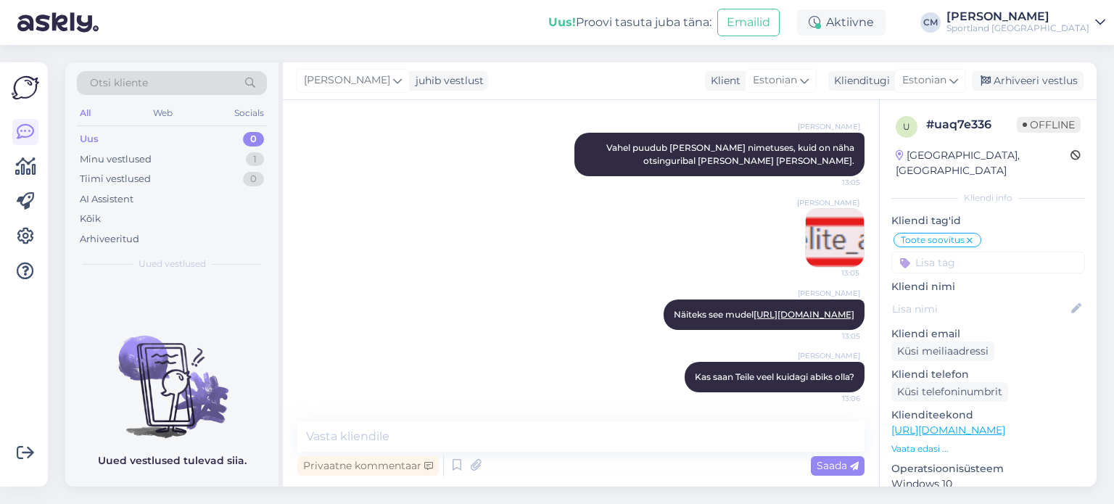
click at [389, 237] on div "[PERSON_NAME] [PERSON_NAME] puudub [PERSON_NAME] nimetuses, kuid on näha otsing…" at bounding box center [580, 200] width 567 height 167
click at [1010, 78] on div "Arhiveeri vestlus" at bounding box center [1028, 81] width 112 height 20
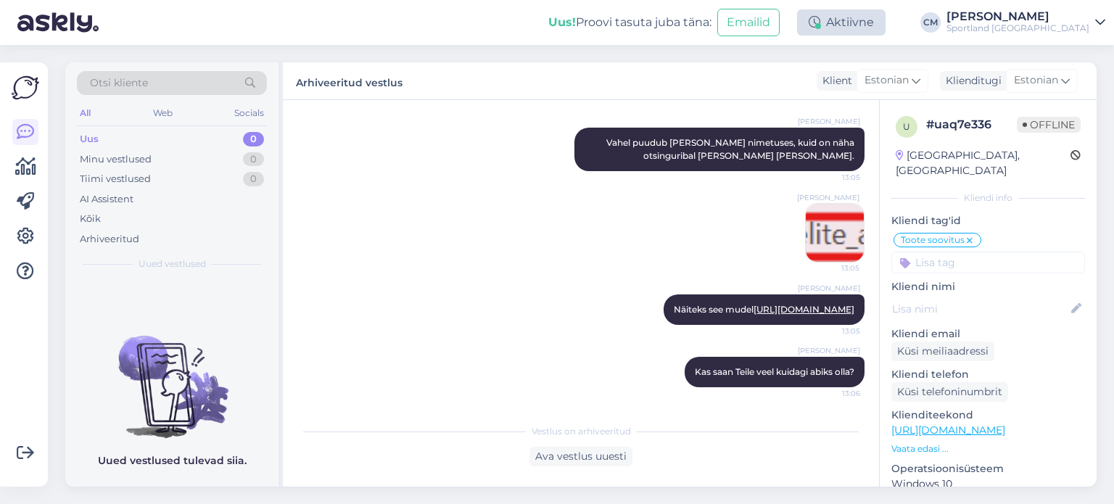
click at [886, 25] on div "Aktiivne" at bounding box center [841, 22] width 88 height 26
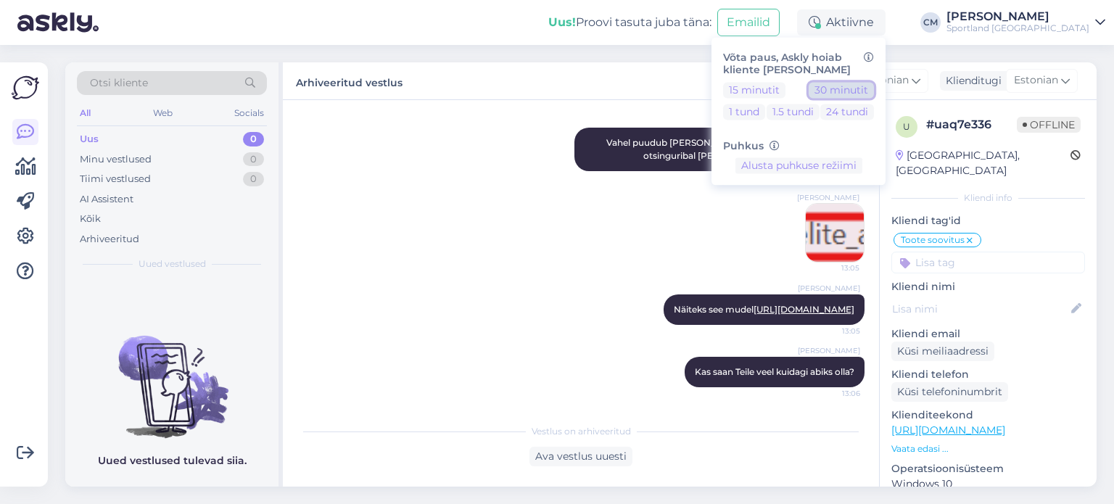
click at [874, 82] on button "30 minutit" at bounding box center [841, 90] width 65 height 16
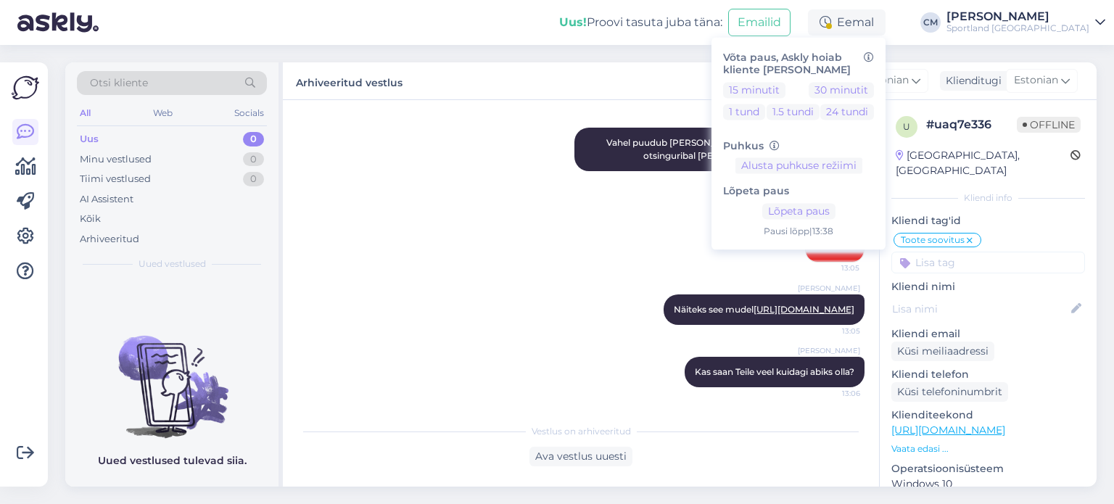
click at [1047, 17] on div "[PERSON_NAME]" at bounding box center [1018, 17] width 143 height 12
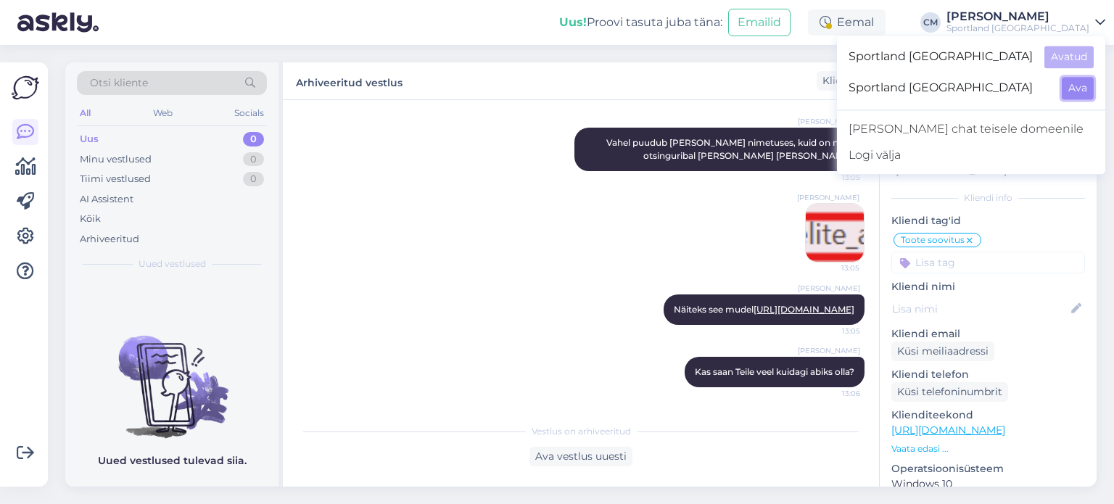
click at [1079, 89] on button "Ava" at bounding box center [1078, 88] width 32 height 22
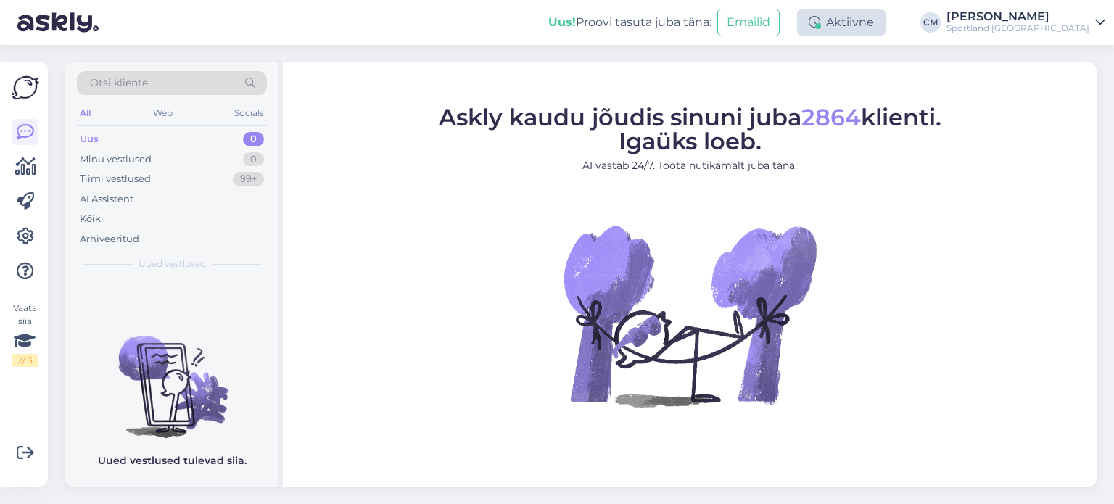
click at [873, 30] on div "Aktiivne" at bounding box center [841, 22] width 88 height 26
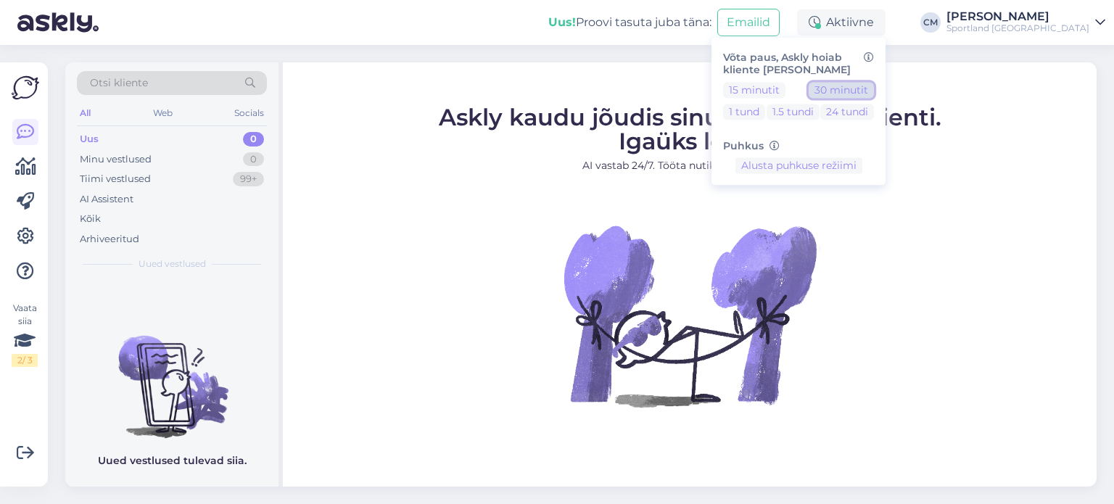
click at [874, 84] on button "30 minutit" at bounding box center [841, 90] width 65 height 16
click at [874, 92] on button "30 minutit" at bounding box center [841, 90] width 65 height 16
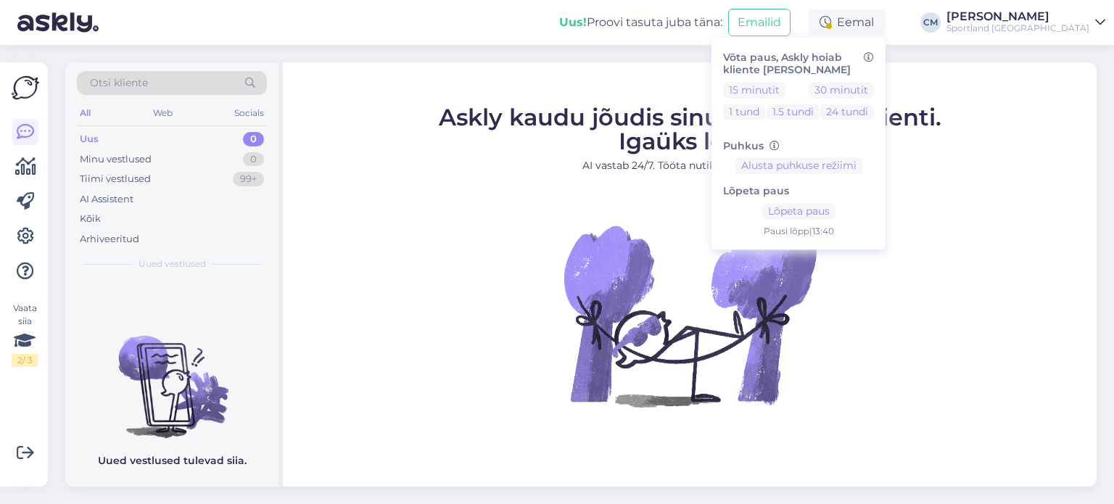
click at [1040, 26] on div "Sportland [GEOGRAPHIC_DATA]" at bounding box center [1018, 28] width 143 height 12
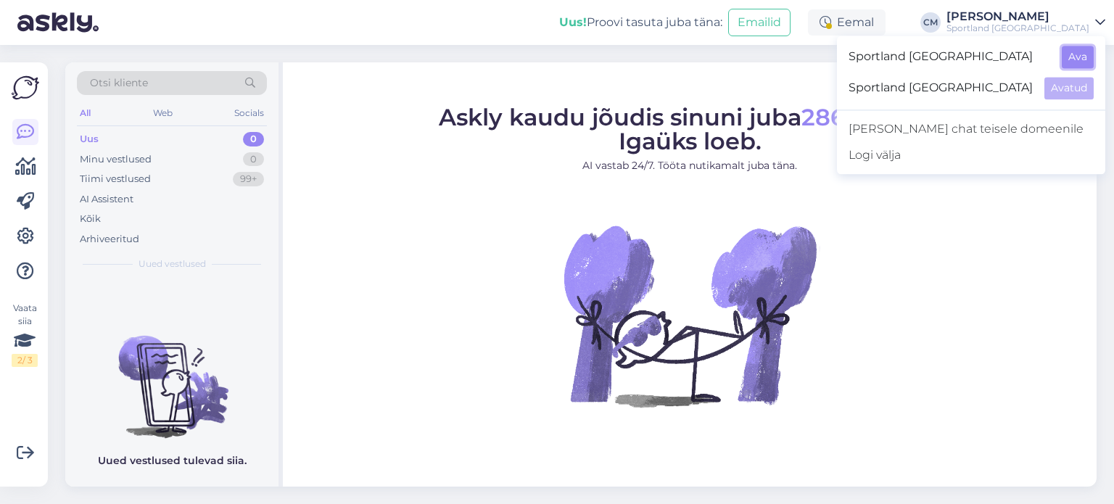
click at [1067, 64] on button "Ava" at bounding box center [1078, 57] width 32 height 22
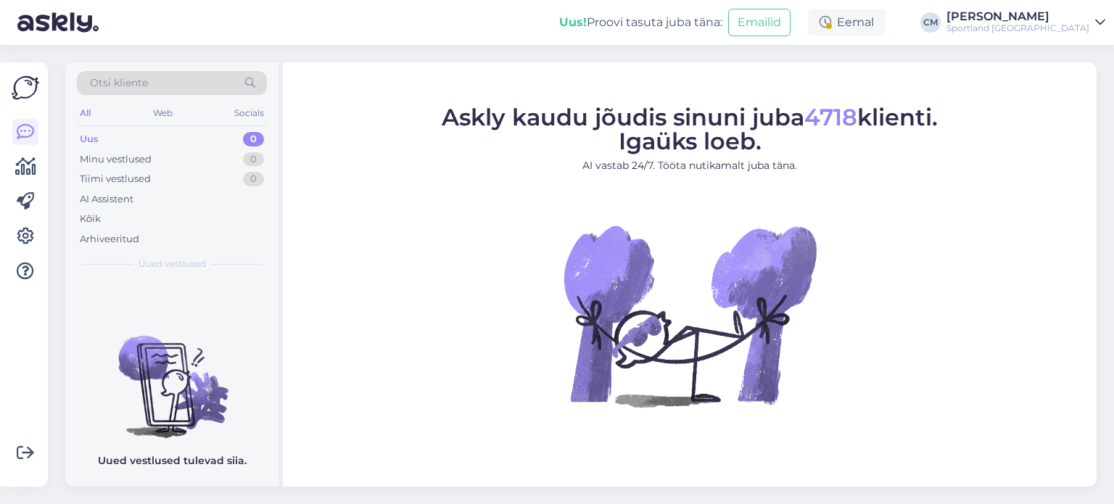
click at [831, 25] on icon at bounding box center [826, 23] width 12 height 12
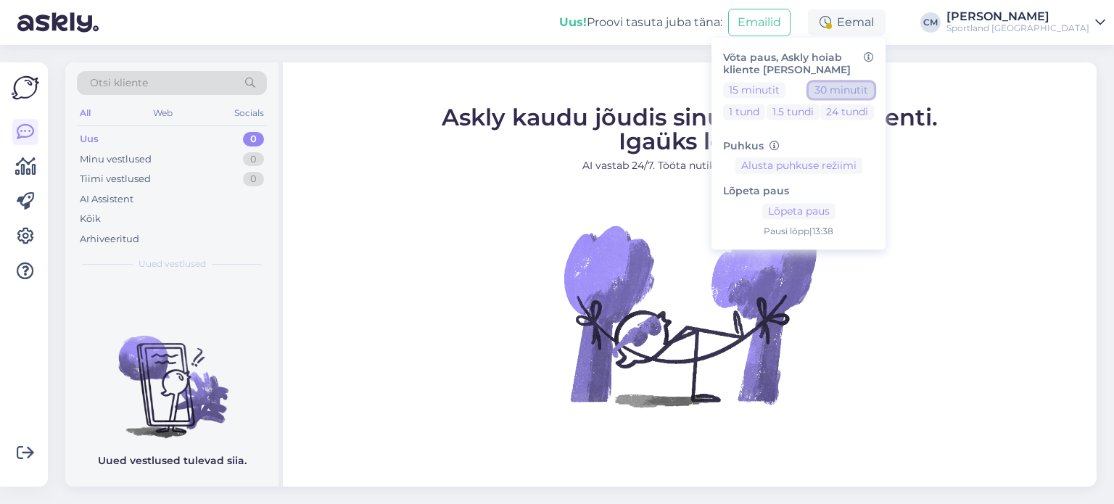
click at [874, 97] on button "30 minutit" at bounding box center [841, 90] width 65 height 16
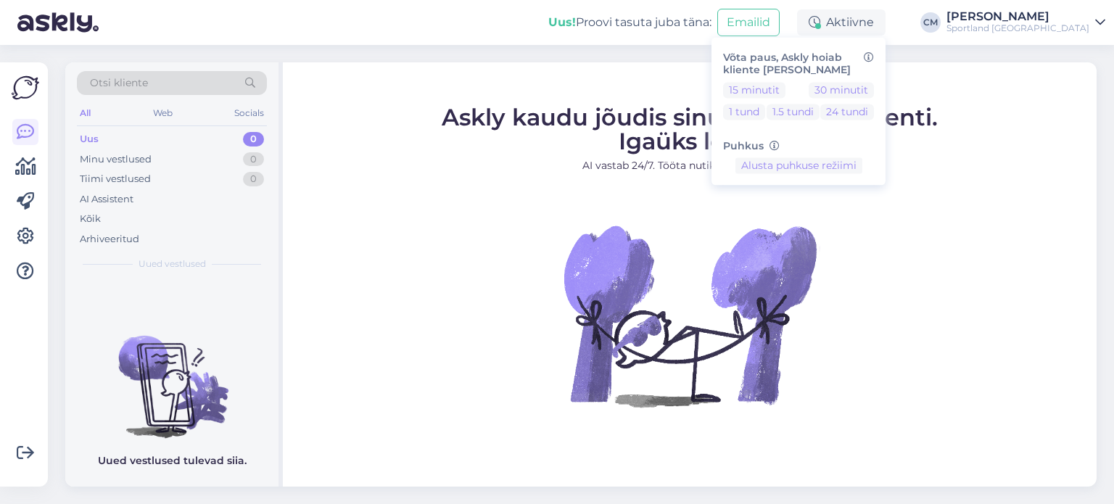
click at [409, 114] on figure "Askly kaudu jõudis sinuni juba 4718 klienti. Igaüks loeb. AI vastab 24/7. Tööta…" at bounding box center [690, 276] width 788 height 340
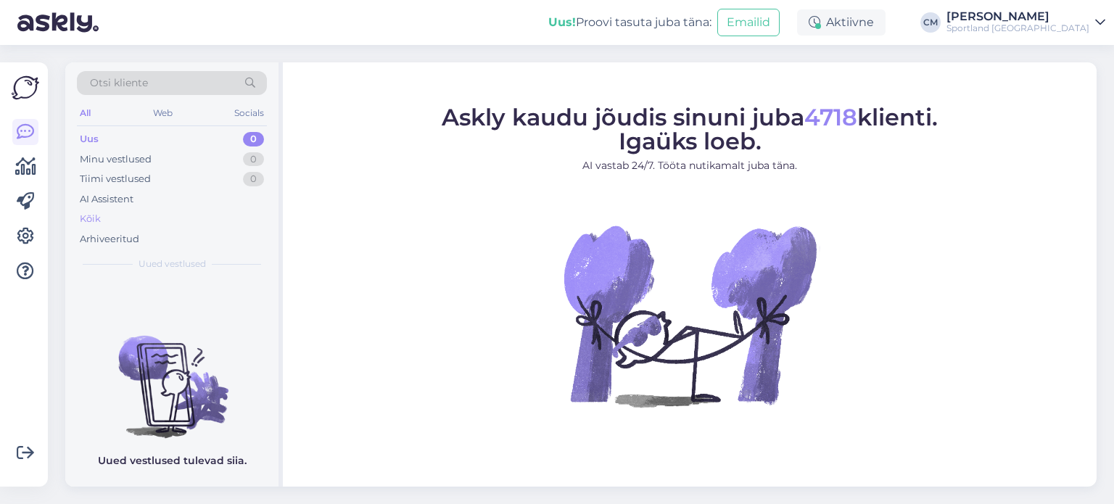
click at [110, 210] on div "Kõik" at bounding box center [172, 219] width 190 height 20
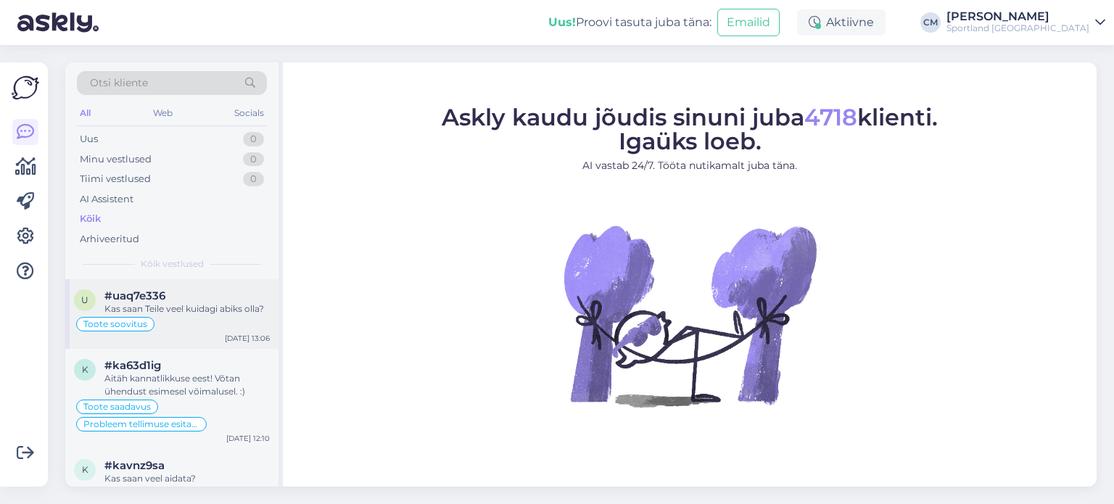
click at [170, 305] on div "Kas saan Teile veel kuidagi abiks olla?" at bounding box center [186, 308] width 165 height 13
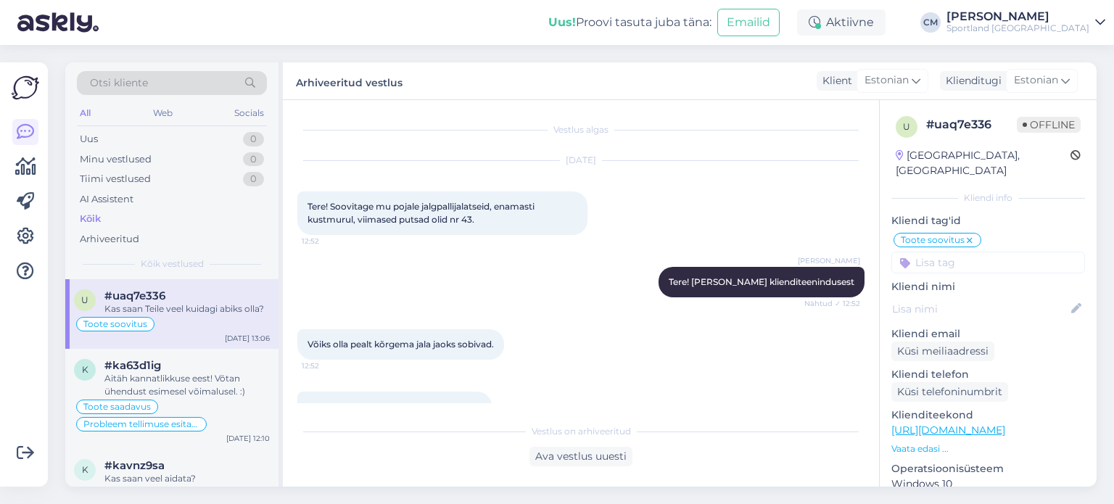
scroll to position [1325, 0]
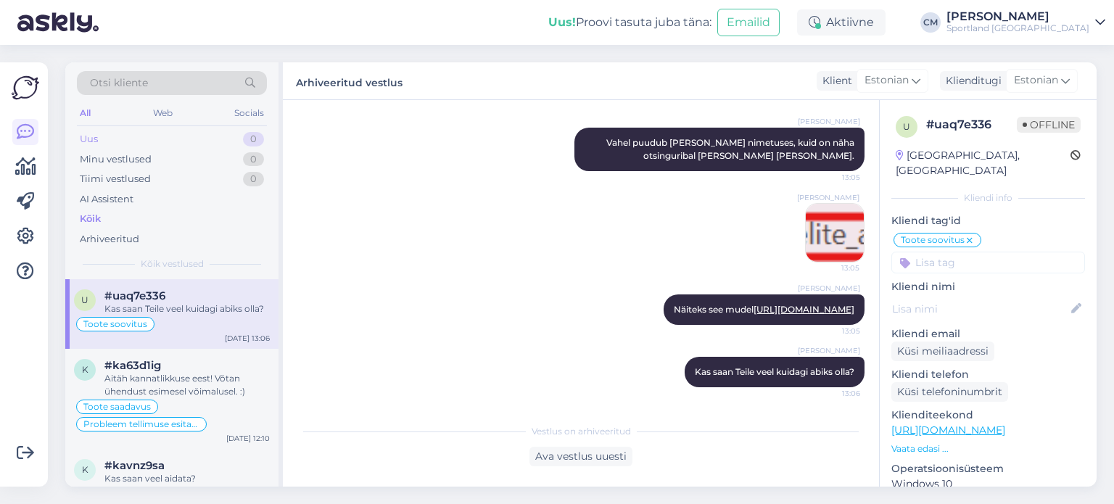
click at [166, 139] on div "Uus 0" at bounding box center [172, 139] width 190 height 20
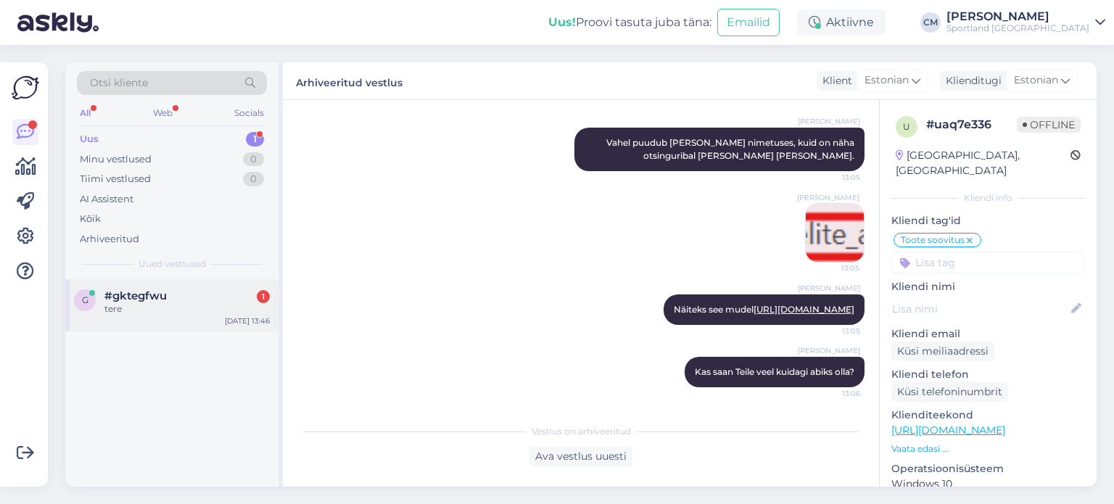
click at [222, 316] on div "g #gktegfwu 1 tere [DATE] 13:46" at bounding box center [171, 305] width 213 height 52
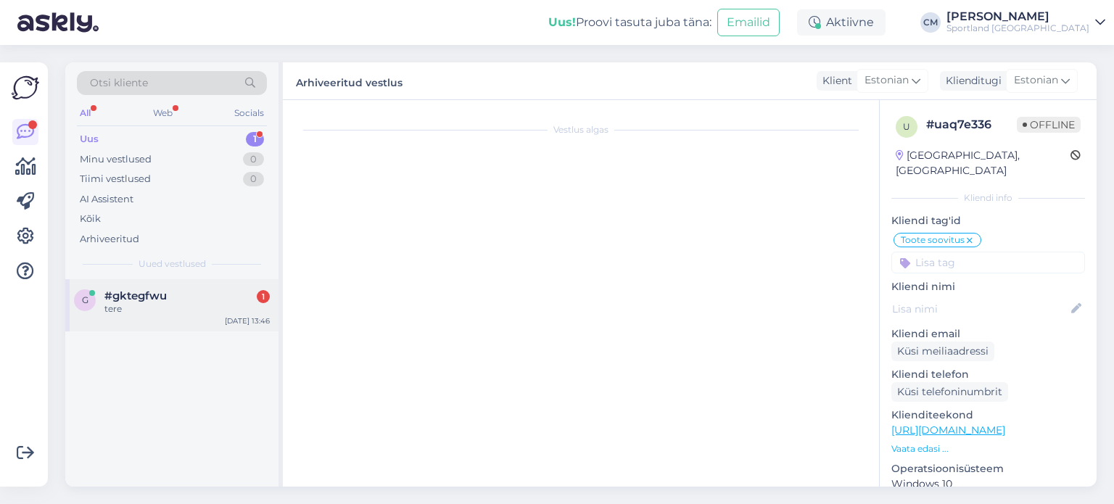
scroll to position [0, 0]
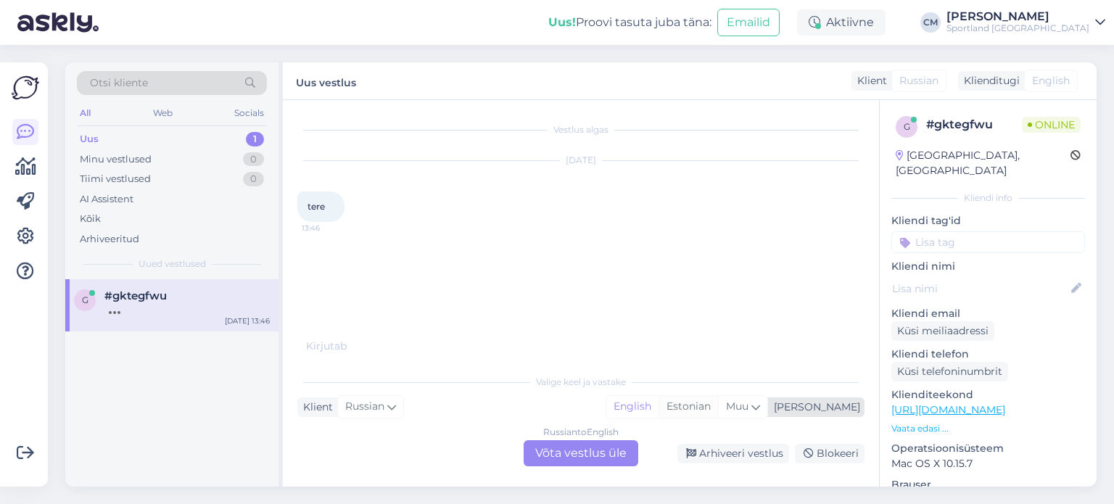
click at [718, 403] on div "Estonian" at bounding box center [688, 407] width 59 height 22
click at [588, 446] on div "Russian to Estonian Võta vestlus üle" at bounding box center [581, 453] width 115 height 26
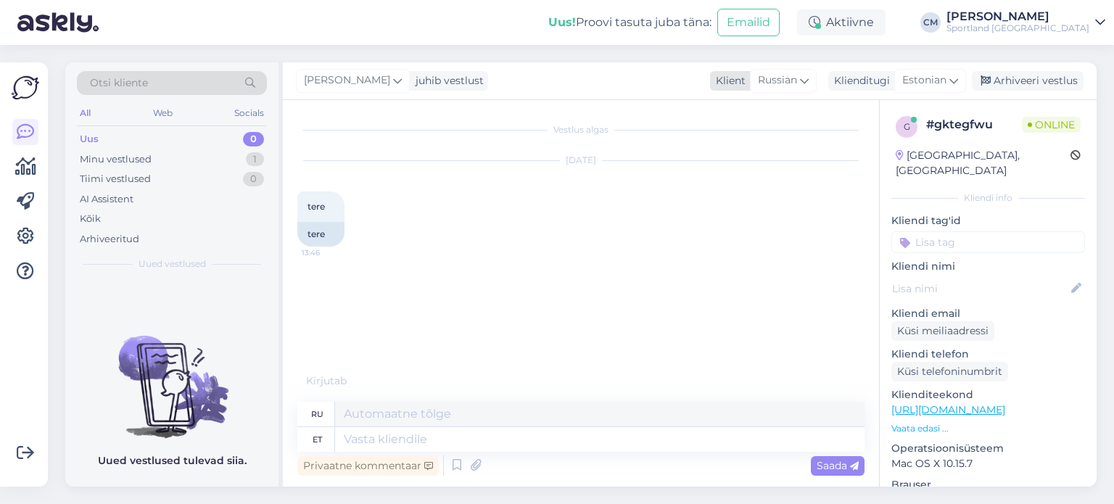
click at [788, 86] on span "Russian" at bounding box center [777, 81] width 39 height 16
click at [787, 147] on link "Estonian" at bounding box center [764, 144] width 160 height 23
click at [458, 462] on icon at bounding box center [456, 466] width 17 height 22
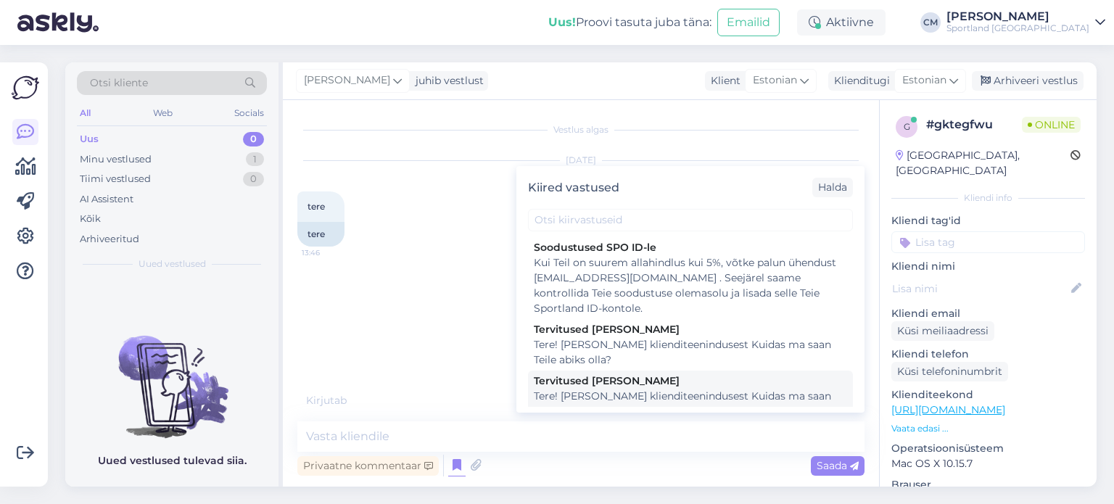
click at [597, 384] on div "Tervitused [PERSON_NAME]" at bounding box center [690, 381] width 313 height 15
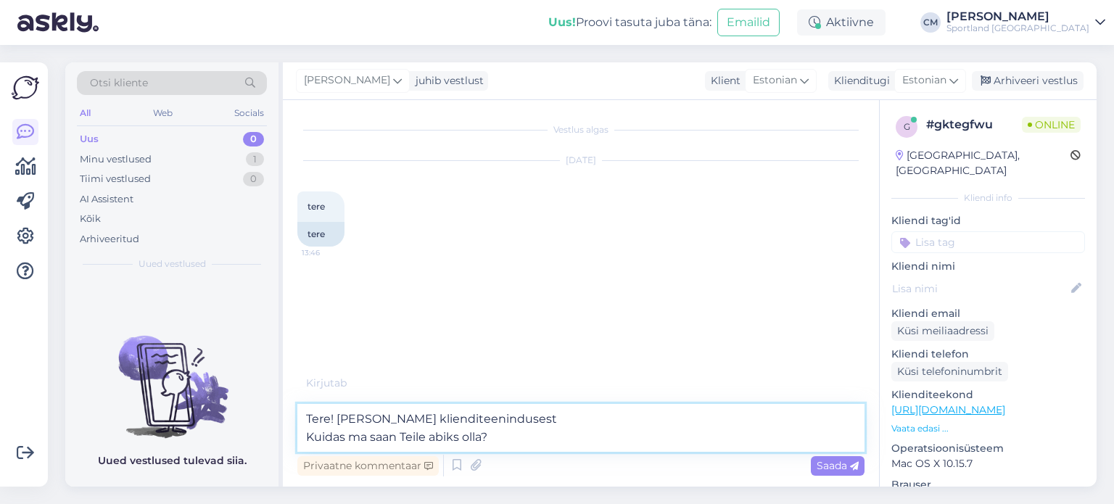
click at [568, 426] on textarea "Tere! [PERSON_NAME] klienditeenindusest Kuidas ma saan Teile abiks olla?" at bounding box center [580, 428] width 567 height 48
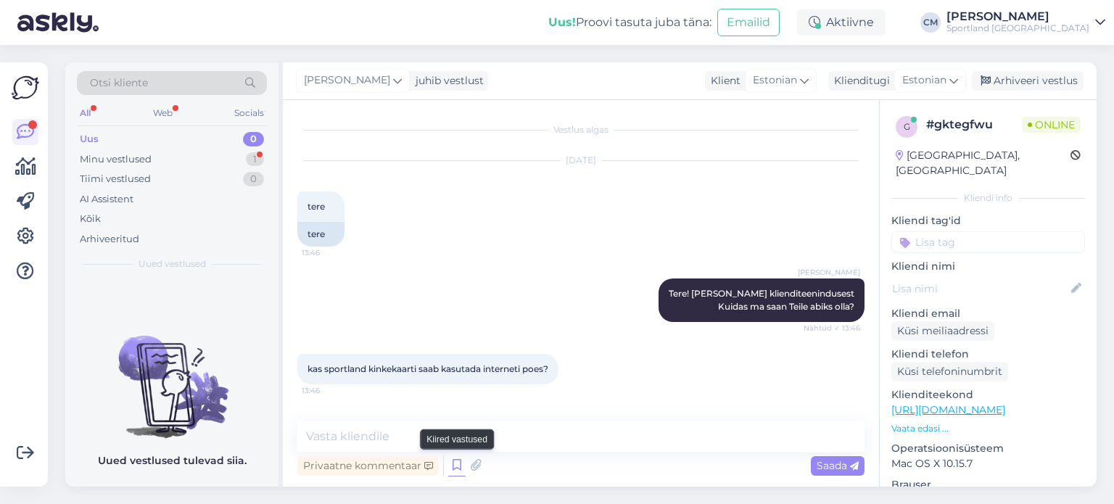
click at [455, 469] on icon at bounding box center [456, 466] width 17 height 22
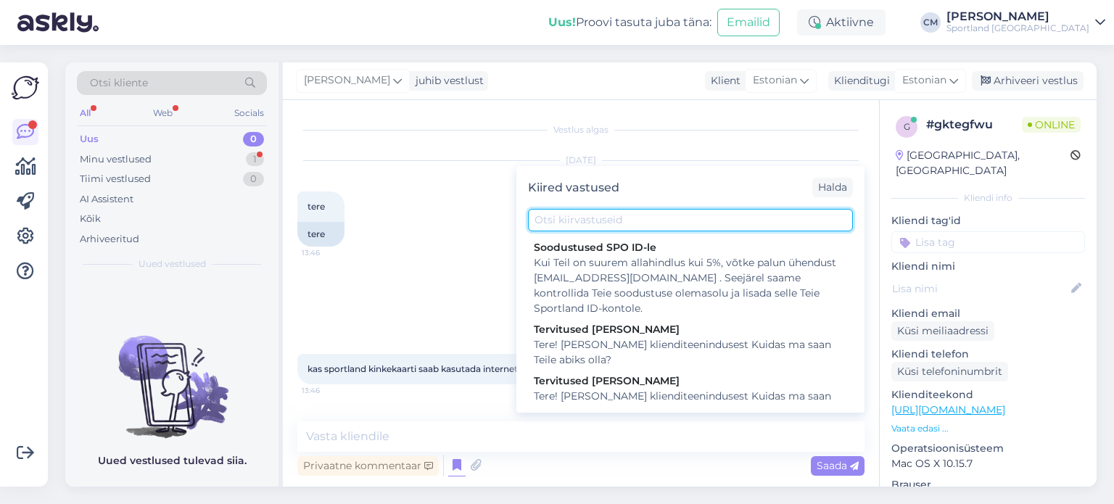
click at [613, 216] on input "text" at bounding box center [690, 220] width 325 height 22
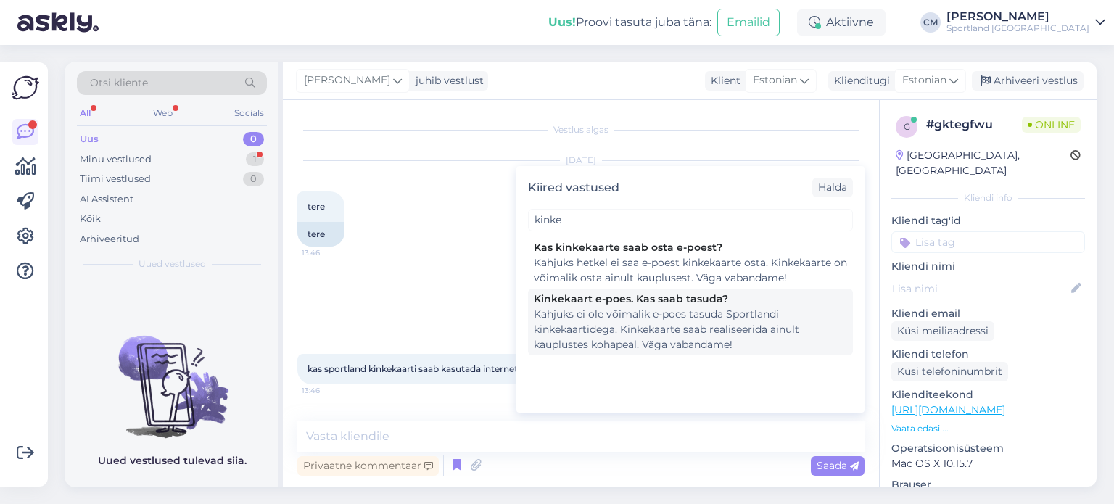
click at [659, 296] on div "Kinkekaart e-poes. Kas saab tasuda?" at bounding box center [690, 299] width 313 height 15
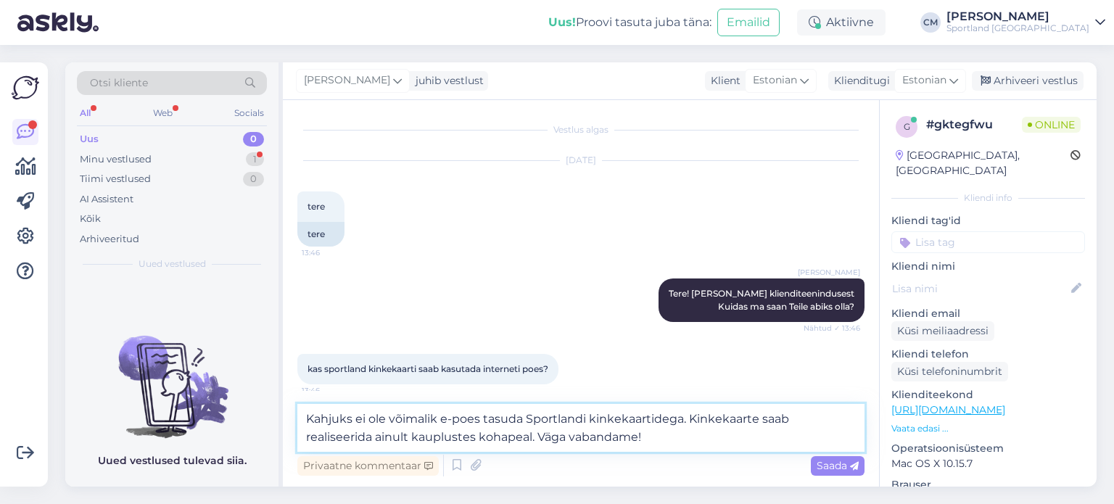
click at [622, 413] on textarea "Kahjuks ei ole võimalik e-poes tasuda Sportlandi kinkekaartidega. Kinkekaarte s…" at bounding box center [580, 428] width 567 height 48
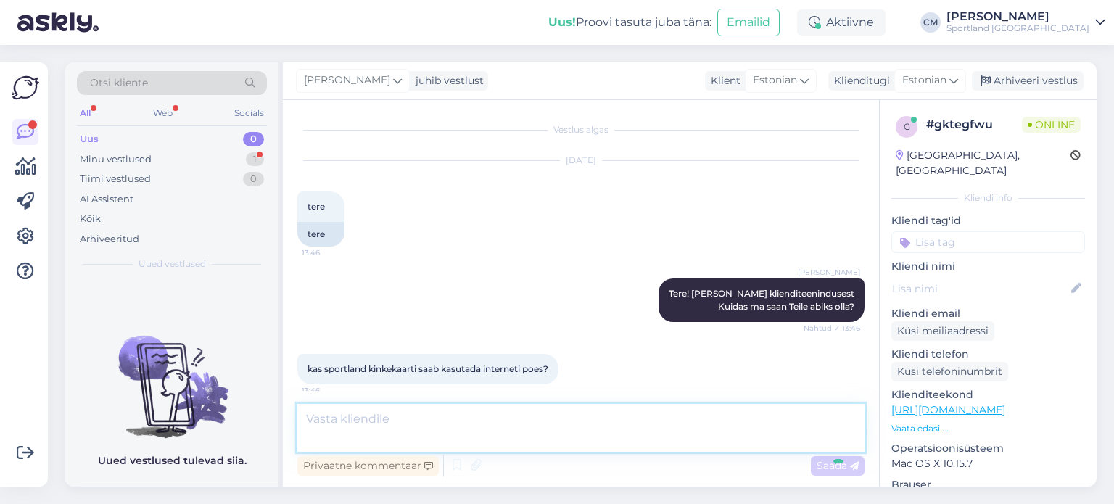
scroll to position [80, 0]
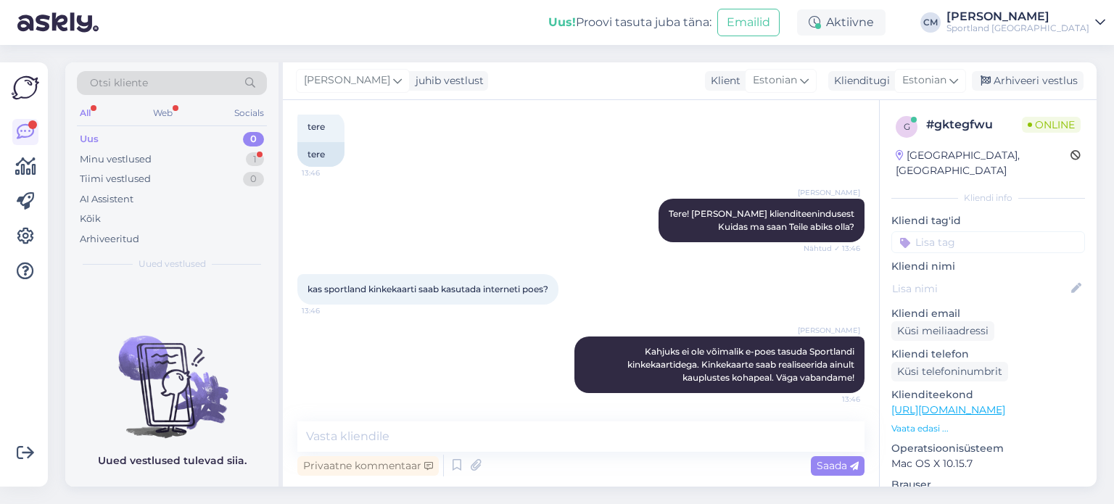
click at [997, 231] on input at bounding box center [988, 242] width 194 height 22
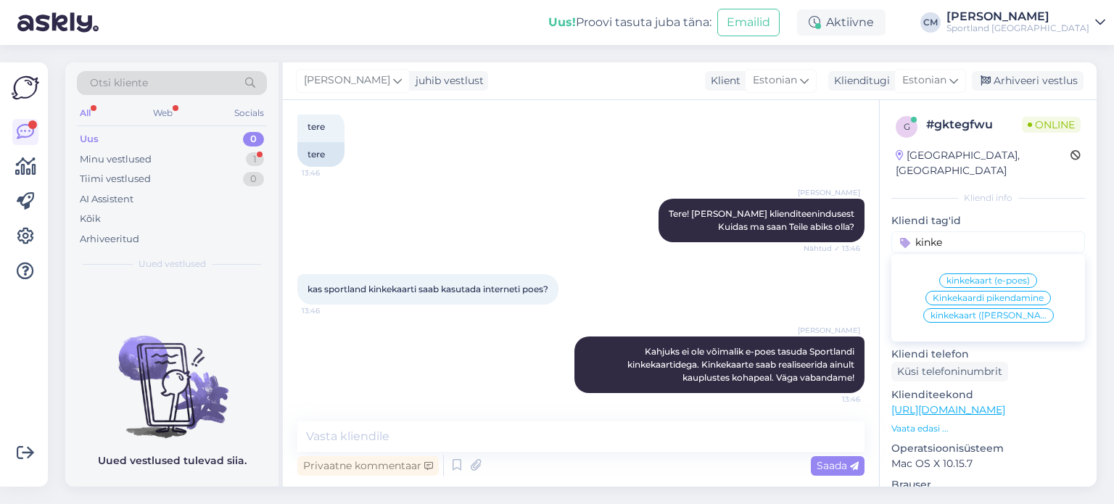
click at [998, 276] on span "kinkekaart (e-poes)" at bounding box center [988, 280] width 83 height 9
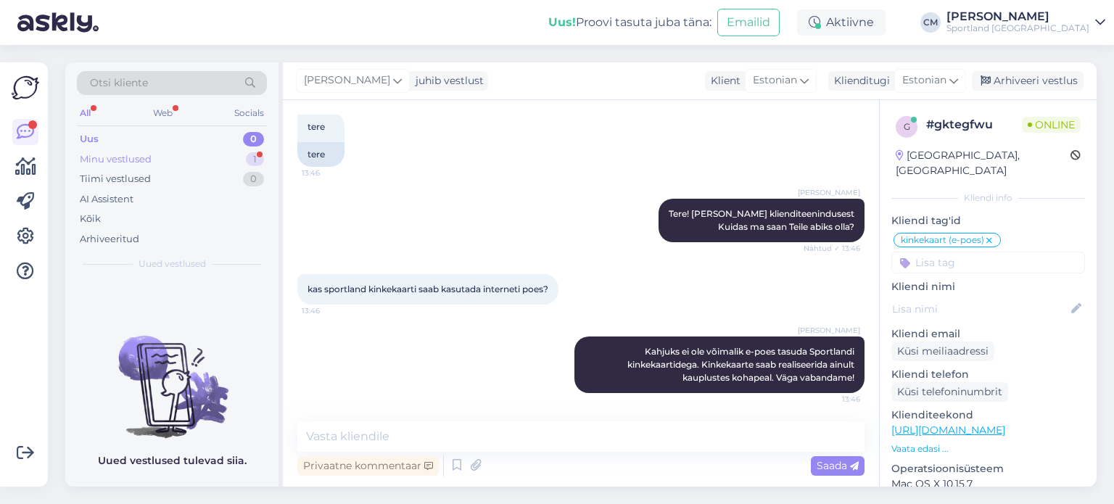
click at [252, 154] on div "1" at bounding box center [255, 159] width 18 height 15
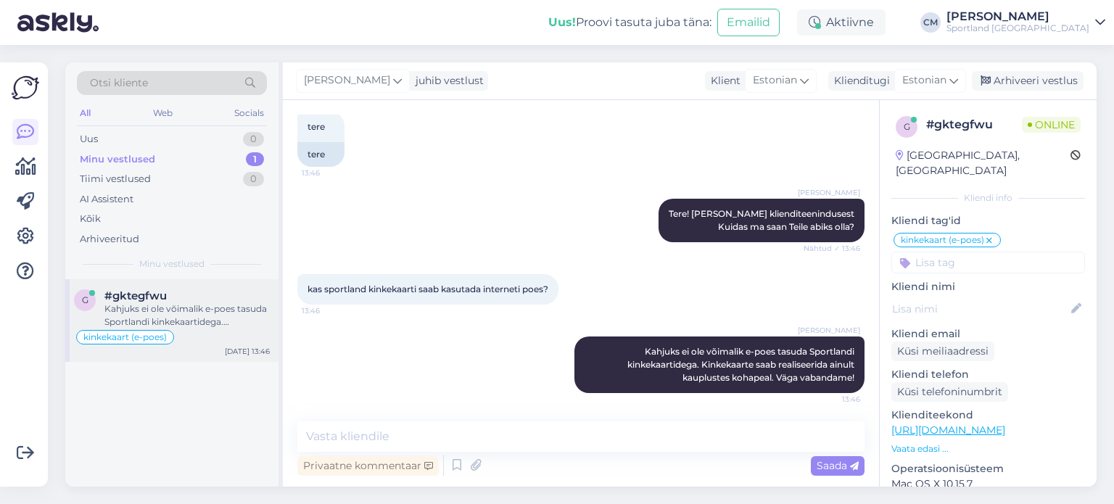
click at [223, 293] on div "#gktegfwu" at bounding box center [186, 295] width 165 height 13
click at [425, 439] on textarea at bounding box center [580, 436] width 567 height 30
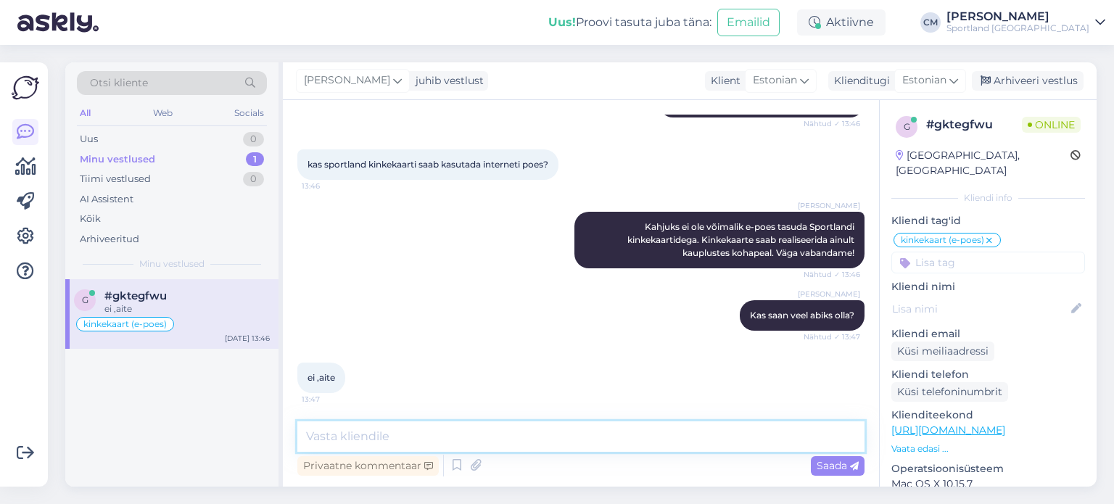
scroll to position [267, 0]
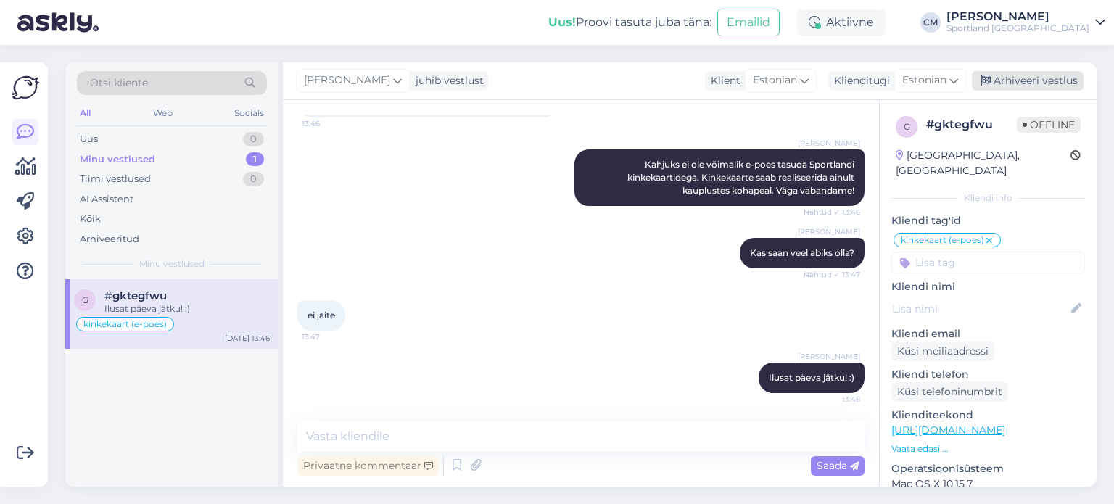
click at [1050, 87] on div "Arhiveeri vestlus" at bounding box center [1028, 81] width 112 height 20
